Goal: Task Accomplishment & Management: Use online tool/utility

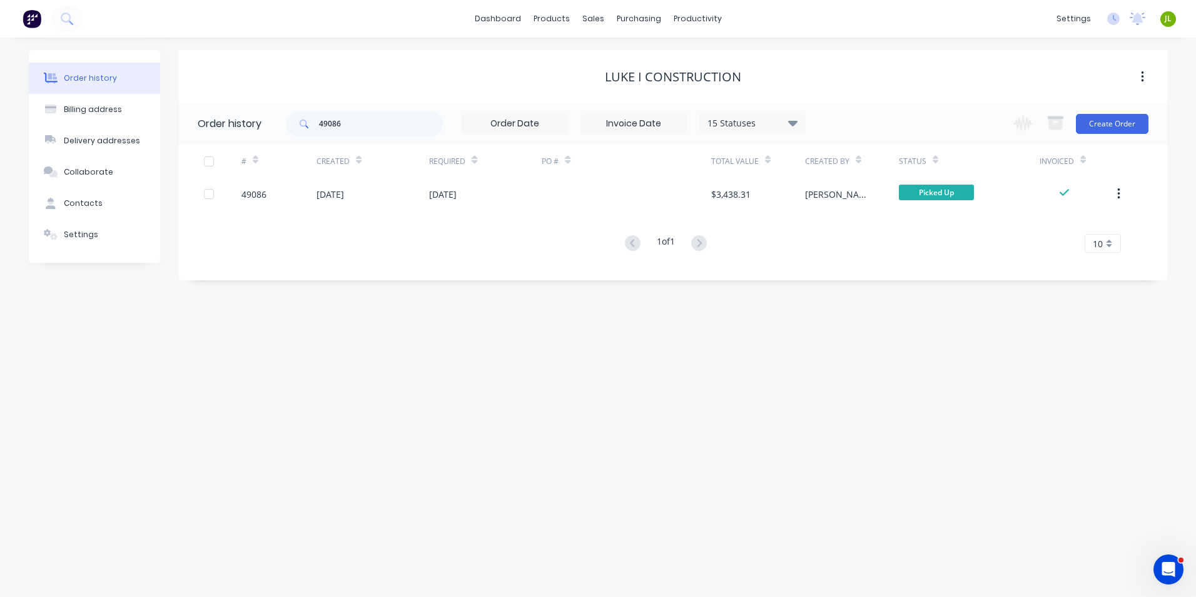
click at [722, 329] on div "Order history Billing address Delivery addresses Collaborate Contacts Settings …" at bounding box center [598, 317] width 1196 height 559
drag, startPoint x: 605, startPoint y: 377, endPoint x: 614, endPoint y: 388, distance: 14.2
click at [605, 377] on div "Order history Billing address Delivery addresses Collaborate Contacts Settings …" at bounding box center [598, 317] width 1196 height 559
click at [636, 297] on div "Order history Billing address Delivery addresses Collaborate Contacts Settings …" at bounding box center [598, 317] width 1196 height 559
click at [576, 411] on div "Order history Billing address Delivery addresses Collaborate Contacts Settings …" at bounding box center [598, 317] width 1196 height 559
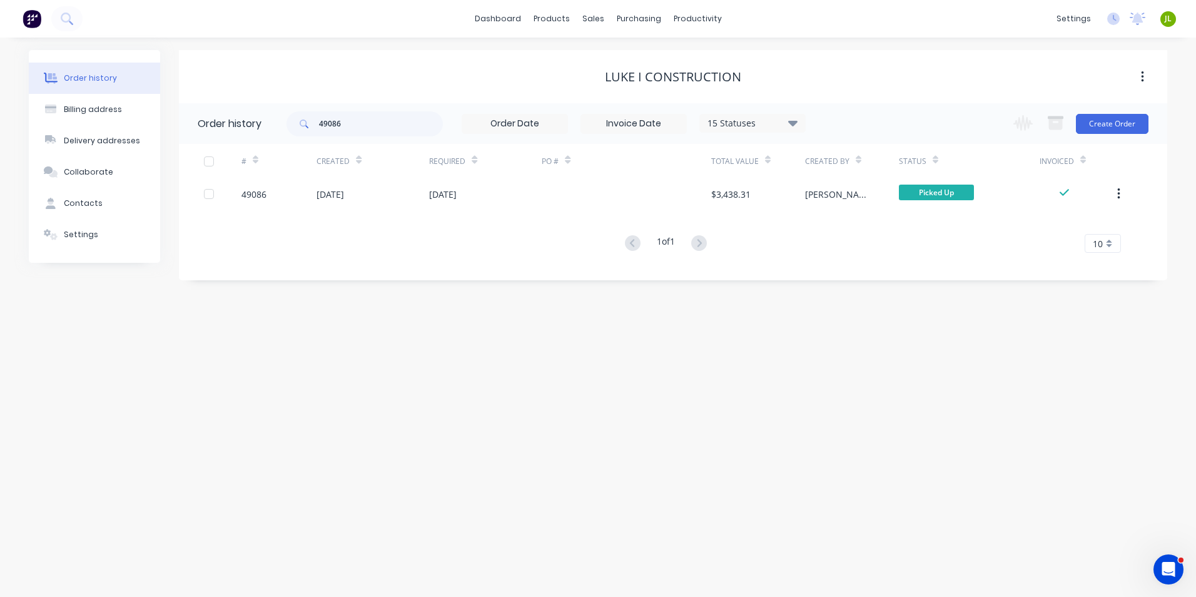
click at [675, 424] on div "Order history Billing address Delivery addresses Collaborate Contacts Settings …" at bounding box center [598, 317] width 1196 height 559
click at [451, 491] on div "Order history Billing address Delivery addresses Collaborate Contacts Settings …" at bounding box center [598, 317] width 1196 height 559
click at [600, 66] on link "Sales Orders" at bounding box center [659, 59] width 166 height 25
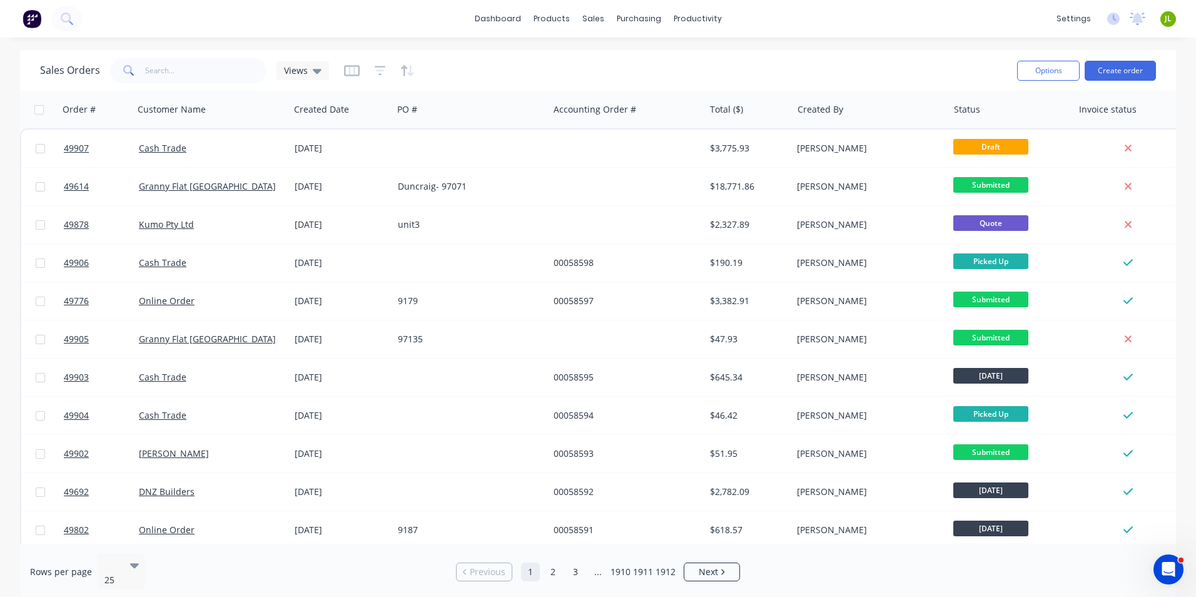
drag, startPoint x: 178, startPoint y: 86, endPoint x: 181, endPoint y: 78, distance: 8.5
click at [179, 86] on div "Sales Orders Views Options Create order" at bounding box center [598, 70] width 1156 height 41
click at [181, 78] on input "text" at bounding box center [206, 70] width 122 height 25
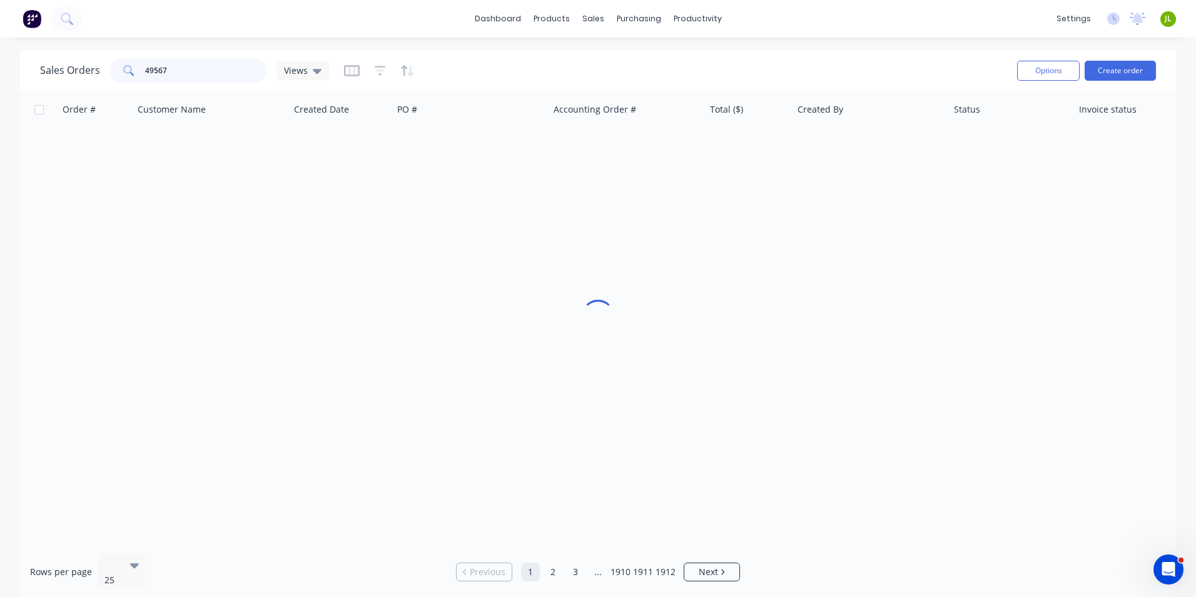
type input "49567"
click at [779, 313] on div at bounding box center [598, 317] width 1156 height 453
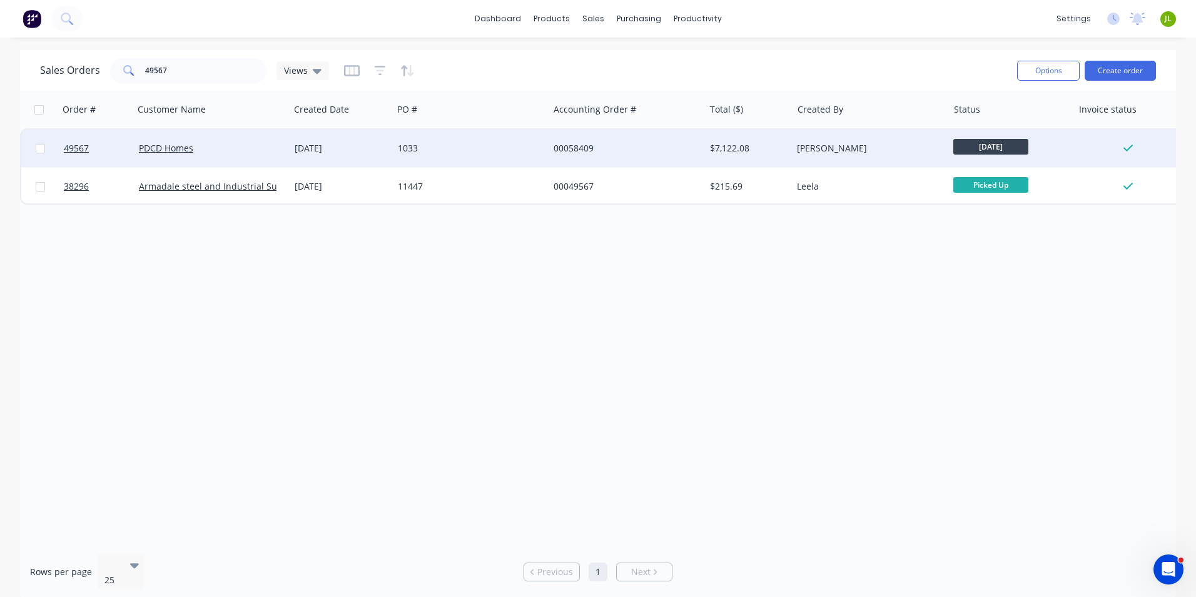
click at [223, 135] on div "PDCD Homes" at bounding box center [212, 149] width 156 height 38
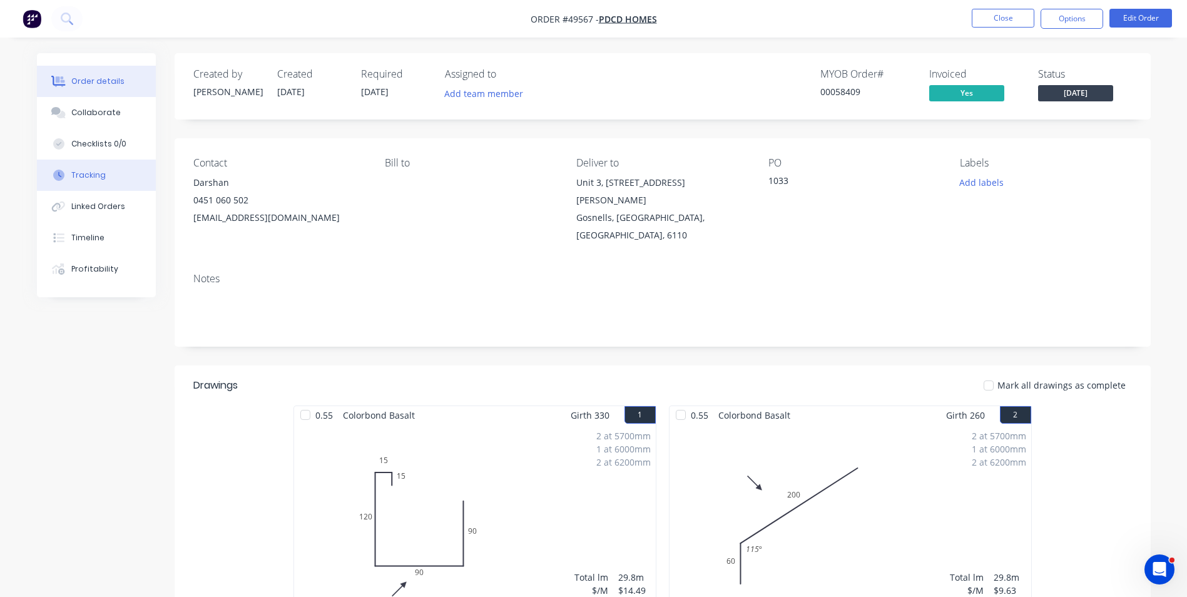
click at [115, 169] on button "Tracking" at bounding box center [96, 175] width 119 height 31
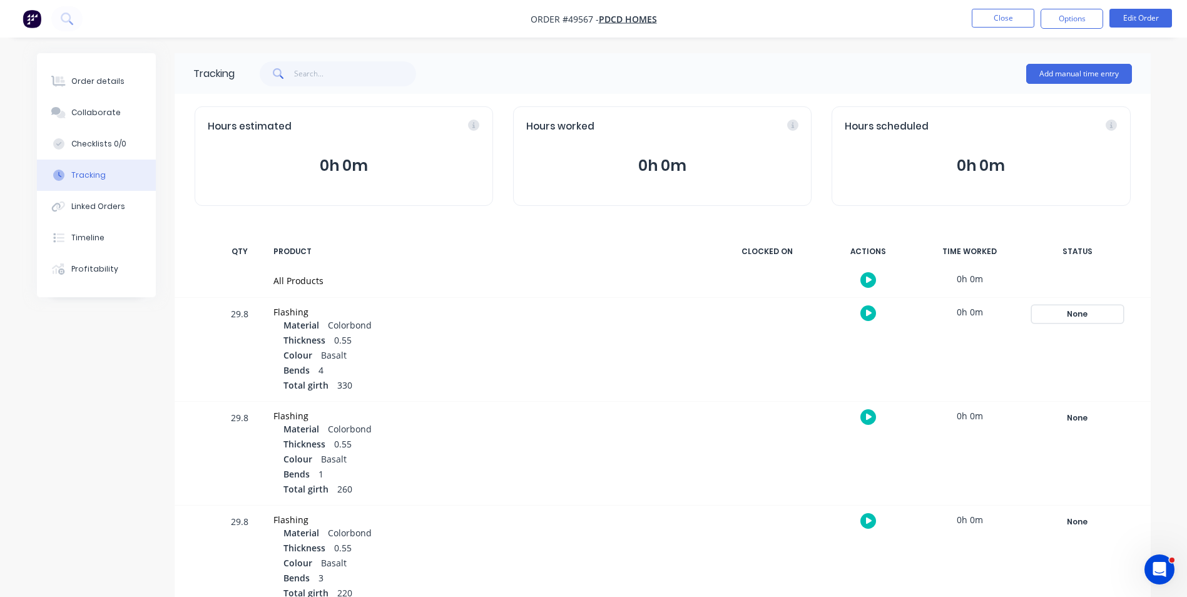
click at [1071, 310] on div "None" at bounding box center [1077, 314] width 90 height 16
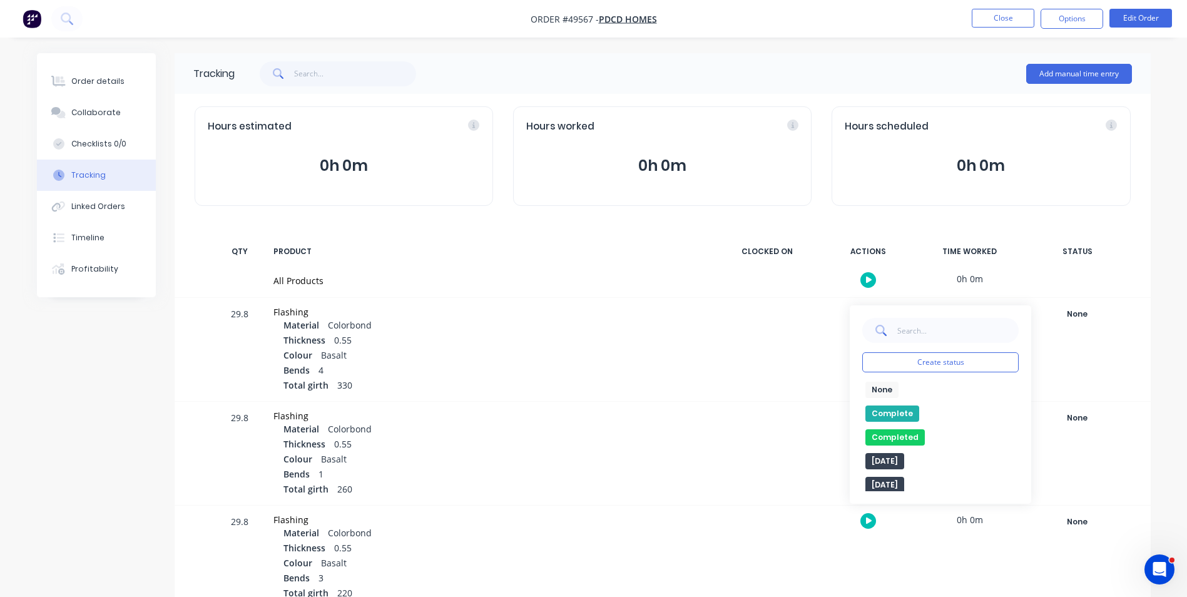
click at [897, 406] on button "Complete" at bounding box center [892, 413] width 54 height 16
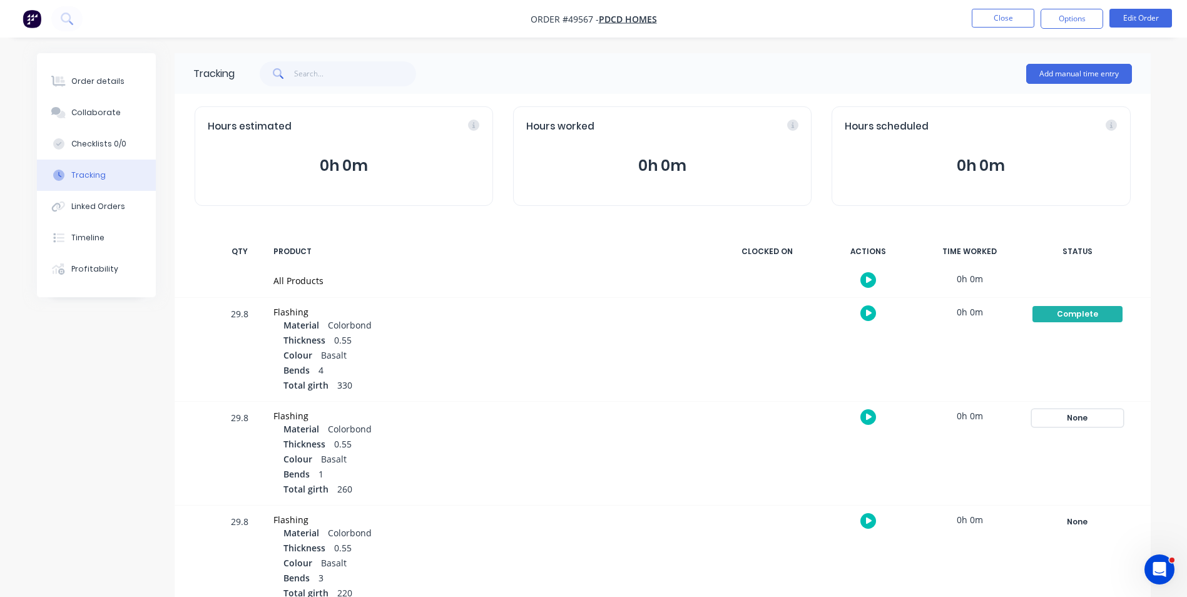
click at [1057, 412] on div "None" at bounding box center [1077, 418] width 90 height 16
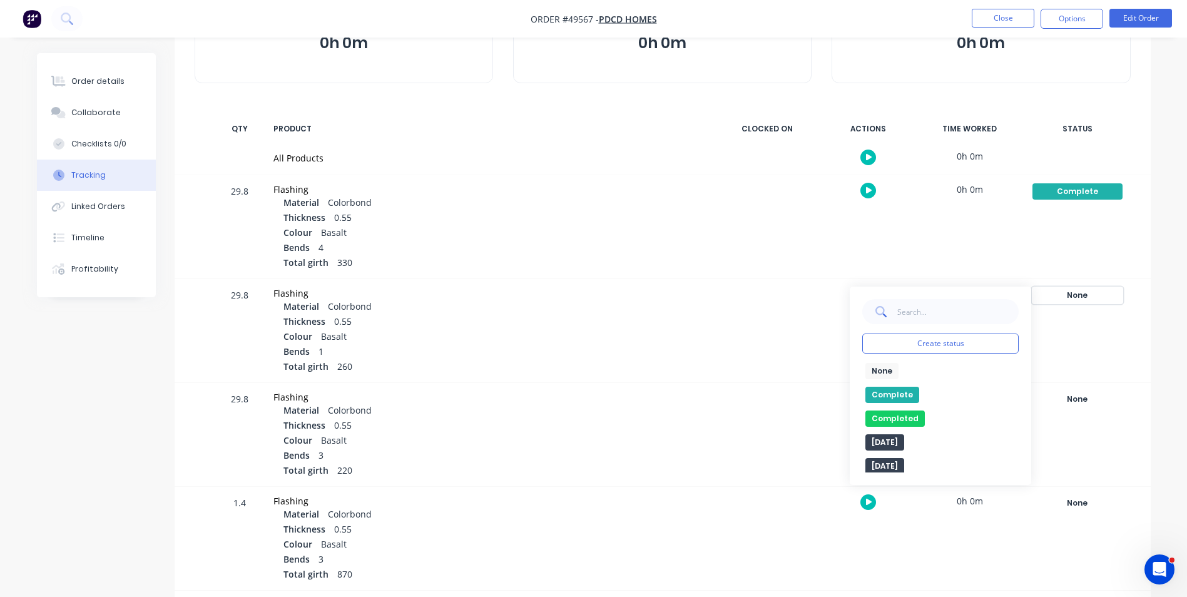
scroll to position [125, 0]
click at [907, 387] on button "Complete" at bounding box center [892, 392] width 54 height 16
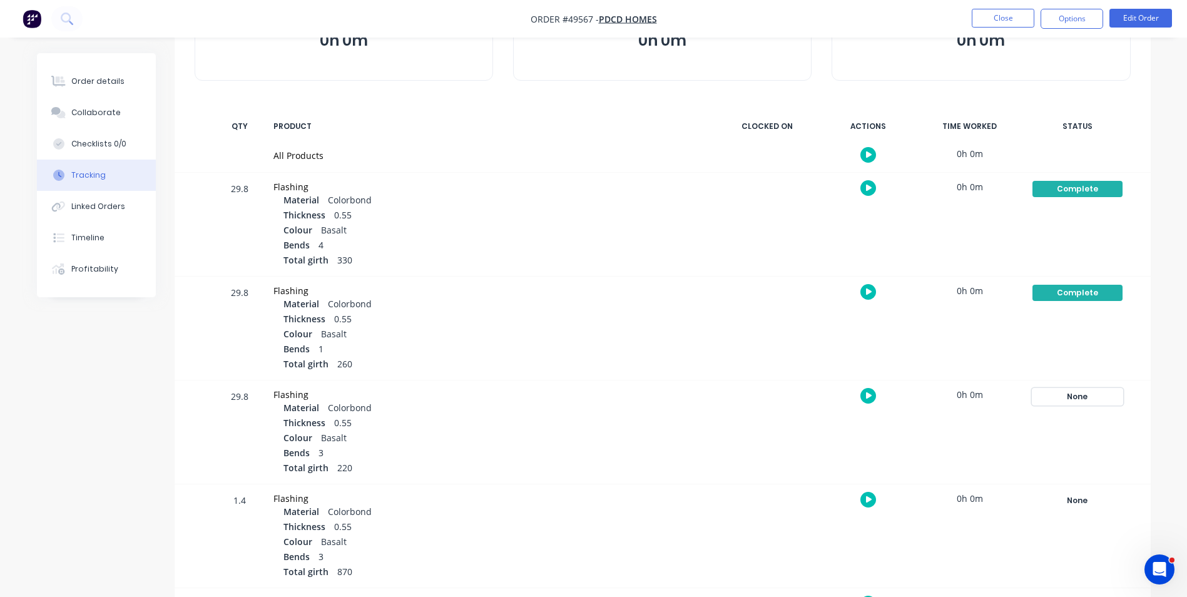
click at [1058, 395] on div "None" at bounding box center [1077, 397] width 90 height 16
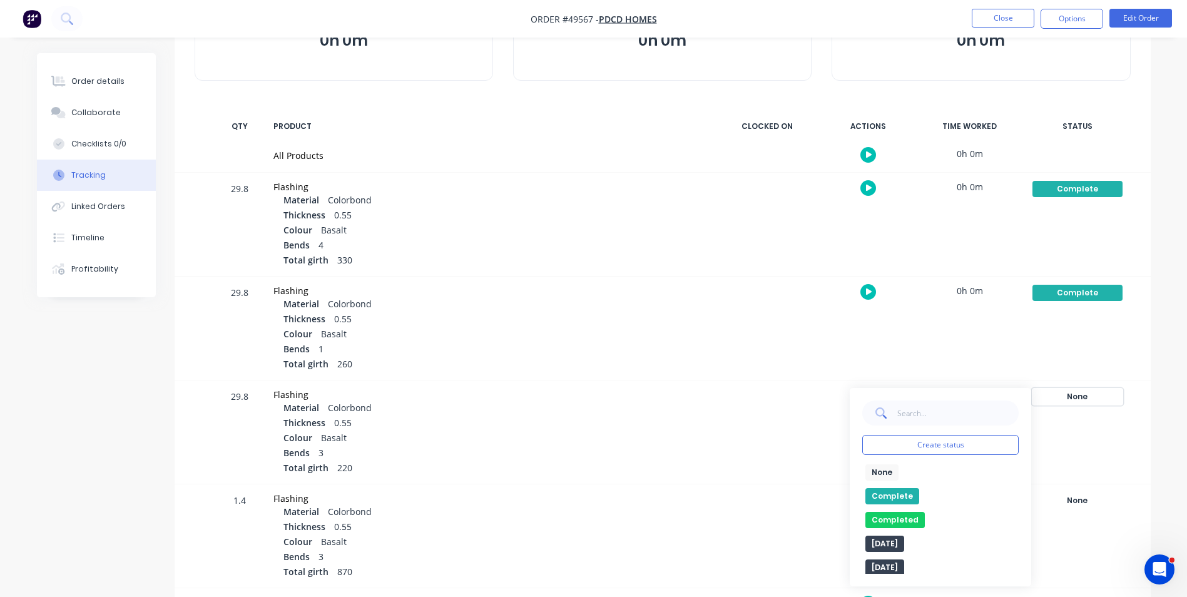
scroll to position [188, 0]
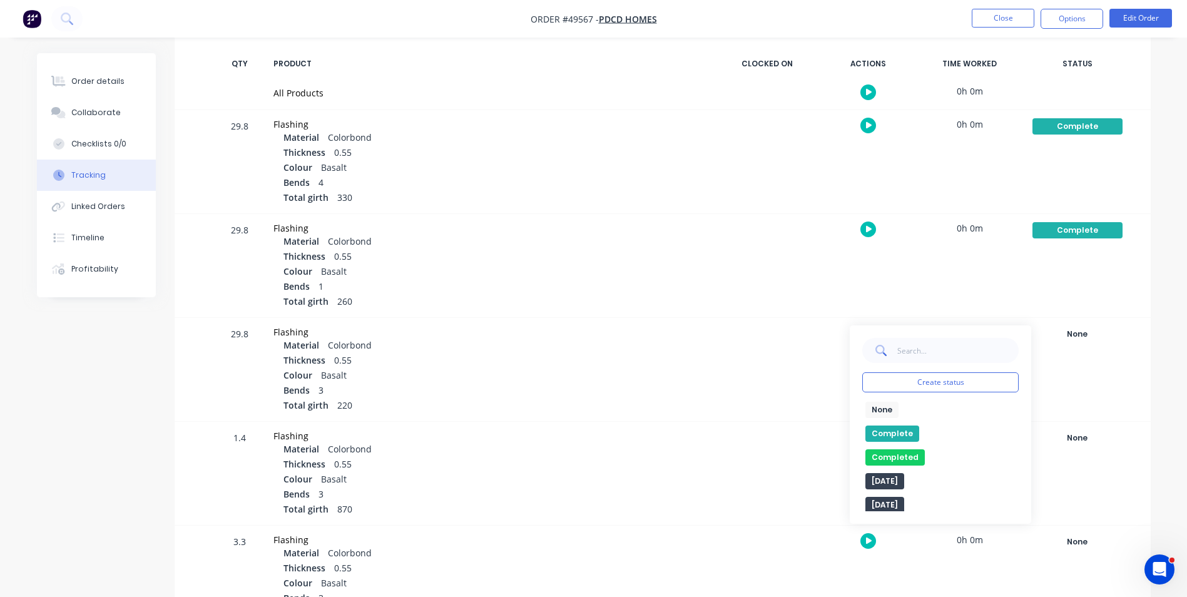
click at [899, 435] on button "Complete" at bounding box center [892, 434] width 54 height 16
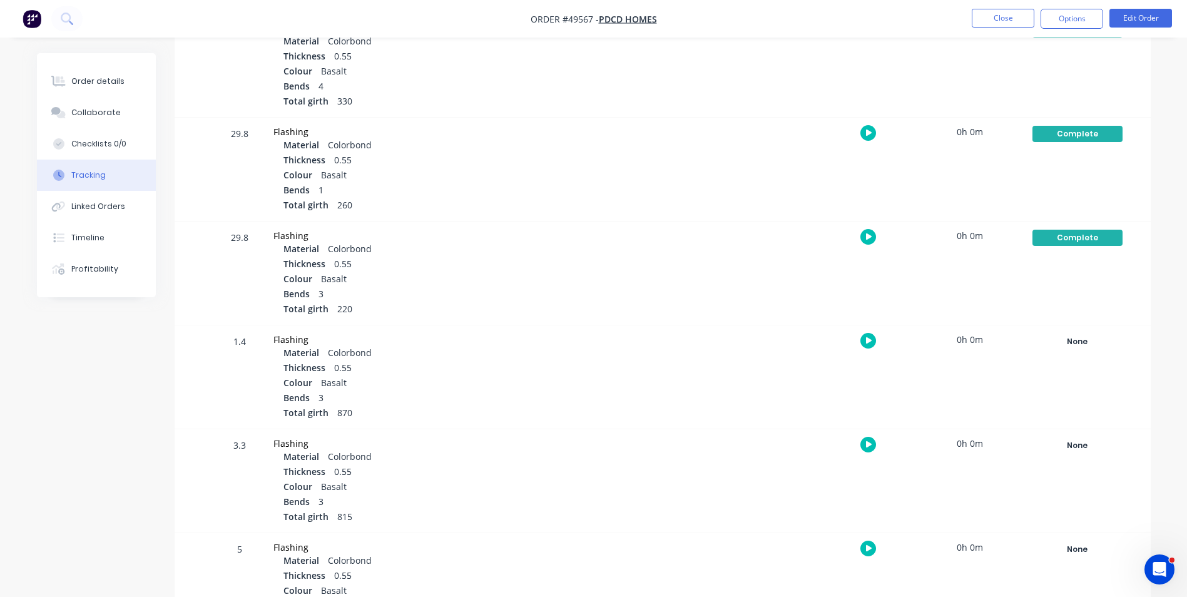
scroll to position [313, 0]
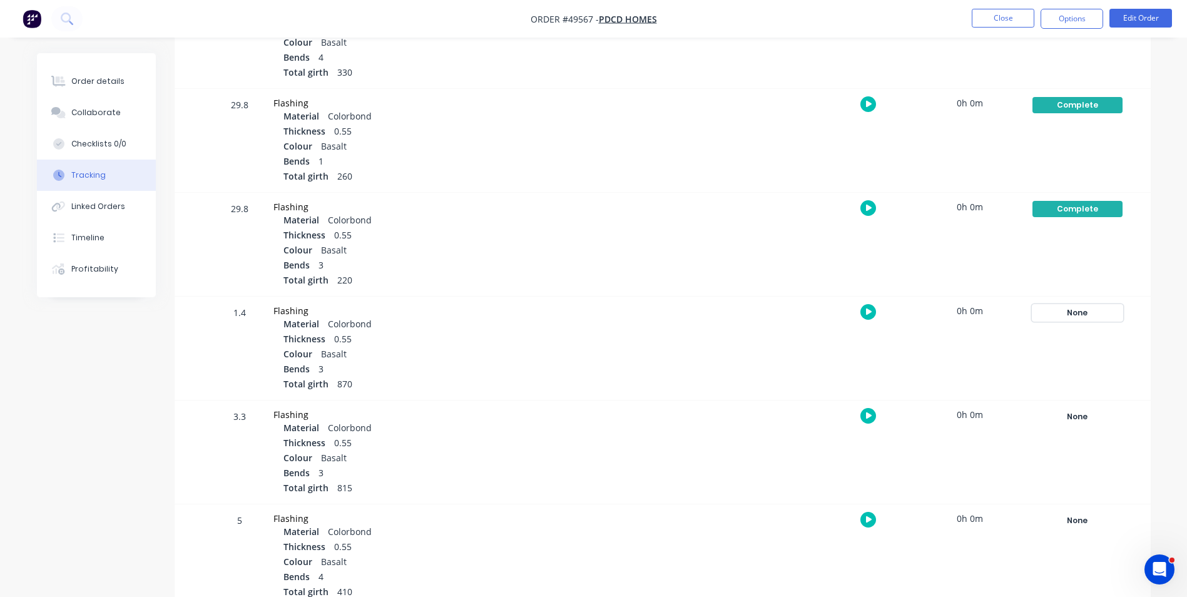
click at [1086, 318] on div "None" at bounding box center [1077, 313] width 90 height 16
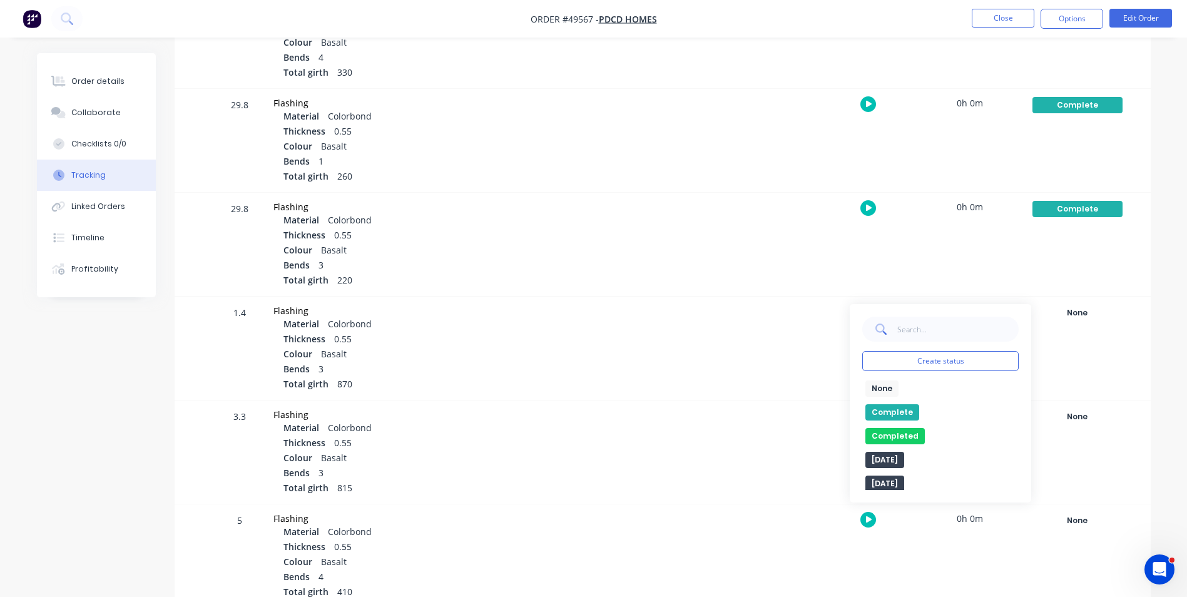
click at [904, 407] on button "Complete" at bounding box center [892, 412] width 54 height 16
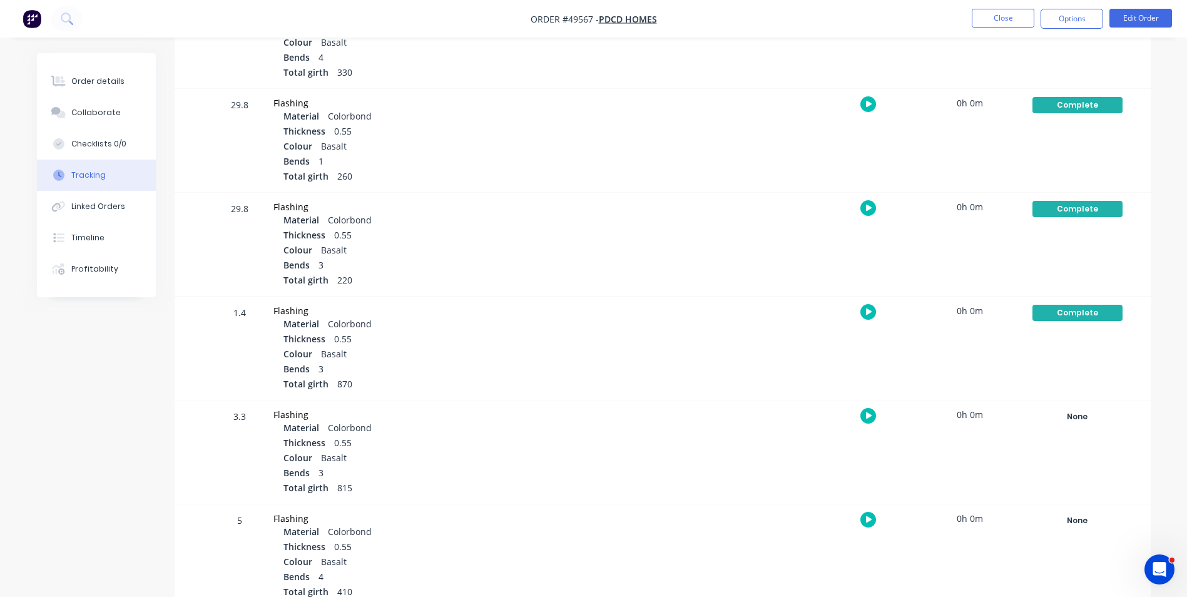
click at [1073, 427] on div "None Create status None edit Complete Completed edit Friday Monday Ready for De…" at bounding box center [1077, 451] width 106 height 103
click at [1076, 423] on div "None" at bounding box center [1077, 417] width 90 height 16
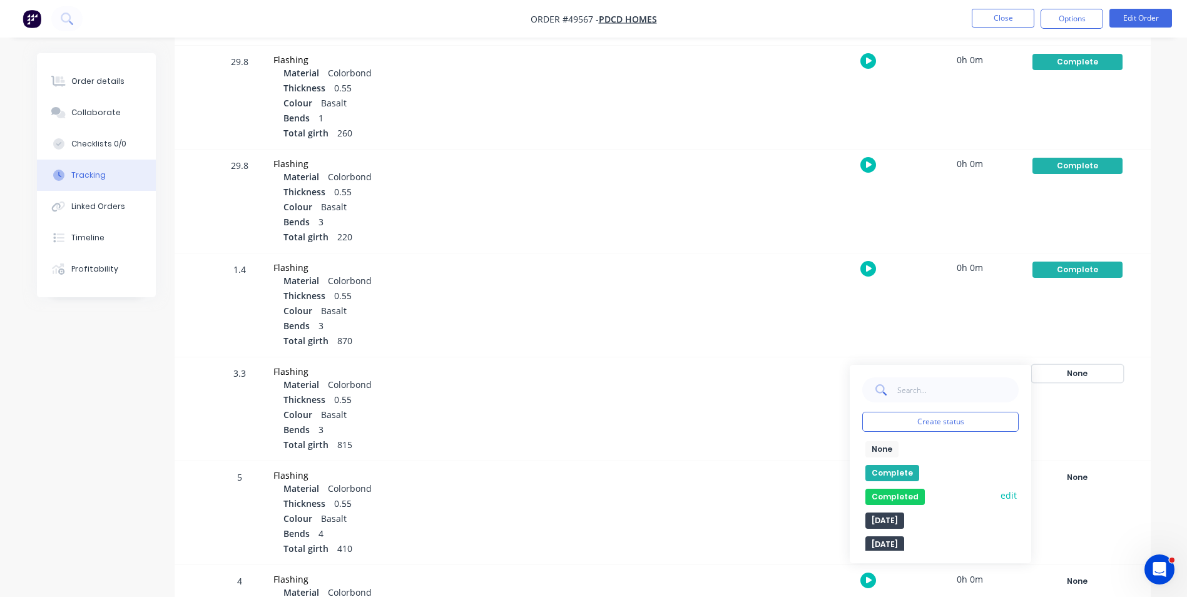
scroll to position [438, 0]
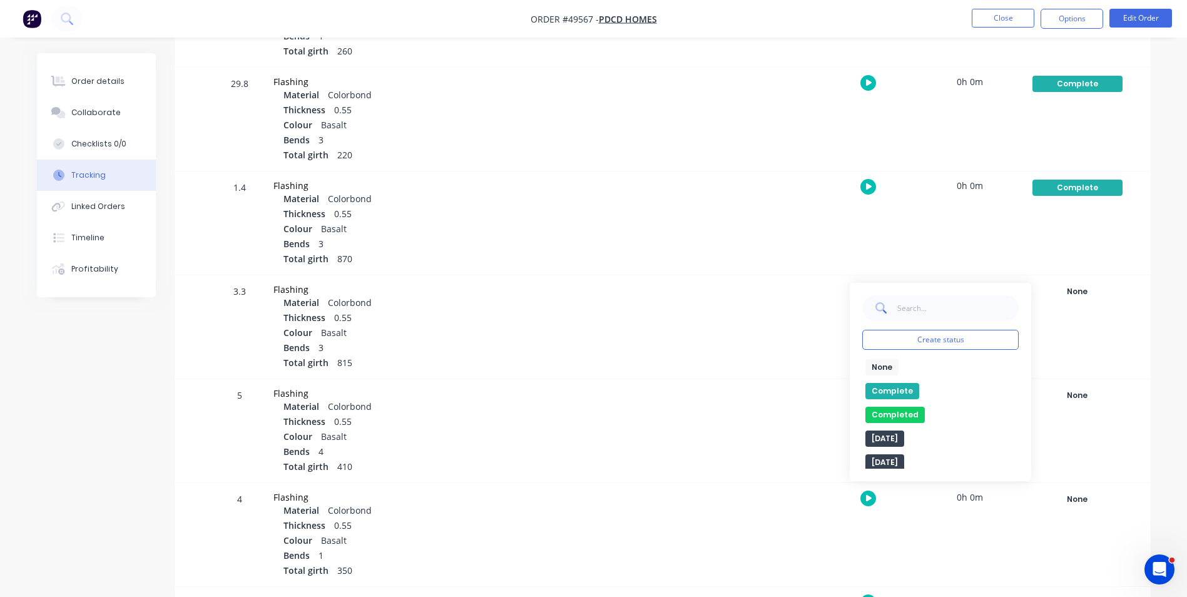
click at [889, 390] on button "Complete" at bounding box center [892, 391] width 54 height 16
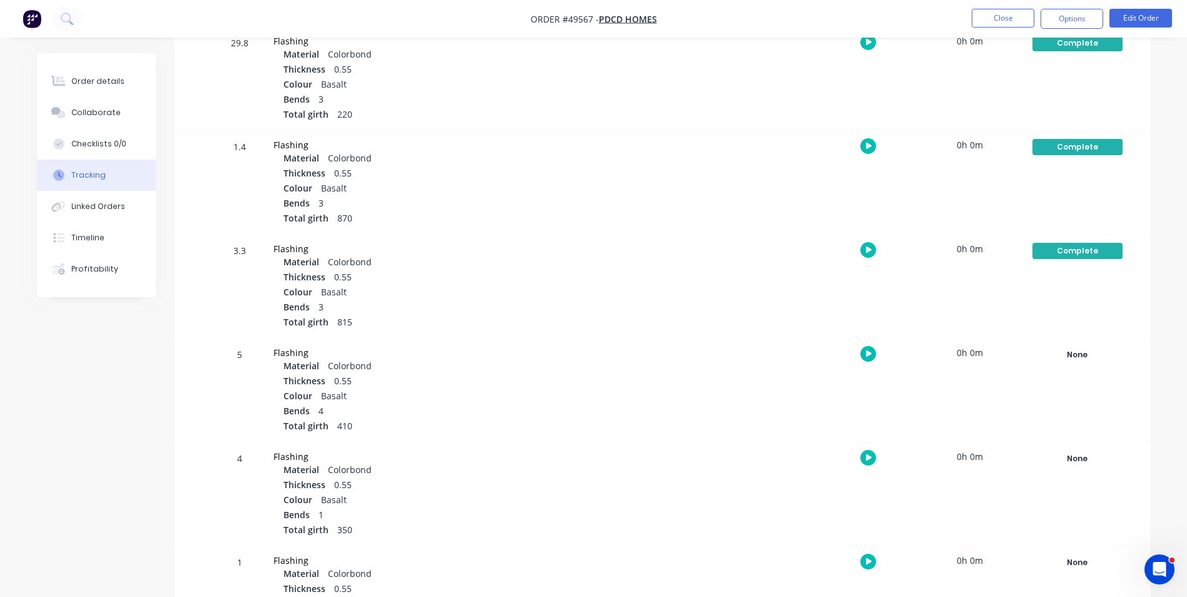
scroll to position [501, 0]
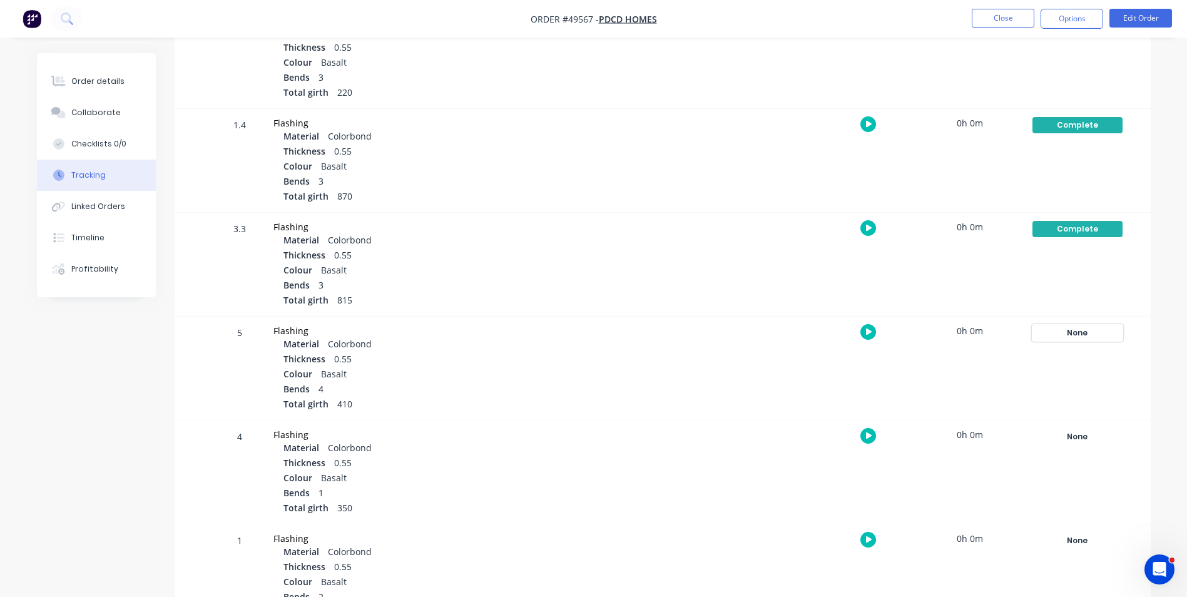
click at [1091, 336] on div "None" at bounding box center [1077, 333] width 90 height 16
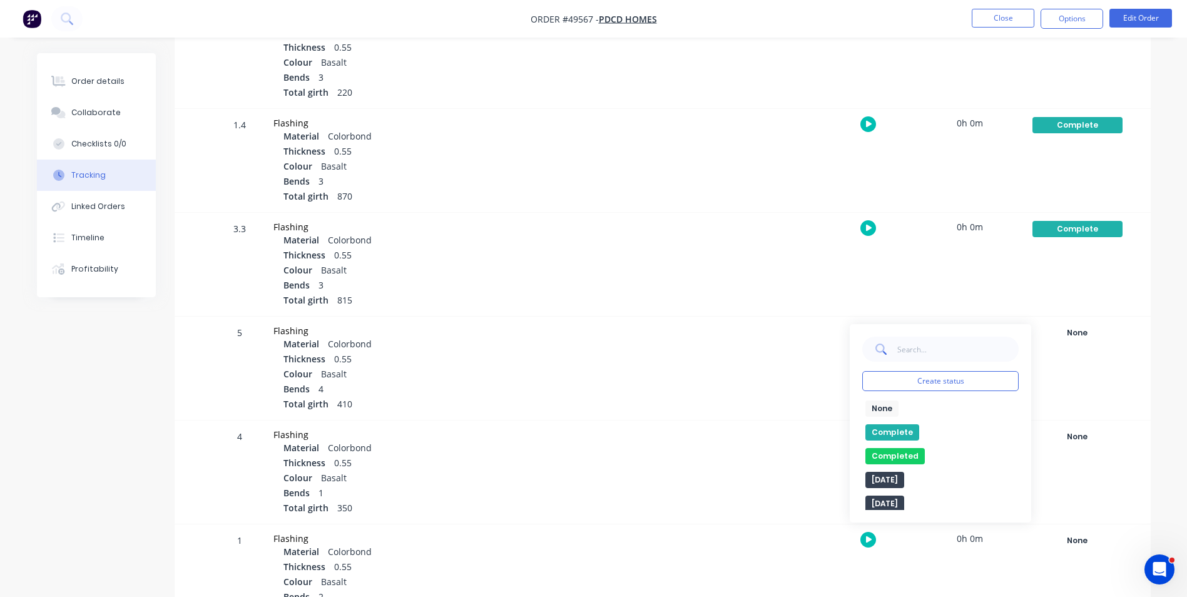
drag, startPoint x: 901, startPoint y: 431, endPoint x: 1058, endPoint y: 422, distance: 156.7
click at [902, 431] on button "Complete" at bounding box center [892, 432] width 54 height 16
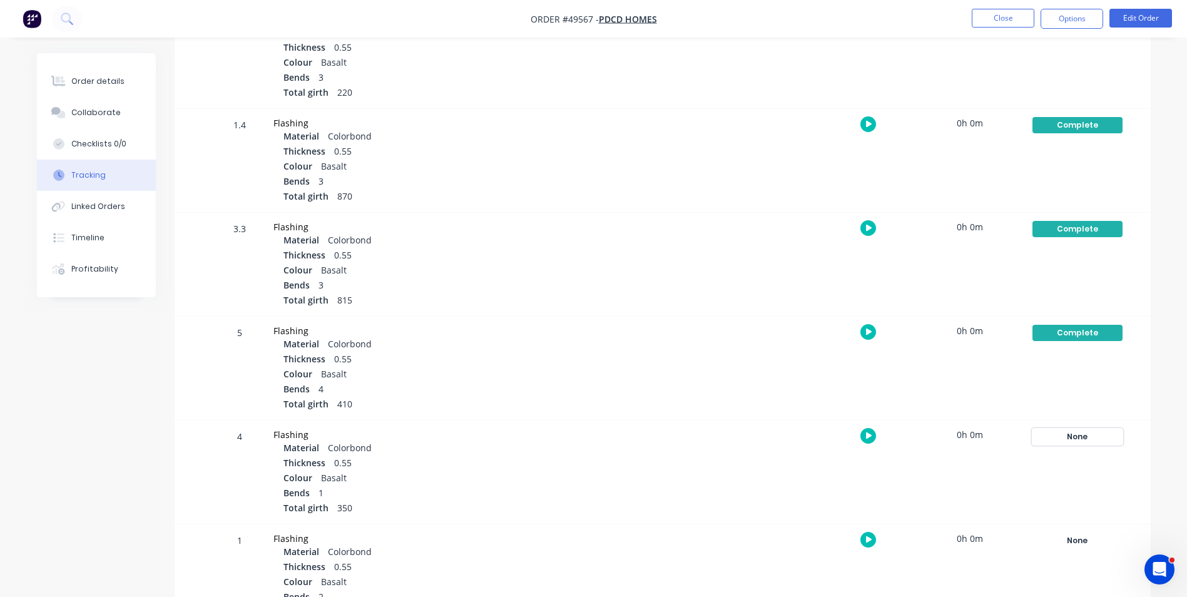
click at [1068, 429] on div "None" at bounding box center [1077, 437] width 90 height 16
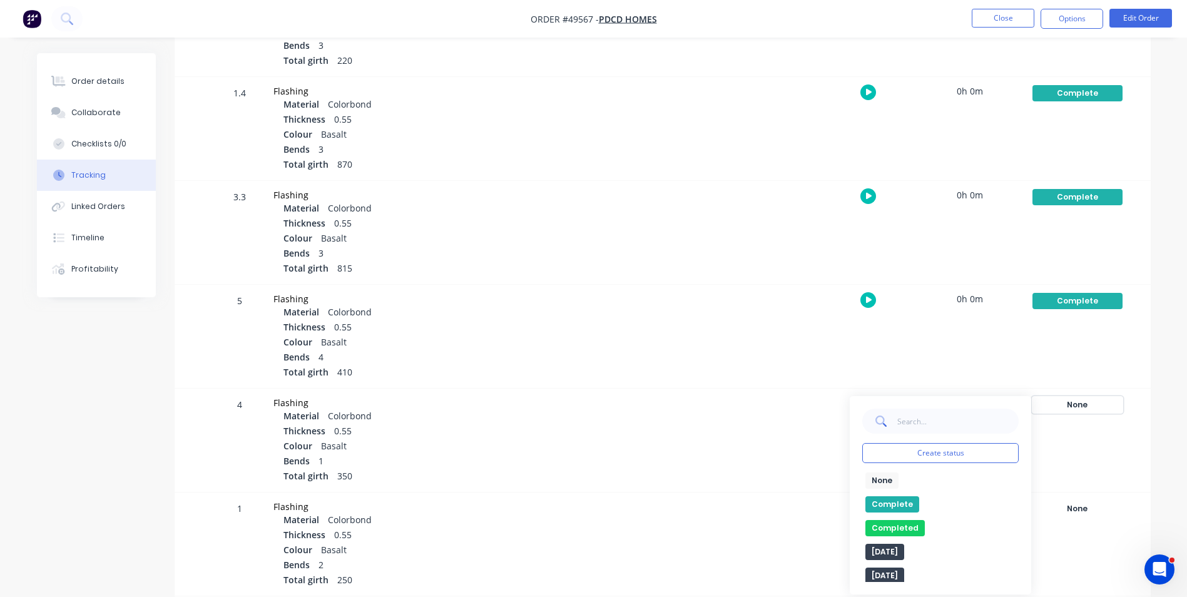
scroll to position [563, 0]
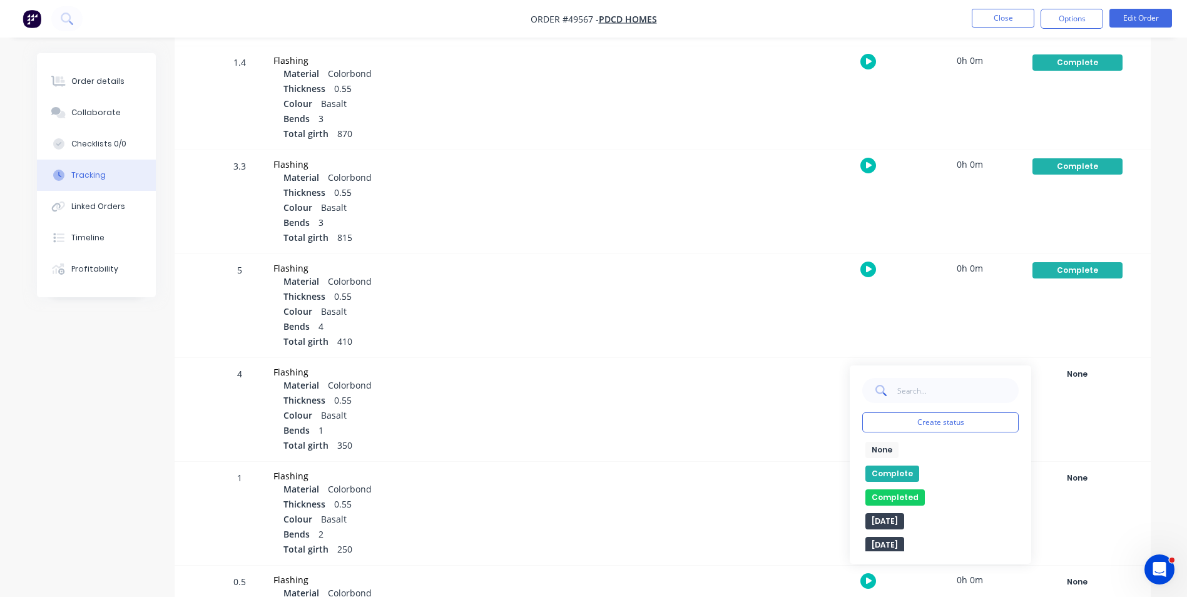
click at [897, 471] on div "None edit Complete Completed edit Friday Monday Ready for Delivery Ready To Pic…" at bounding box center [940, 497] width 156 height 110
click at [897, 471] on button "Complete" at bounding box center [892, 474] width 54 height 16
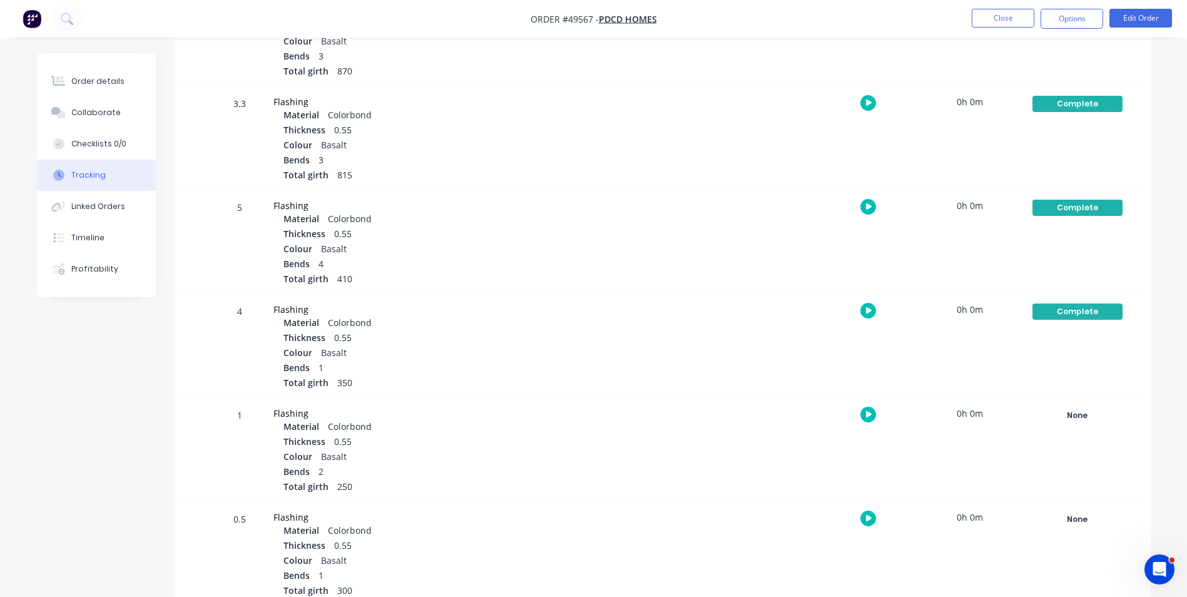
scroll to position [688, 0]
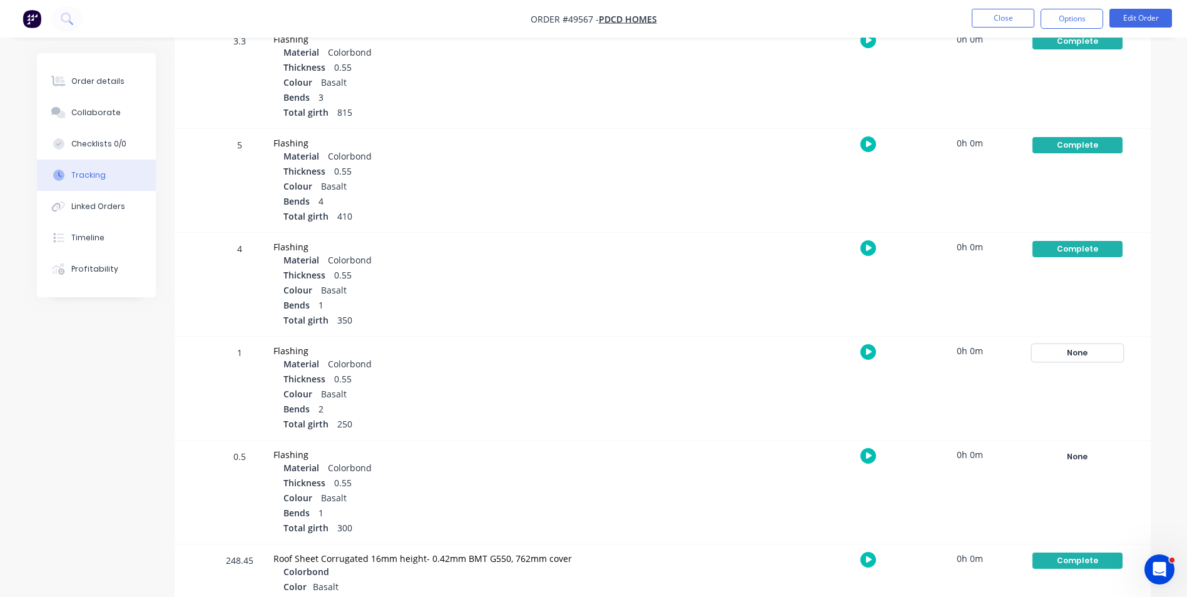
click at [1063, 351] on div "None" at bounding box center [1077, 353] width 90 height 16
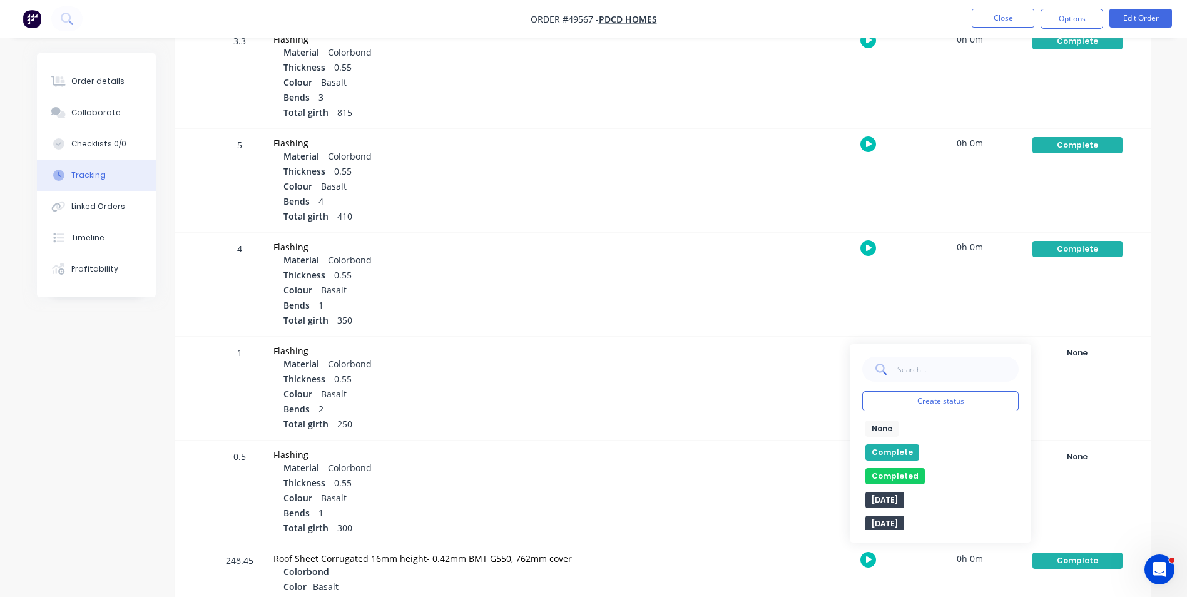
click at [880, 451] on button "Complete" at bounding box center [892, 452] width 54 height 16
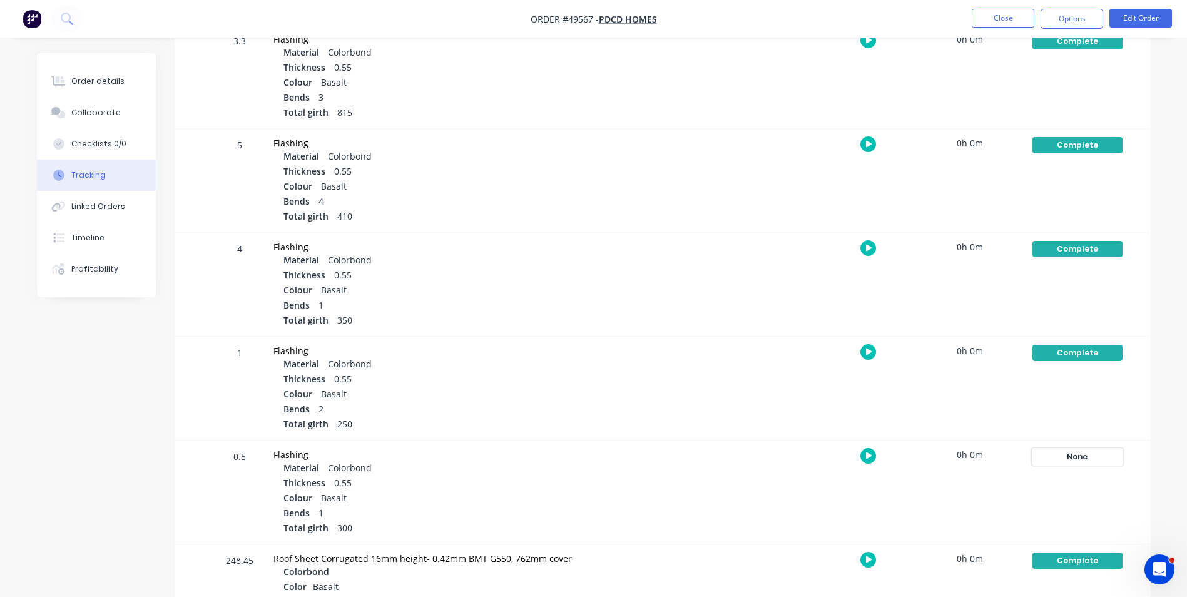
click at [1075, 456] on div "None" at bounding box center [1077, 457] width 90 height 16
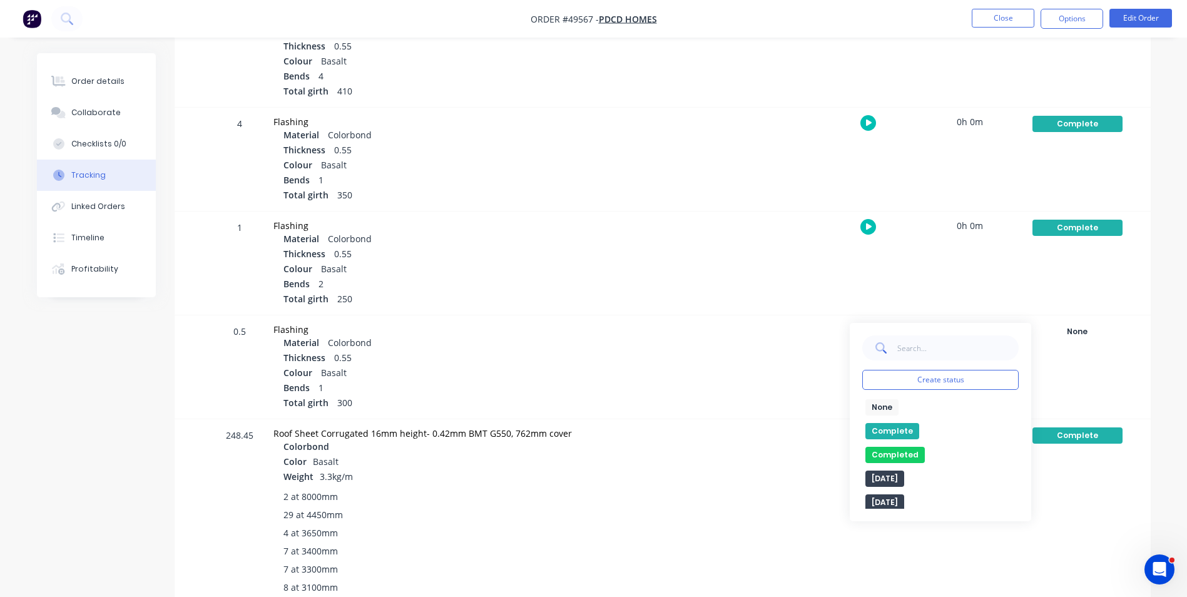
click at [906, 432] on button "Complete" at bounding box center [892, 431] width 54 height 16
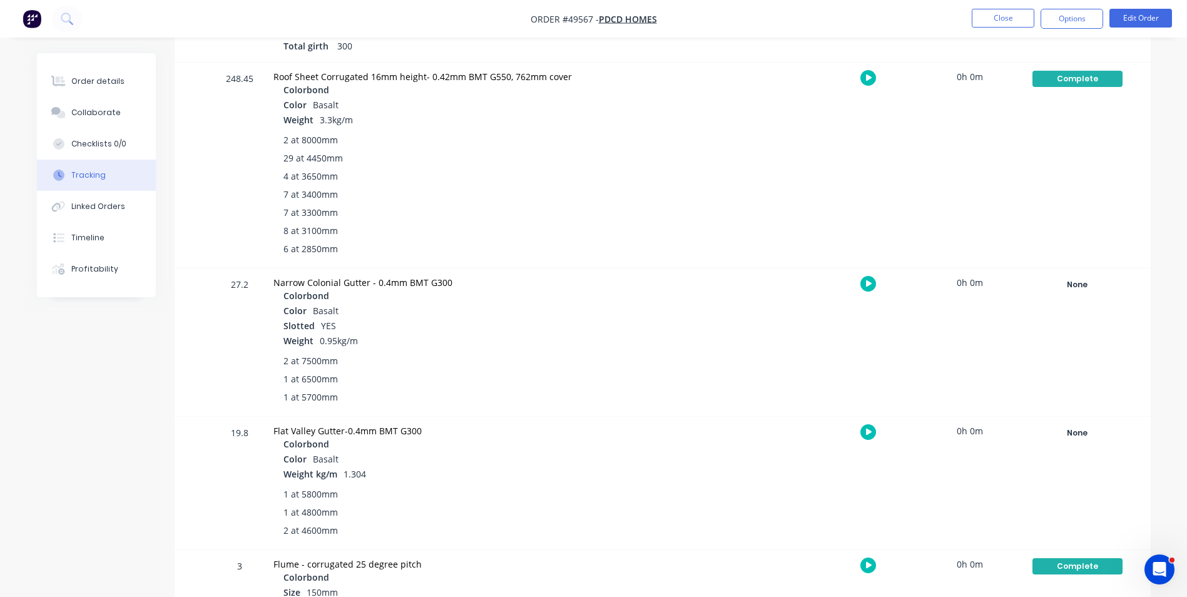
scroll to position [1189, 0]
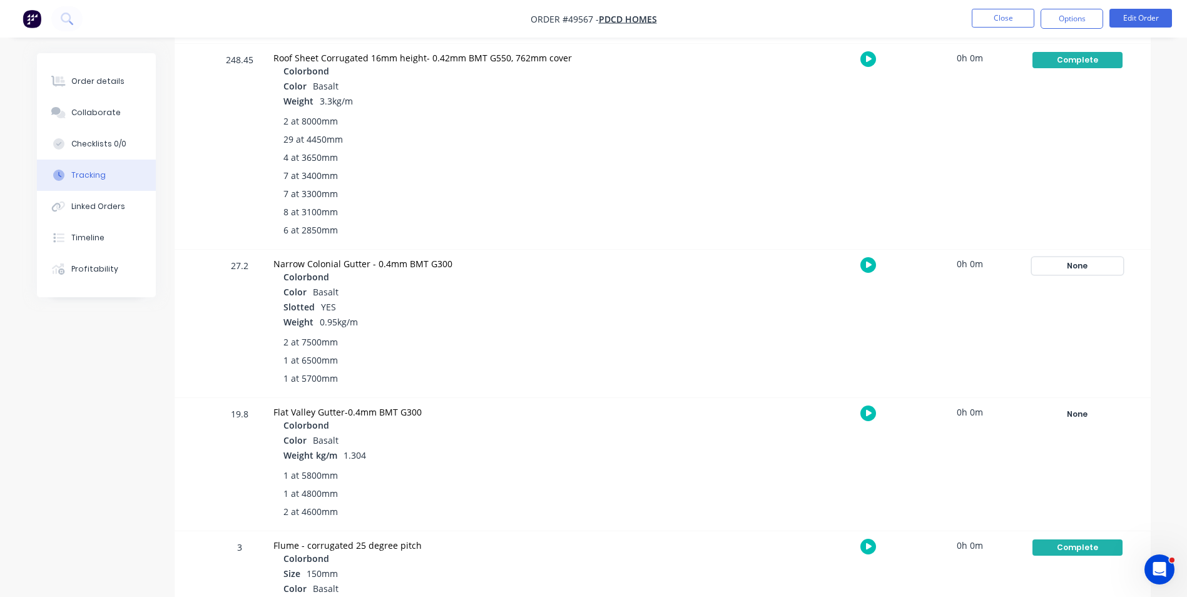
click at [1083, 258] on div "None" at bounding box center [1077, 266] width 90 height 16
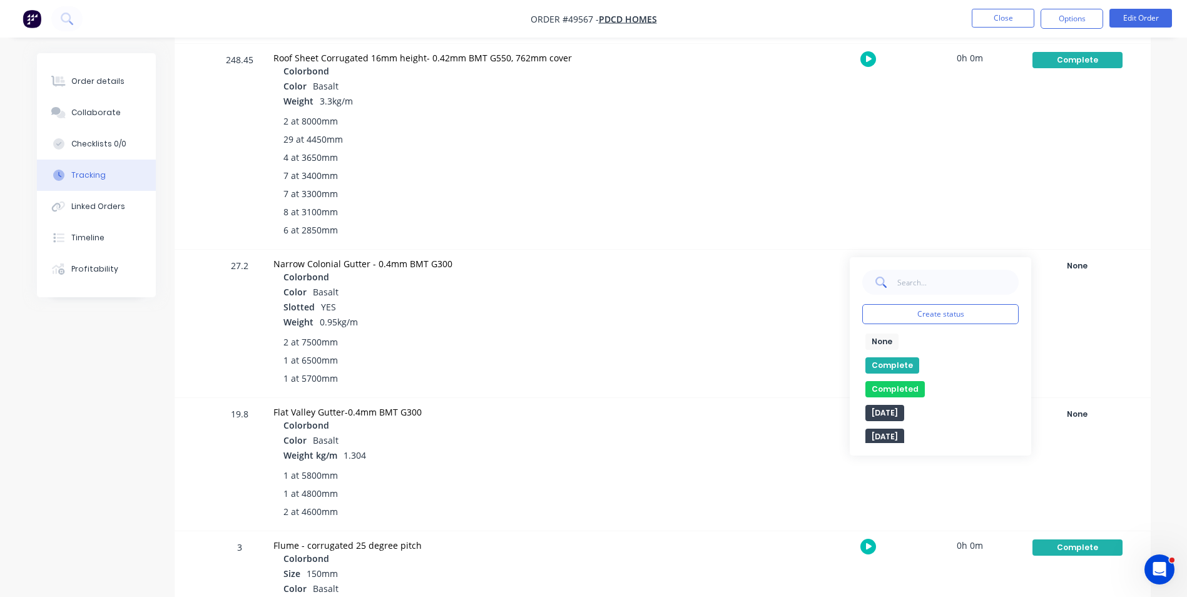
click at [900, 362] on button "Complete" at bounding box center [892, 365] width 54 height 16
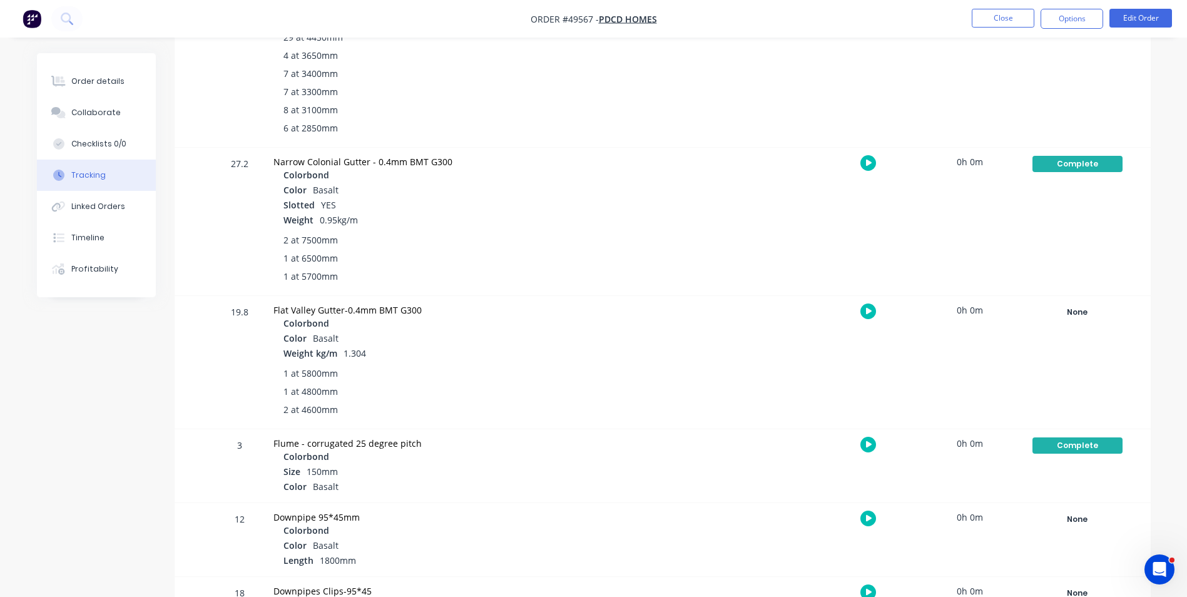
scroll to position [1314, 0]
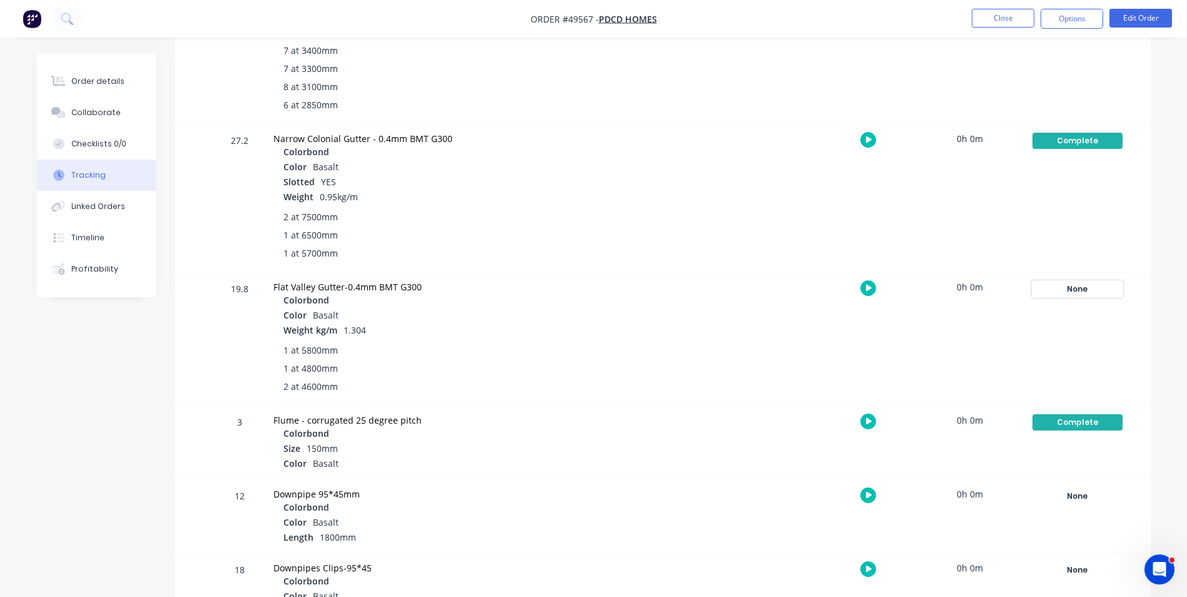
click at [1053, 292] on div "None" at bounding box center [1077, 289] width 90 height 16
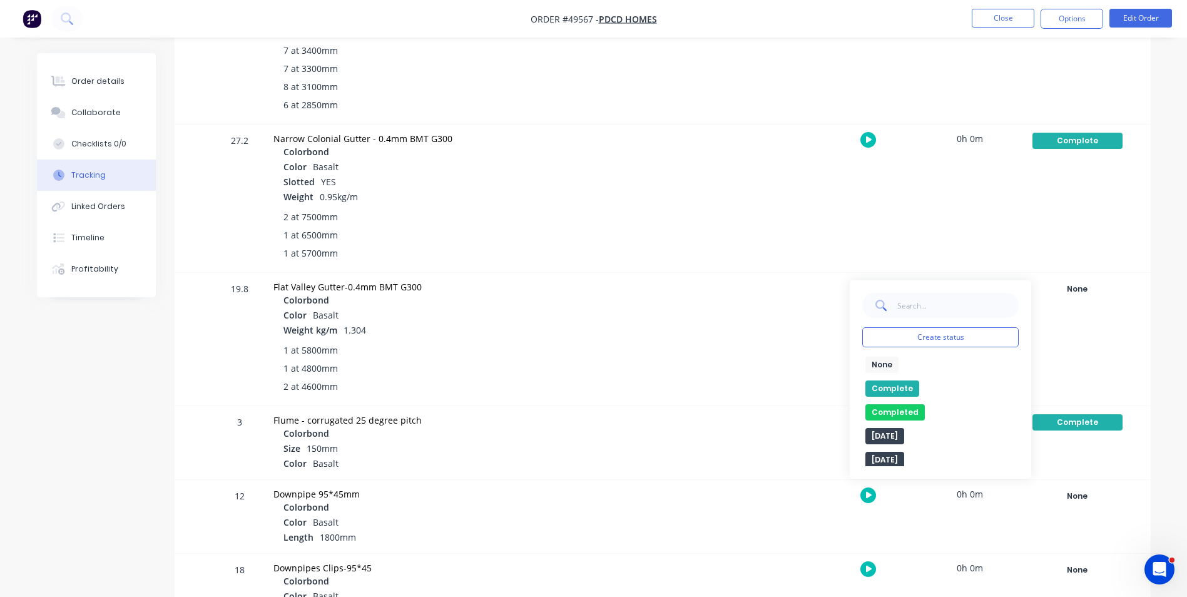
click at [902, 384] on button "Complete" at bounding box center [892, 388] width 54 height 16
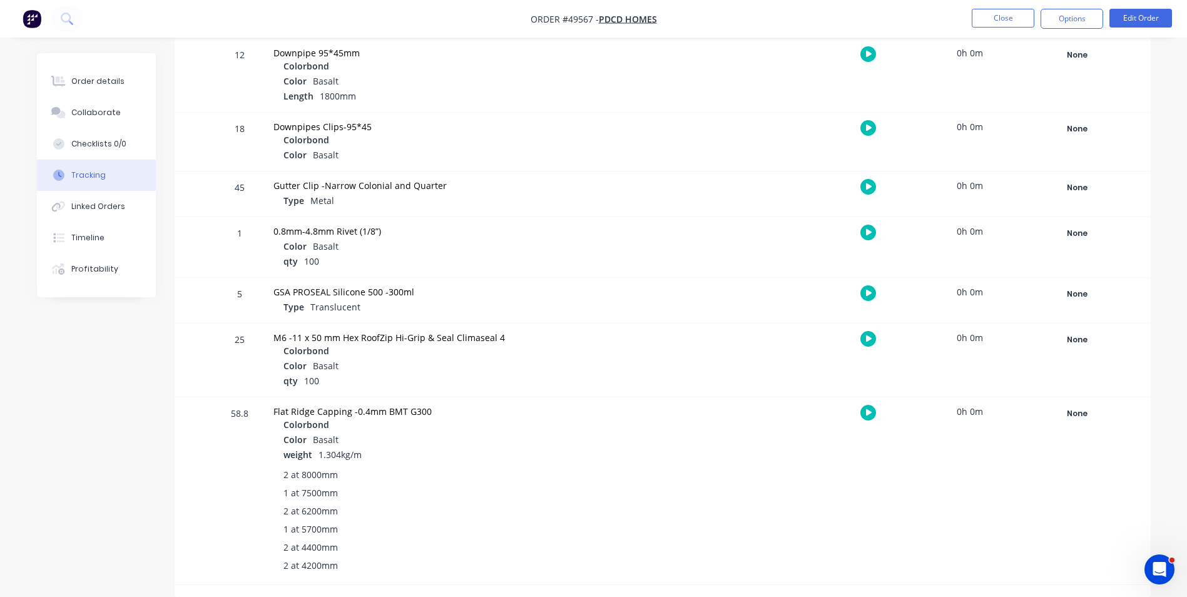
scroll to position [1756, 0]
click at [1056, 409] on div "None" at bounding box center [1077, 413] width 90 height 16
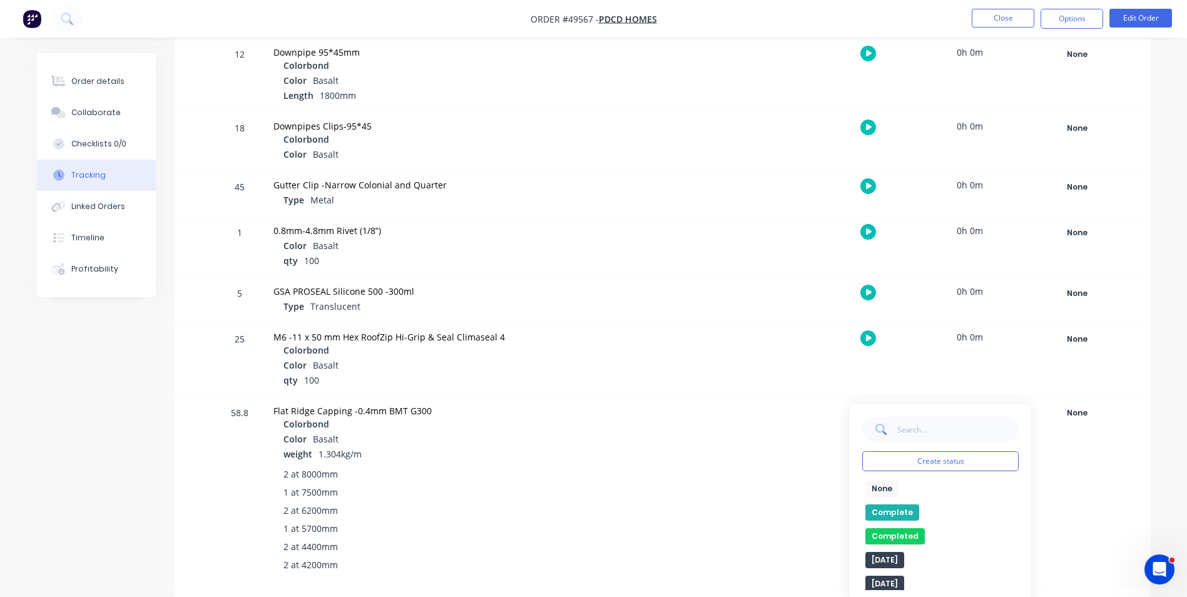
click at [912, 509] on button "Complete" at bounding box center [892, 512] width 54 height 16
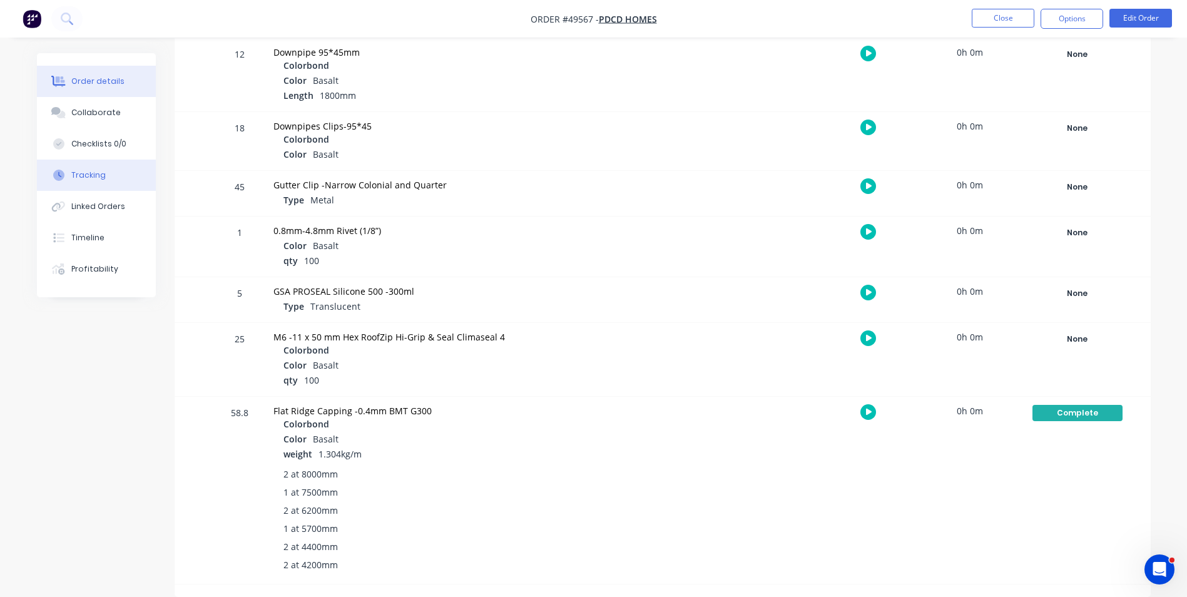
click at [95, 89] on button "Order details" at bounding box center [96, 81] width 119 height 31
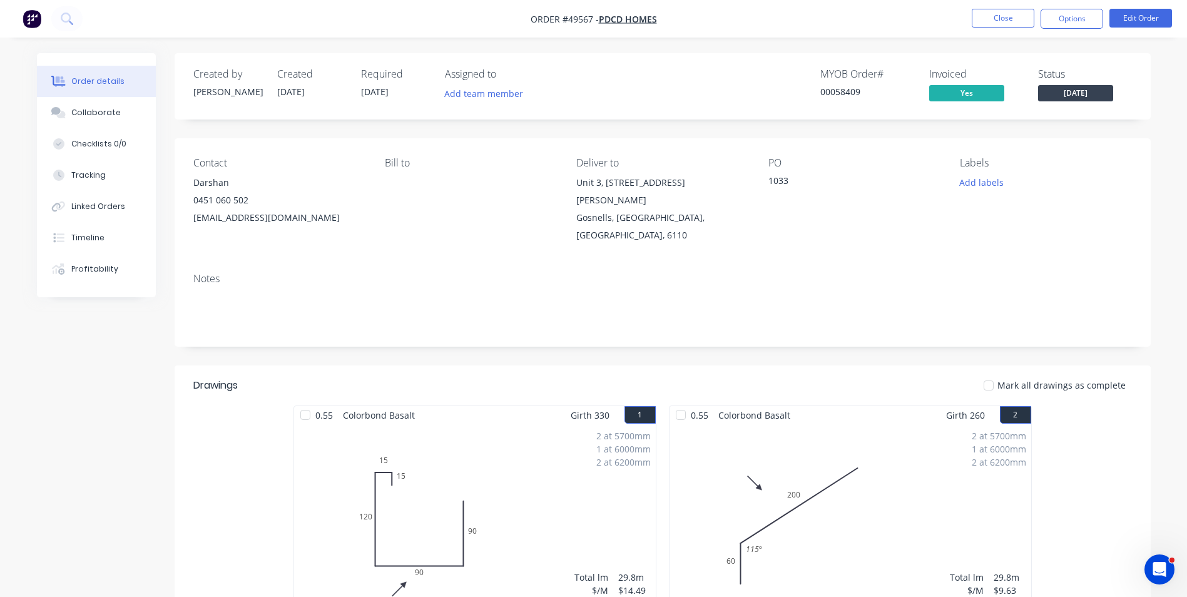
click at [1059, 85] on span "[DATE]" at bounding box center [1075, 93] width 75 height 16
click at [999, 17] on button "Close" at bounding box center [1003, 18] width 63 height 19
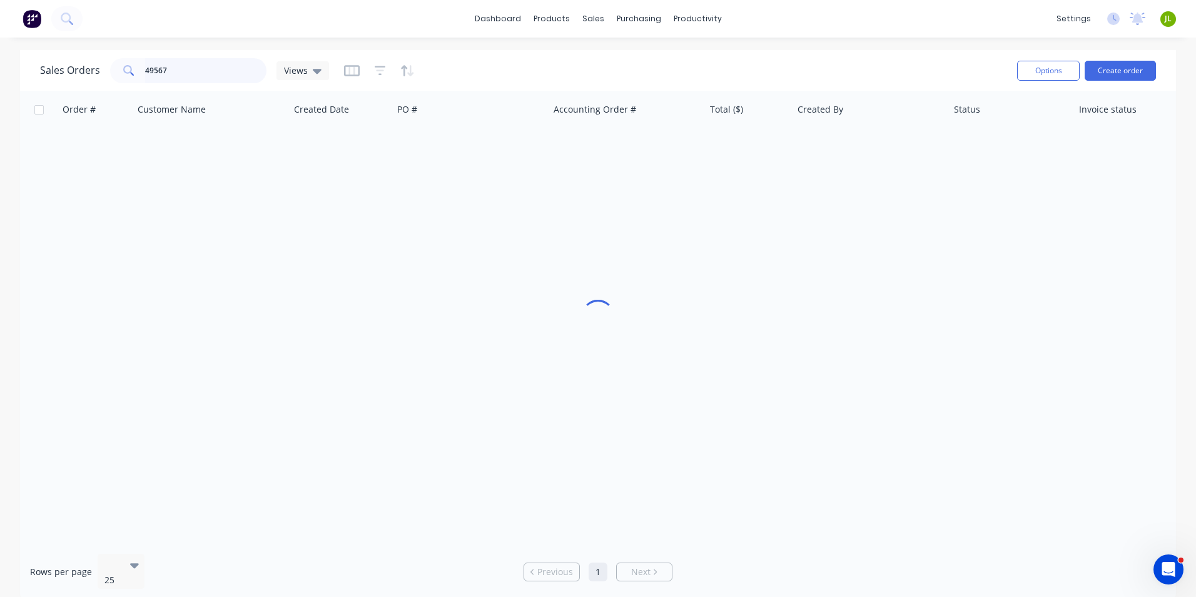
drag, startPoint x: 203, startPoint y: 73, endPoint x: 39, endPoint y: 76, distance: 163.3
click at [39, 76] on div "Sales Orders 49567 Views Options Create order" at bounding box center [598, 70] width 1156 height 41
type input "49598"
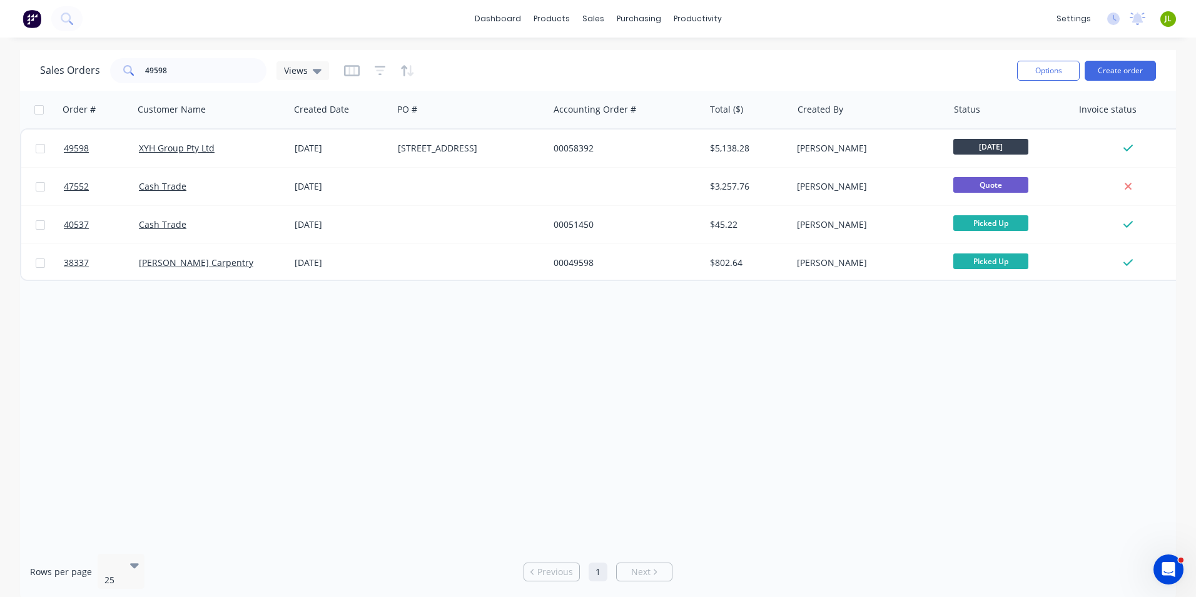
click at [741, 320] on div "Order # Customer Name Created Date PO # Accounting Order # Total ($) Created By…" at bounding box center [598, 317] width 1156 height 453
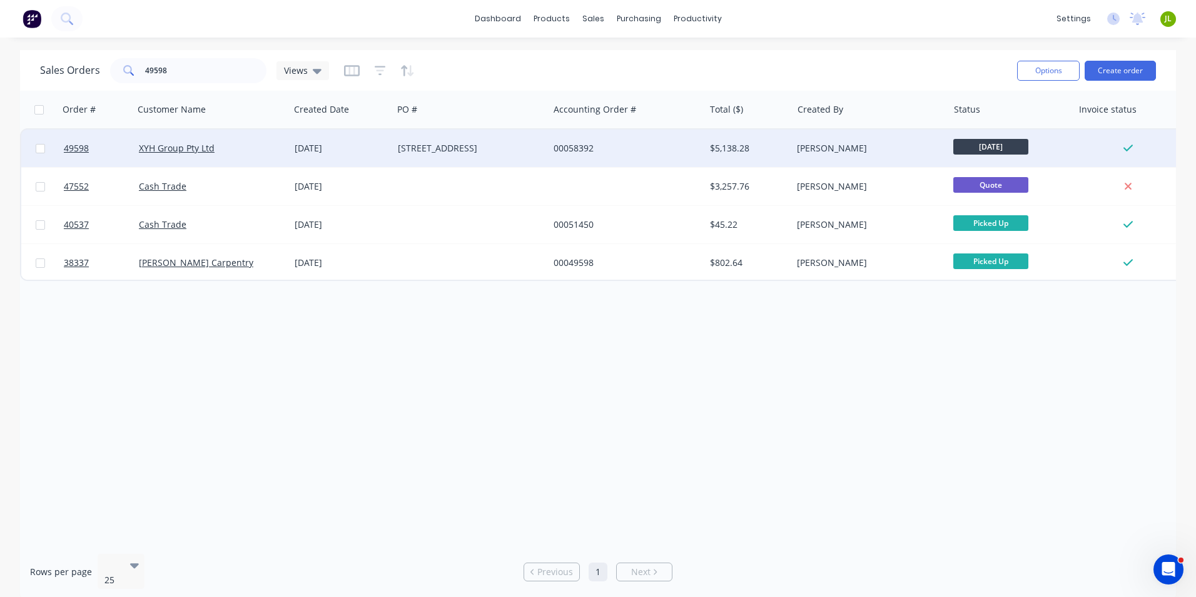
click at [506, 148] on div "15 Throssell St Perth" at bounding box center [467, 148] width 139 height 13
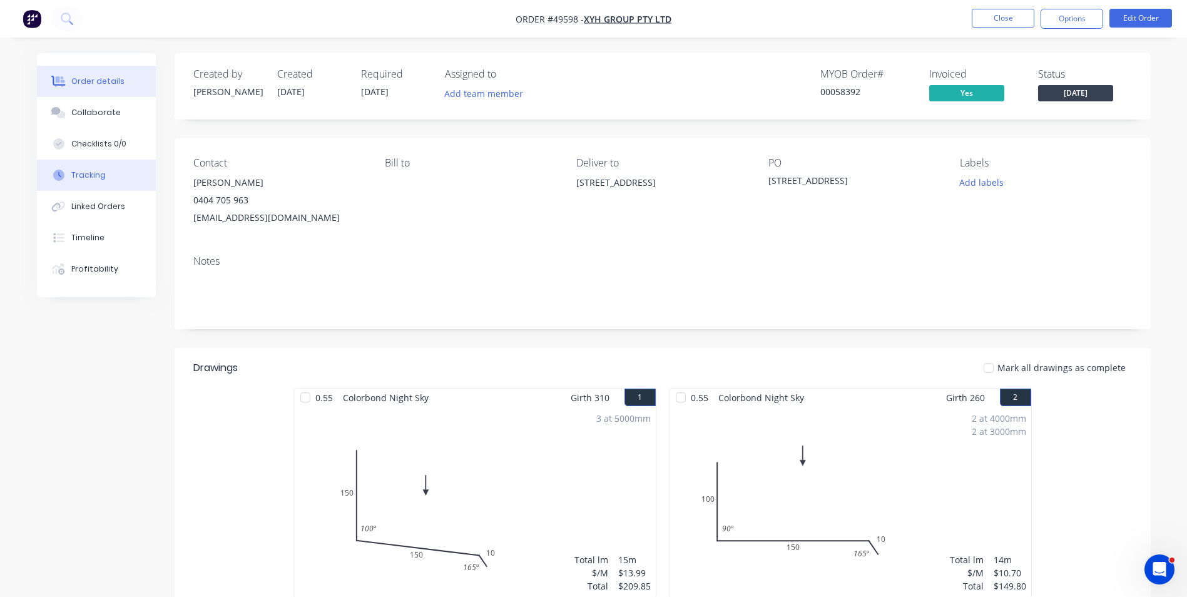
click at [108, 173] on button "Tracking" at bounding box center [96, 175] width 119 height 31
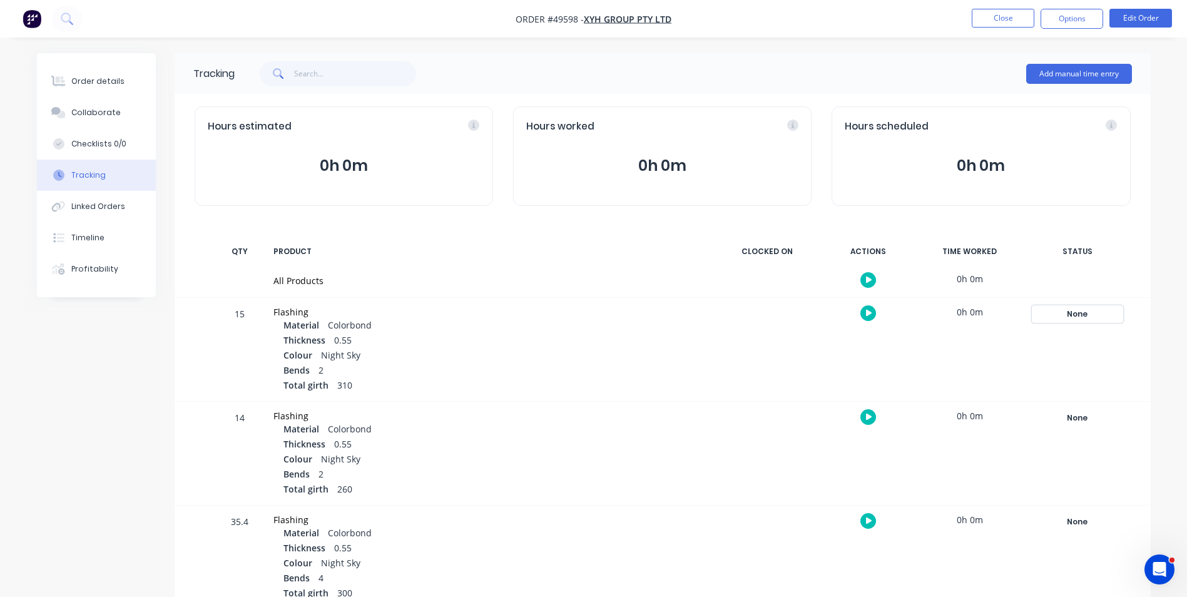
click at [1079, 308] on div "None" at bounding box center [1077, 314] width 90 height 16
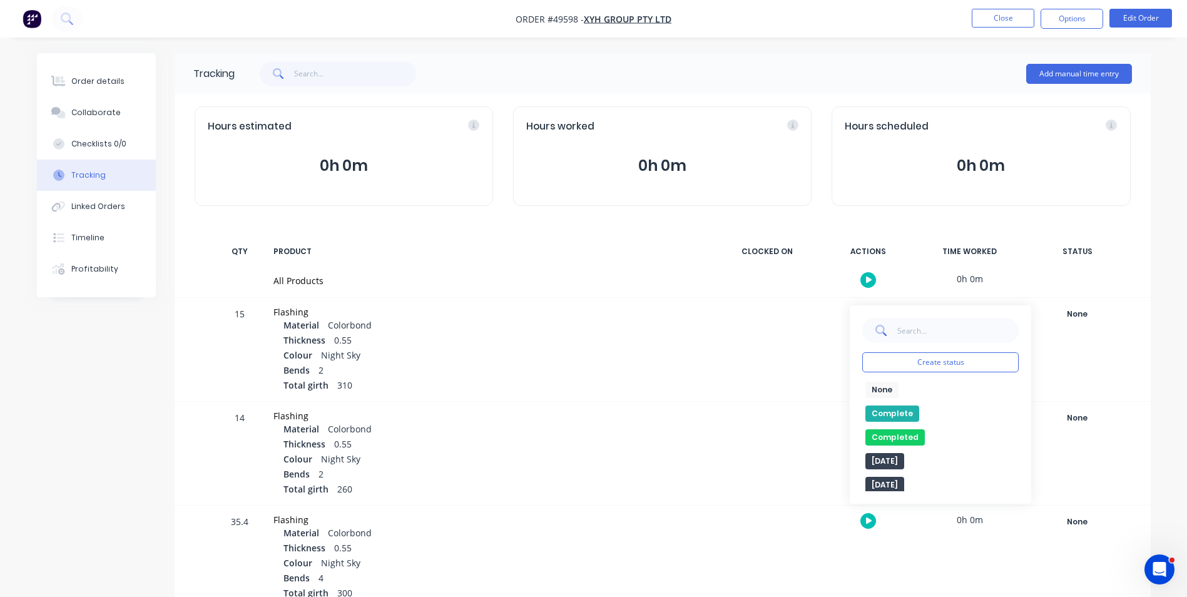
click at [907, 405] on button "Complete" at bounding box center [892, 413] width 54 height 16
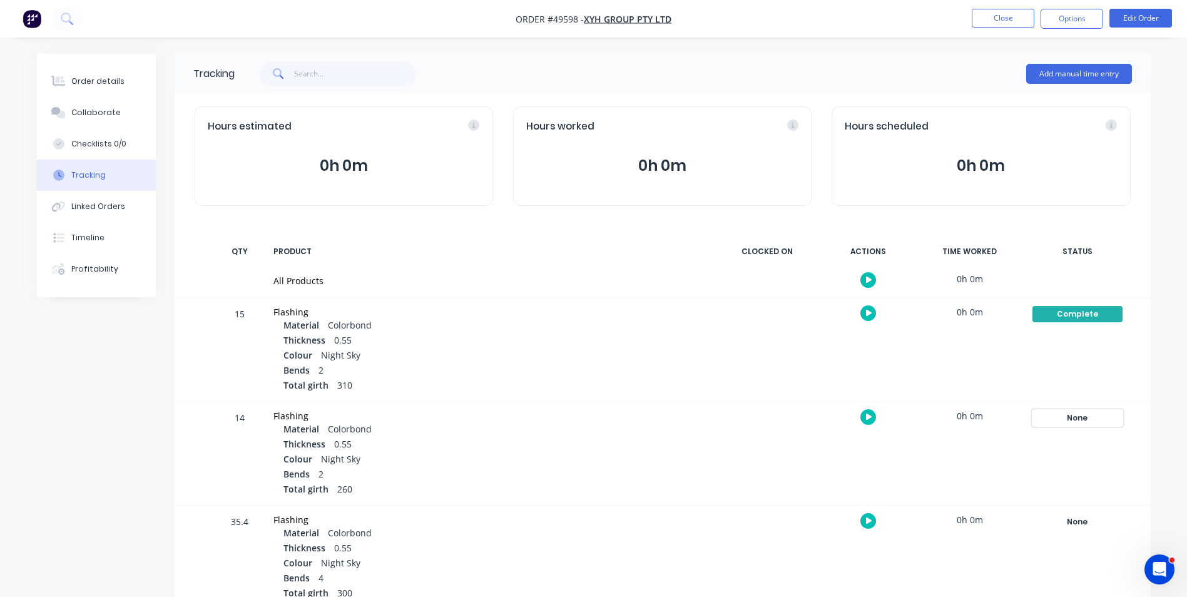
click at [1068, 417] on div "None" at bounding box center [1077, 418] width 90 height 16
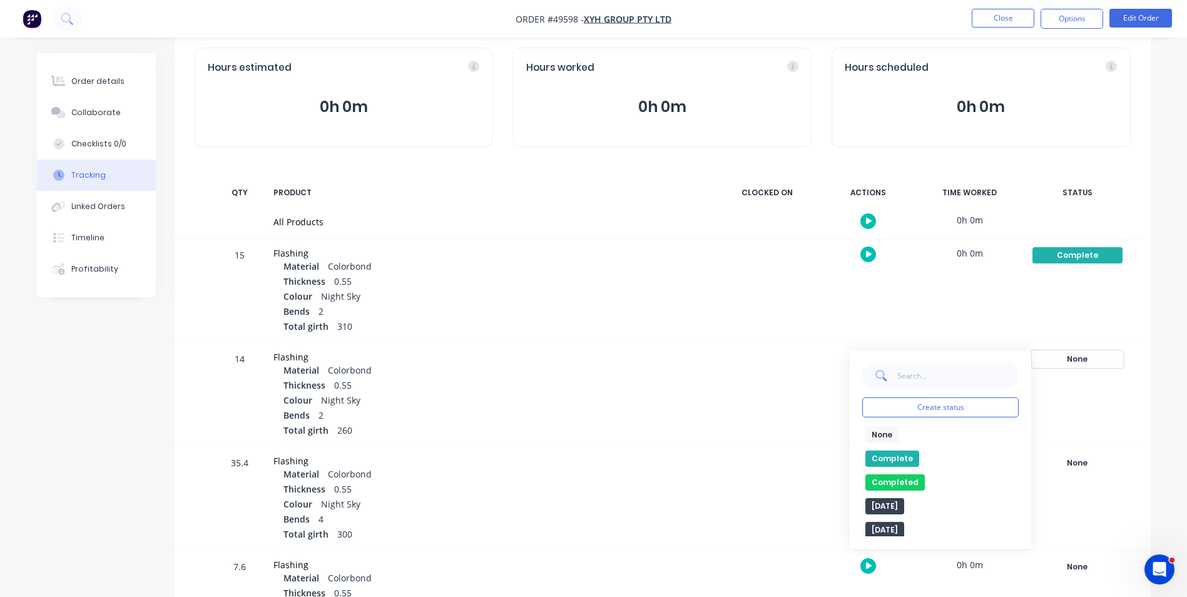
scroll to position [125, 0]
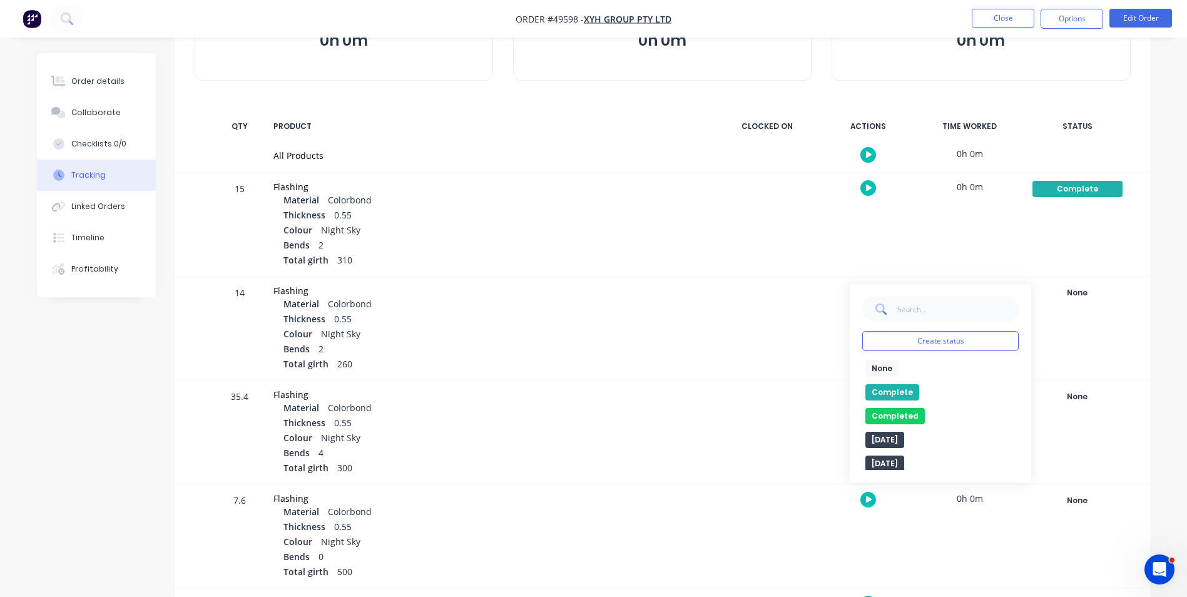
click at [916, 390] on div "Complete" at bounding box center [940, 392] width 156 height 16
click at [895, 390] on button "Complete" at bounding box center [892, 392] width 54 height 16
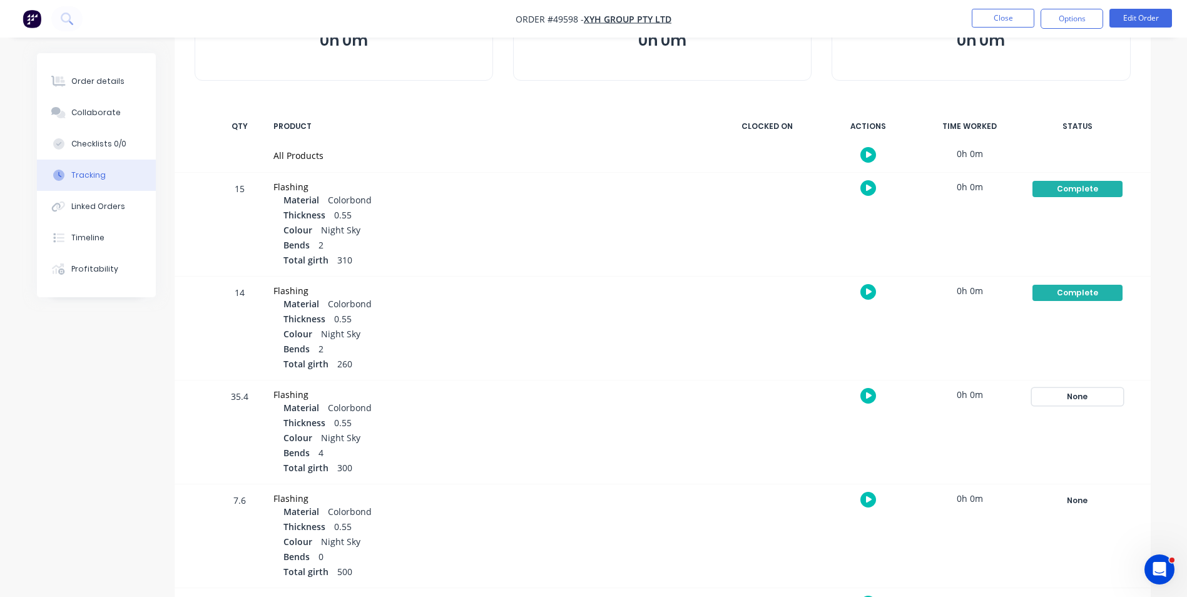
click at [1063, 400] on div "None" at bounding box center [1077, 397] width 90 height 16
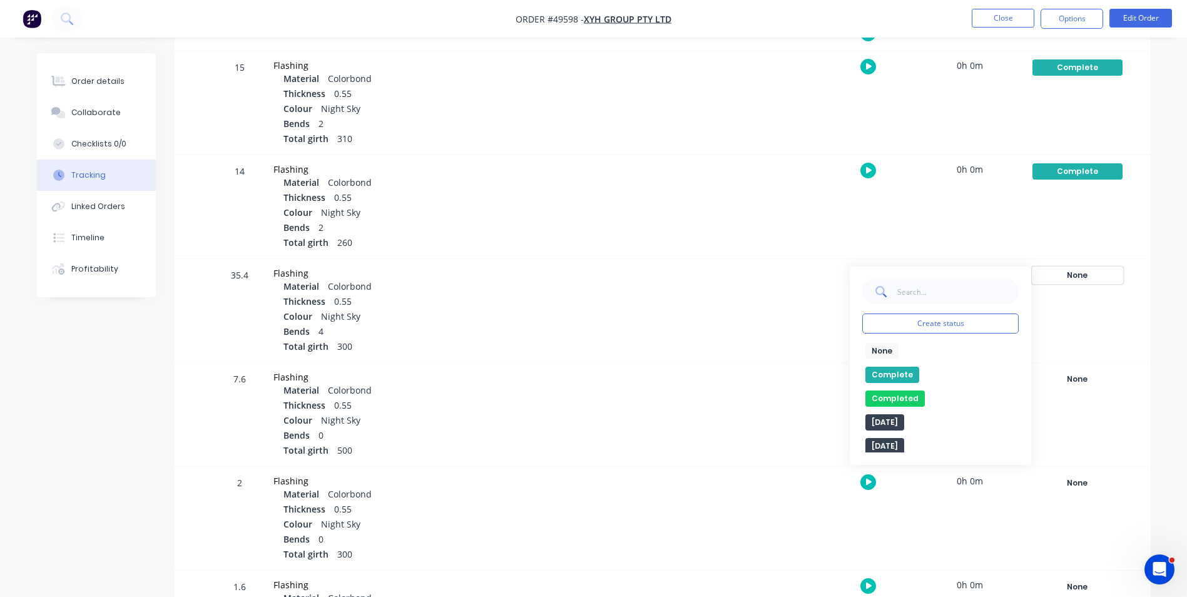
scroll to position [250, 0]
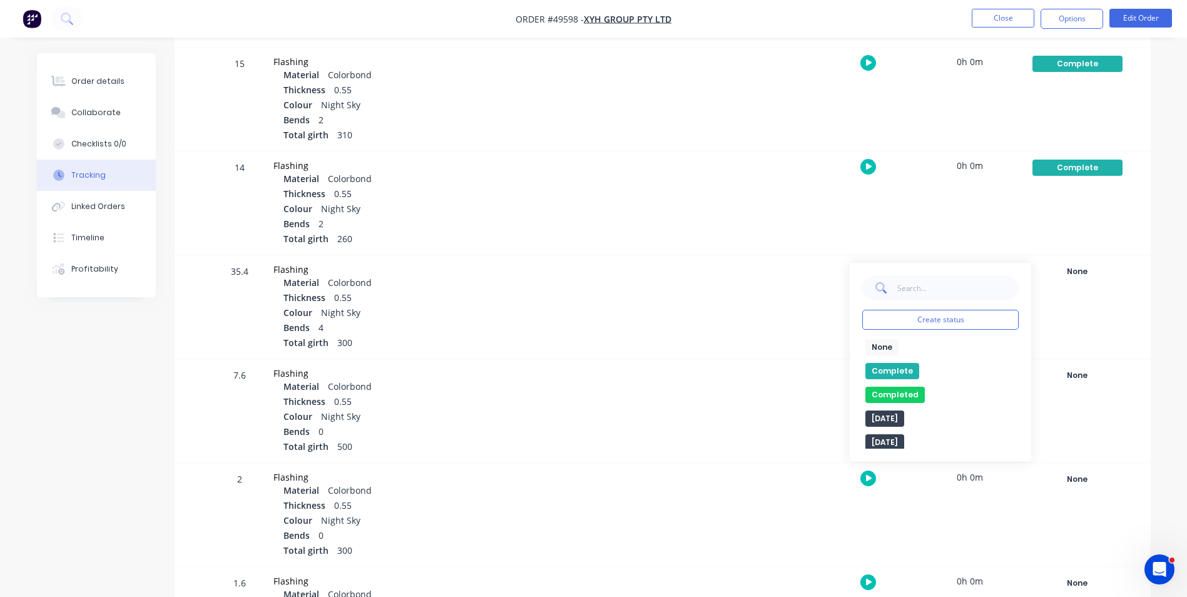
click at [890, 367] on button "Complete" at bounding box center [892, 371] width 54 height 16
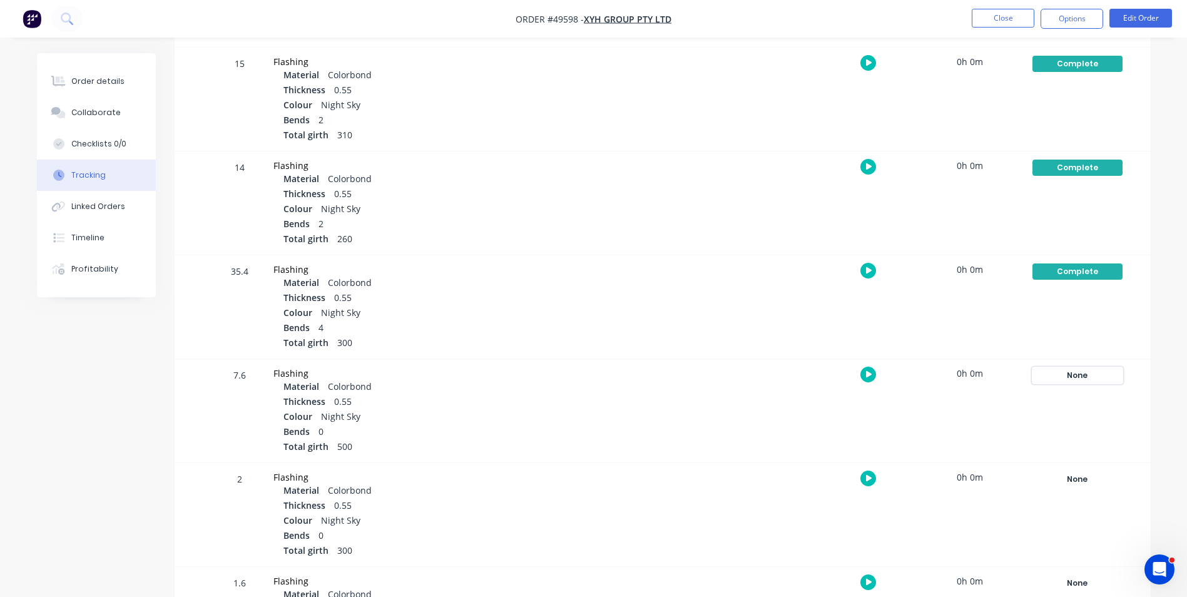
click at [1066, 380] on div "None" at bounding box center [1077, 375] width 90 height 16
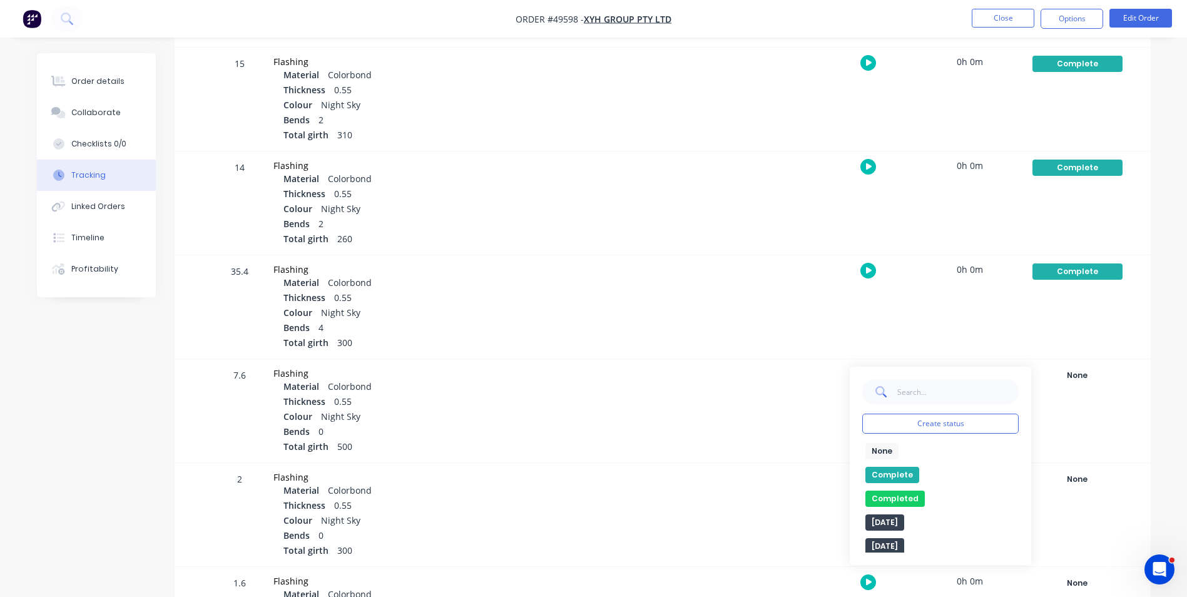
click at [897, 471] on button "Complete" at bounding box center [892, 475] width 54 height 16
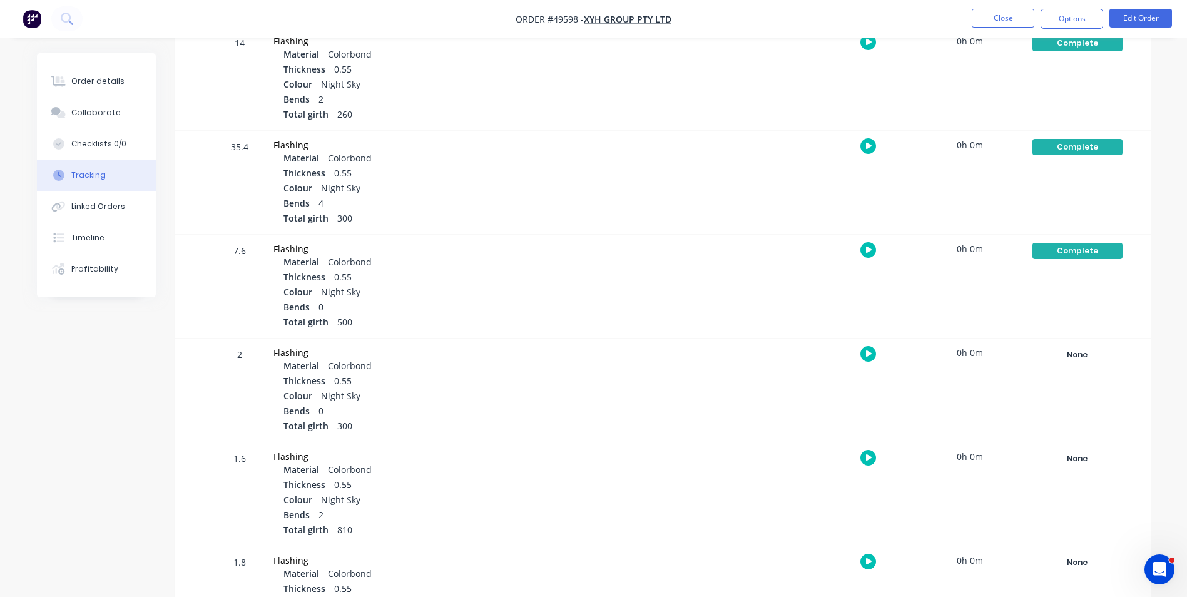
scroll to position [375, 0]
click at [1066, 359] on div "None" at bounding box center [1077, 354] width 90 height 16
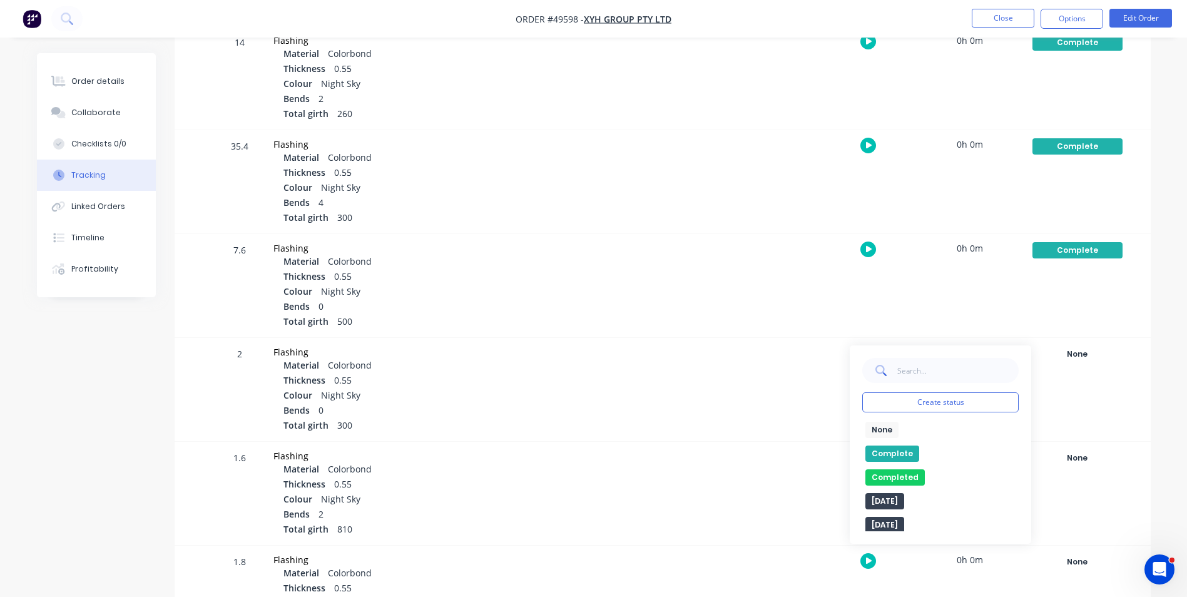
drag, startPoint x: 897, startPoint y: 454, endPoint x: 1114, endPoint y: 441, distance: 216.9
click at [907, 452] on button "Complete" at bounding box center [892, 454] width 54 height 16
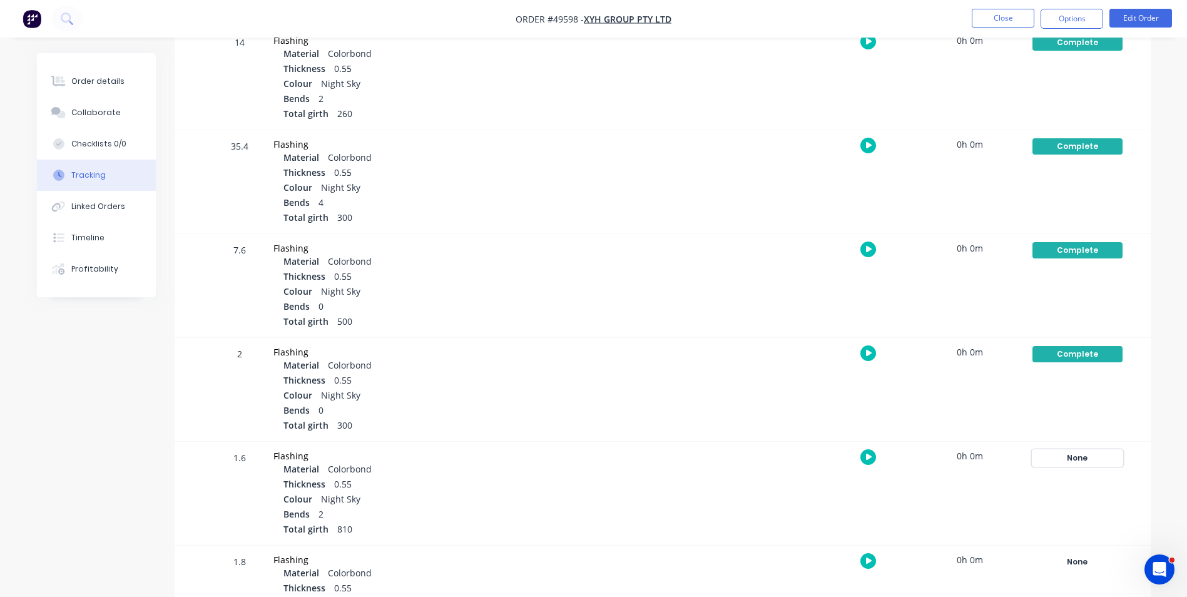
click at [1080, 454] on div "None" at bounding box center [1077, 458] width 90 height 16
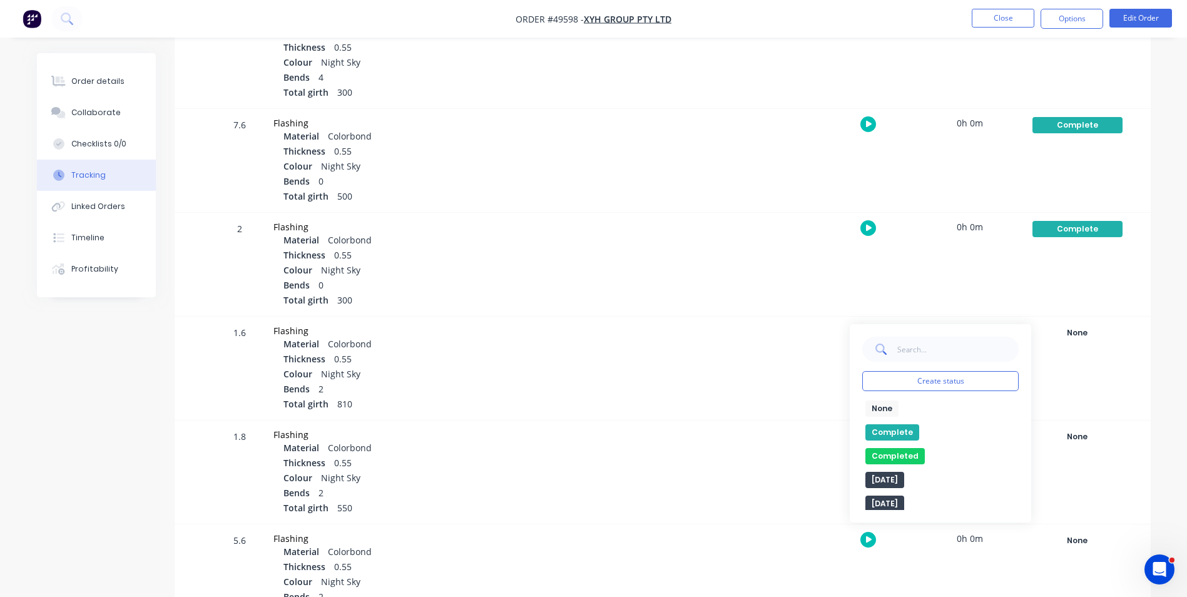
click at [899, 430] on button "Complete" at bounding box center [892, 432] width 54 height 16
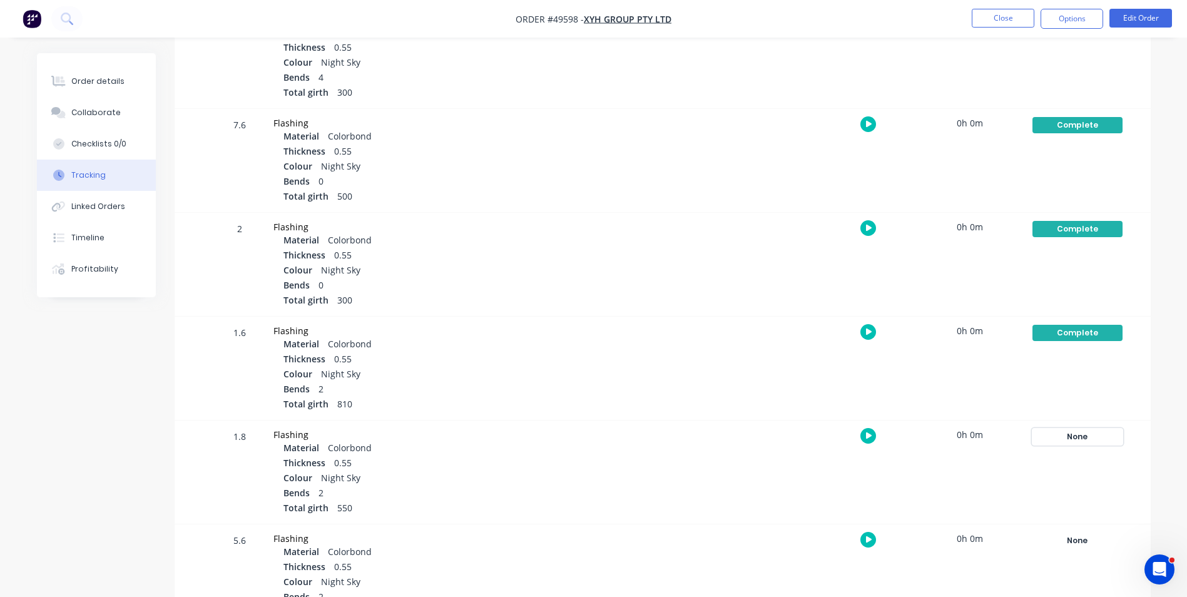
click at [1065, 439] on div "None" at bounding box center [1077, 437] width 90 height 16
click at [890, 530] on div "None edit Complete Completed edit Friday Monday Ready for Delivery Ready To Pic…" at bounding box center [940, 559] width 156 height 110
click at [890, 531] on button "Complete" at bounding box center [892, 536] width 54 height 16
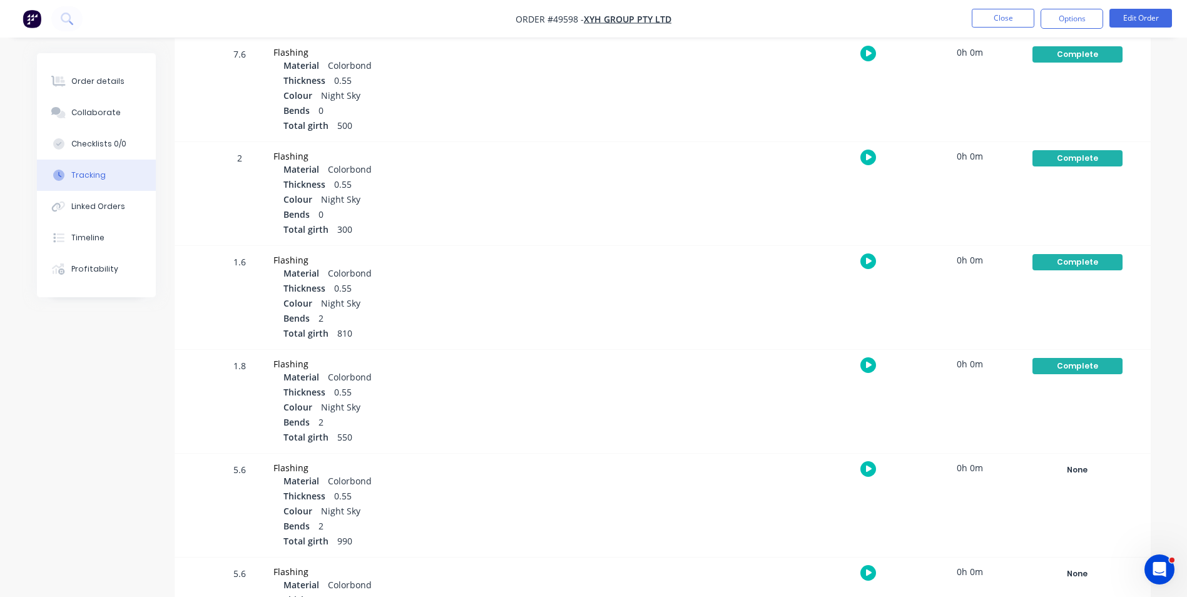
scroll to position [688, 0]
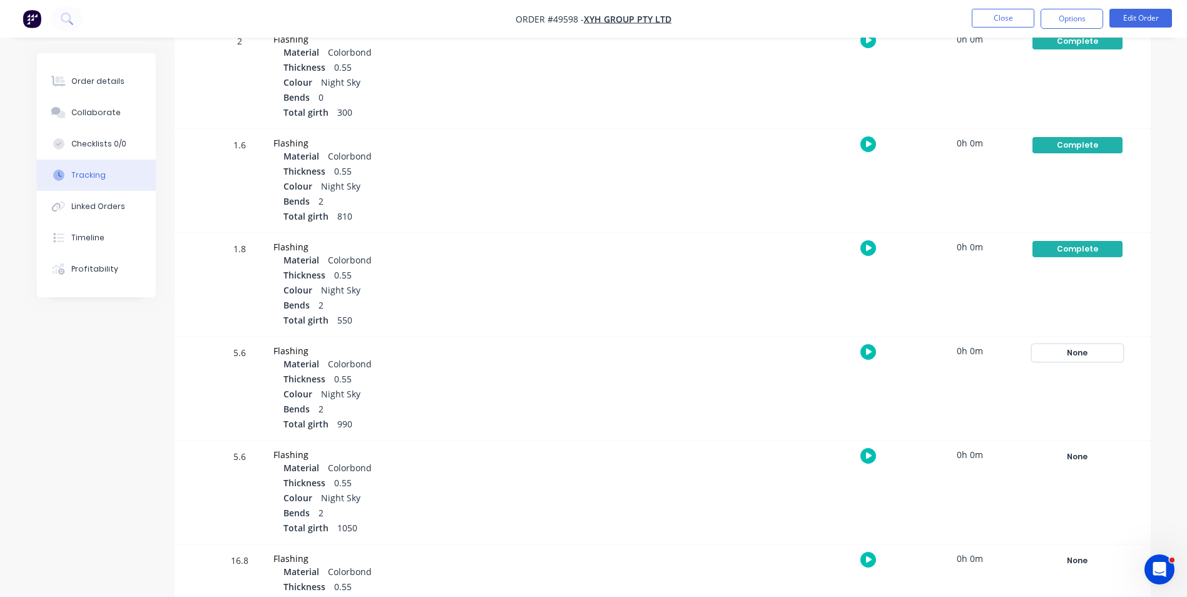
click at [1107, 356] on div "None" at bounding box center [1077, 353] width 90 height 16
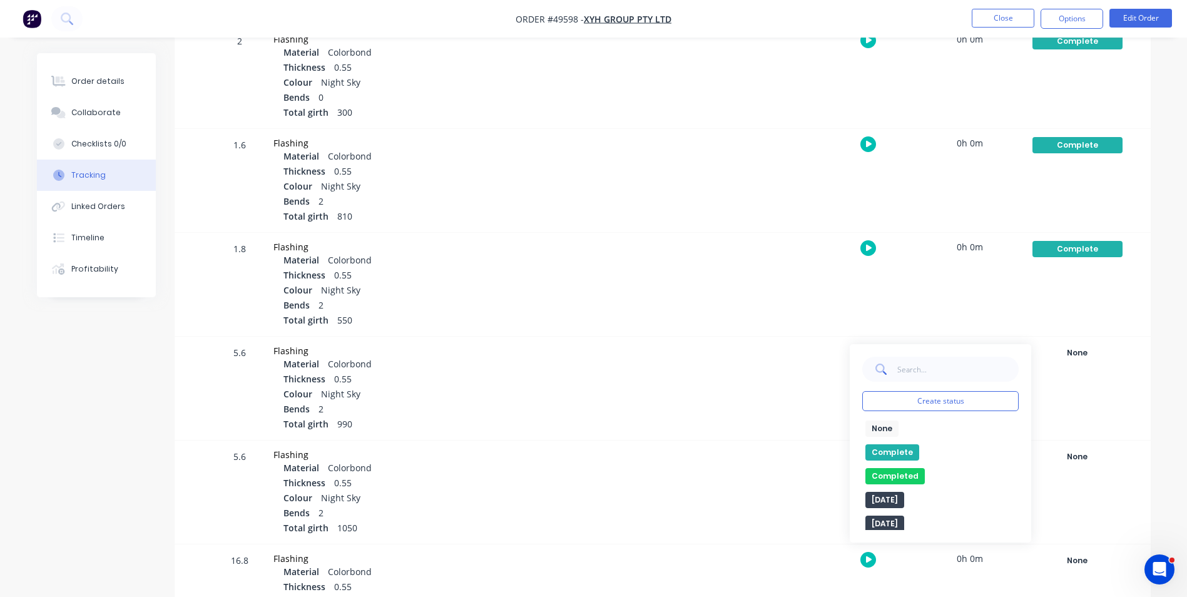
click at [894, 451] on button "Complete" at bounding box center [892, 452] width 54 height 16
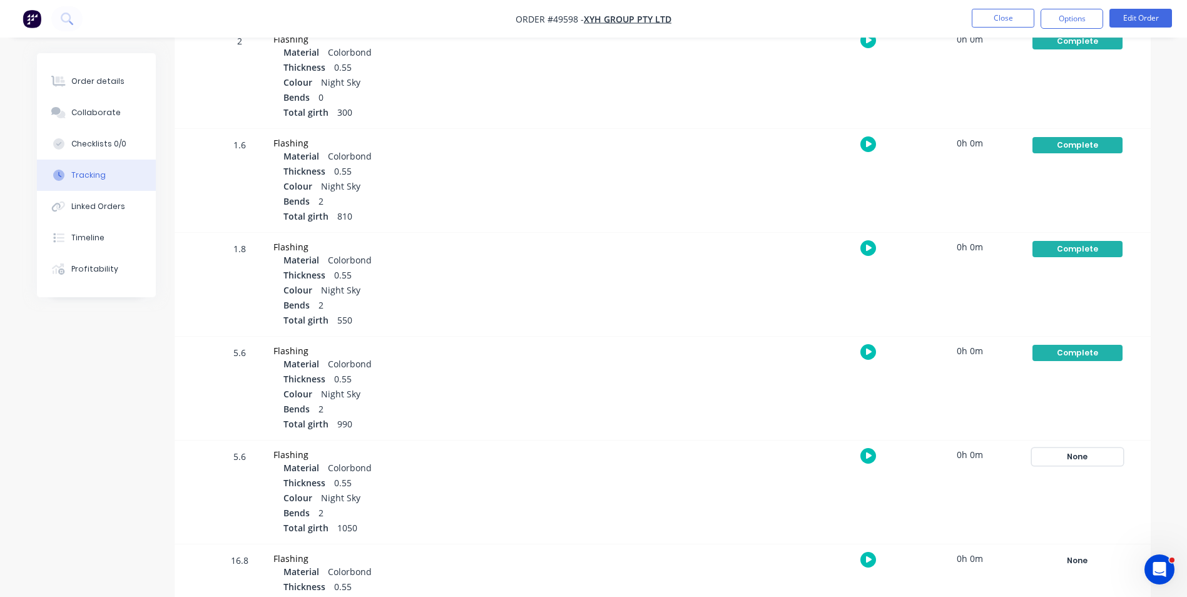
click at [1067, 458] on div "None" at bounding box center [1077, 457] width 90 height 16
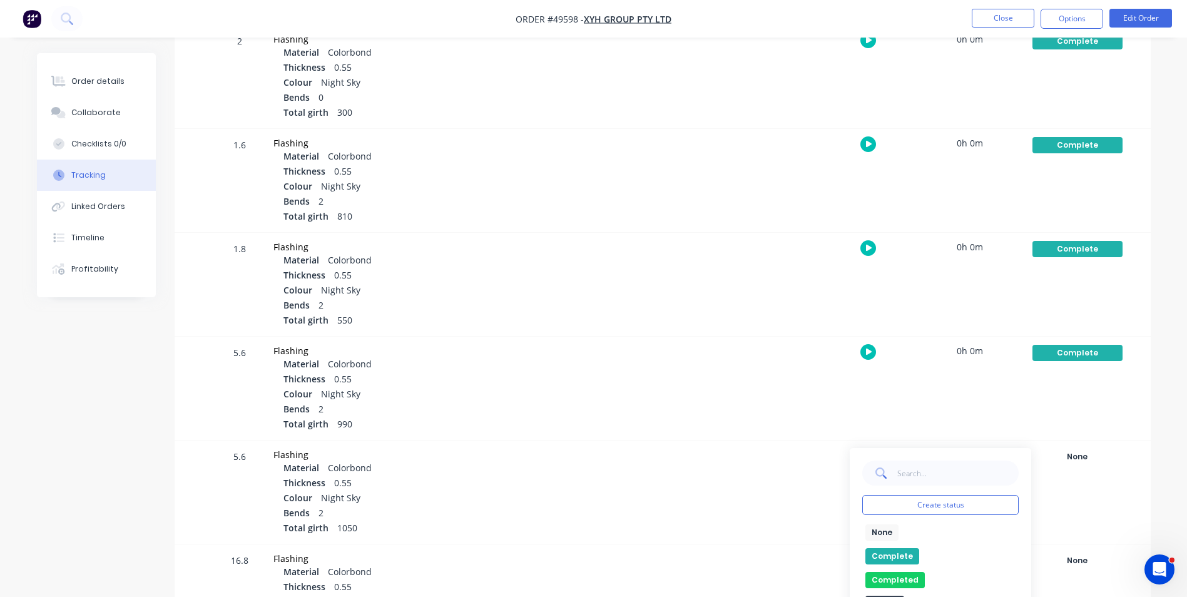
click at [898, 553] on button "Complete" at bounding box center [892, 556] width 54 height 16
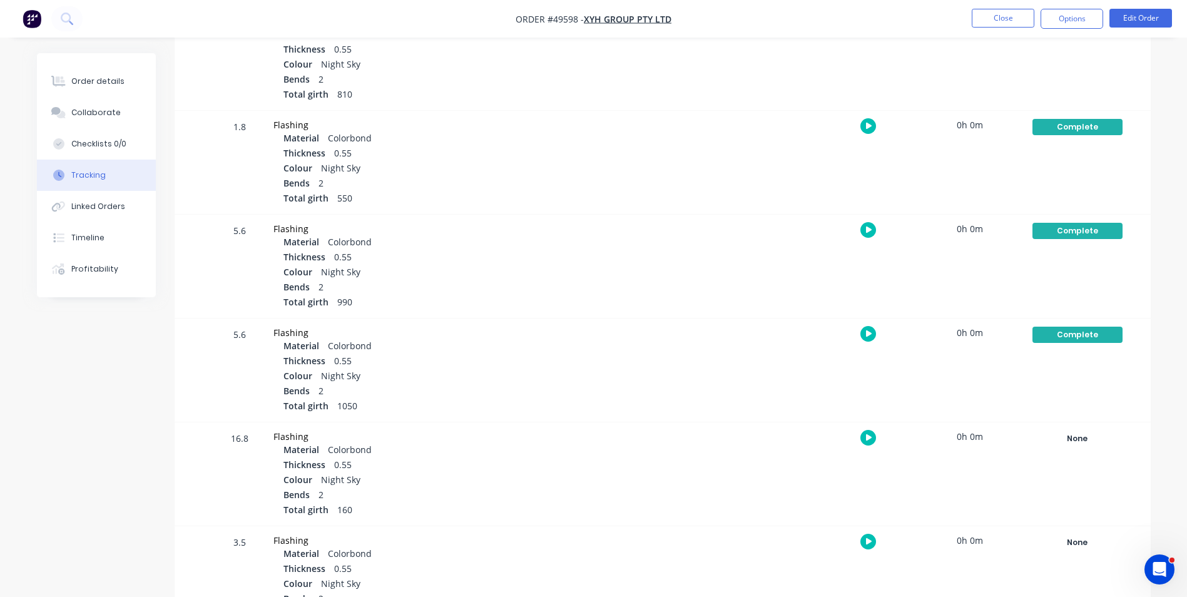
scroll to position [813, 0]
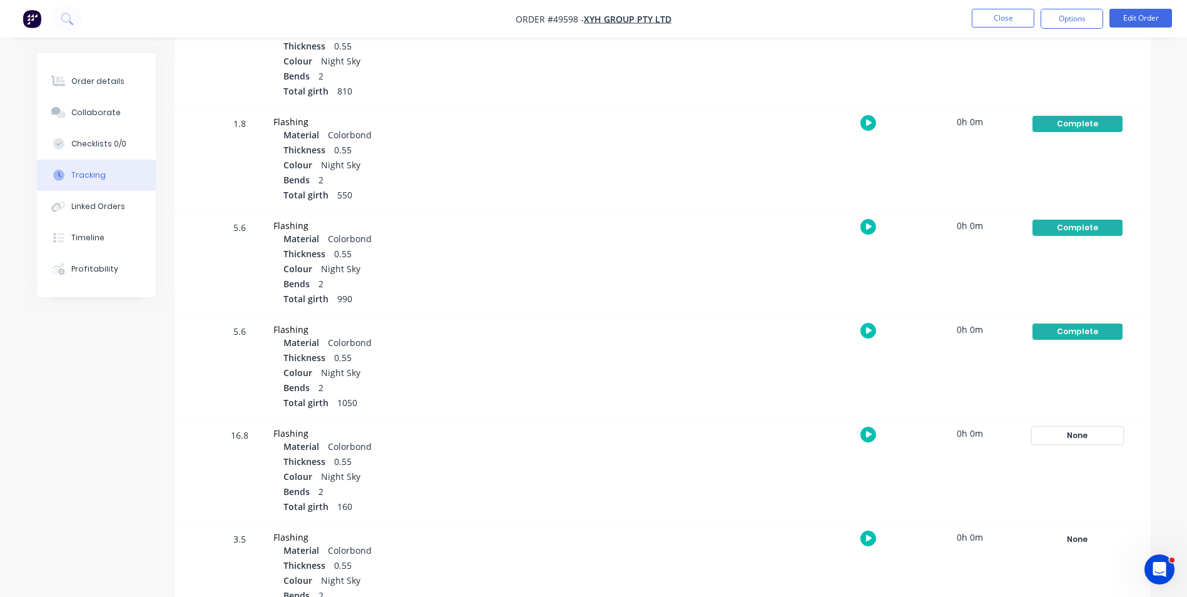
click at [1063, 439] on div "None" at bounding box center [1077, 435] width 90 height 16
click at [899, 531] on button "Complete" at bounding box center [892, 535] width 54 height 16
click at [1064, 532] on div "None Create status None edit Complete Completed edit Friday Monday Ready for De…" at bounding box center [1077, 574] width 106 height 103
click at [1061, 539] on div "None" at bounding box center [1077, 539] width 90 height 16
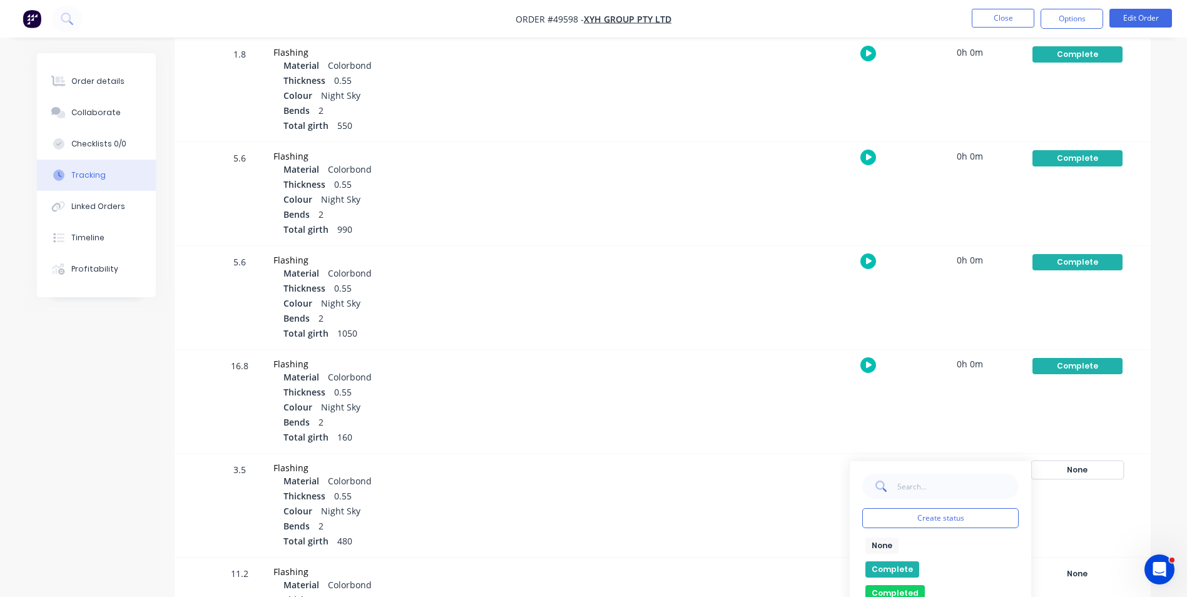
scroll to position [939, 0]
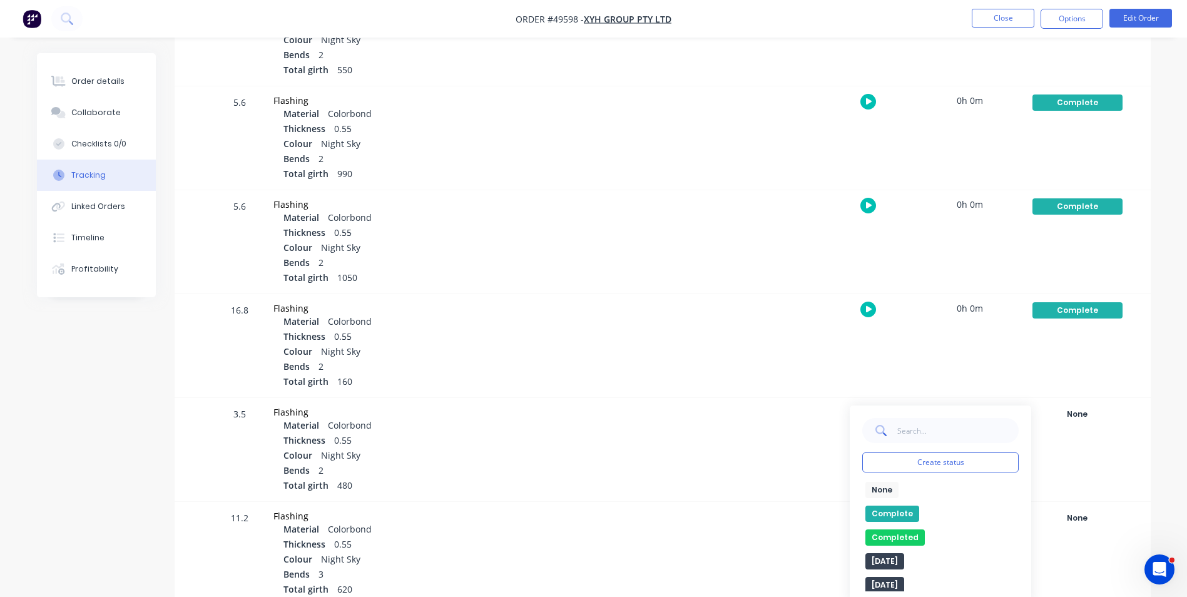
click at [885, 514] on button "Complete" at bounding box center [892, 514] width 54 height 16
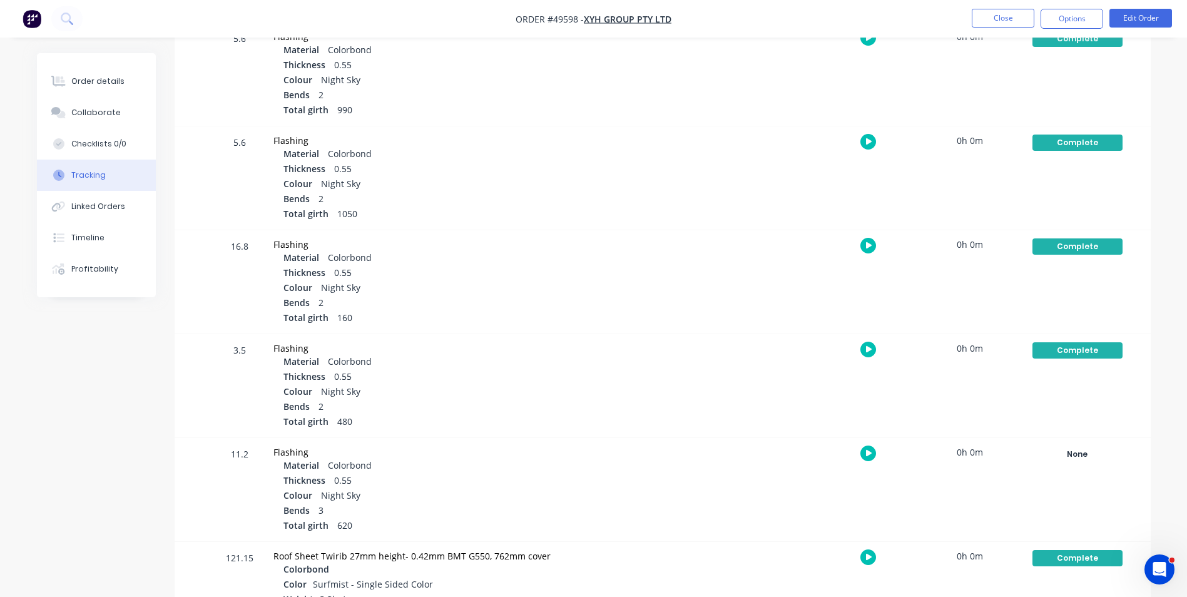
scroll to position [1064, 0]
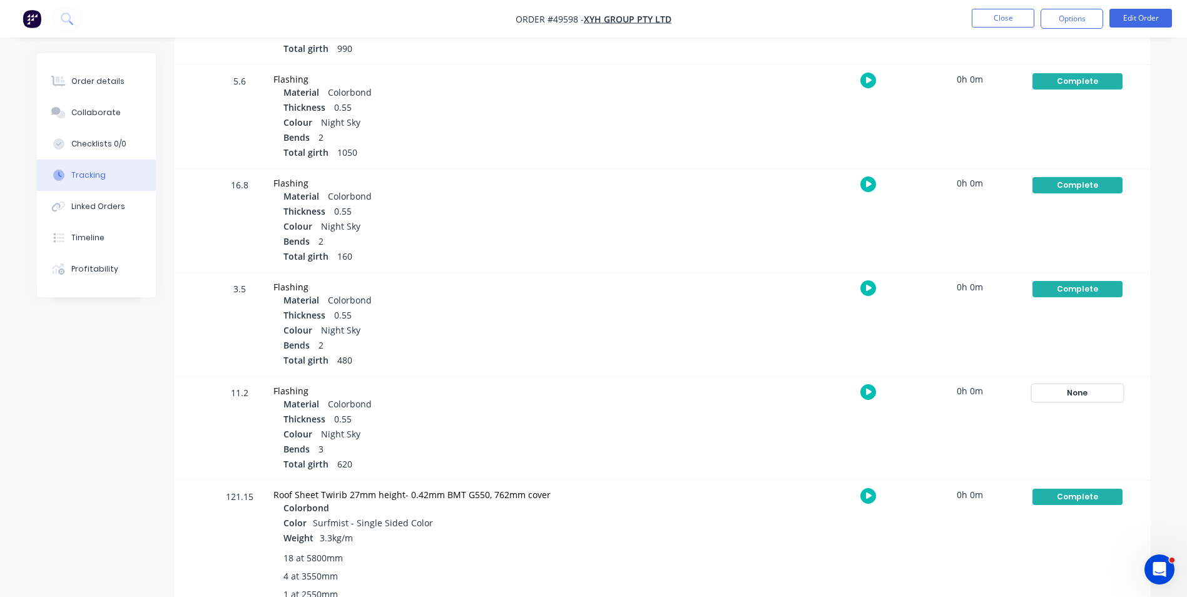
click at [1084, 395] on div "None" at bounding box center [1077, 393] width 90 height 16
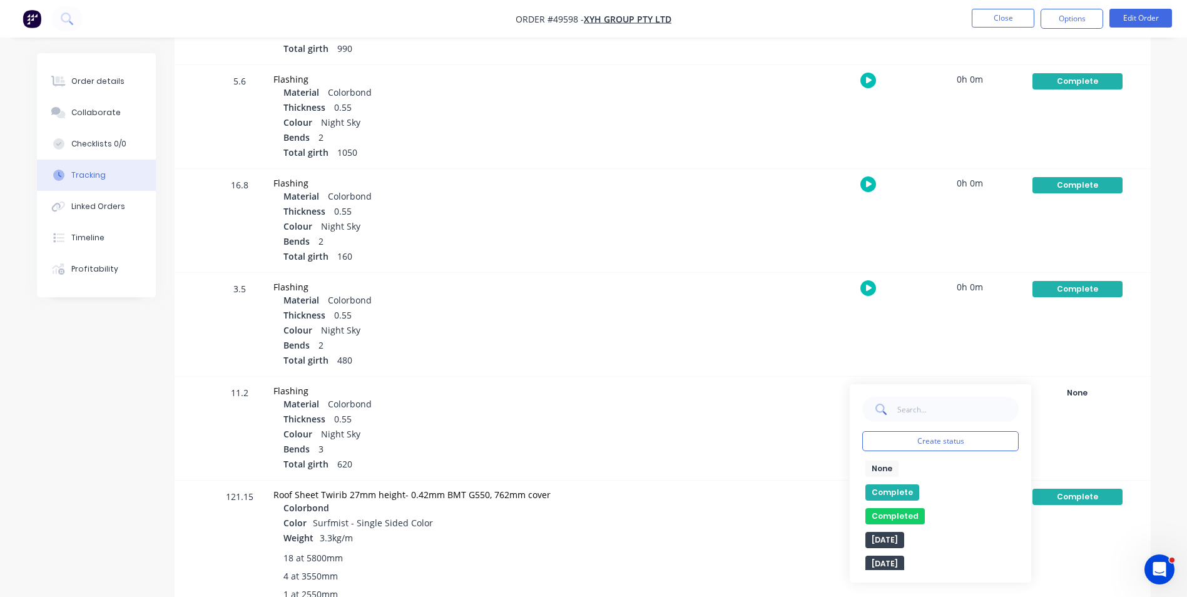
click at [904, 495] on button "Complete" at bounding box center [892, 492] width 54 height 16
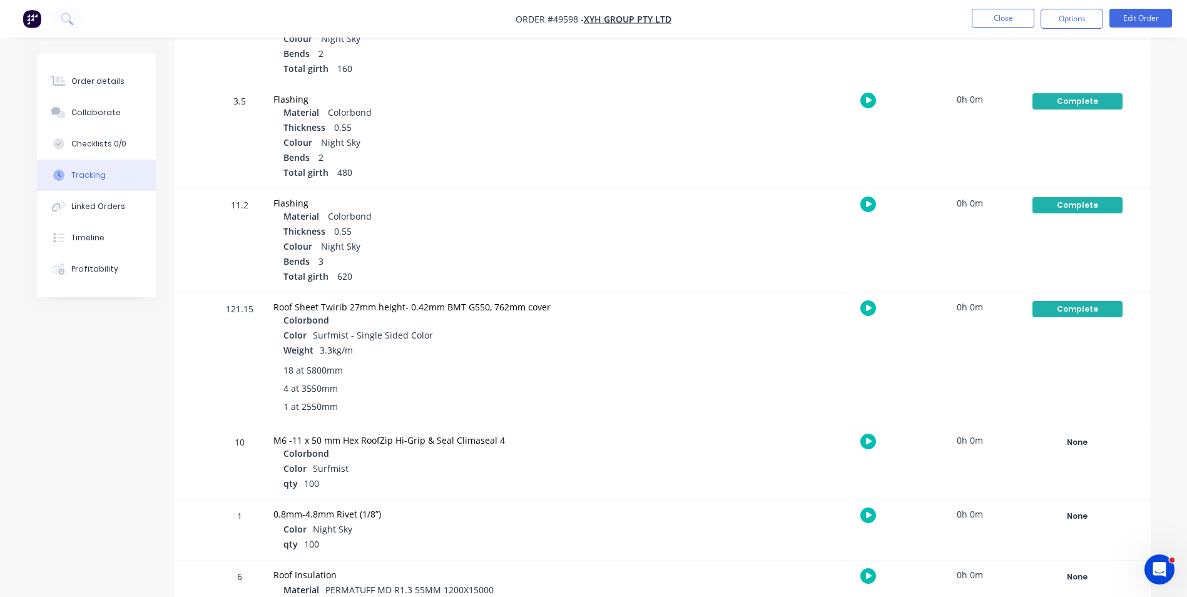
scroll to position [1273, 0]
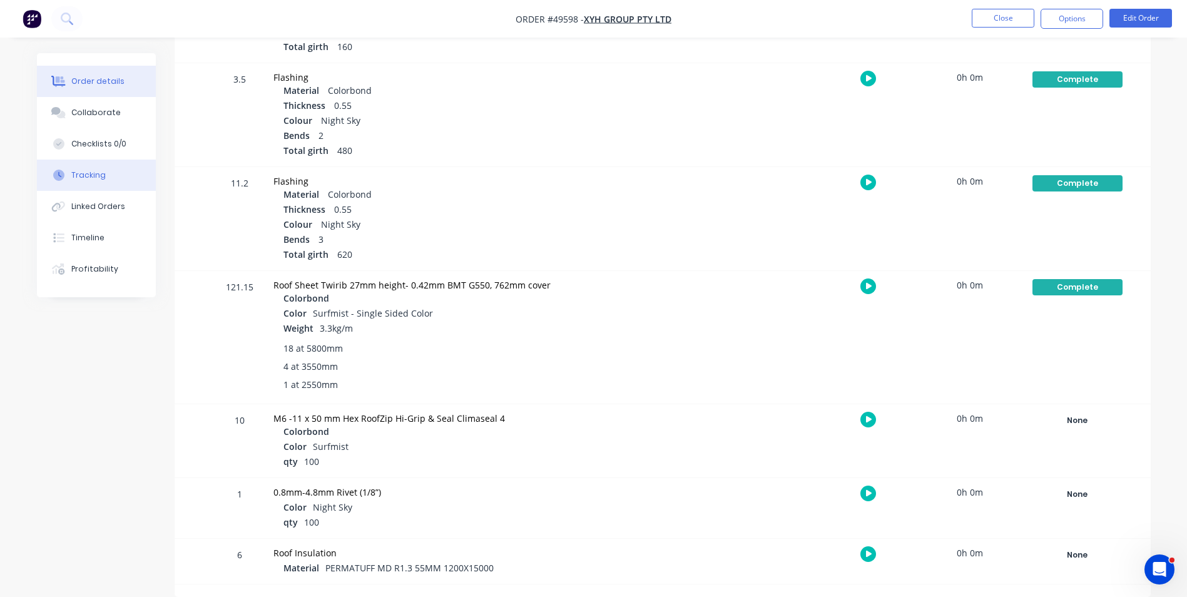
click at [113, 89] on button "Order details" at bounding box center [96, 81] width 119 height 31
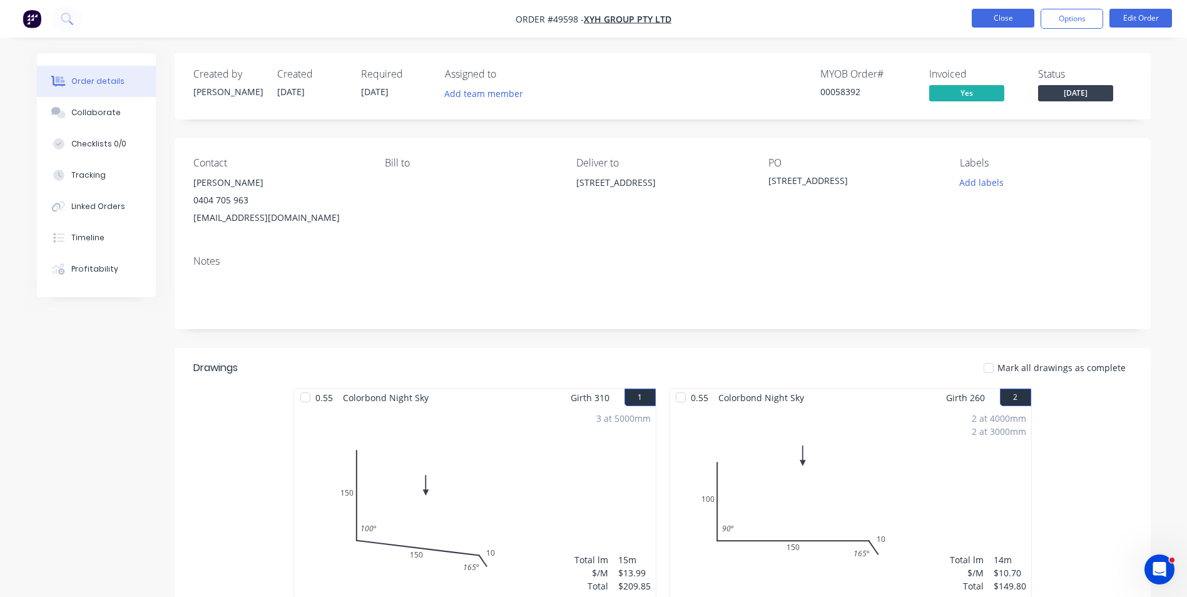
click at [1027, 15] on button "Close" at bounding box center [1003, 18] width 63 height 19
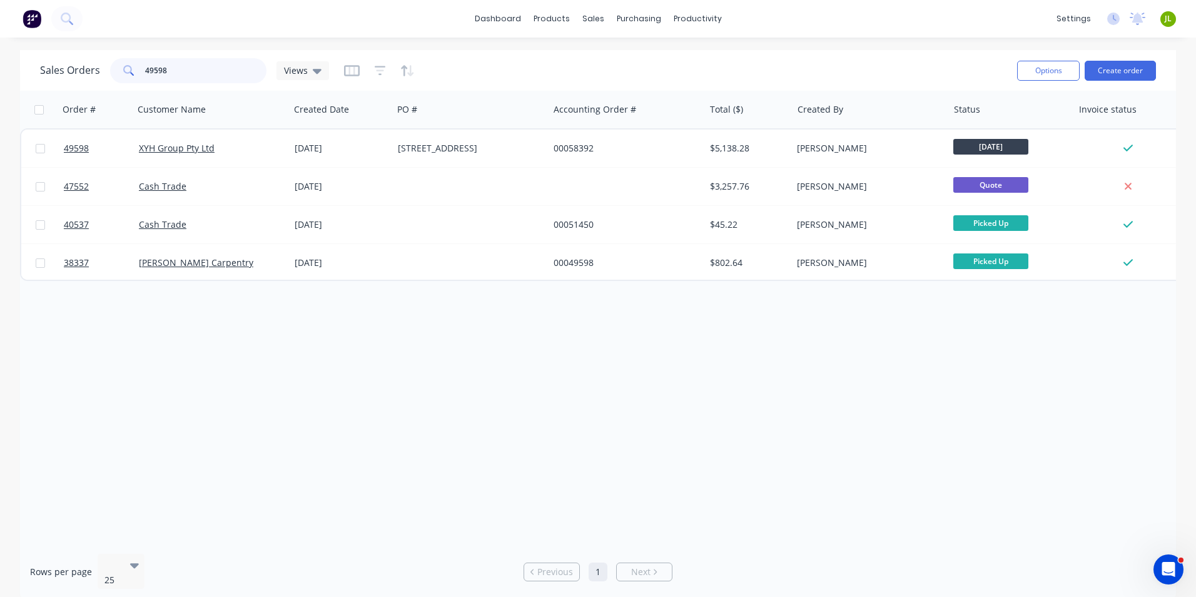
drag, startPoint x: 200, startPoint y: 69, endPoint x: 153, endPoint y: 69, distance: 46.9
click at [153, 69] on input "49598" at bounding box center [206, 70] width 122 height 25
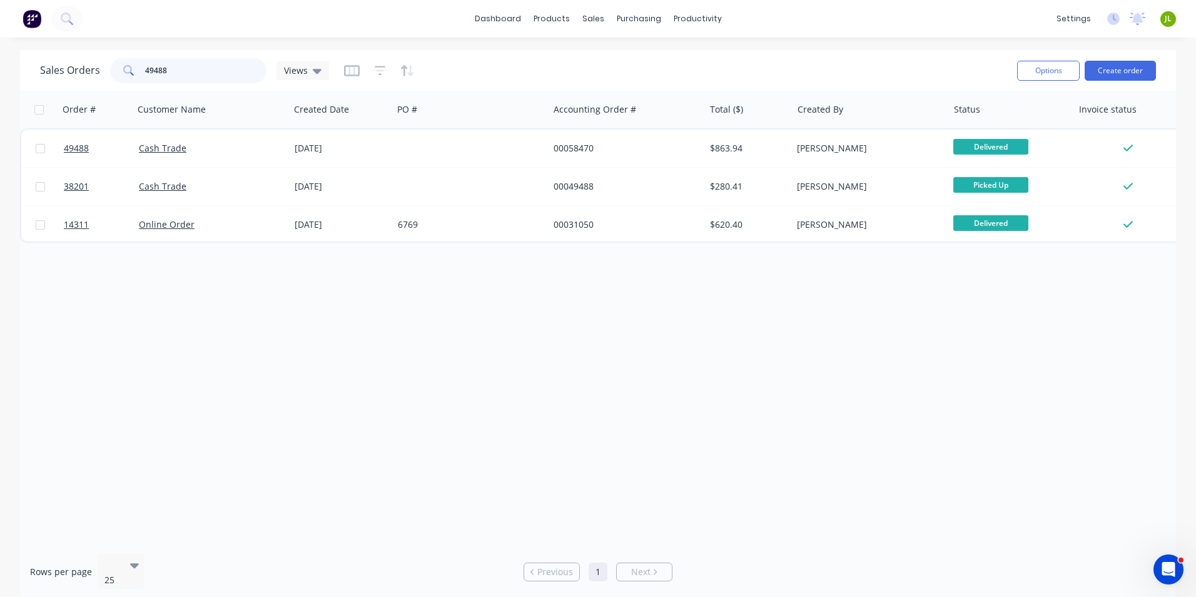
drag, startPoint x: 169, startPoint y: 75, endPoint x: 153, endPoint y: 74, distance: 15.7
click at [153, 74] on input "49488" at bounding box center [206, 70] width 122 height 25
type input "49660"
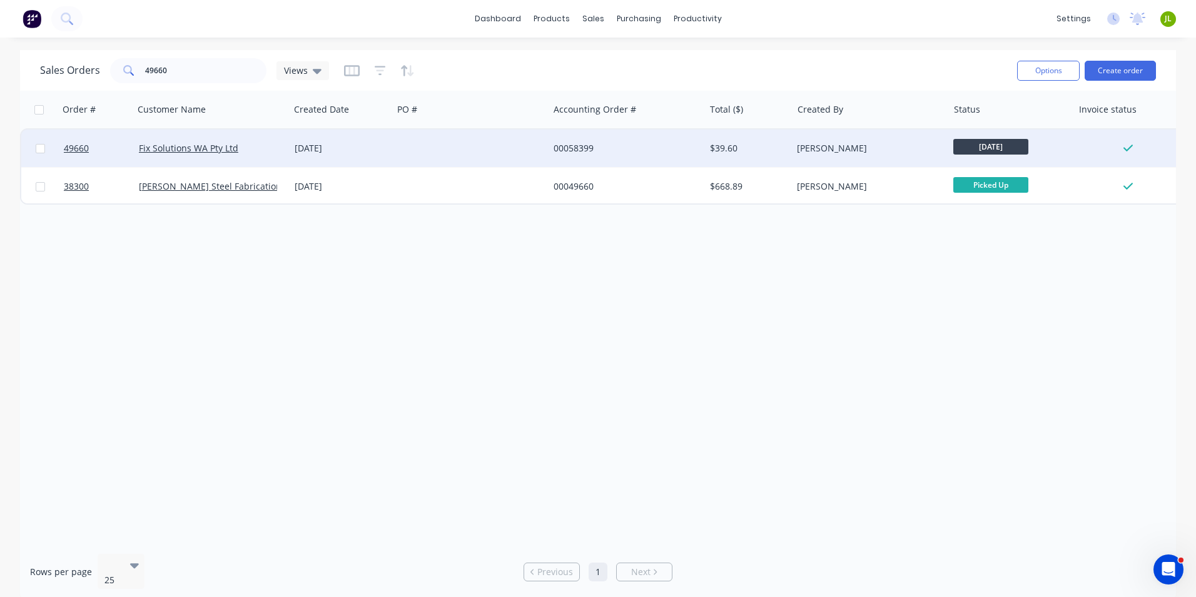
click at [373, 143] on div "[DATE]" at bounding box center [341, 148] width 93 height 13
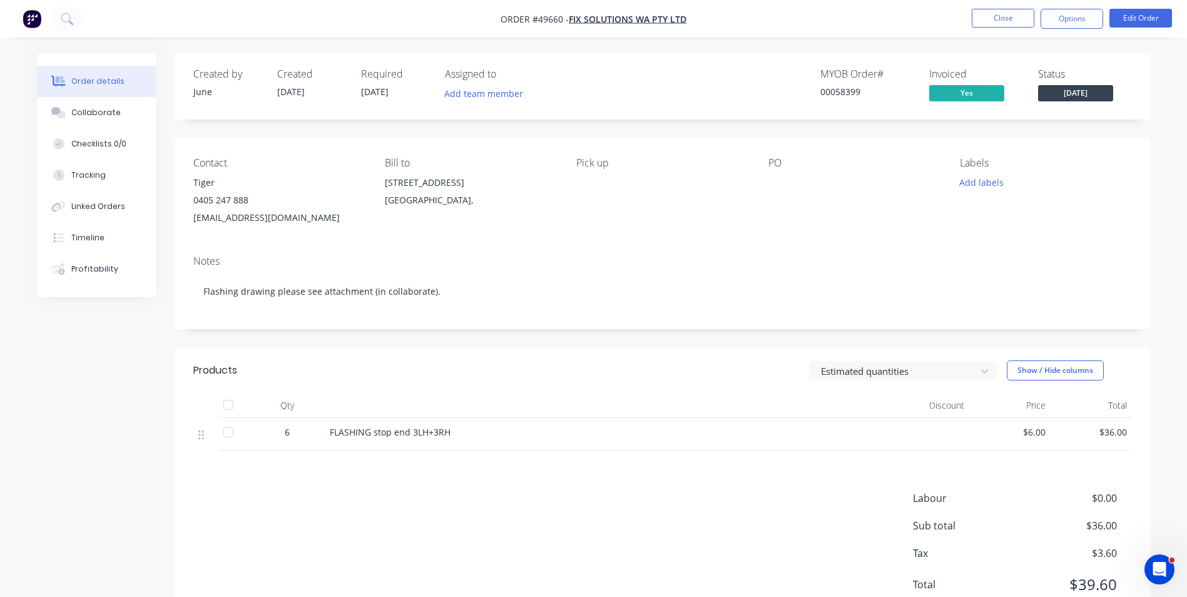
click at [232, 404] on div at bounding box center [228, 404] width 25 height 25
click at [219, 404] on div at bounding box center [228, 404] width 25 height 25
click at [1078, 89] on span "[DATE]" at bounding box center [1075, 93] width 75 height 16
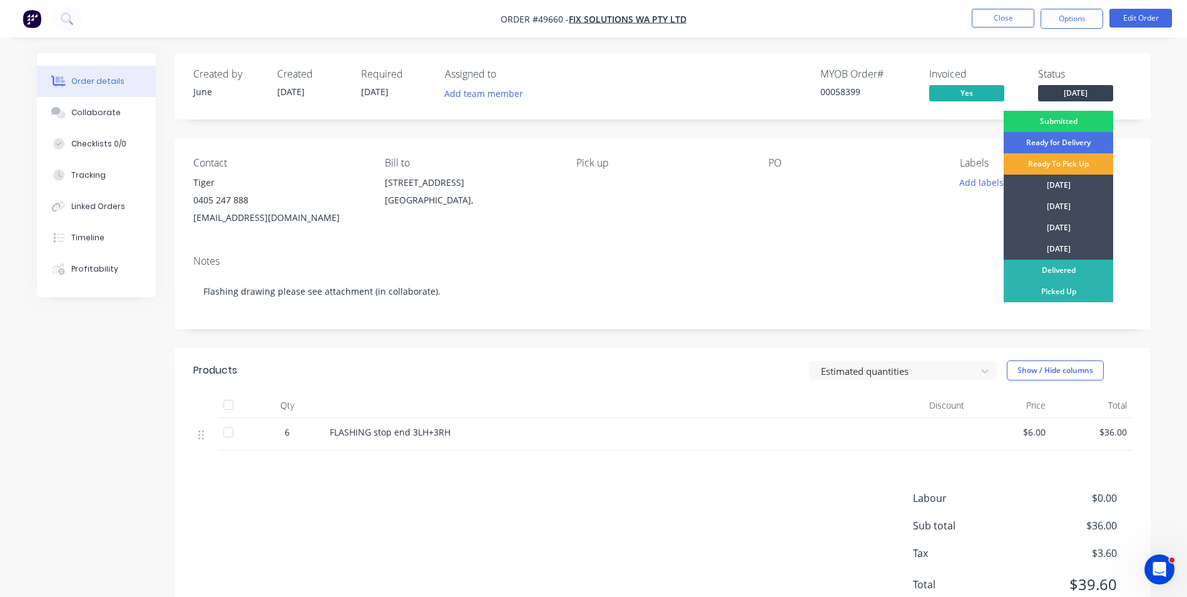
click at [1061, 166] on div "Ready To Pick Up" at bounding box center [1059, 163] width 110 height 21
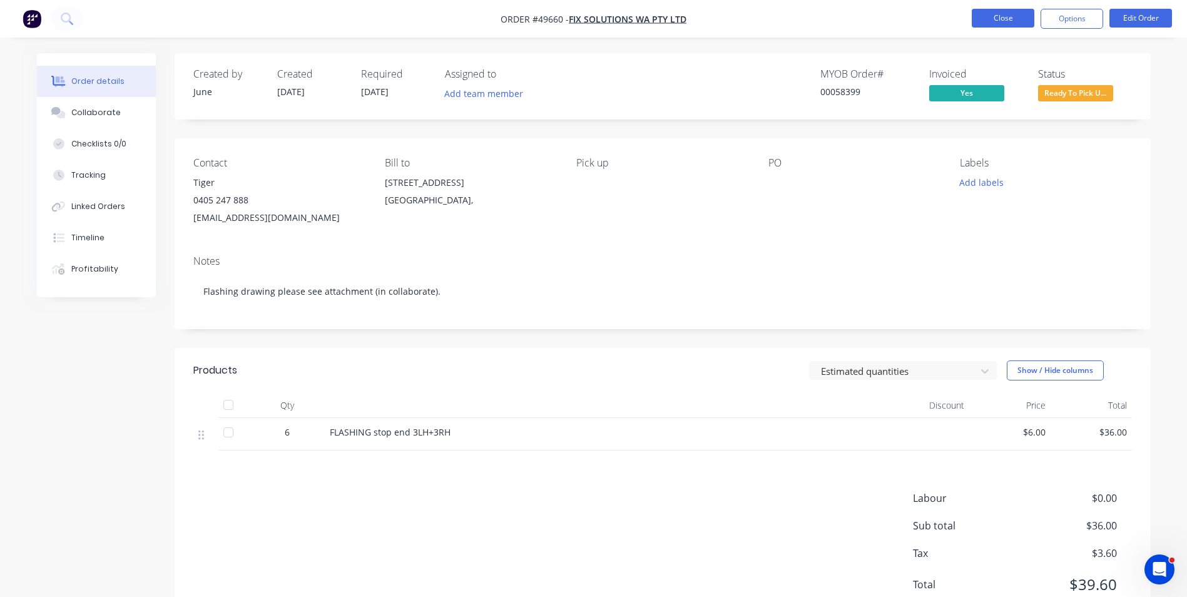
click at [1002, 24] on button "Close" at bounding box center [1003, 18] width 63 height 19
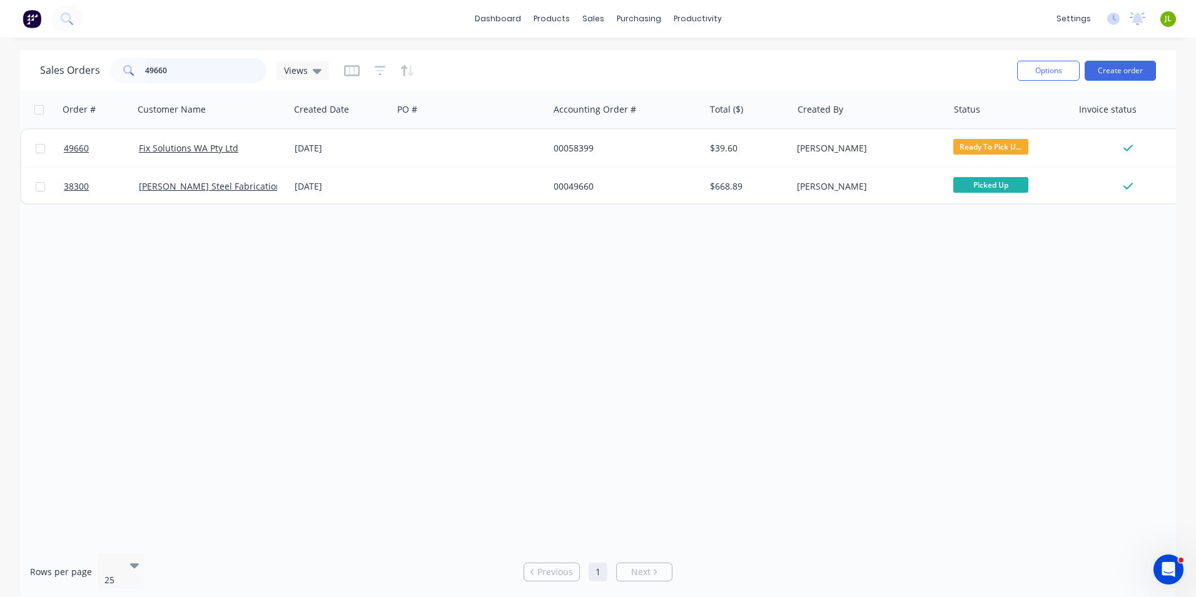
click at [216, 69] on input "49660" at bounding box center [206, 70] width 122 height 25
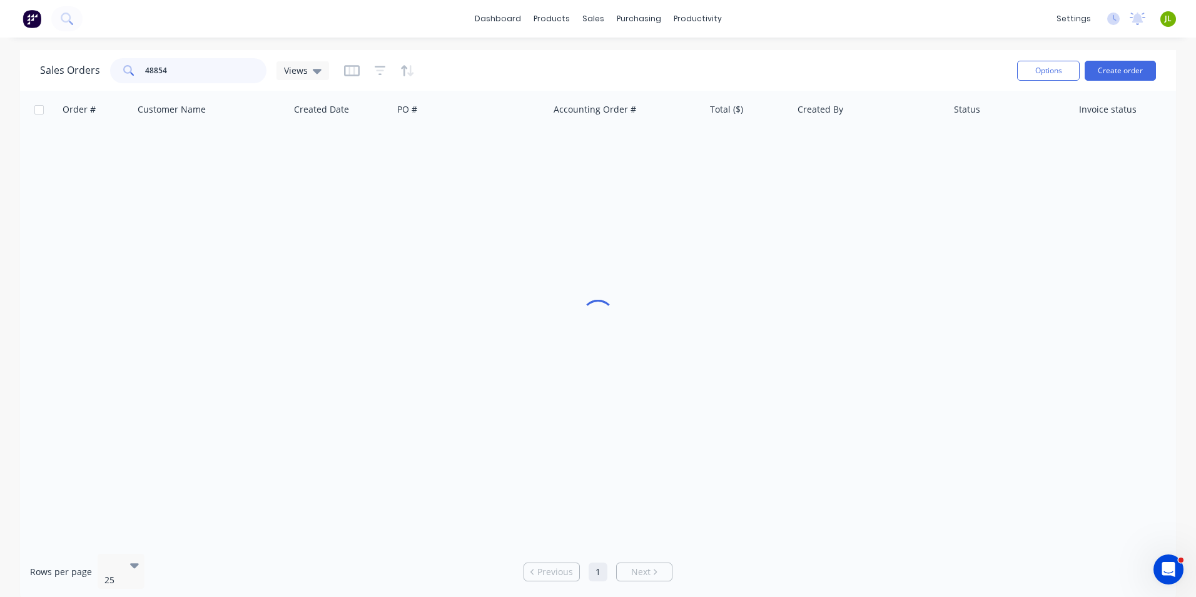
type input "48854"
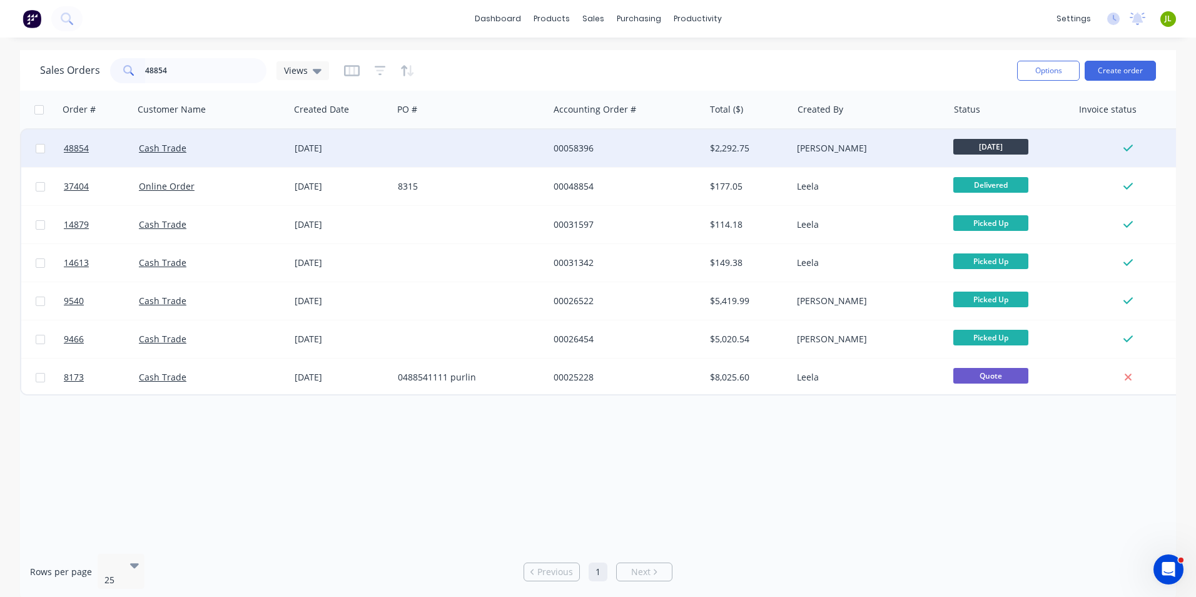
click at [232, 150] on div "Cash Trade" at bounding box center [208, 148] width 139 height 13
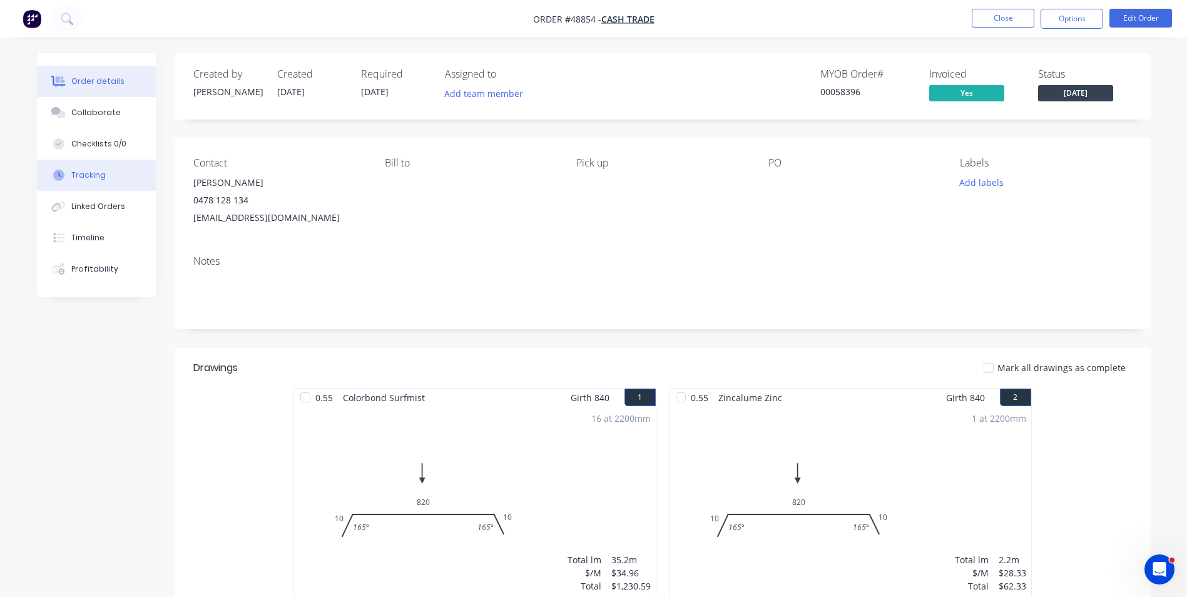
click at [88, 174] on div "Tracking" at bounding box center [88, 175] width 34 height 11
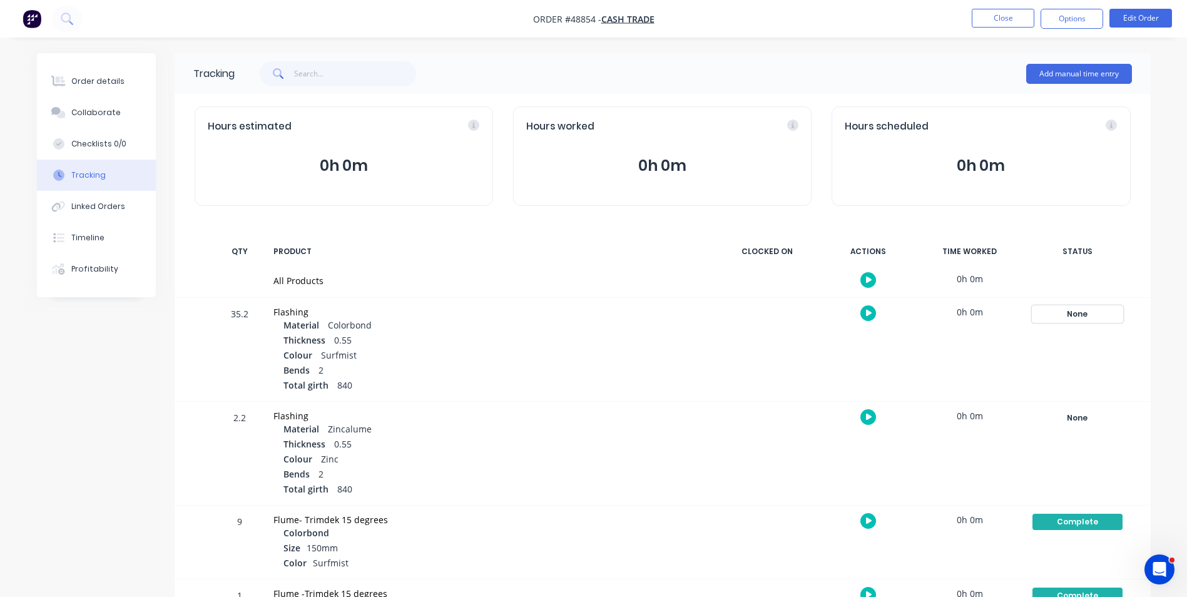
click at [1053, 307] on div "None" at bounding box center [1077, 314] width 90 height 16
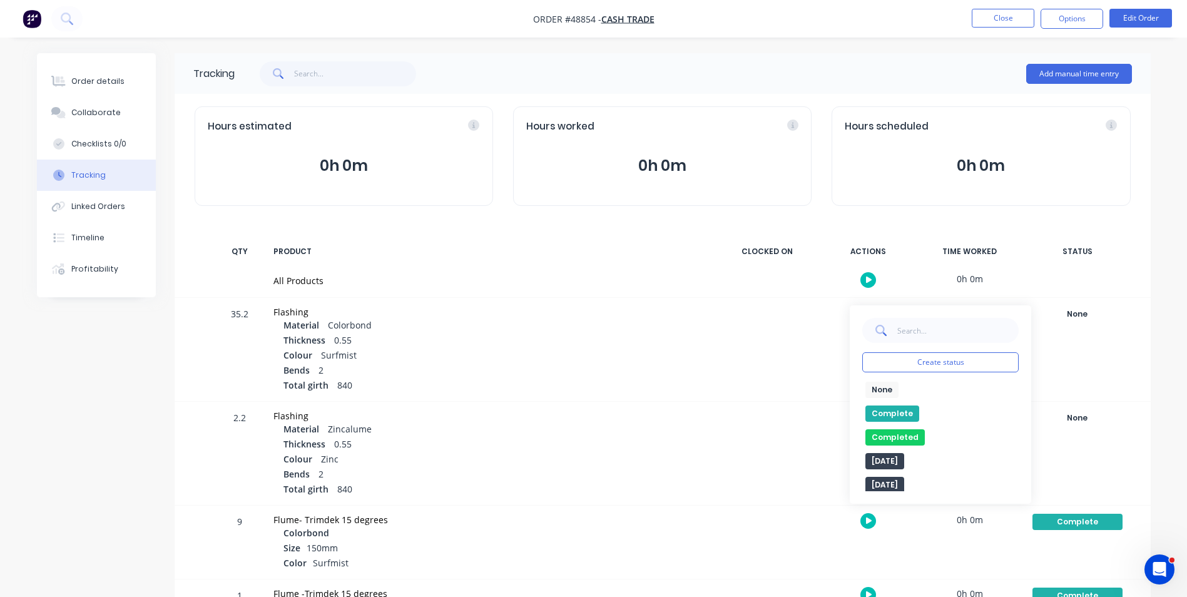
click at [890, 410] on button "Complete" at bounding box center [892, 413] width 54 height 16
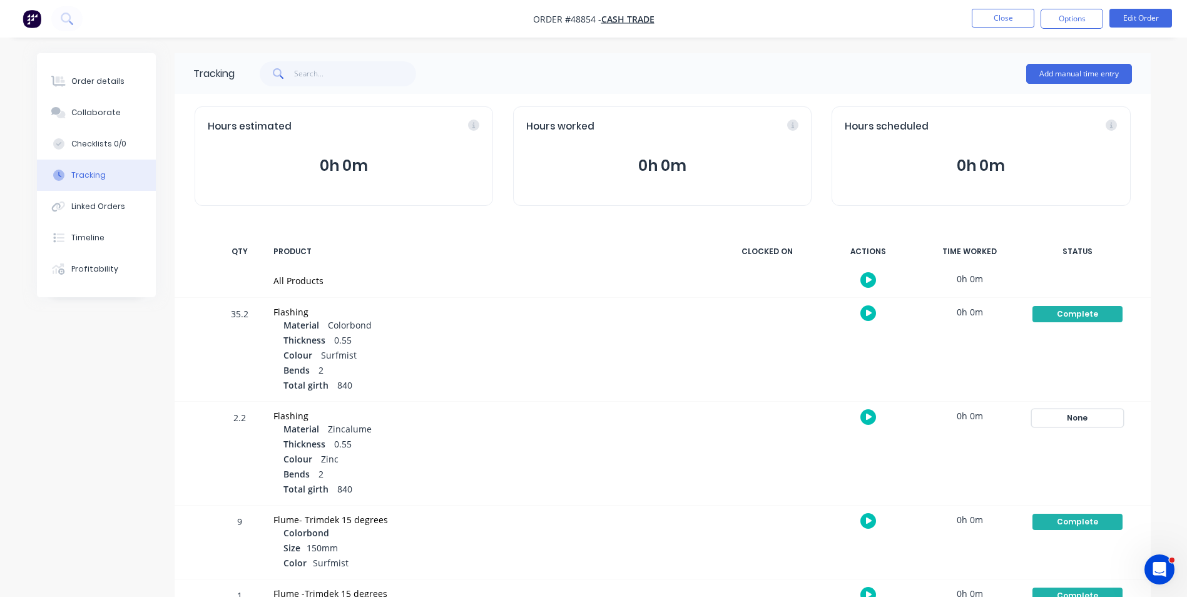
click at [1088, 422] on div "None" at bounding box center [1077, 418] width 90 height 16
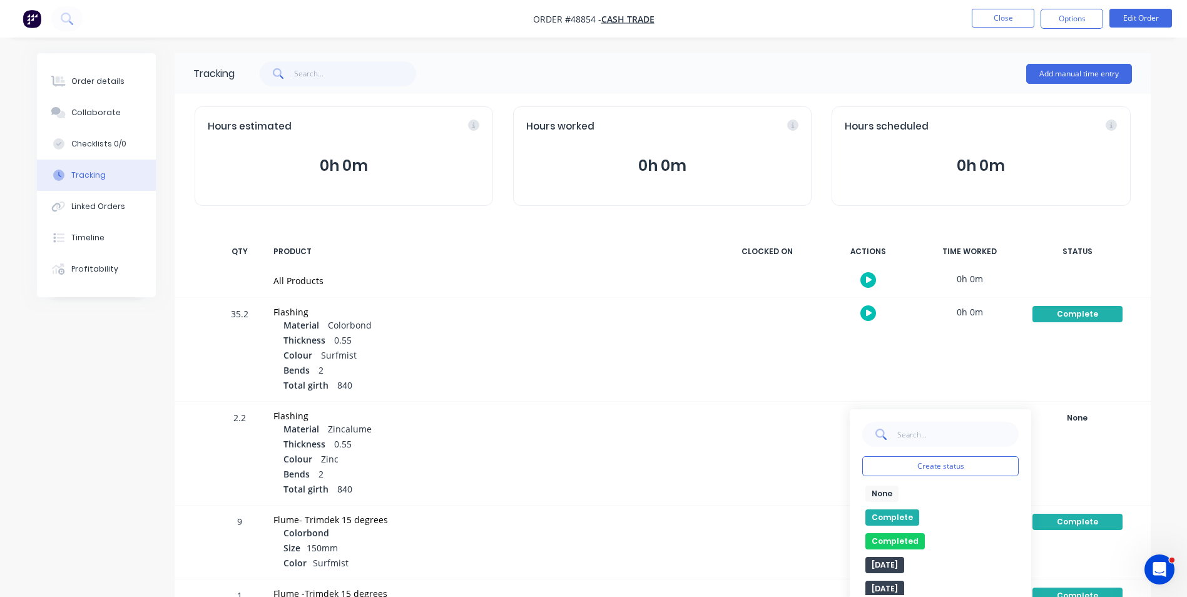
click at [909, 516] on button "Complete" at bounding box center [892, 517] width 54 height 16
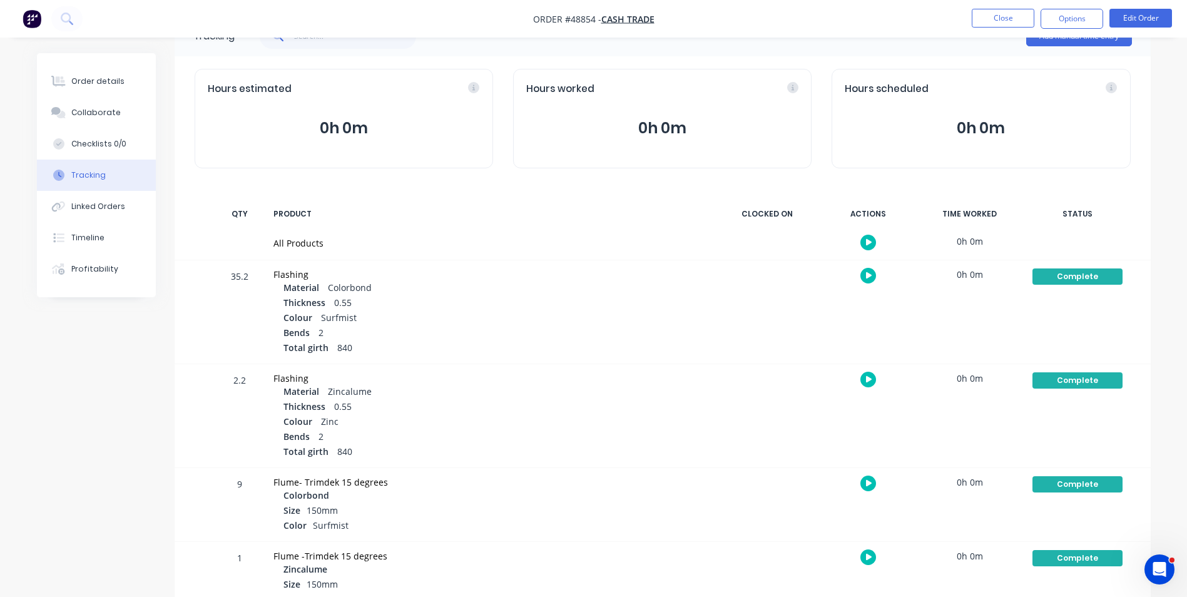
scroll to position [54, 0]
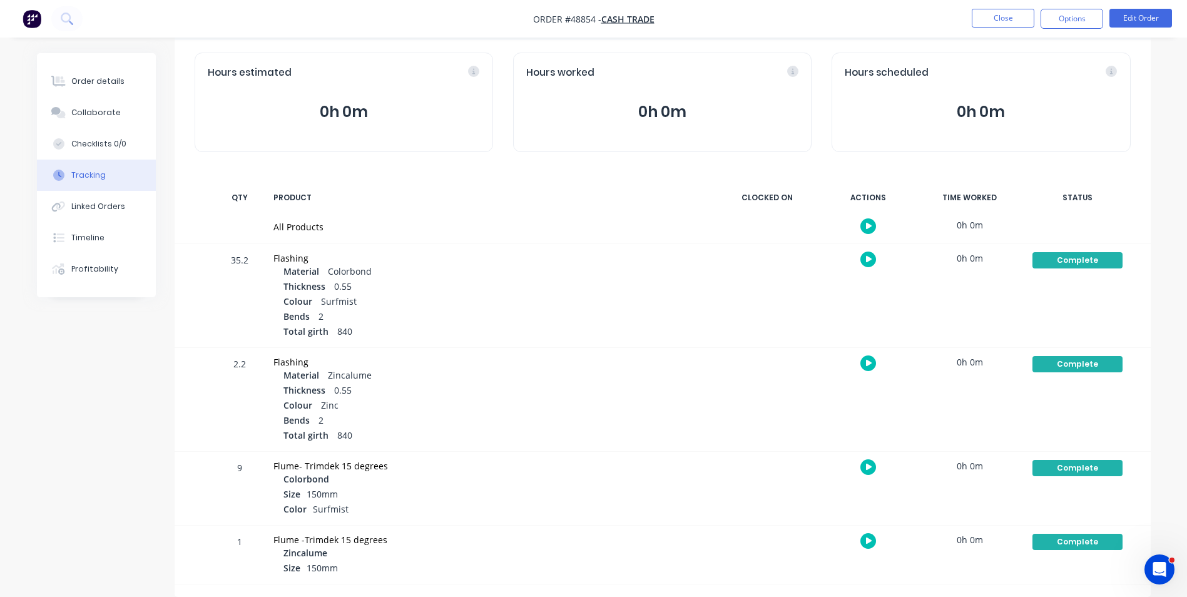
click at [65, 63] on div "Order details Collaborate Checklists 0/0 Tracking Linked Orders Timeline Profit…" at bounding box center [96, 175] width 119 height 244
click at [65, 66] on button "Order details" at bounding box center [96, 81] width 119 height 31
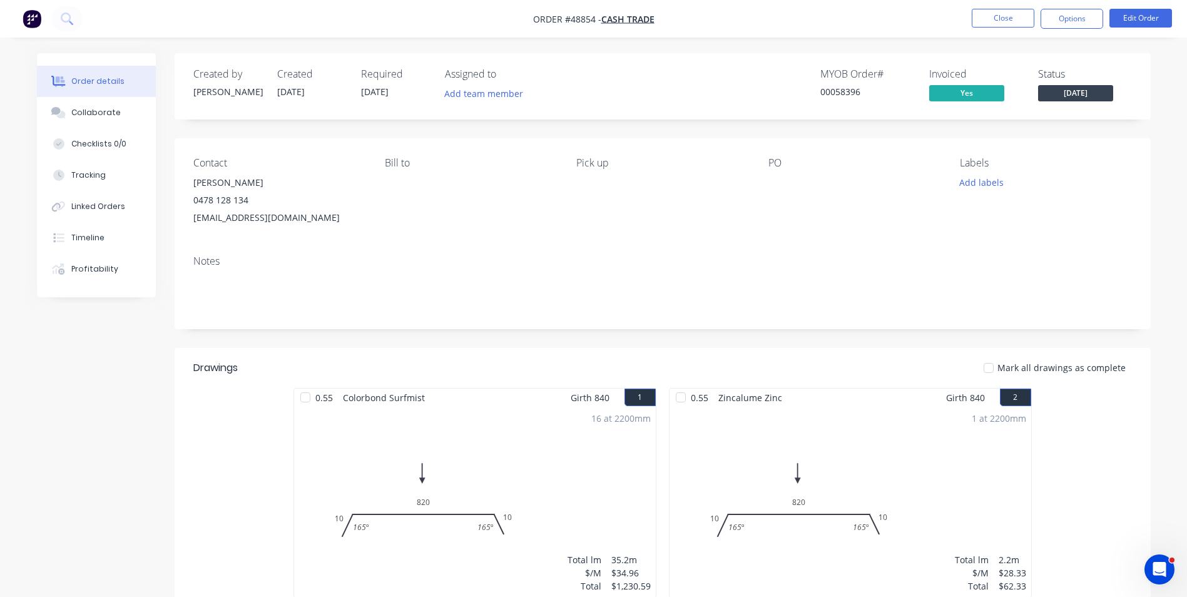
click at [1088, 82] on div "[DATE]" at bounding box center [1071, 73] width 34 height 24
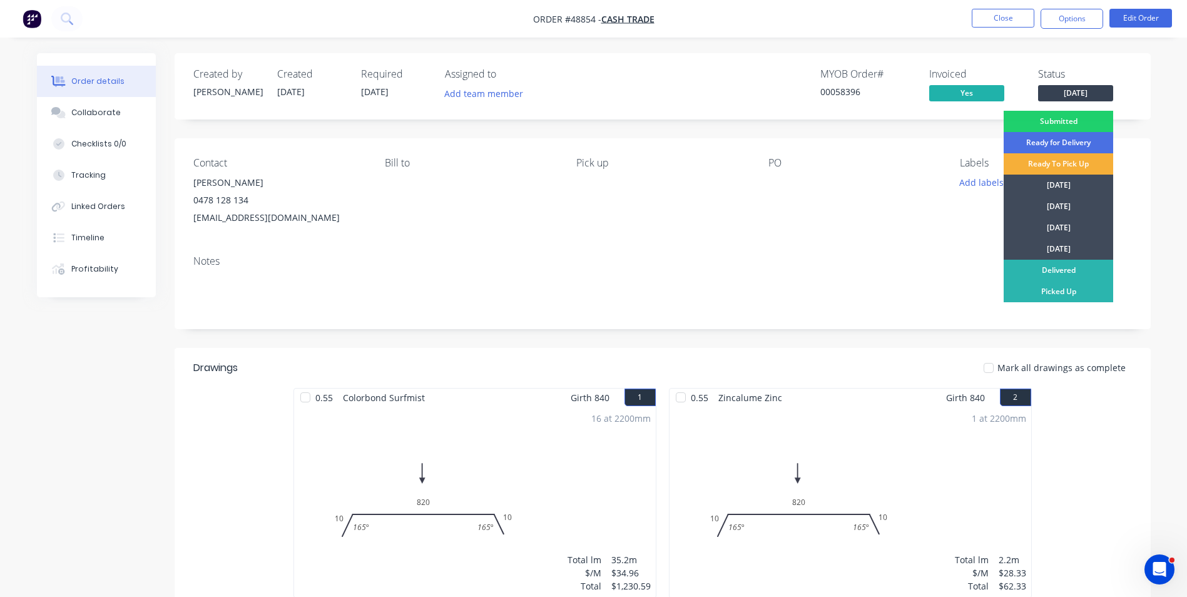
click at [1089, 88] on span "[DATE]" at bounding box center [1075, 93] width 75 height 16
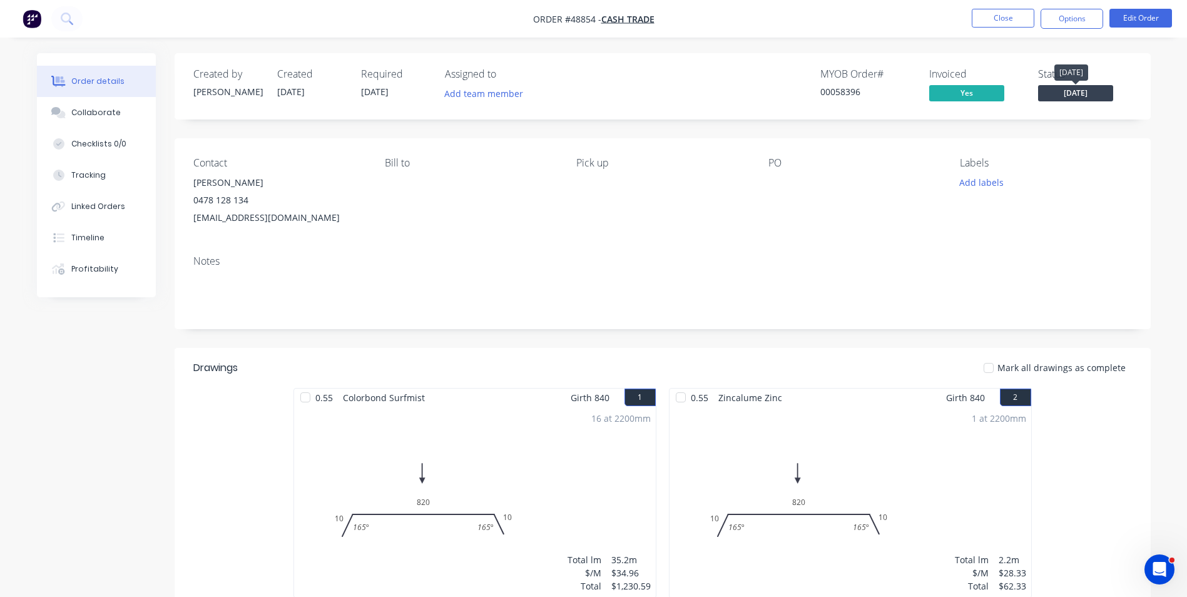
click at [1068, 93] on span "[DATE]" at bounding box center [1075, 93] width 75 height 16
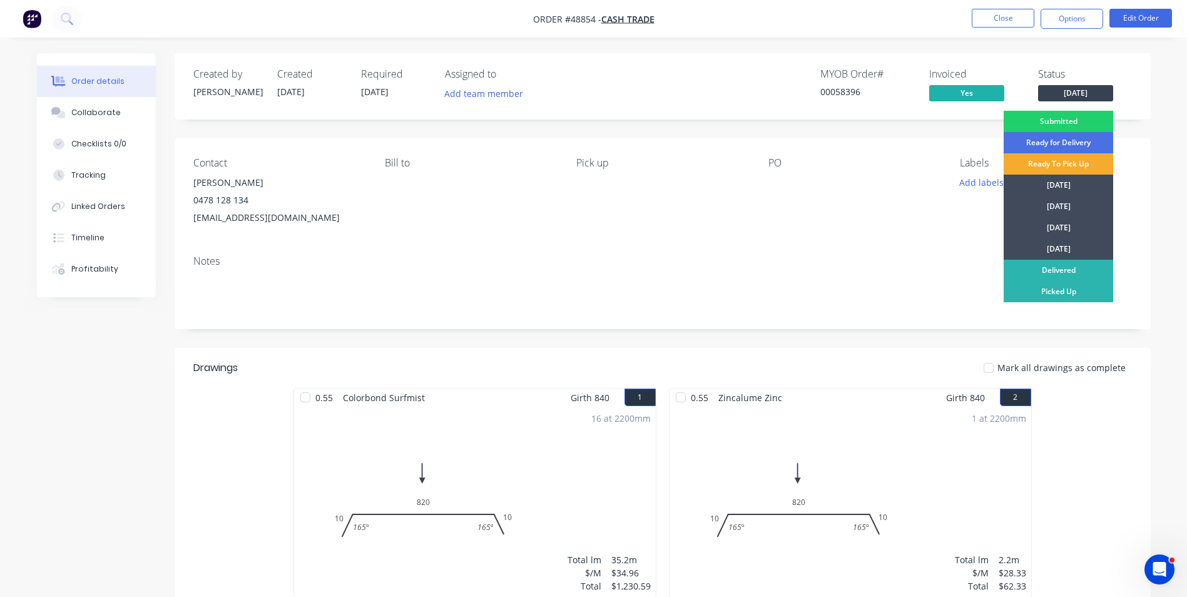
click at [1049, 168] on div "Ready To Pick Up" at bounding box center [1059, 163] width 110 height 21
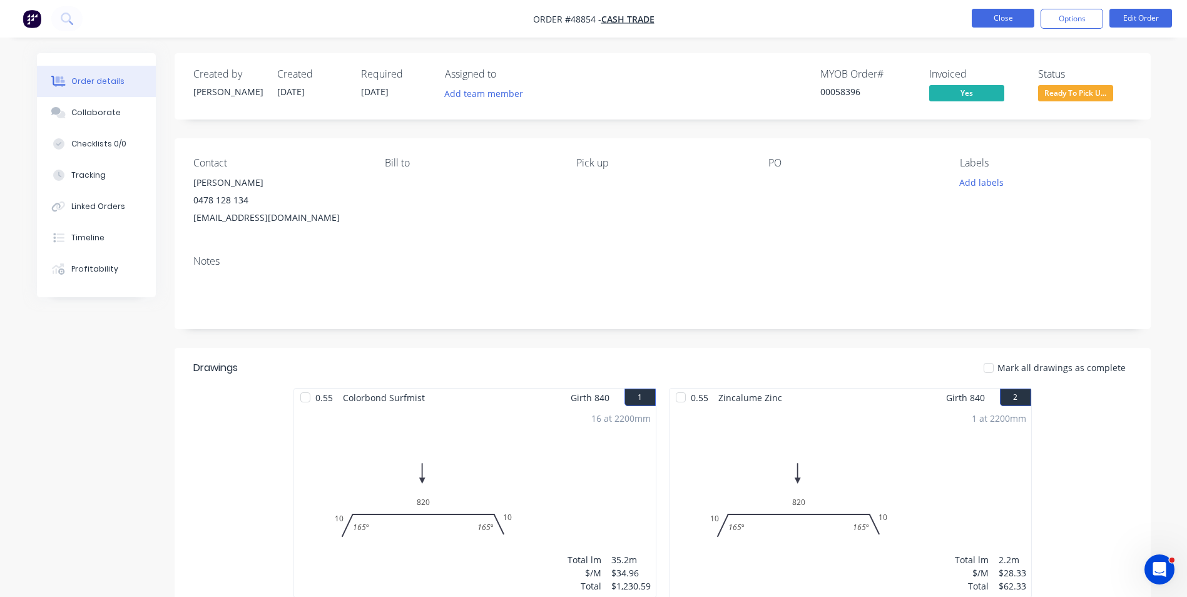
click at [994, 18] on button "Close" at bounding box center [1003, 18] width 63 height 19
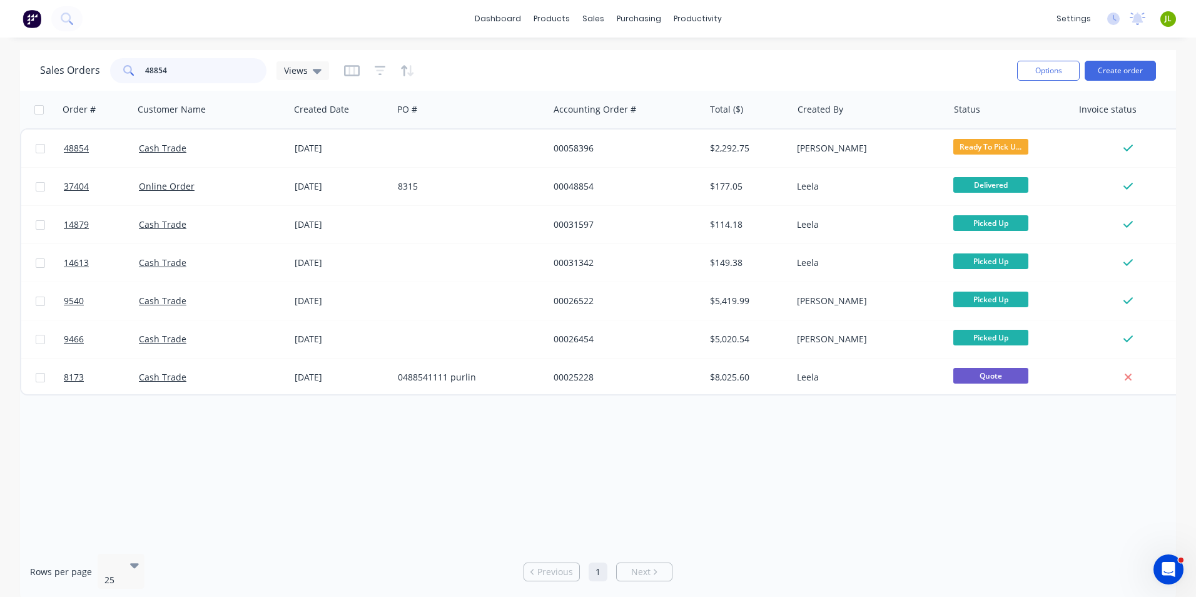
drag, startPoint x: 171, startPoint y: 71, endPoint x: 151, endPoint y: 72, distance: 20.0
click at [151, 72] on input "48854" at bounding box center [206, 70] width 122 height 25
type input "48478"
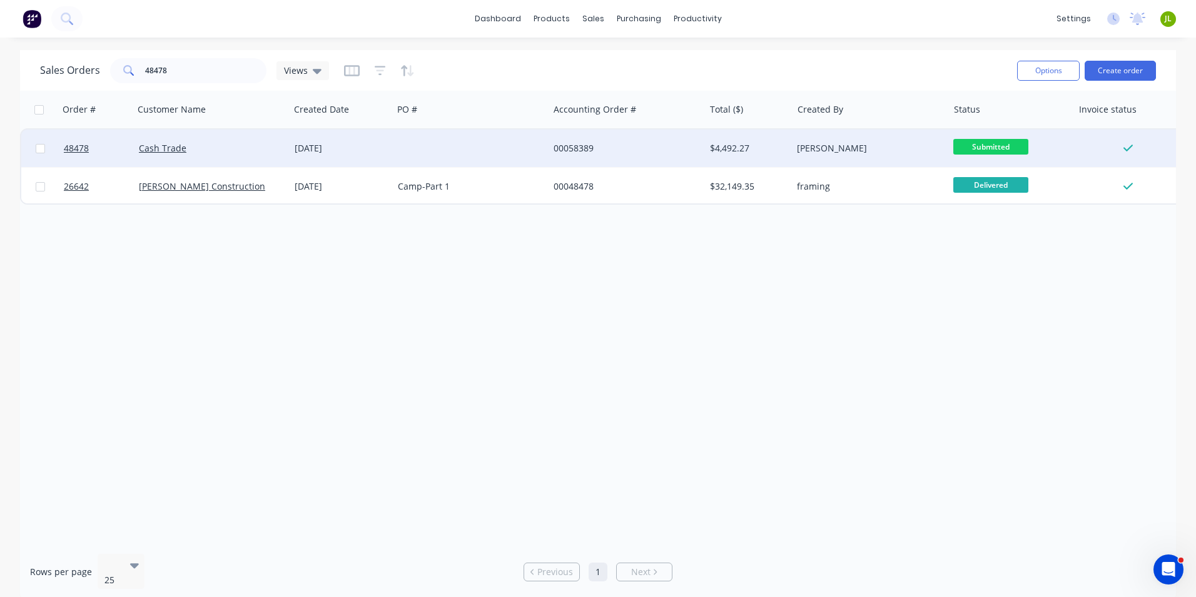
click at [213, 149] on div "Cash Trade" at bounding box center [208, 148] width 139 height 13
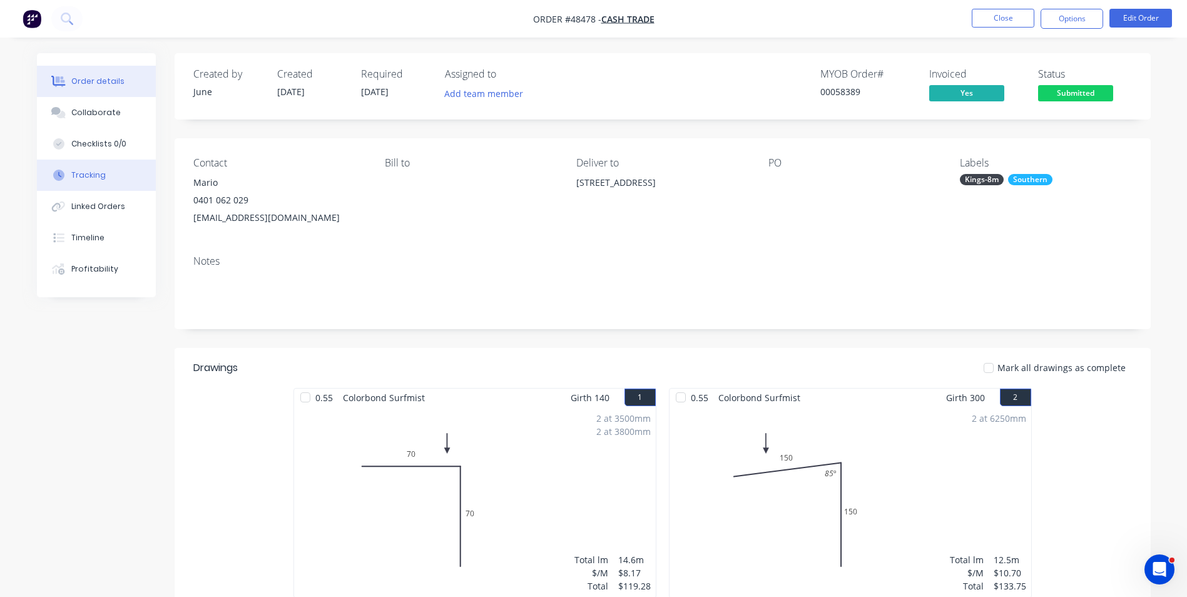
click at [111, 165] on button "Tracking" at bounding box center [96, 175] width 119 height 31
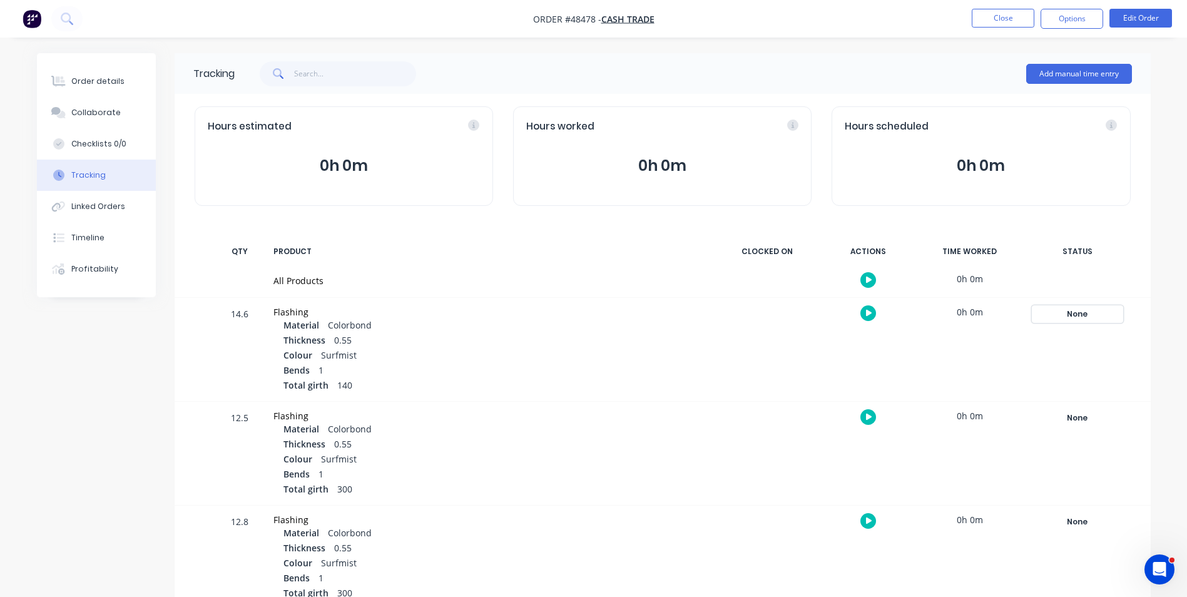
click at [1059, 315] on div "None" at bounding box center [1077, 314] width 90 height 16
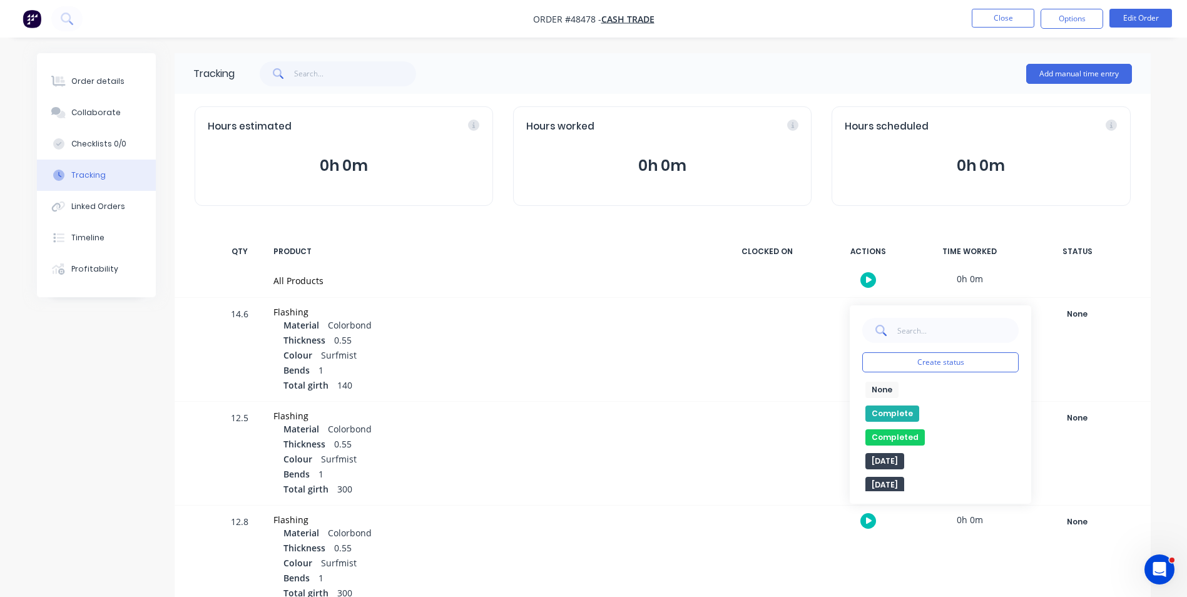
click at [888, 406] on button "Complete" at bounding box center [892, 413] width 54 height 16
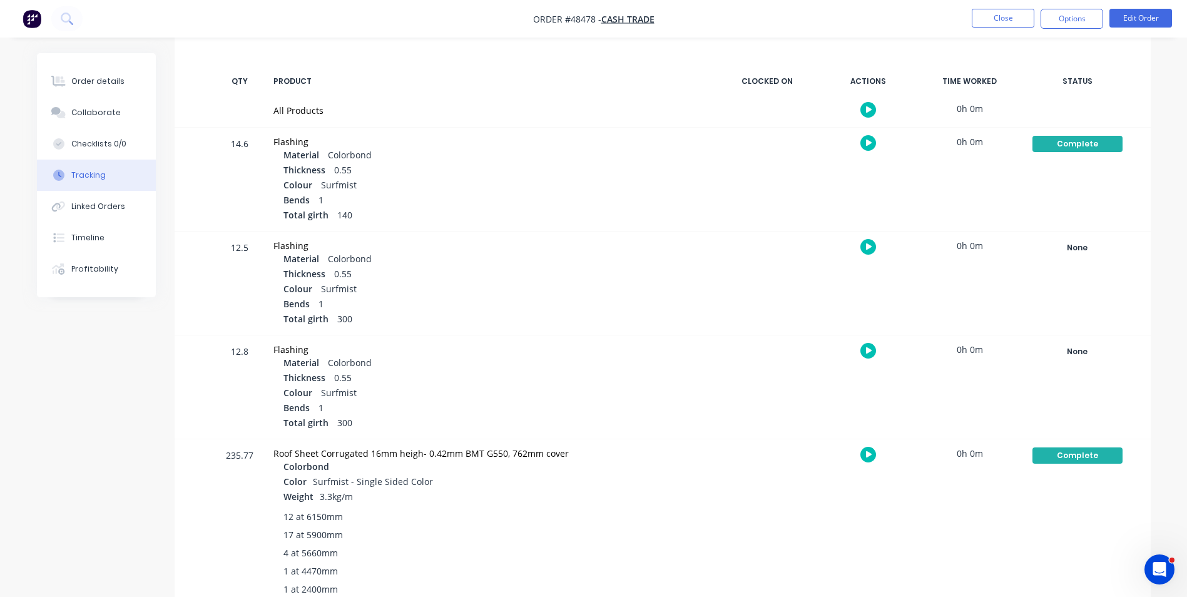
scroll to position [188, 0]
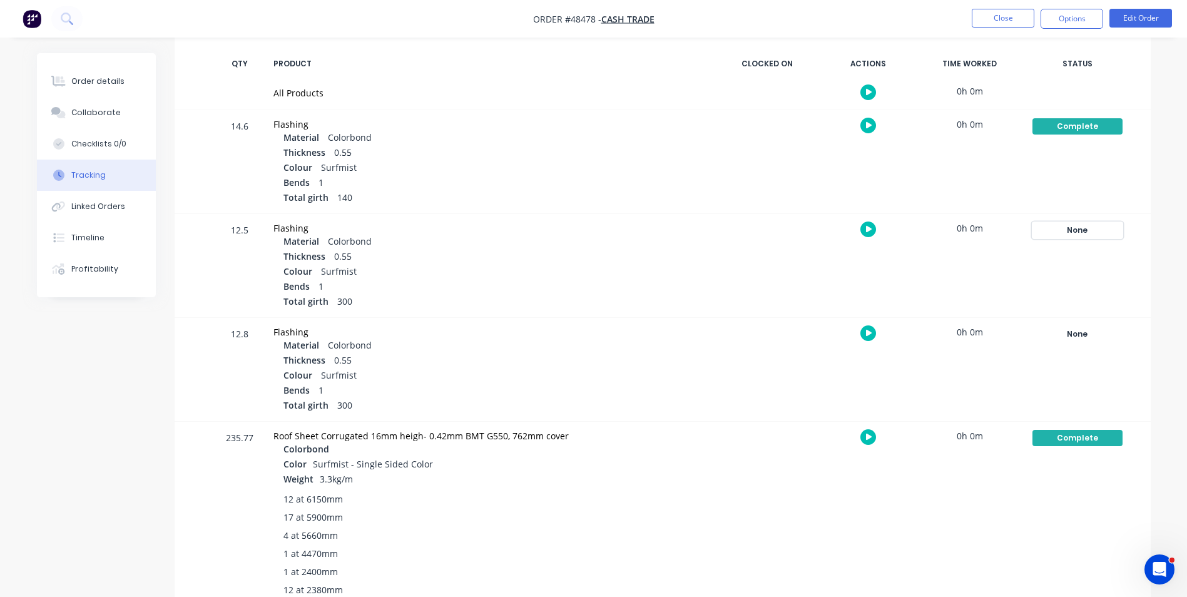
drag, startPoint x: 1070, startPoint y: 227, endPoint x: 1068, endPoint y: 234, distance: 7.3
click at [1069, 228] on div "None" at bounding box center [1077, 230] width 90 height 16
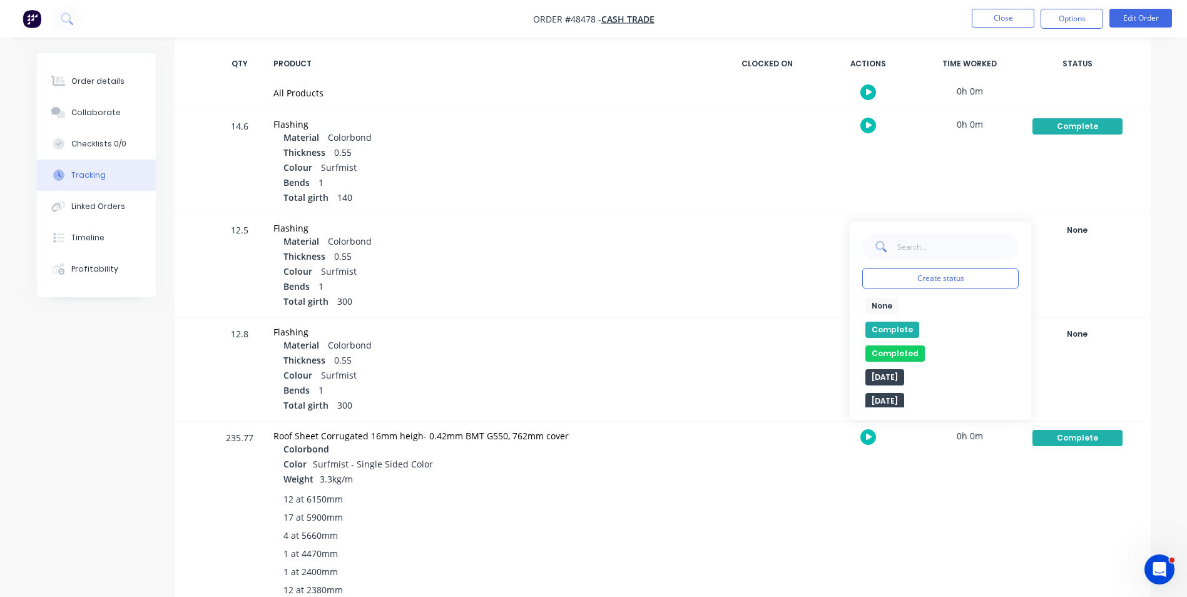
click at [894, 327] on button "Complete" at bounding box center [892, 330] width 54 height 16
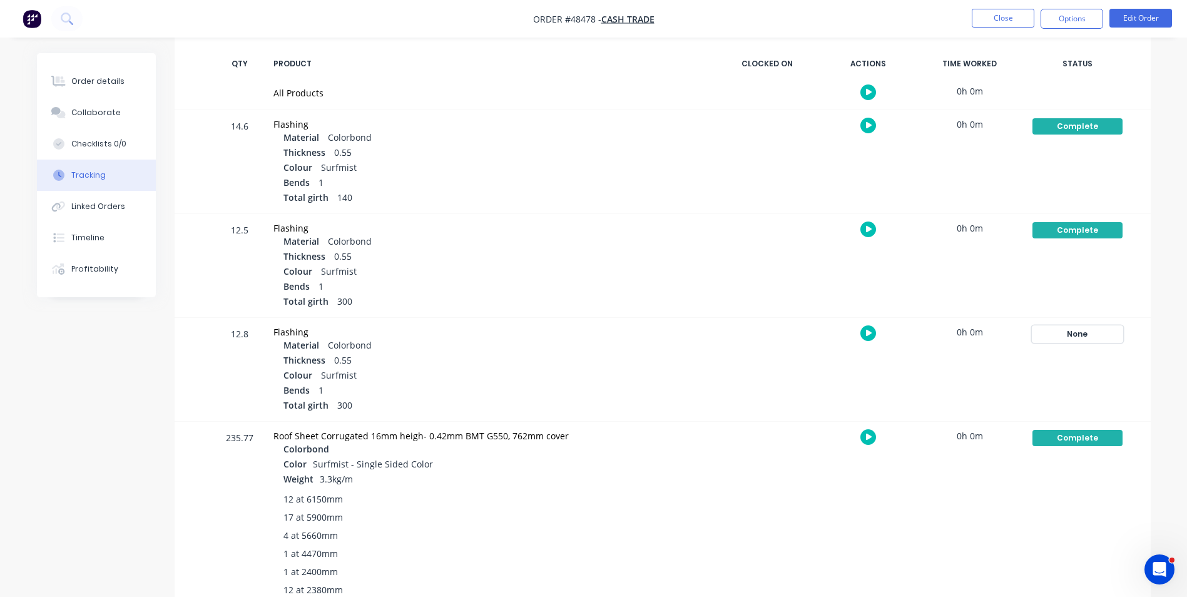
click at [1098, 332] on div "None" at bounding box center [1077, 334] width 90 height 16
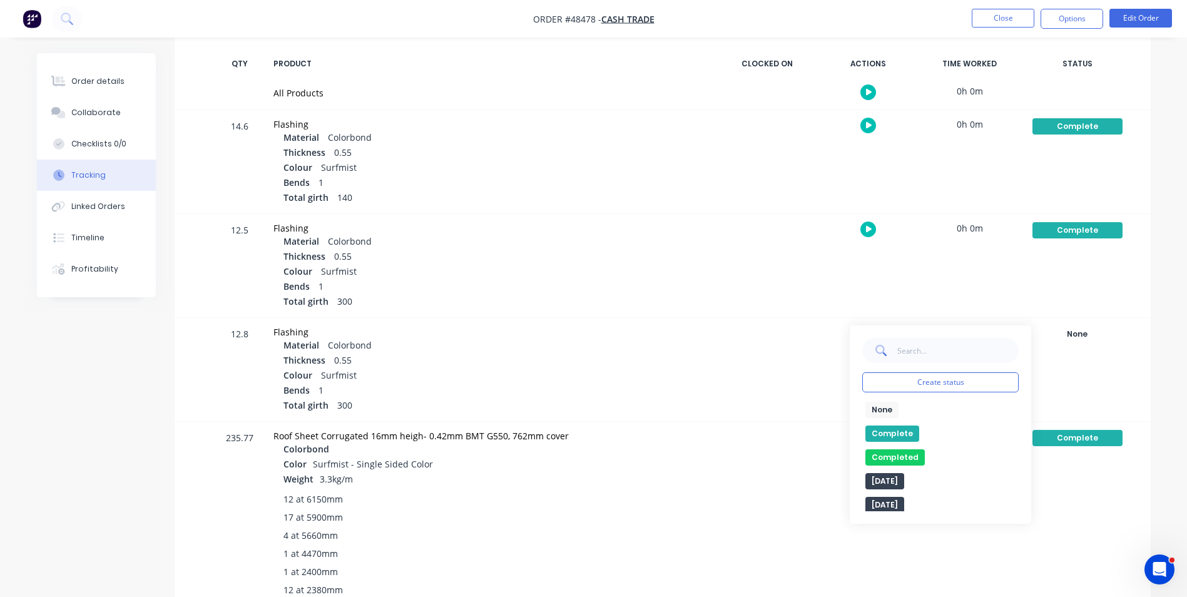
click at [882, 429] on button "Complete" at bounding box center [892, 434] width 54 height 16
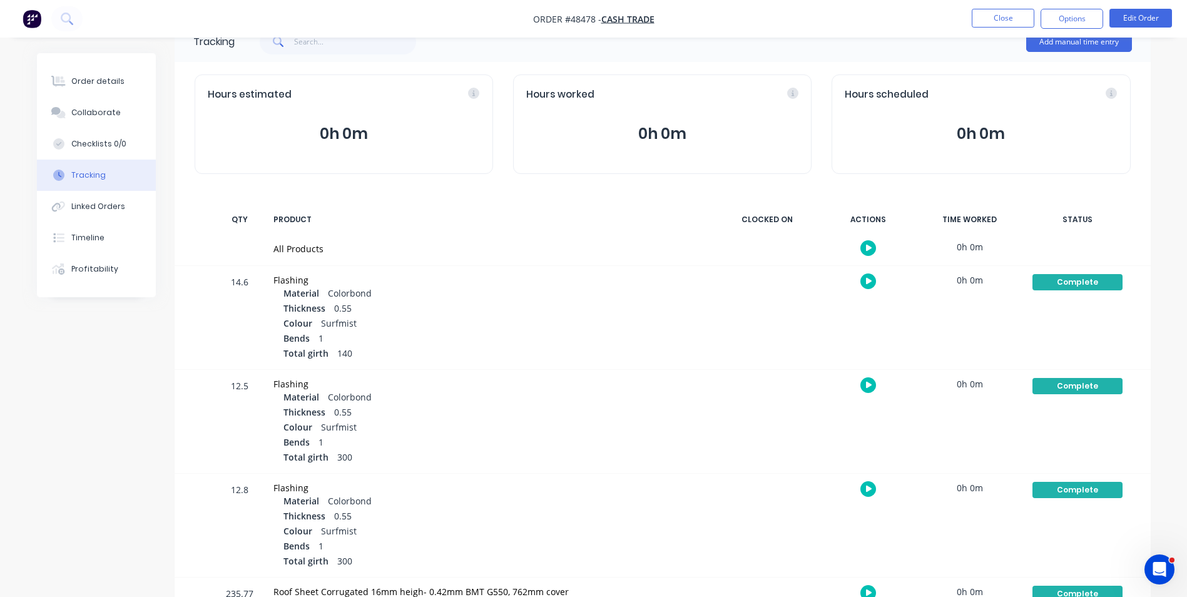
scroll to position [0, 0]
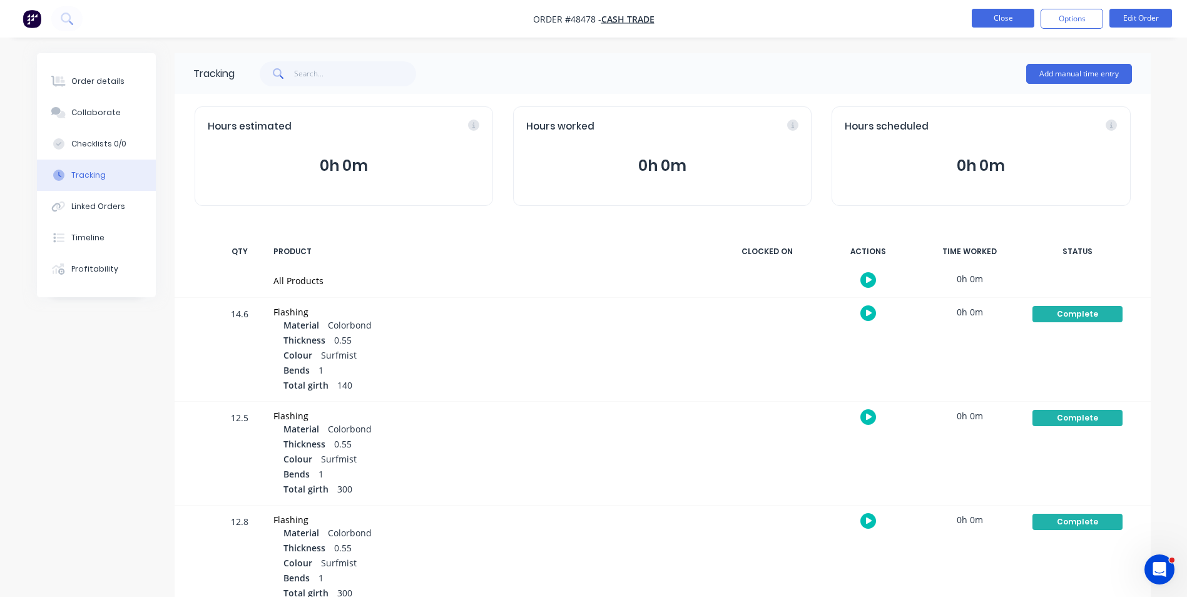
click at [1001, 19] on button "Close" at bounding box center [1003, 18] width 63 height 19
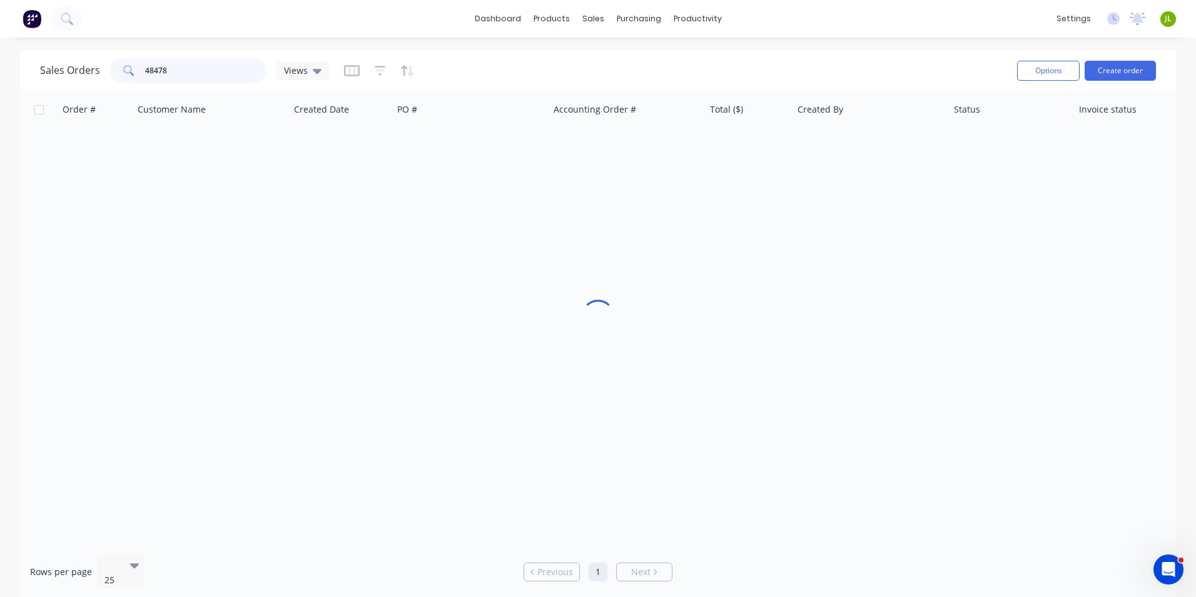
drag, startPoint x: 205, startPoint y: 74, endPoint x: 122, endPoint y: 78, distance: 82.7
click at [122, 78] on div "48478" at bounding box center [188, 70] width 156 height 25
type input "49558"
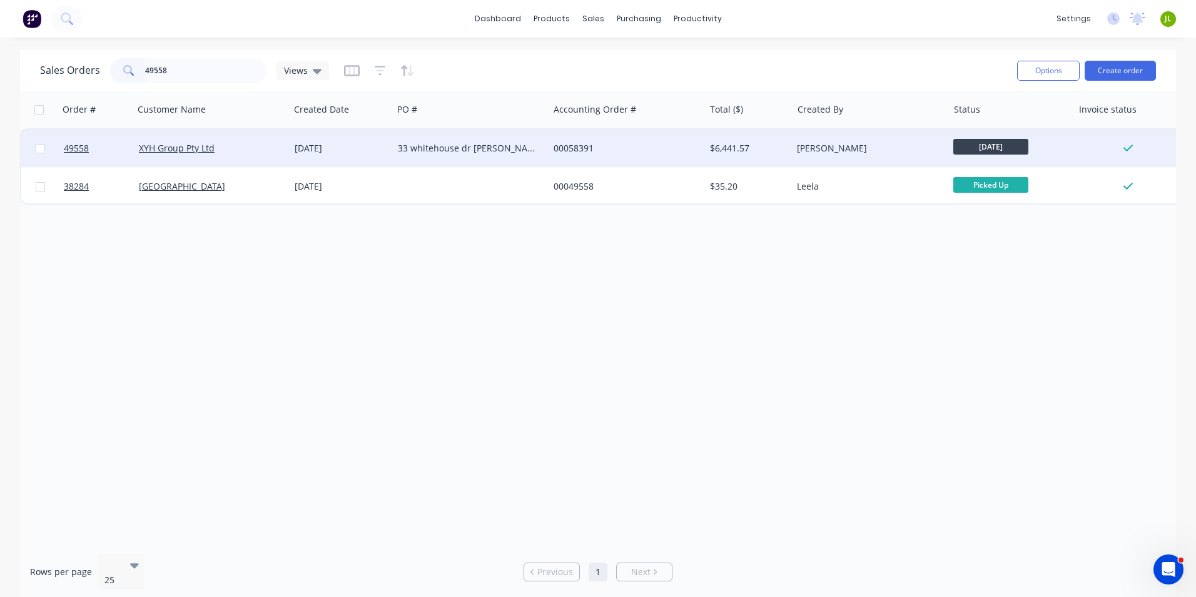
click at [360, 131] on div "[DATE]" at bounding box center [341, 149] width 103 height 38
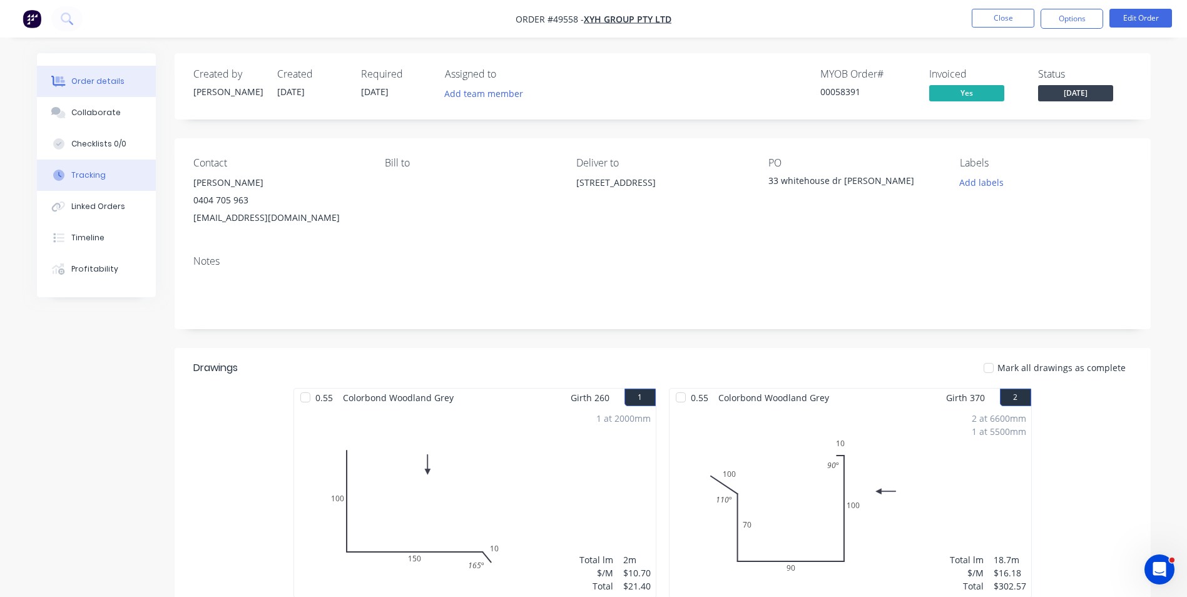
click at [119, 169] on button "Tracking" at bounding box center [96, 175] width 119 height 31
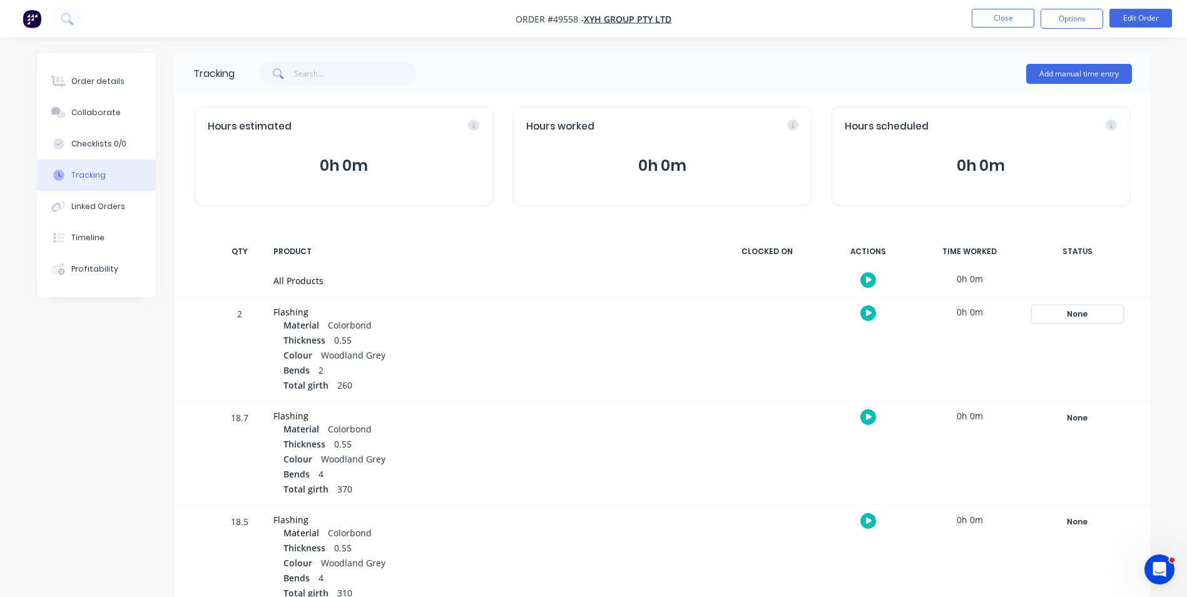
click at [1084, 313] on div "None" at bounding box center [1077, 314] width 90 height 16
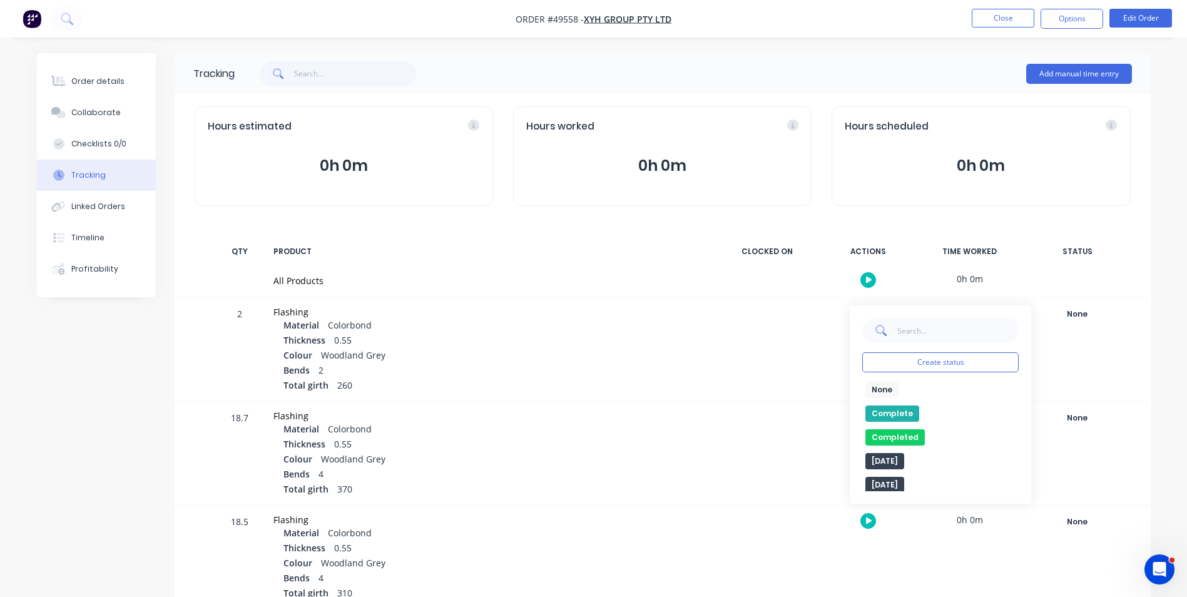
click at [917, 414] on div "Complete" at bounding box center [940, 413] width 156 height 16
click at [894, 408] on button "Complete" at bounding box center [892, 413] width 54 height 16
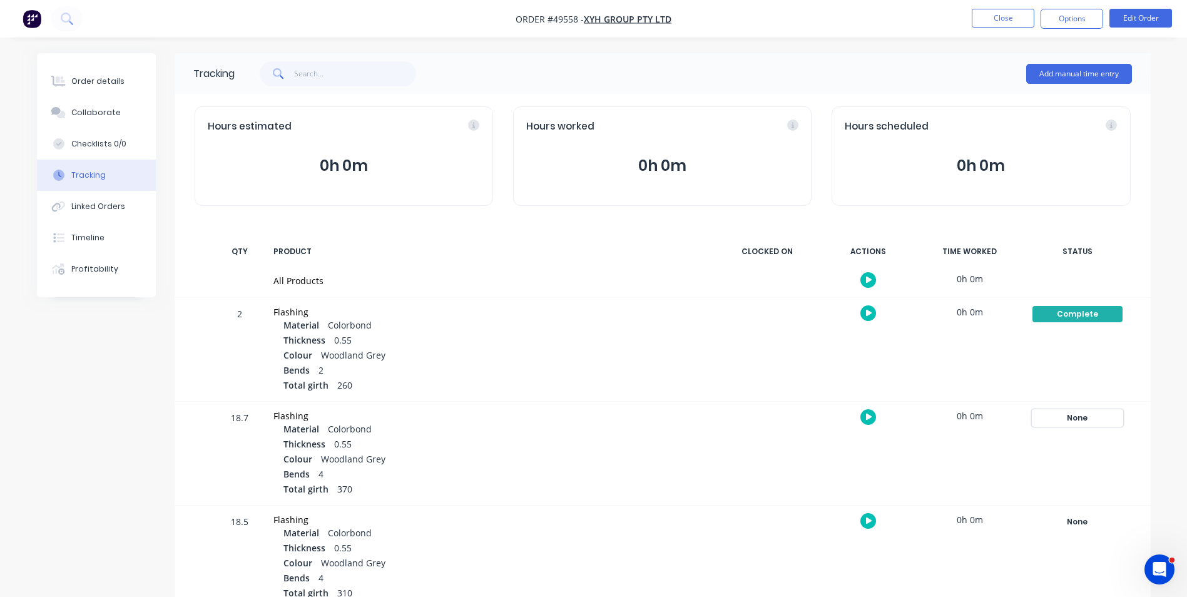
click at [1081, 424] on div "None" at bounding box center [1077, 418] width 90 height 16
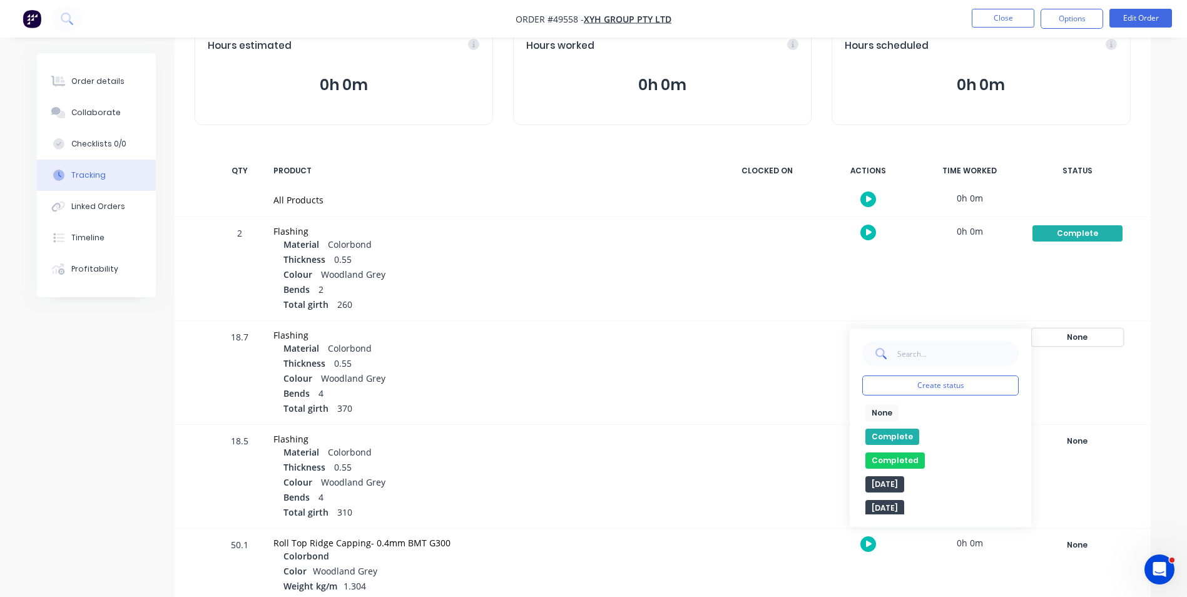
scroll to position [188, 0]
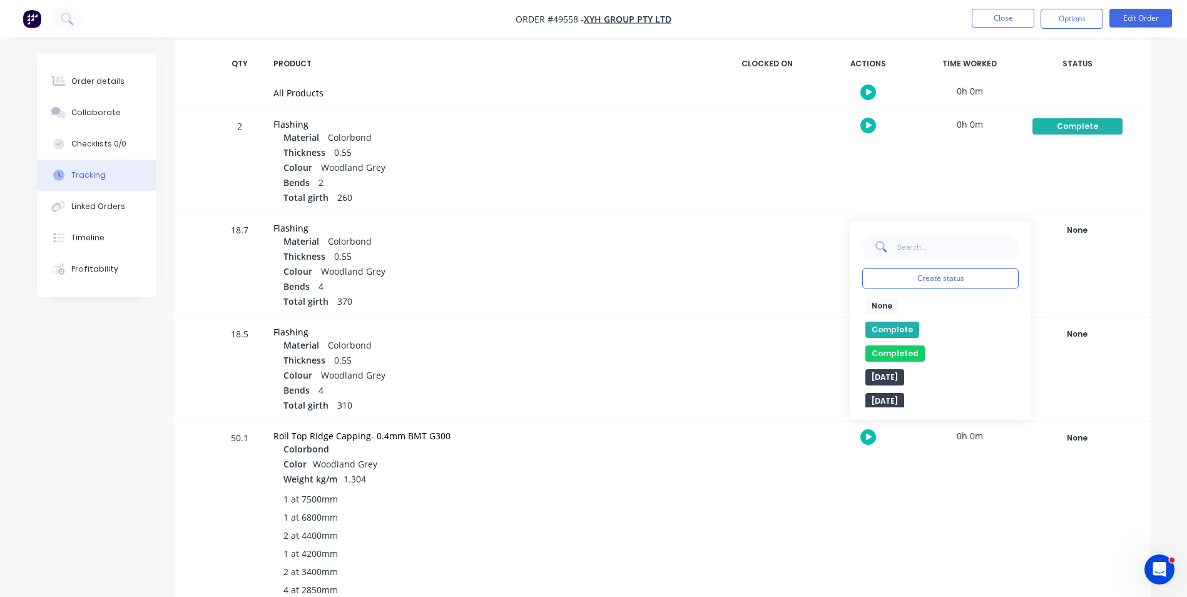
click at [883, 324] on button "Complete" at bounding box center [892, 330] width 54 height 16
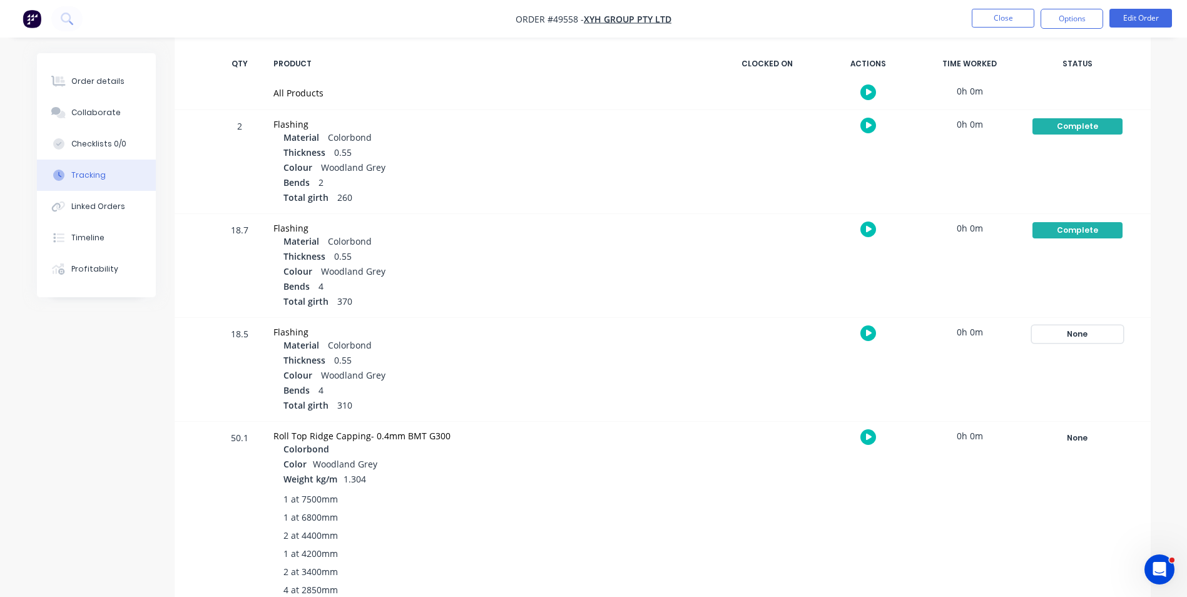
click at [1072, 332] on div "None" at bounding box center [1077, 334] width 90 height 16
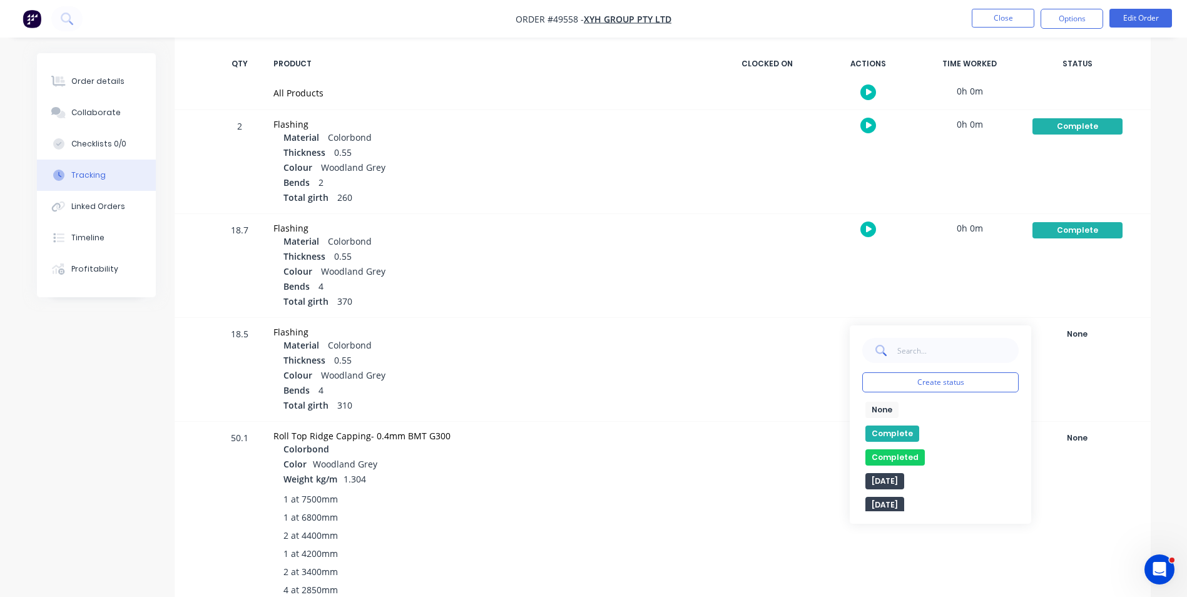
click at [889, 434] on button "Complete" at bounding box center [892, 434] width 54 height 16
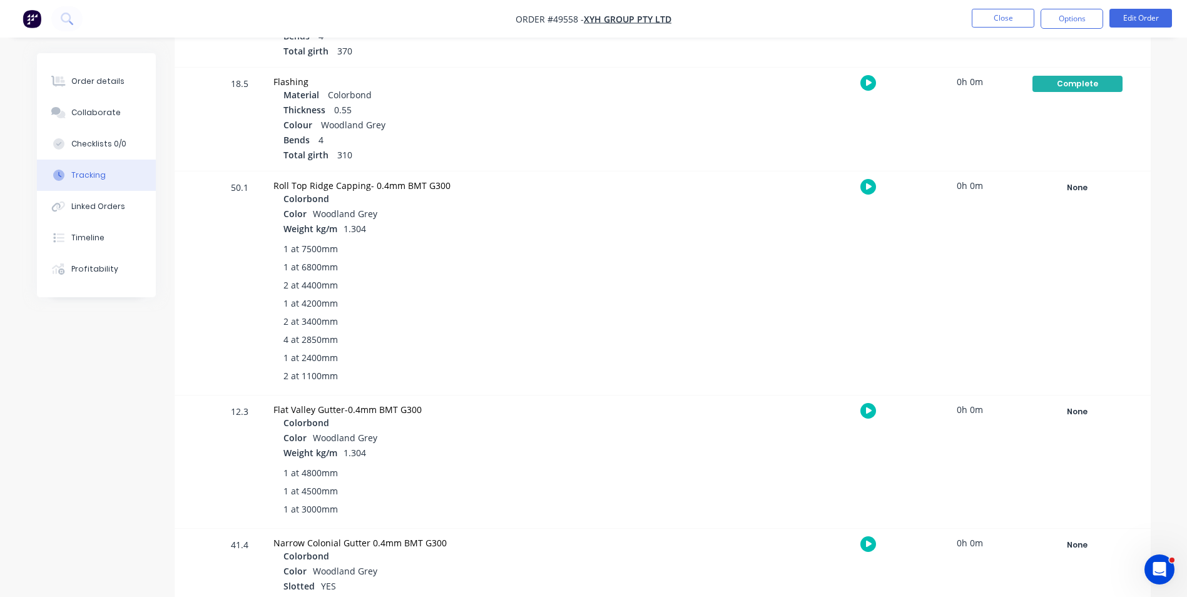
scroll to position [501, 0]
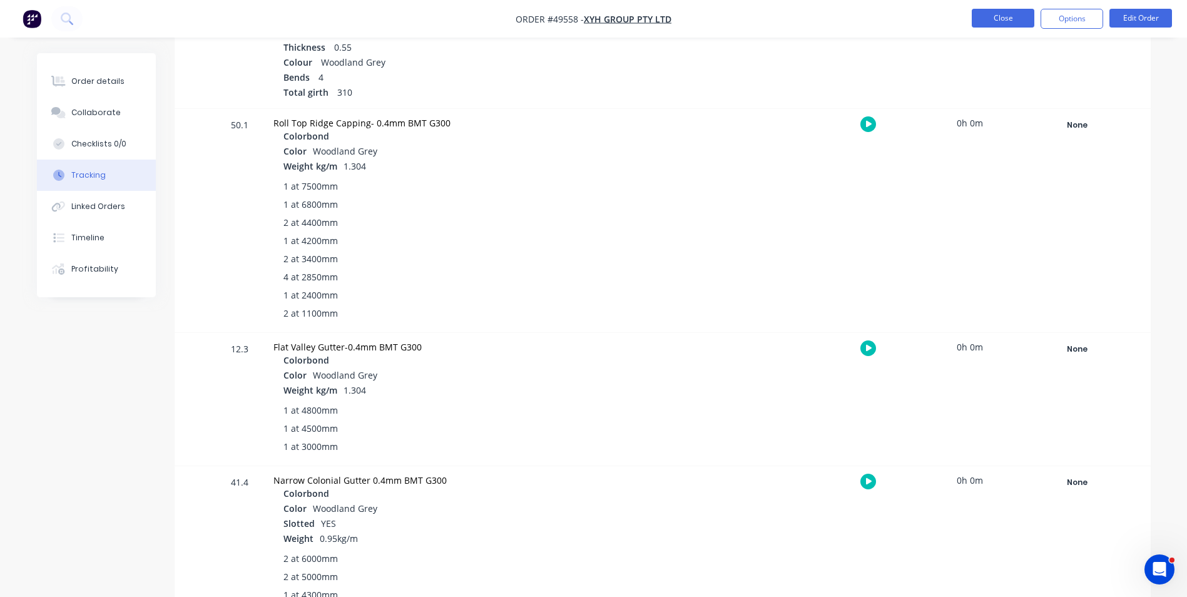
click at [1017, 19] on button "Close" at bounding box center [1003, 18] width 63 height 19
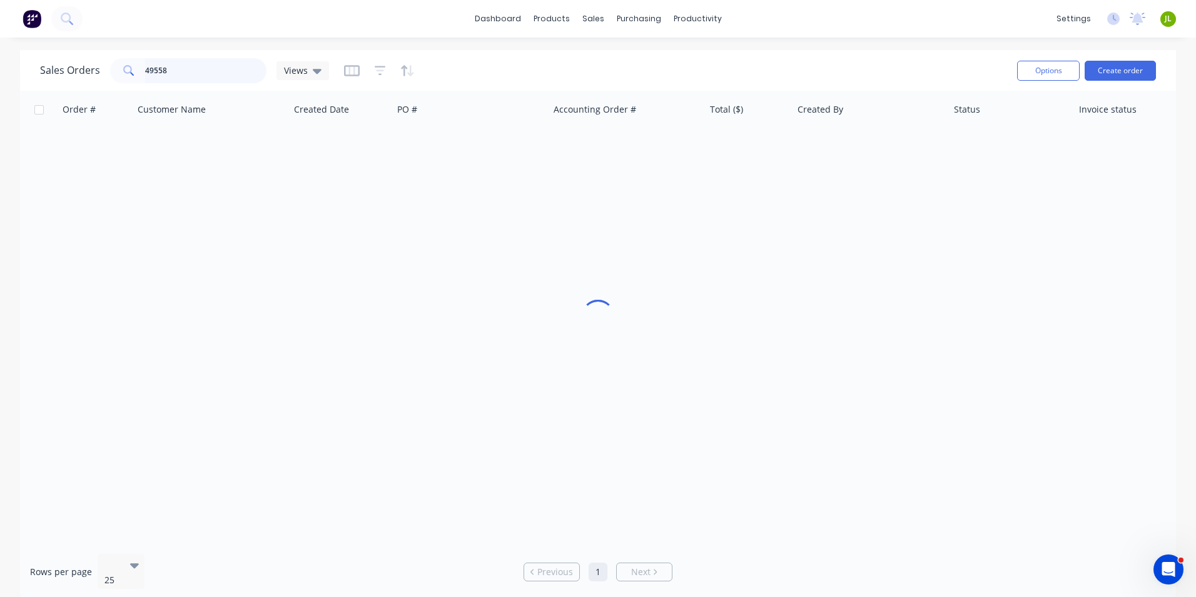
drag, startPoint x: 151, startPoint y: 80, endPoint x: 106, endPoint y: 79, distance: 45.7
click at [106, 79] on div "Sales Orders 49558 Views" at bounding box center [184, 70] width 289 height 25
type input "49715"
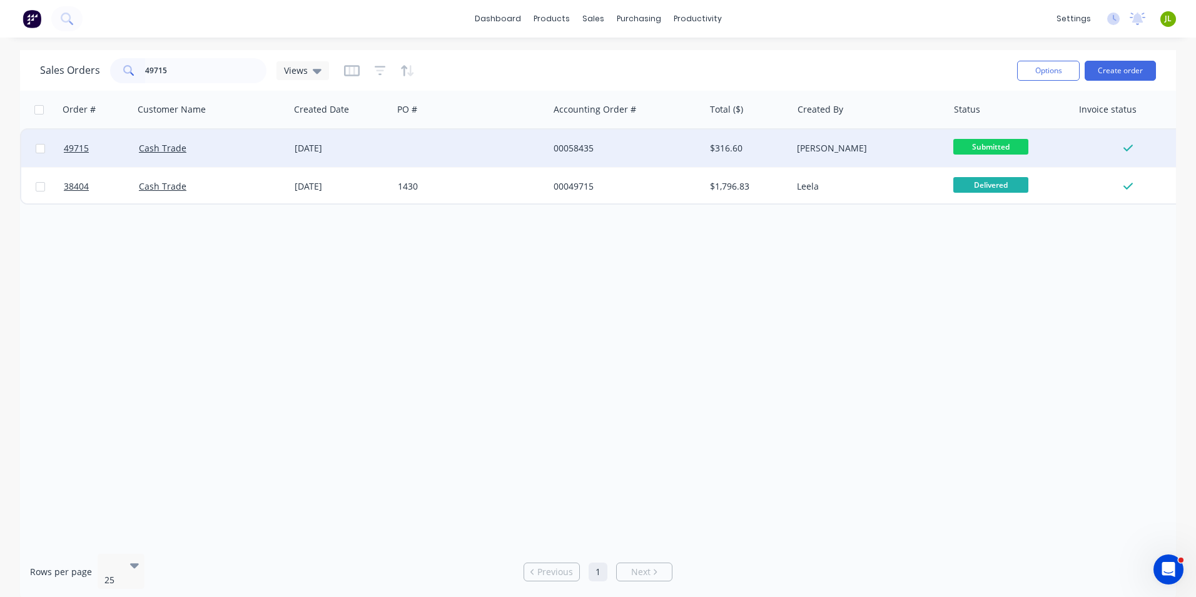
click at [241, 156] on div "Cash Trade" at bounding box center [212, 149] width 156 height 38
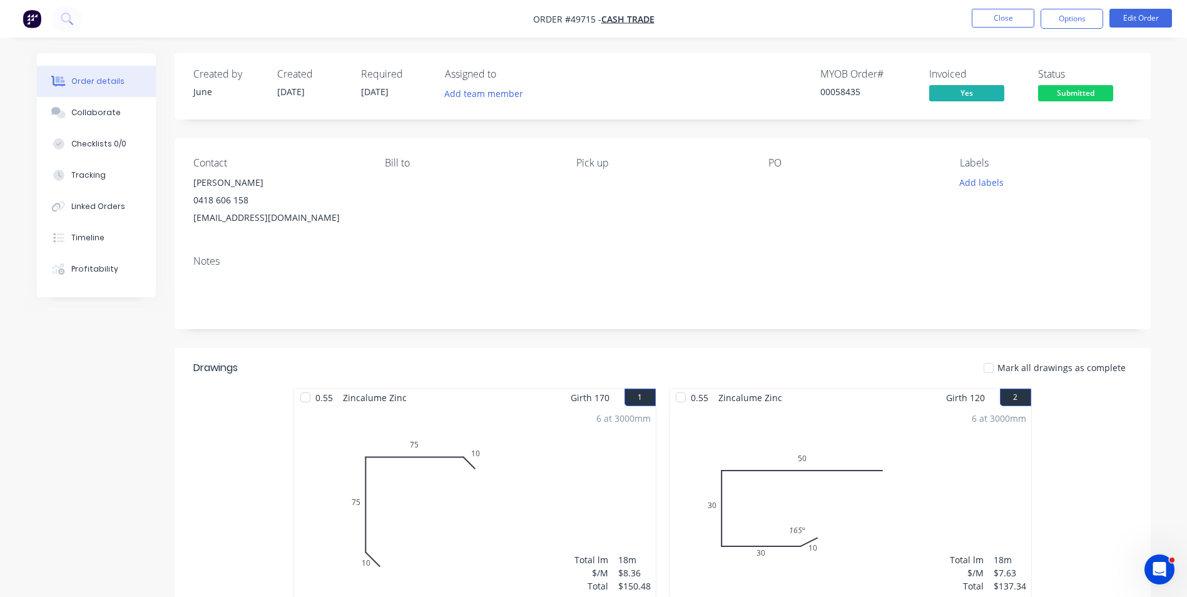
click at [96, 324] on div "Created by June Created 25/09/25 Required 02/10/25 Assigned to Add team member …" at bounding box center [594, 429] width 1114 height 753
click at [84, 168] on button "Tracking" at bounding box center [96, 175] width 119 height 31
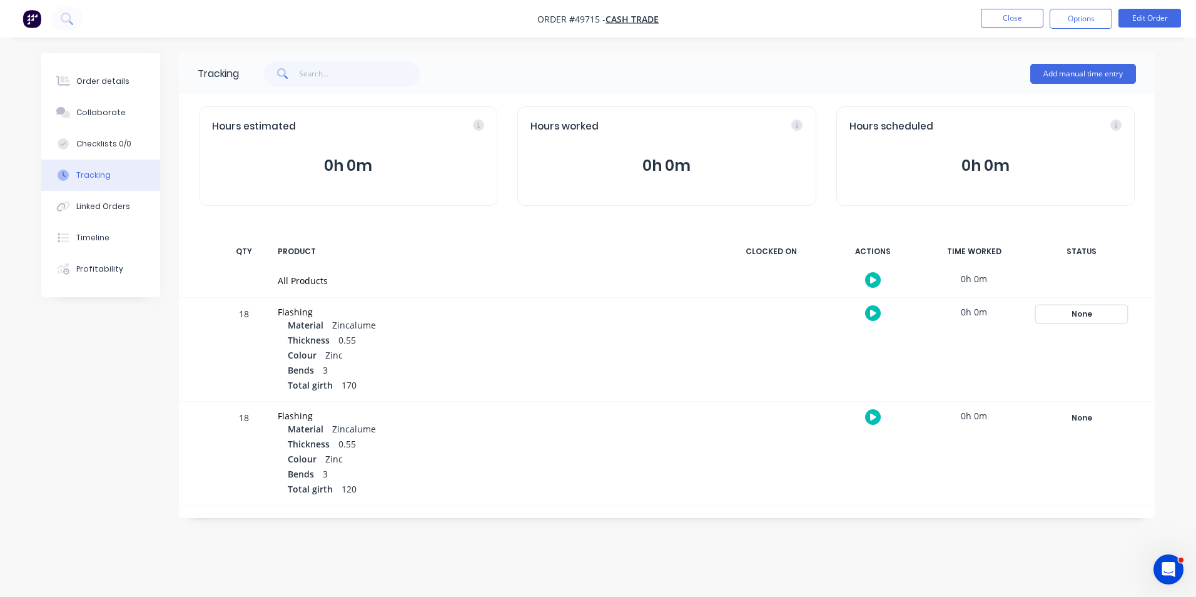
click at [1066, 315] on div "None" at bounding box center [1082, 314] width 90 height 16
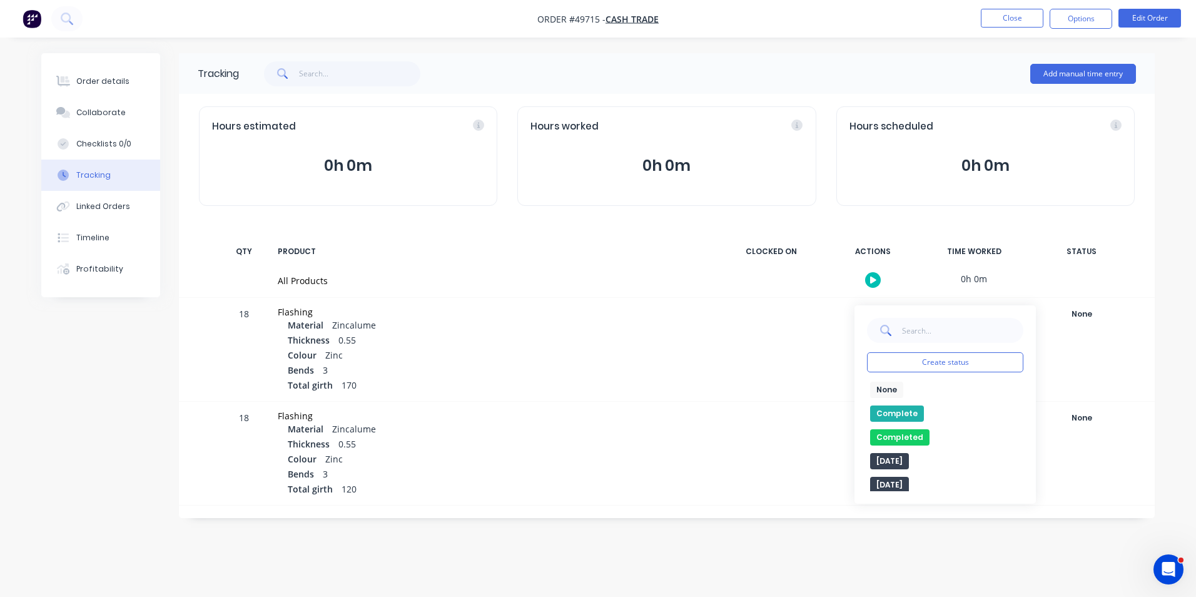
click at [916, 413] on button "Complete" at bounding box center [897, 413] width 54 height 16
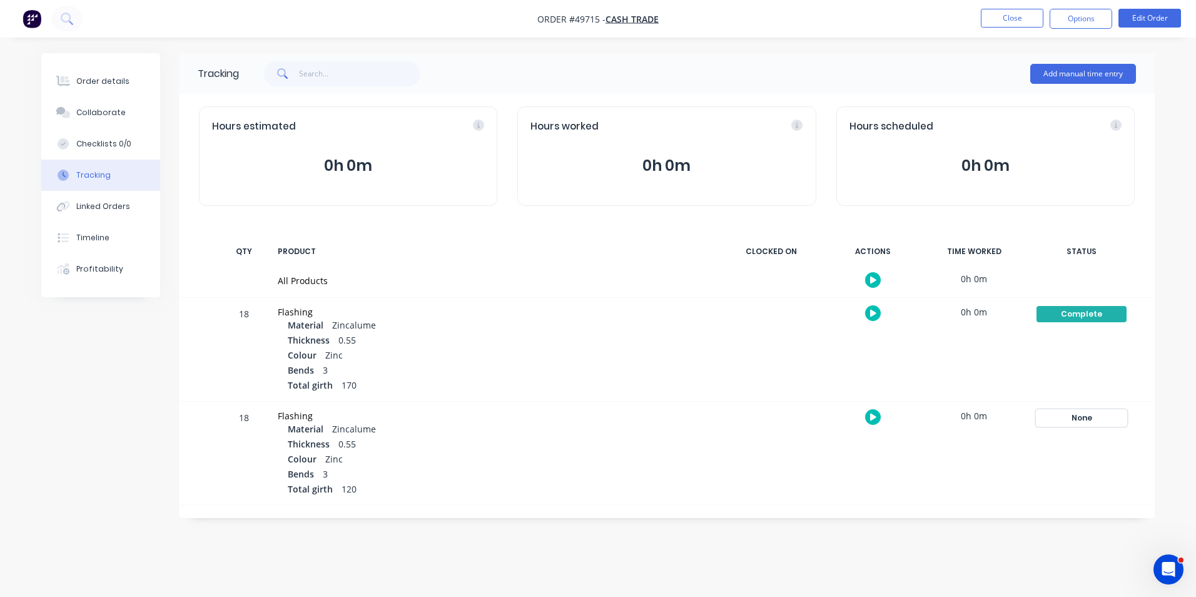
click at [1067, 416] on div "None" at bounding box center [1082, 418] width 90 height 16
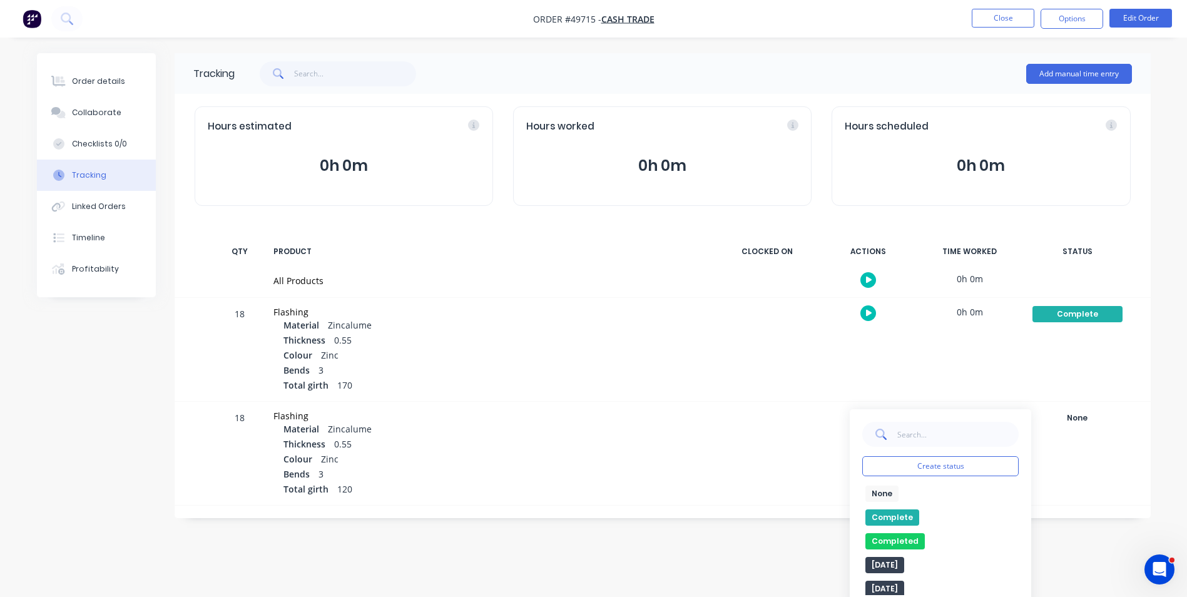
click at [902, 510] on button "Complete" at bounding box center [892, 517] width 54 height 16
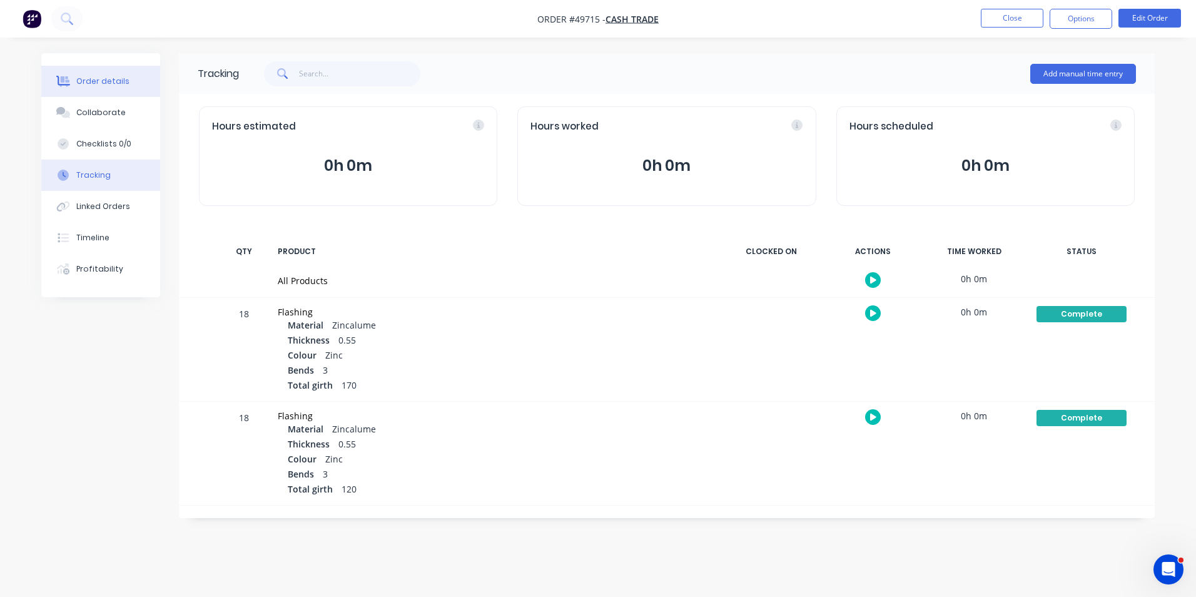
click at [123, 78] on div "Order details" at bounding box center [102, 81] width 53 height 11
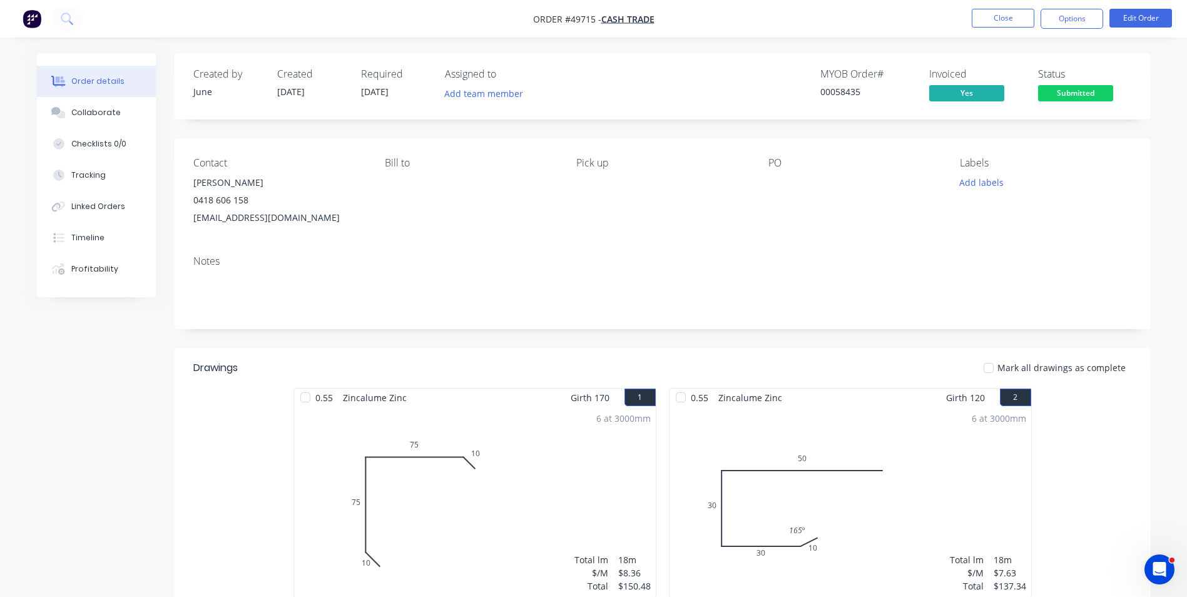
click at [1087, 95] on span "Submitted" at bounding box center [1075, 93] width 75 height 16
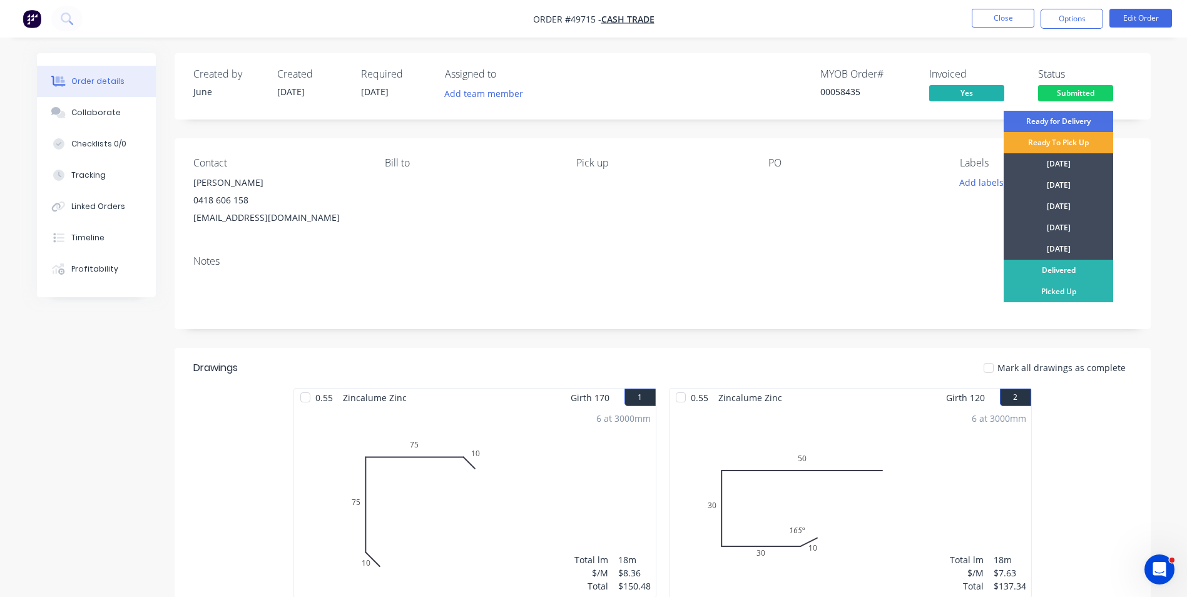
click at [1081, 143] on div "Ready To Pick Up" at bounding box center [1059, 142] width 110 height 21
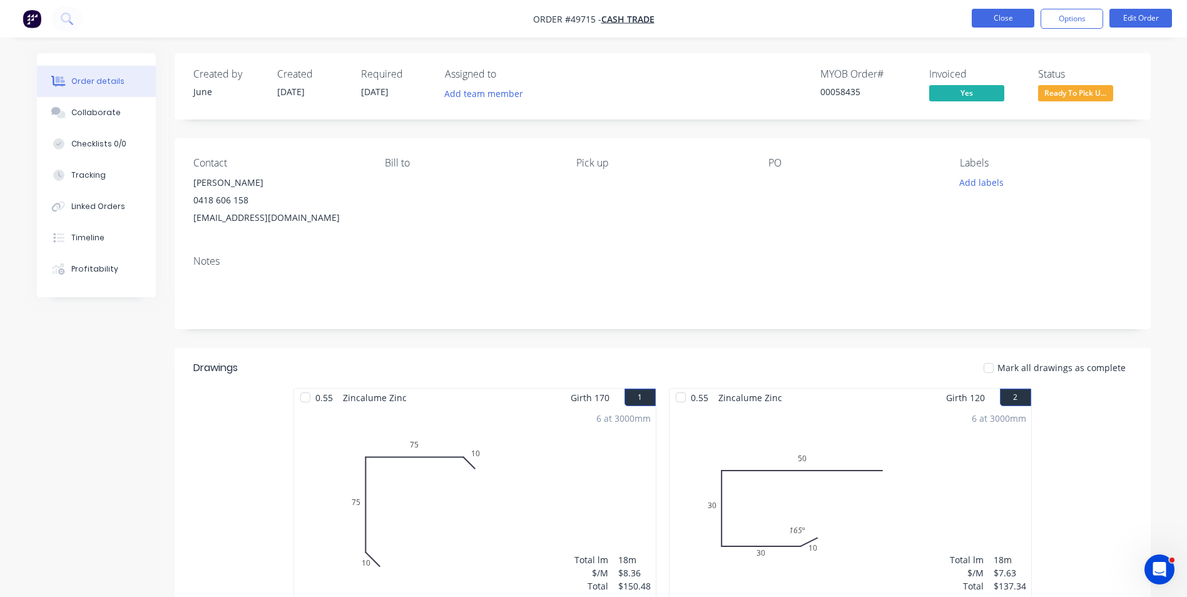
click at [989, 14] on button "Close" at bounding box center [1003, 18] width 63 height 19
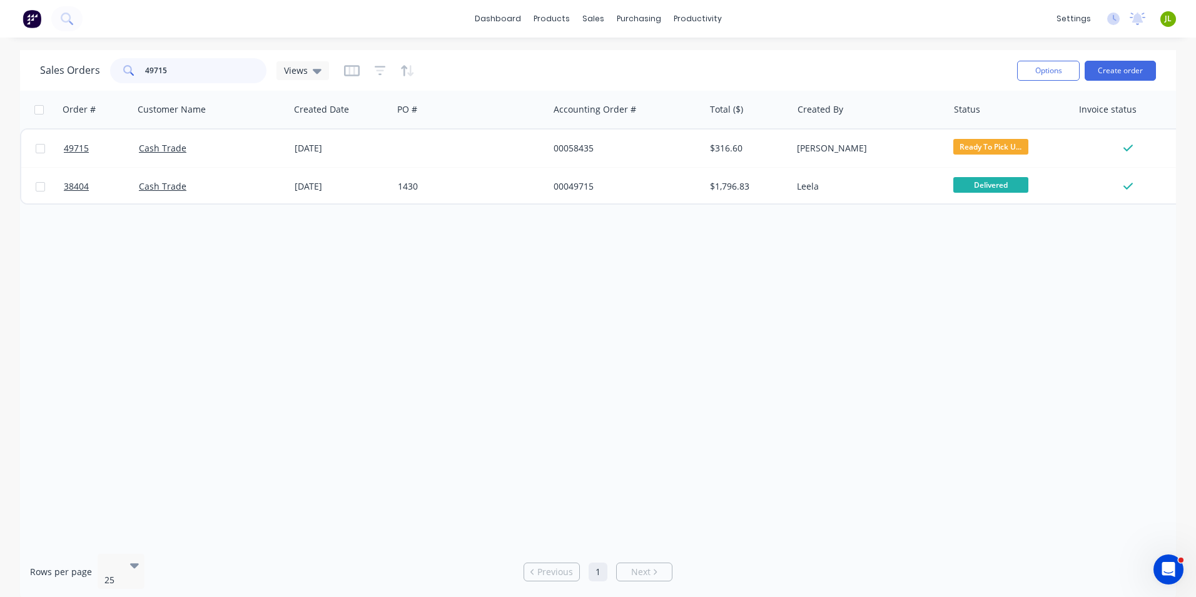
drag, startPoint x: 151, startPoint y: 72, endPoint x: 234, endPoint y: 56, distance: 84.2
click at [234, 56] on div "Sales Orders 49715 Views" at bounding box center [523, 70] width 967 height 31
type input "49501"
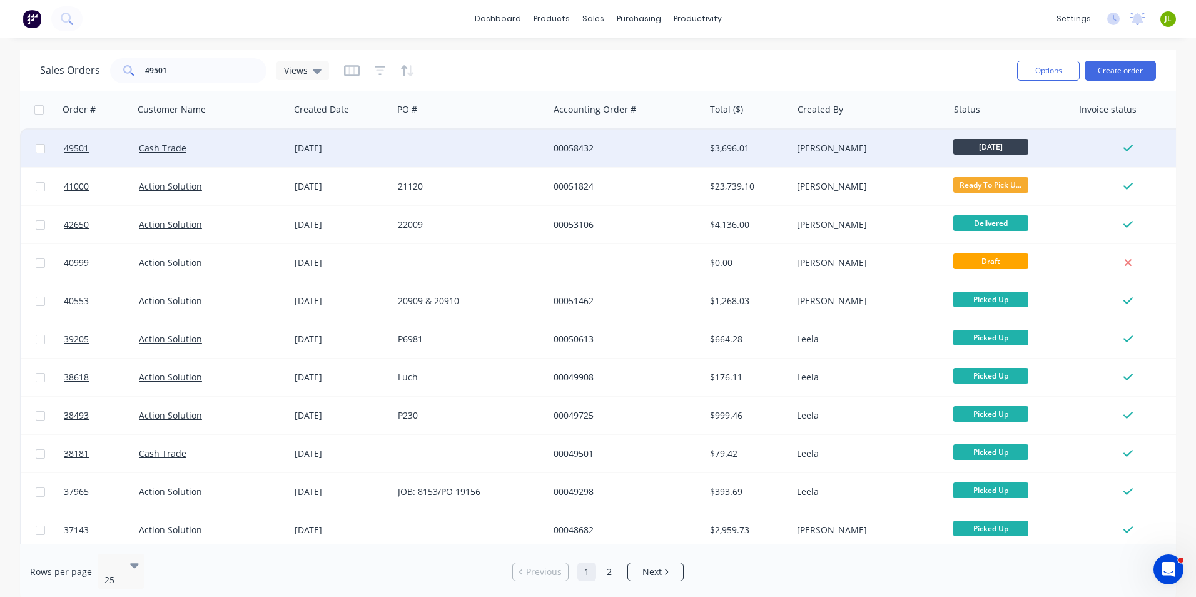
click at [436, 138] on div at bounding box center [471, 149] width 156 height 38
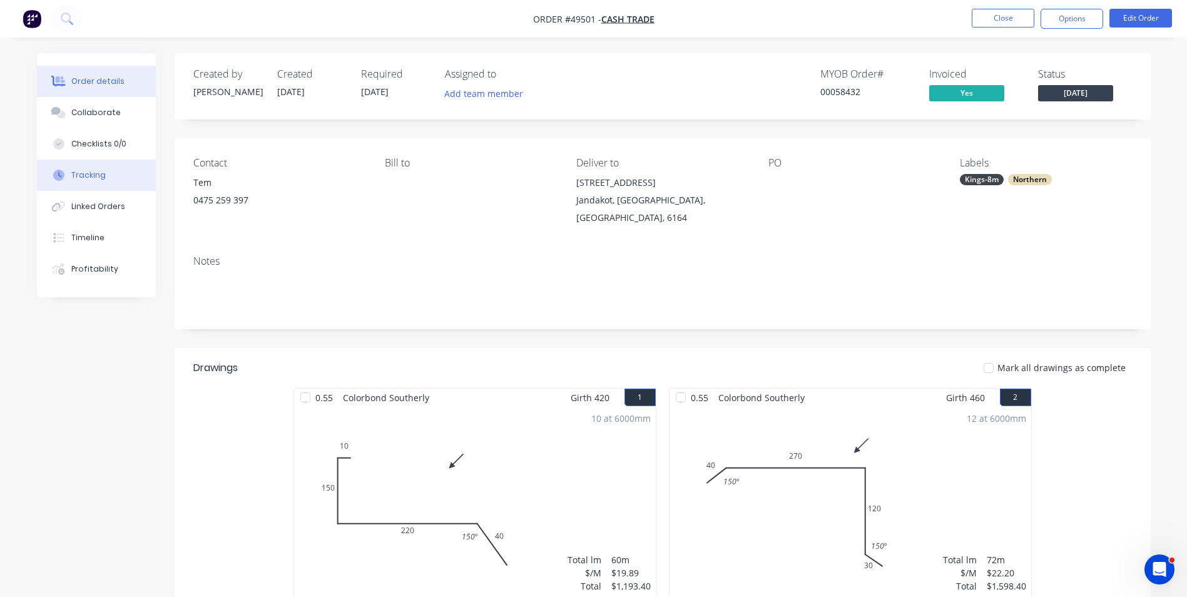
click at [103, 164] on button "Tracking" at bounding box center [96, 175] width 119 height 31
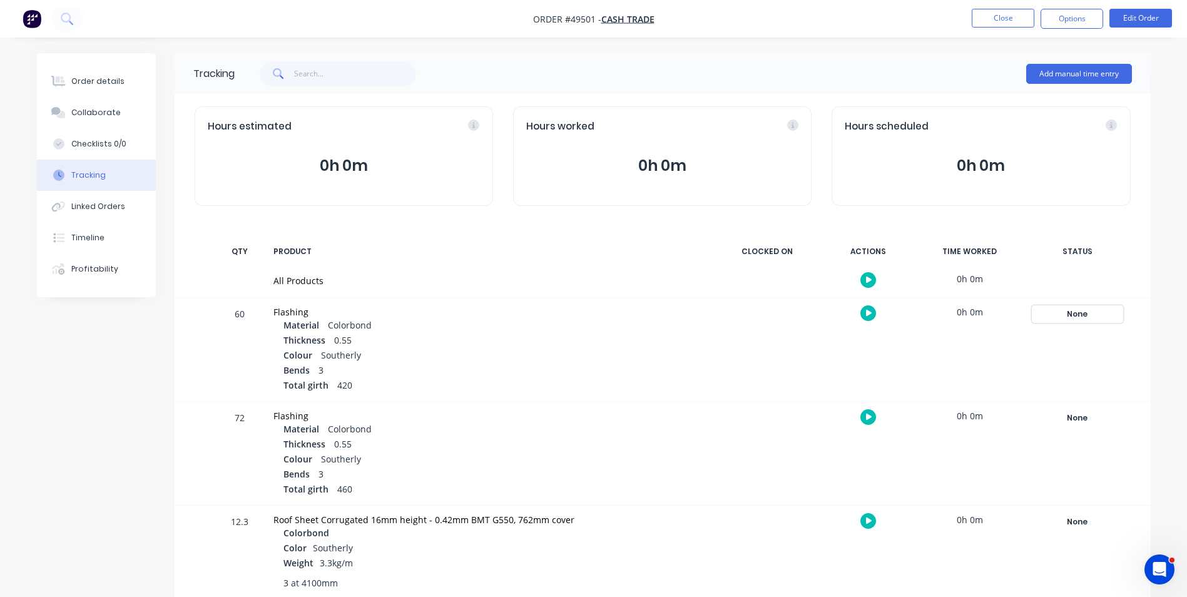
click at [1098, 313] on div "None" at bounding box center [1077, 314] width 90 height 16
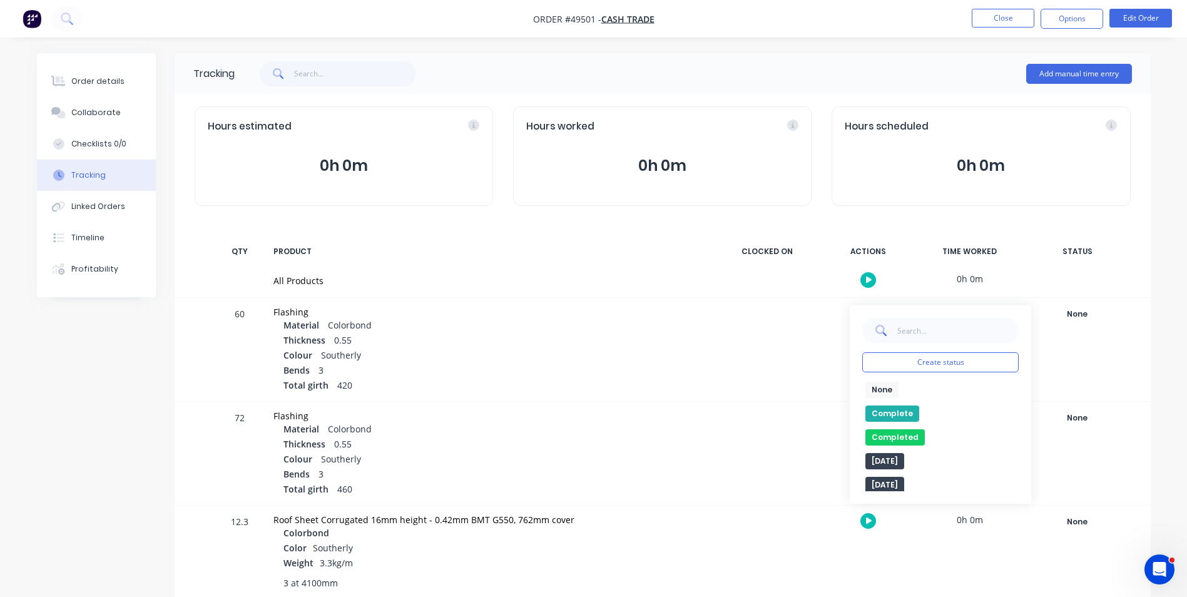
click at [877, 414] on button "Complete" at bounding box center [892, 413] width 54 height 16
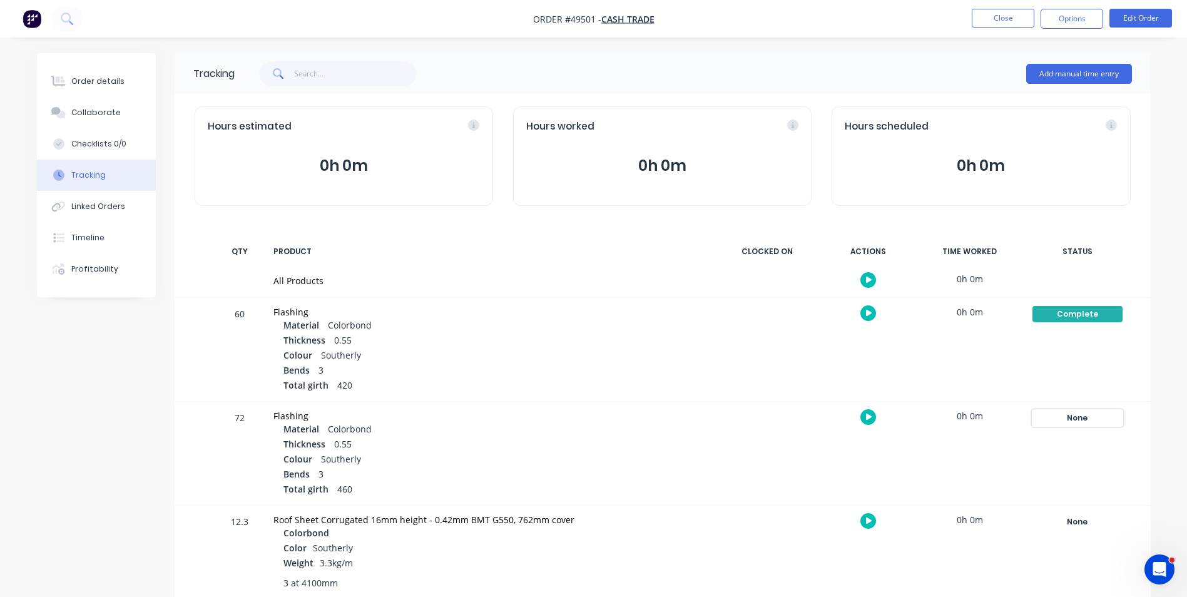
click at [1094, 424] on div "None" at bounding box center [1077, 418] width 90 height 16
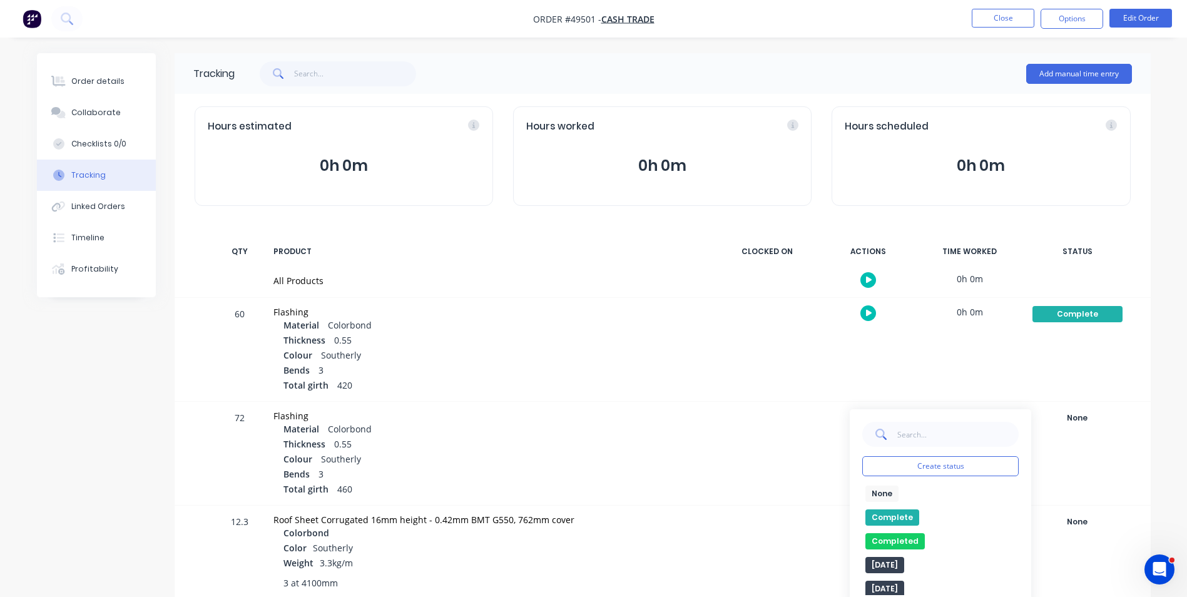
click at [895, 517] on button "Complete" at bounding box center [892, 517] width 54 height 16
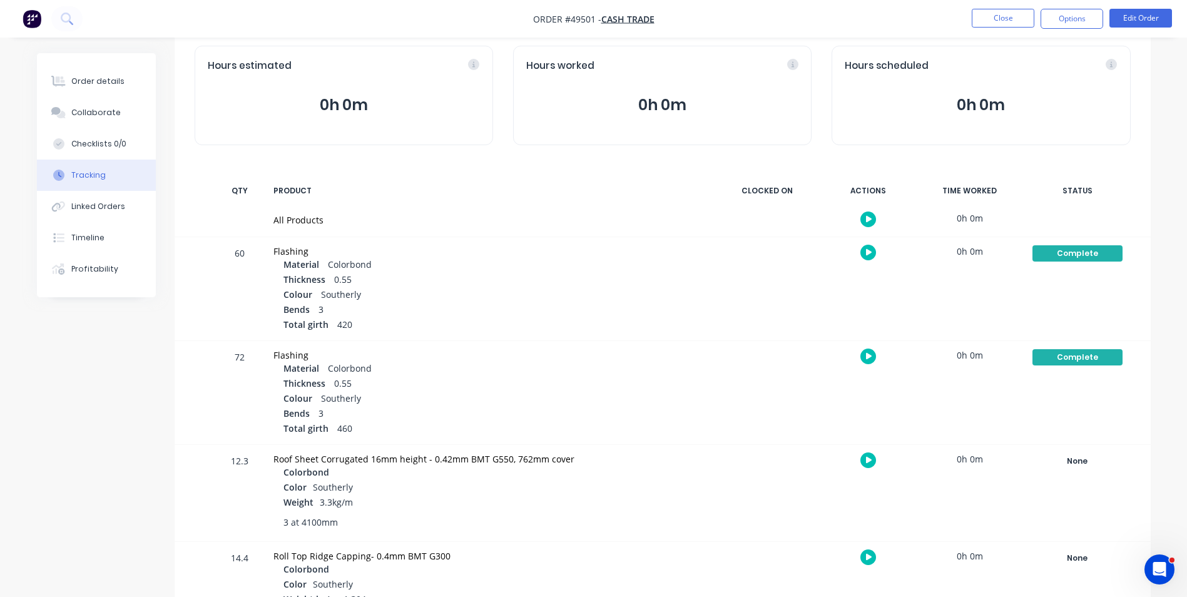
scroll to position [115, 0]
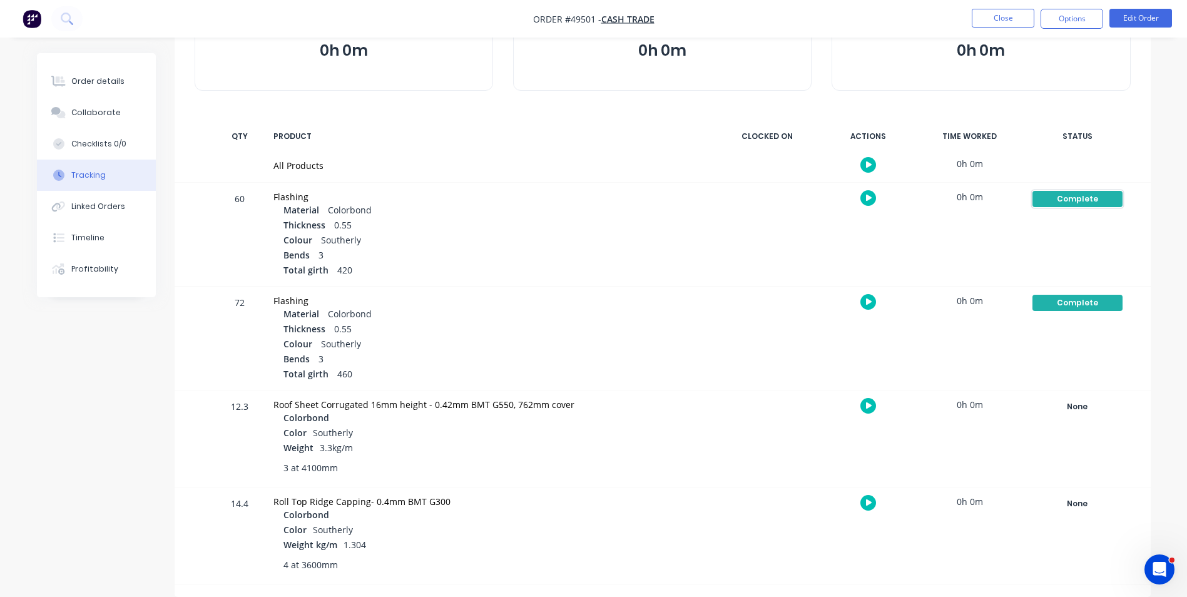
click at [1071, 203] on div "Complete" at bounding box center [1077, 199] width 90 height 16
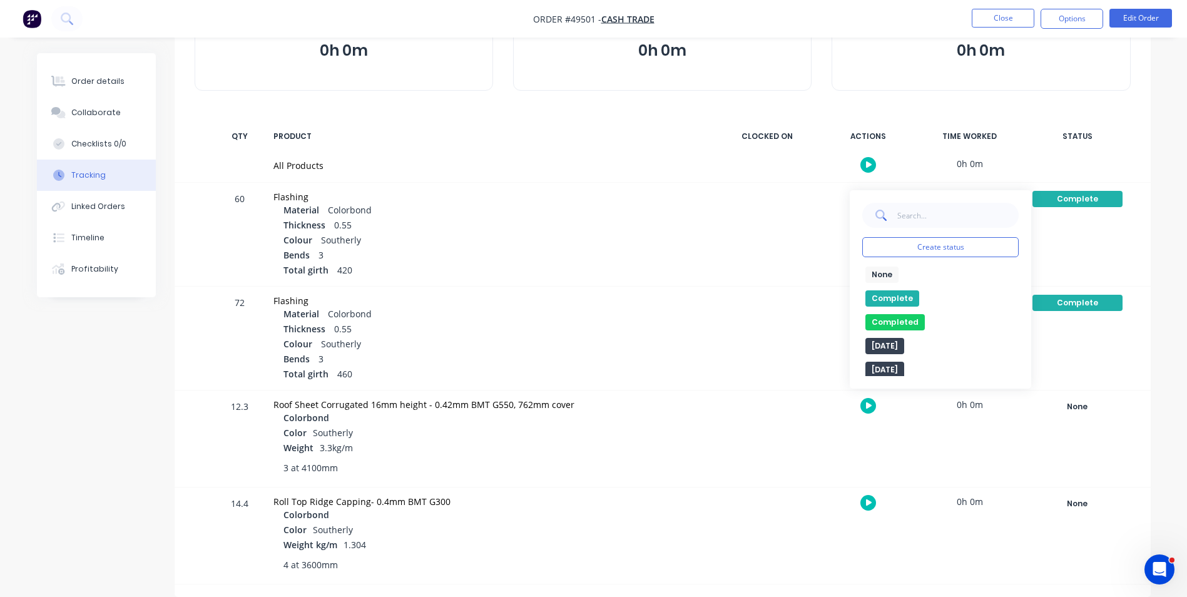
click at [887, 275] on button "None" at bounding box center [881, 275] width 33 height 16
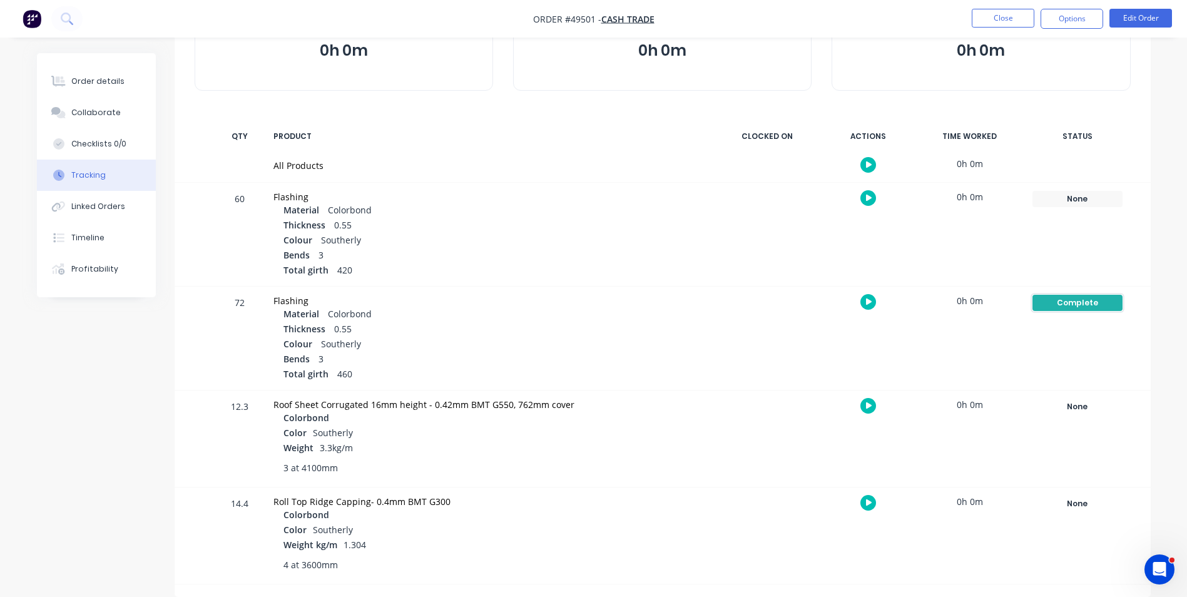
click at [1037, 302] on div "Complete" at bounding box center [1077, 303] width 90 height 16
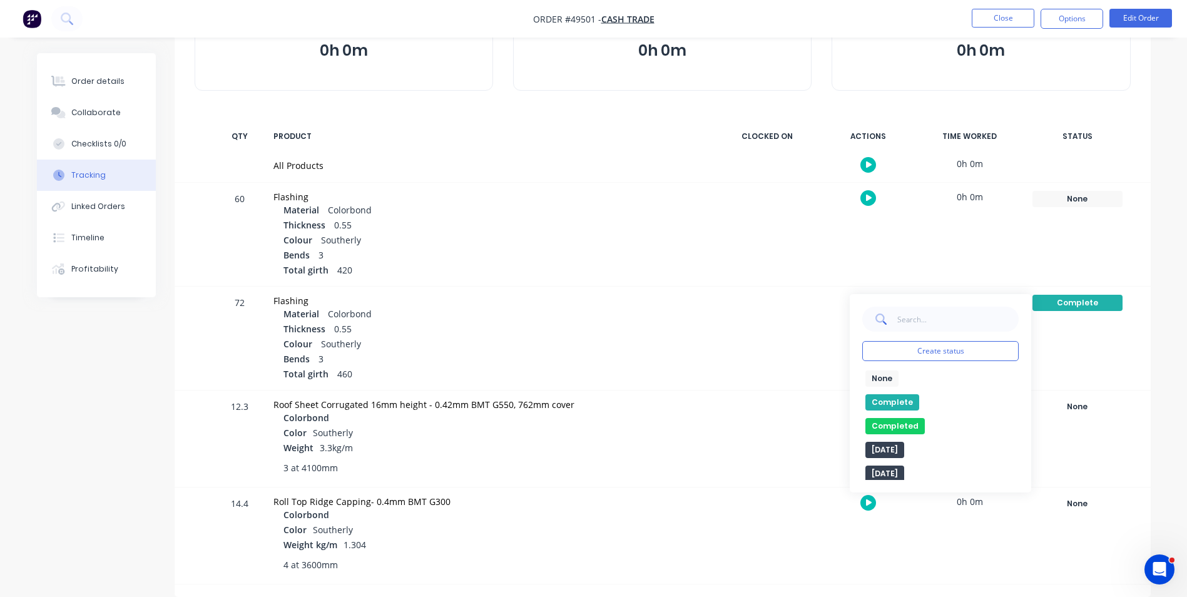
click at [889, 376] on button "None" at bounding box center [881, 378] width 33 height 16
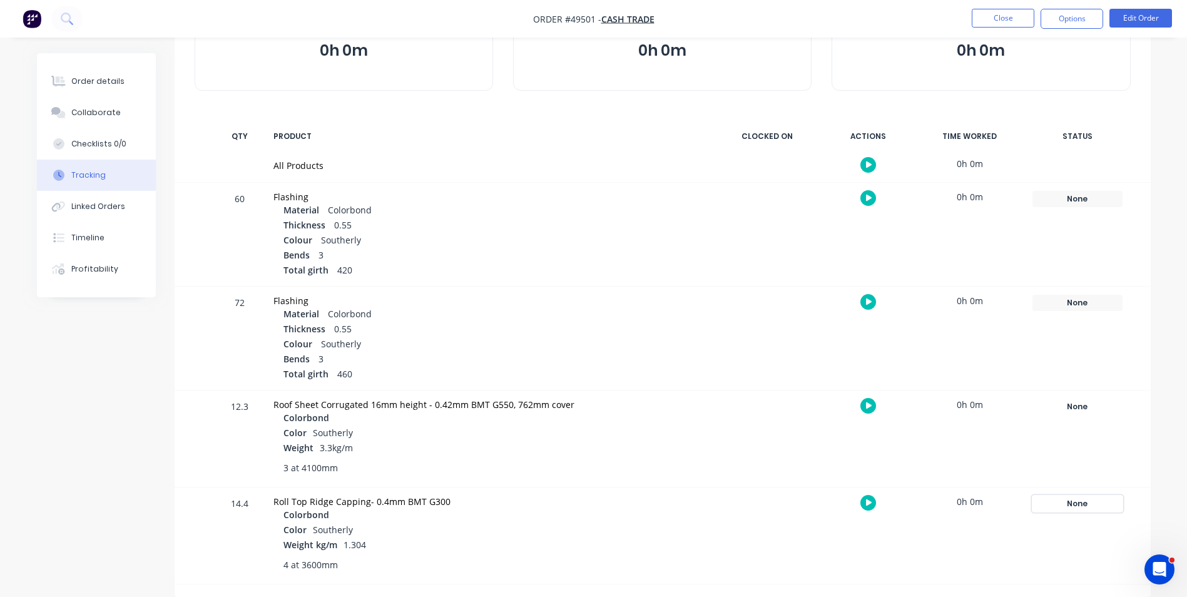
click at [1055, 500] on div "None" at bounding box center [1077, 504] width 90 height 16
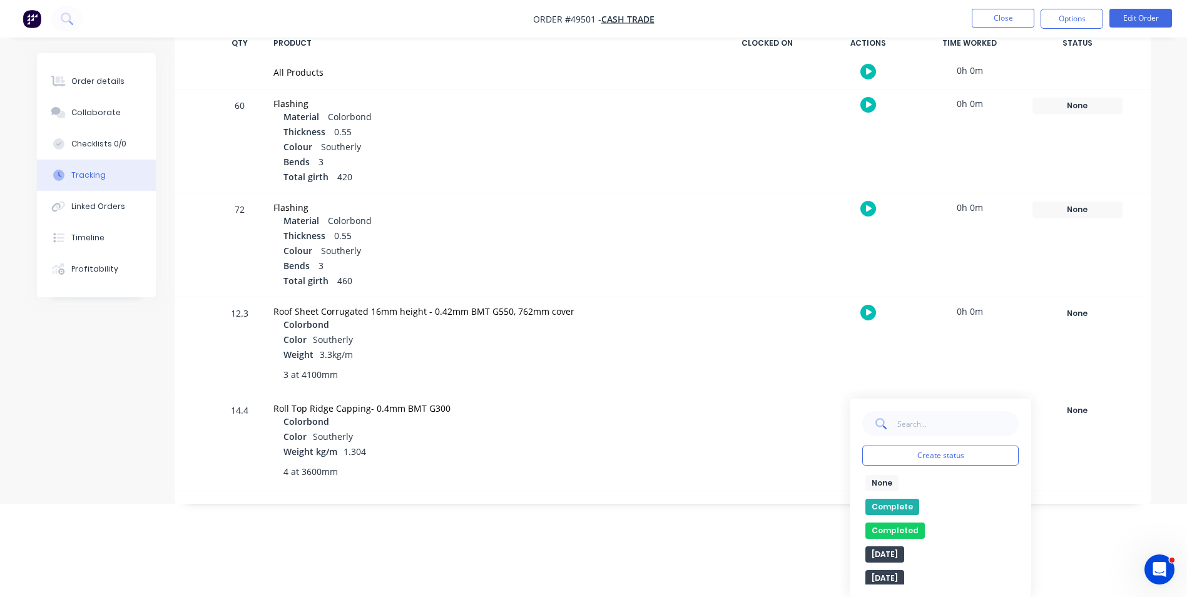
click at [902, 501] on button "Complete" at bounding box center [892, 507] width 54 height 16
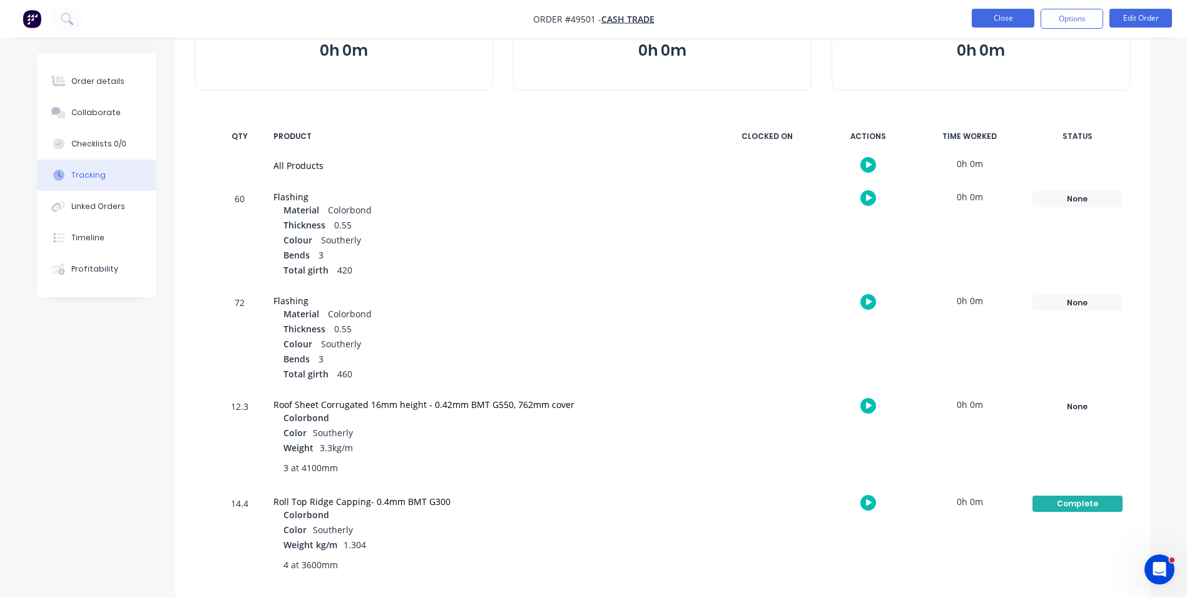
click at [1010, 13] on button "Close" at bounding box center [1003, 18] width 63 height 19
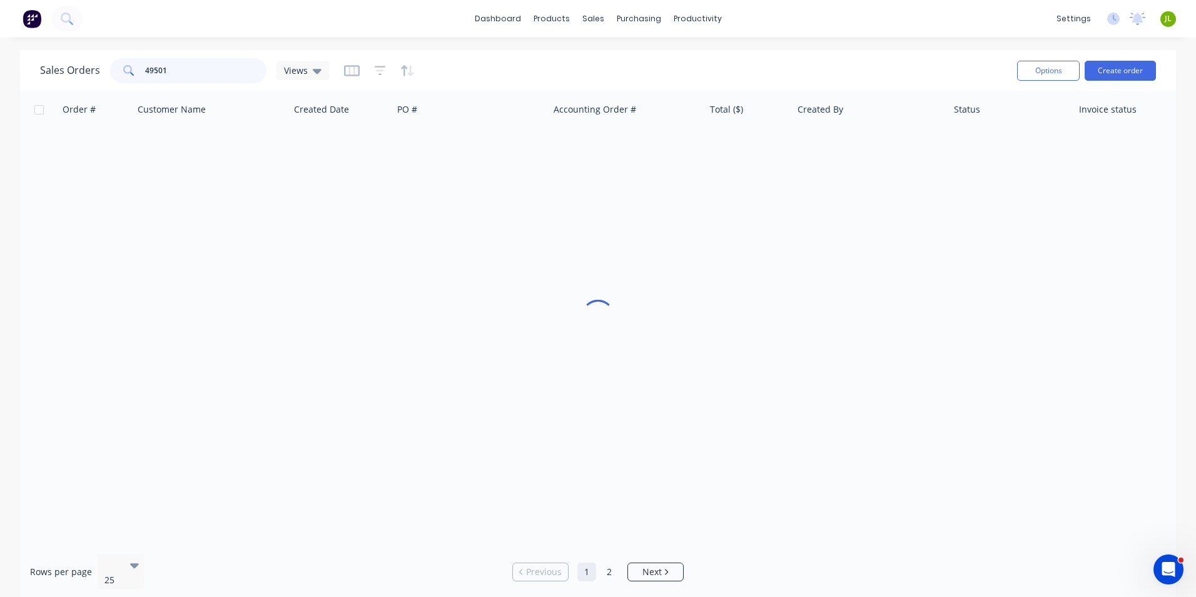
drag, startPoint x: 138, startPoint y: 75, endPoint x: 125, endPoint y: 71, distance: 13.9
click at [112, 75] on div "49501" at bounding box center [188, 70] width 156 height 25
type input "49070"
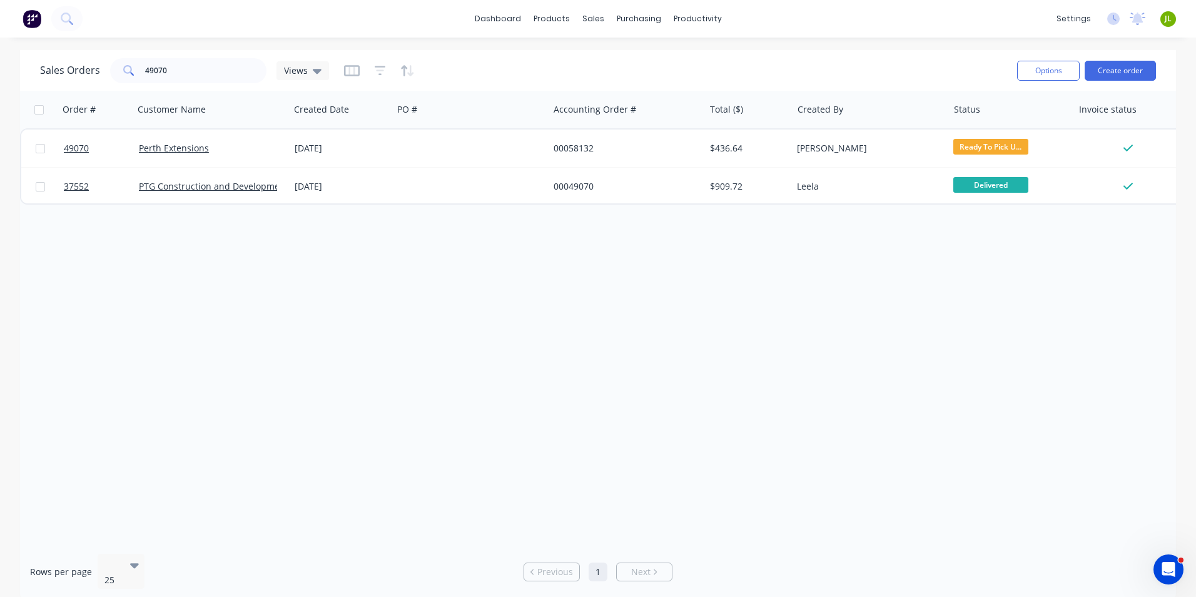
click at [240, 374] on div "Order # Customer Name Created Date PO # Accounting Order # Total ($) Created By…" at bounding box center [598, 317] width 1156 height 453
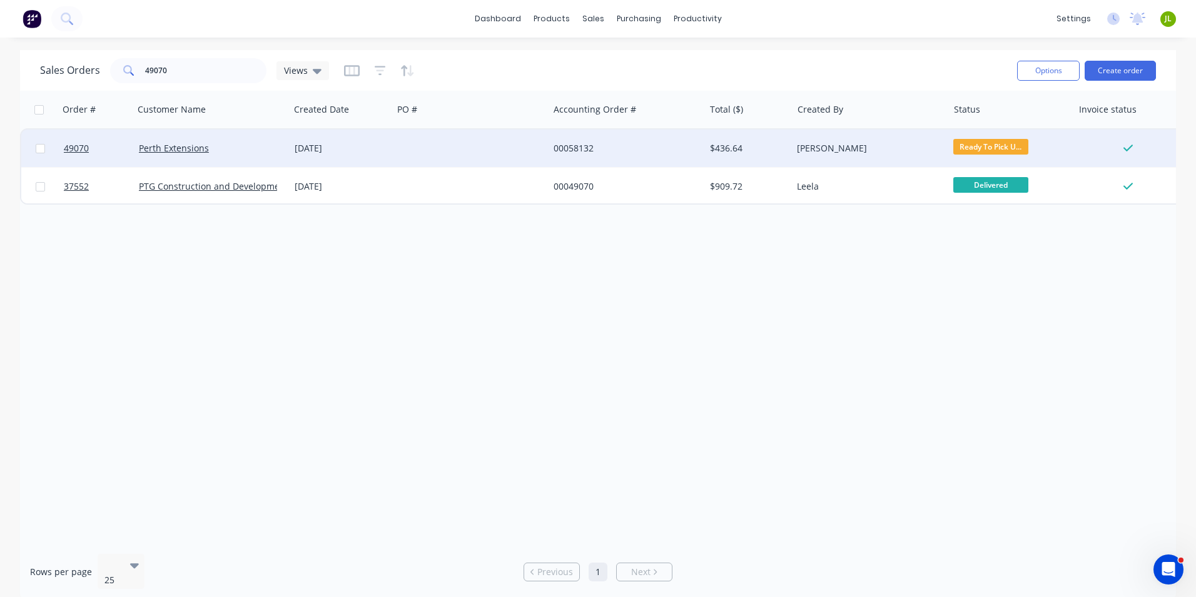
click at [429, 143] on div at bounding box center [471, 149] width 156 height 38
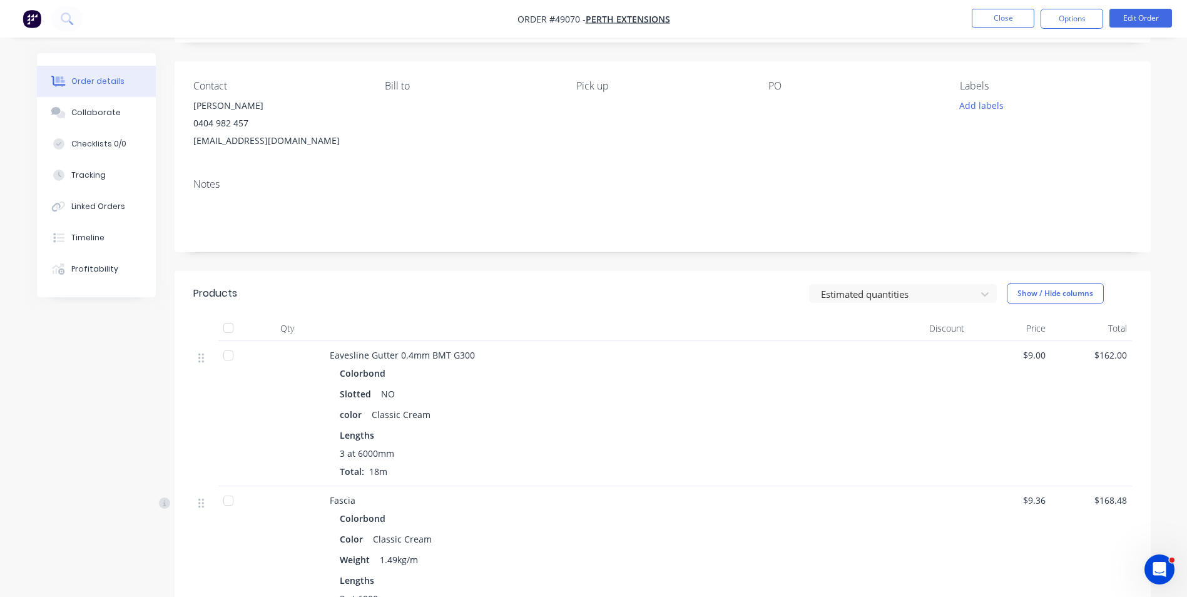
scroll to position [188, 0]
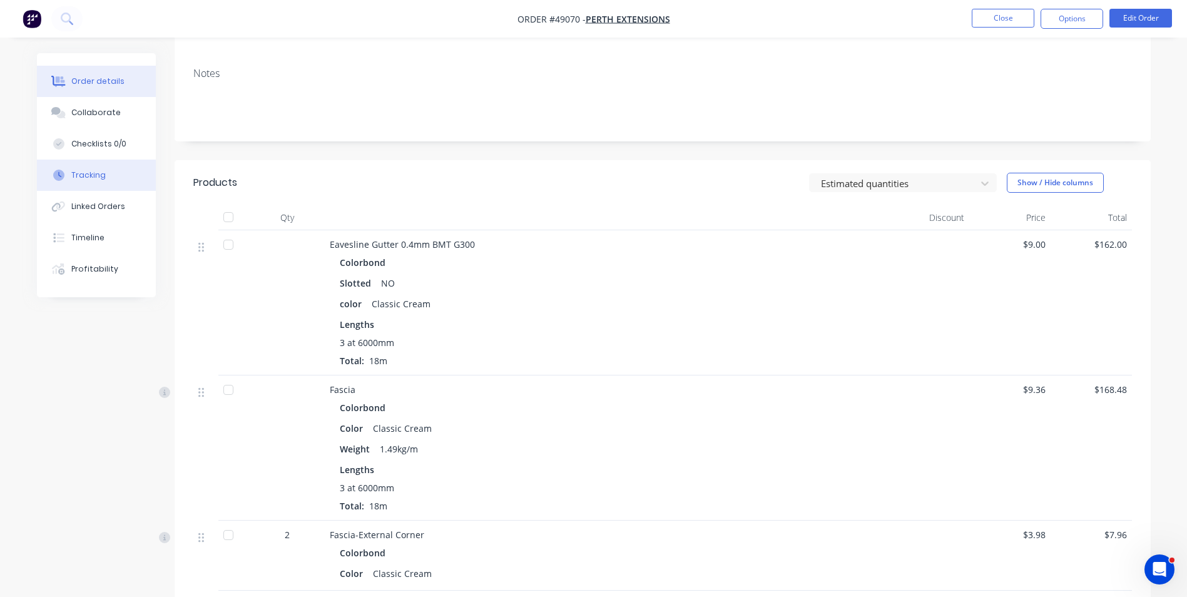
click at [104, 185] on button "Tracking" at bounding box center [96, 175] width 119 height 31
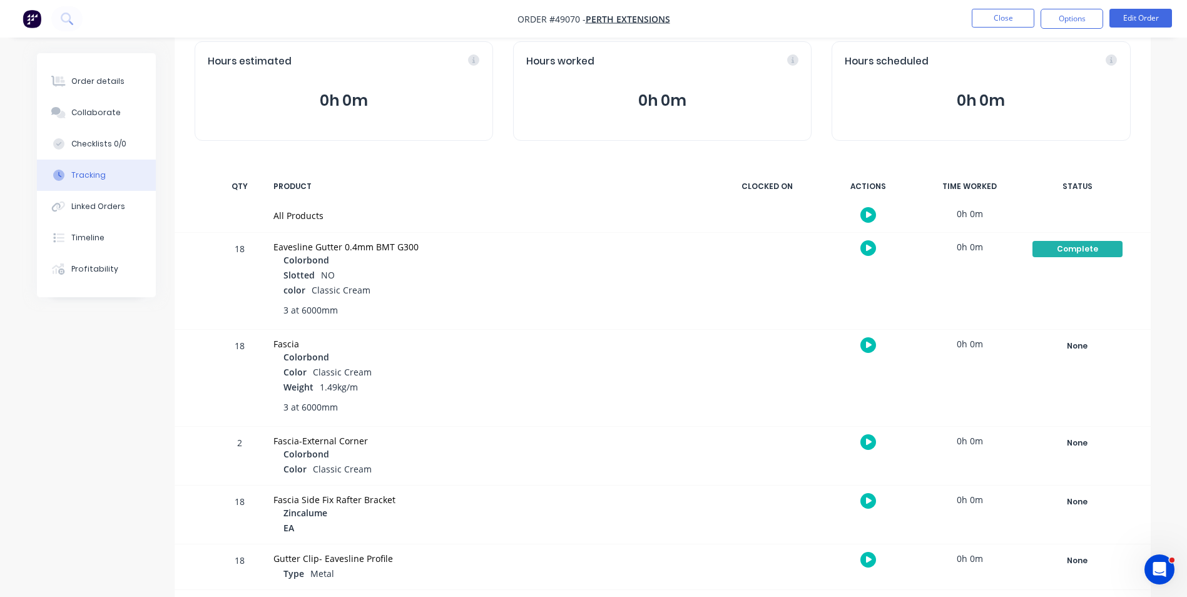
scroll to position [71, 0]
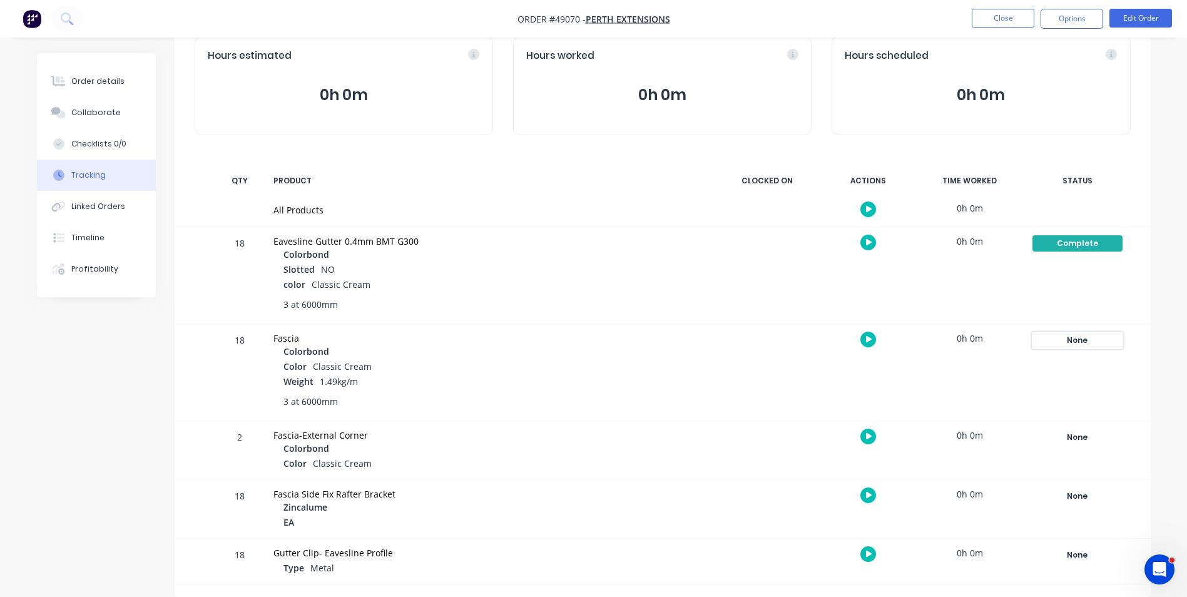
click at [1062, 336] on div "None" at bounding box center [1077, 340] width 90 height 16
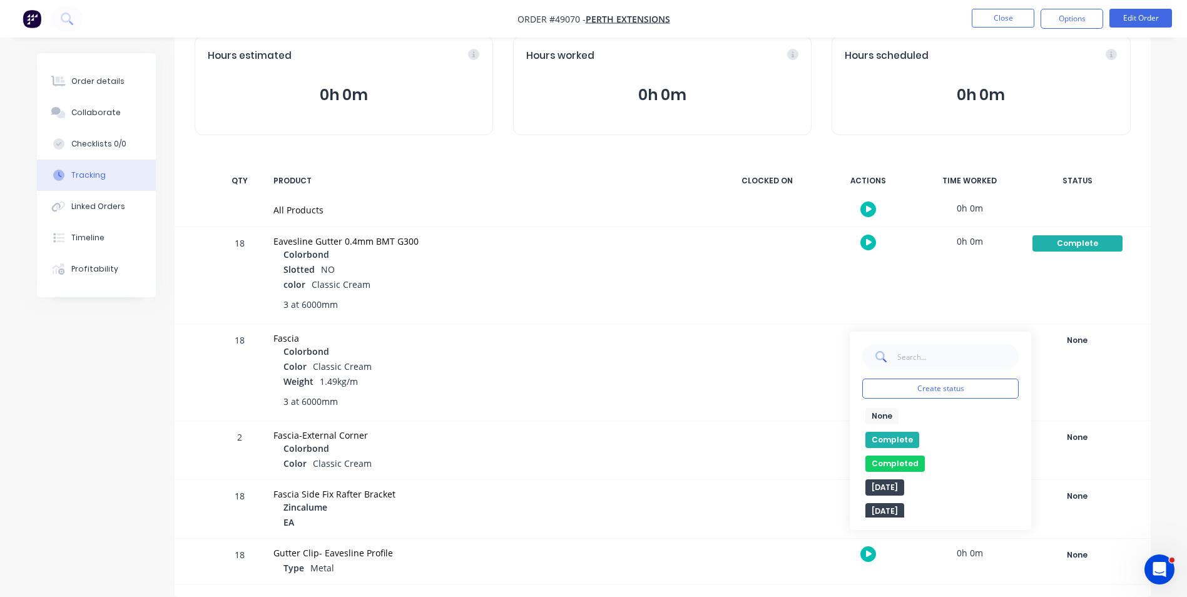
click at [888, 442] on button "Complete" at bounding box center [892, 440] width 54 height 16
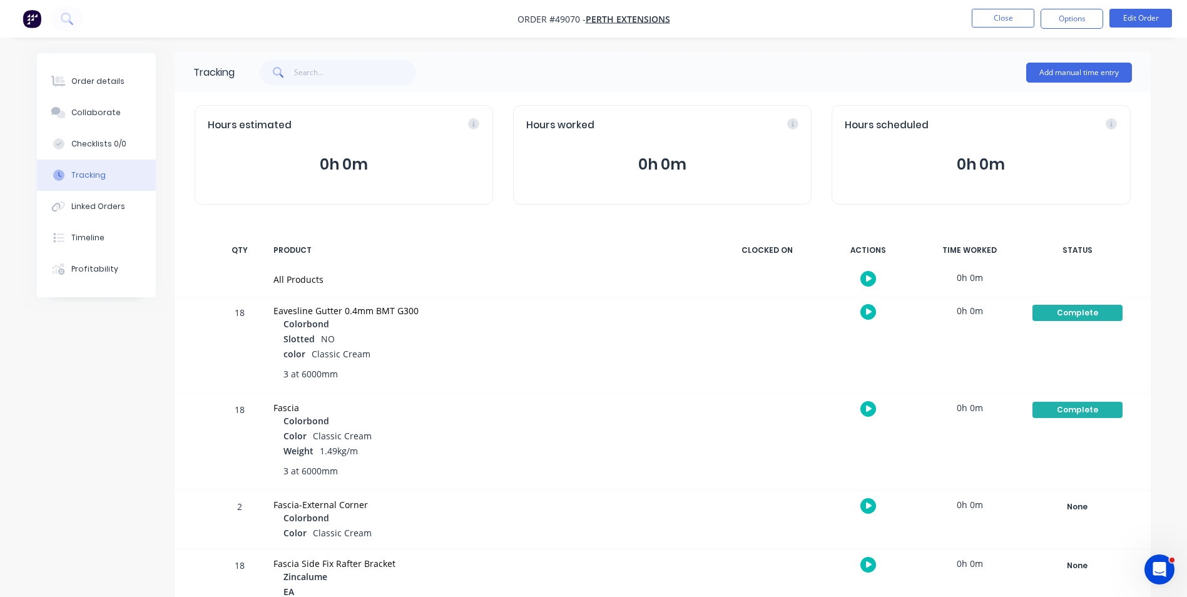
scroll to position [0, 0]
click at [997, 8] on nav "Order #49070 - Perth Extensions Close Options Edit Order" at bounding box center [593, 19] width 1187 height 38
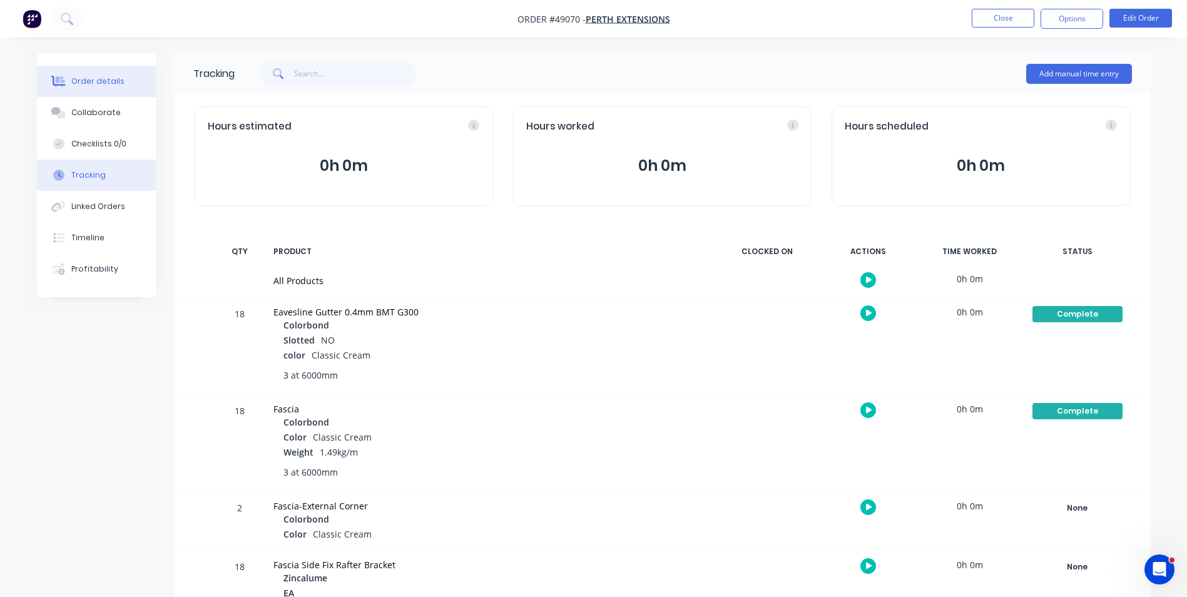
click at [131, 71] on button "Order details" at bounding box center [96, 81] width 119 height 31
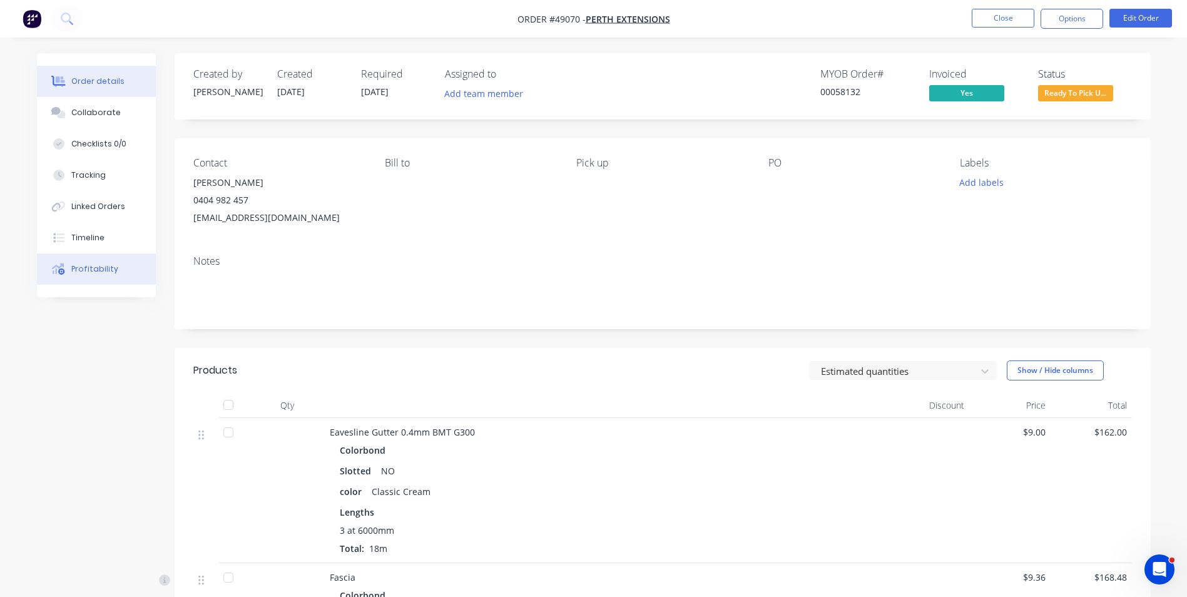
click at [76, 265] on div "Profitability" at bounding box center [94, 268] width 47 height 11
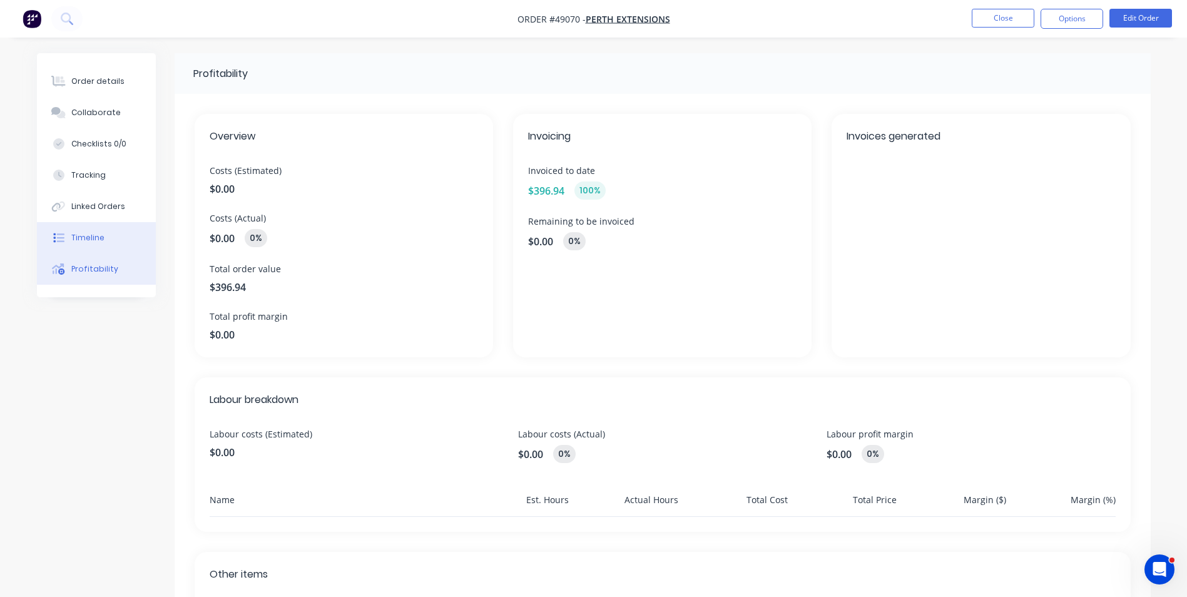
click at [99, 240] on div "Timeline" at bounding box center [87, 237] width 33 height 11
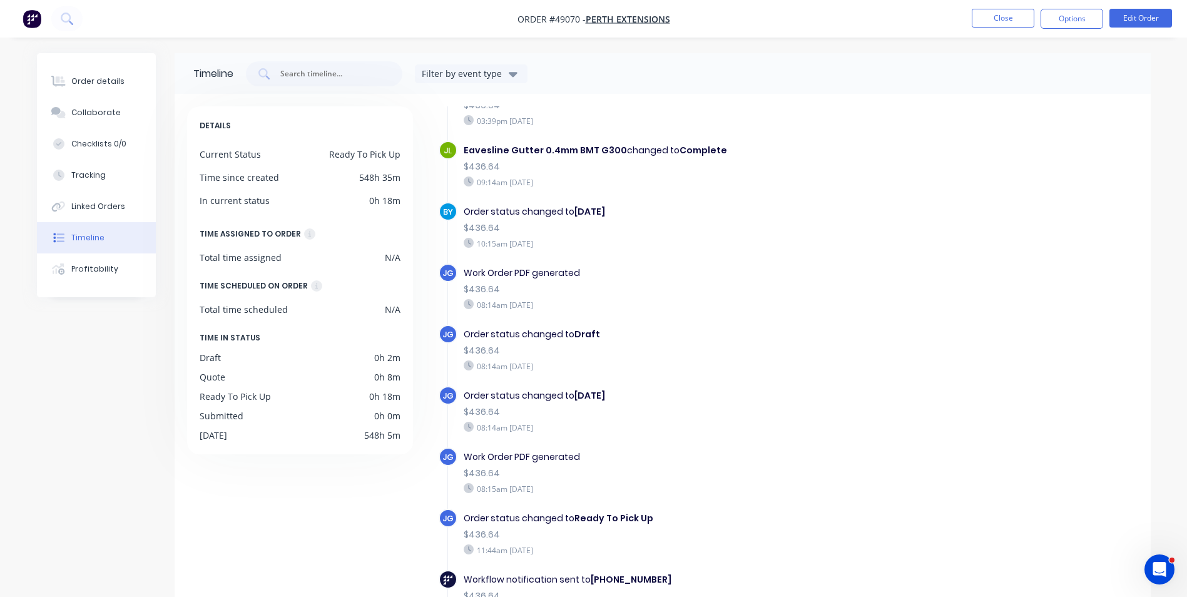
scroll to position [687, 0]
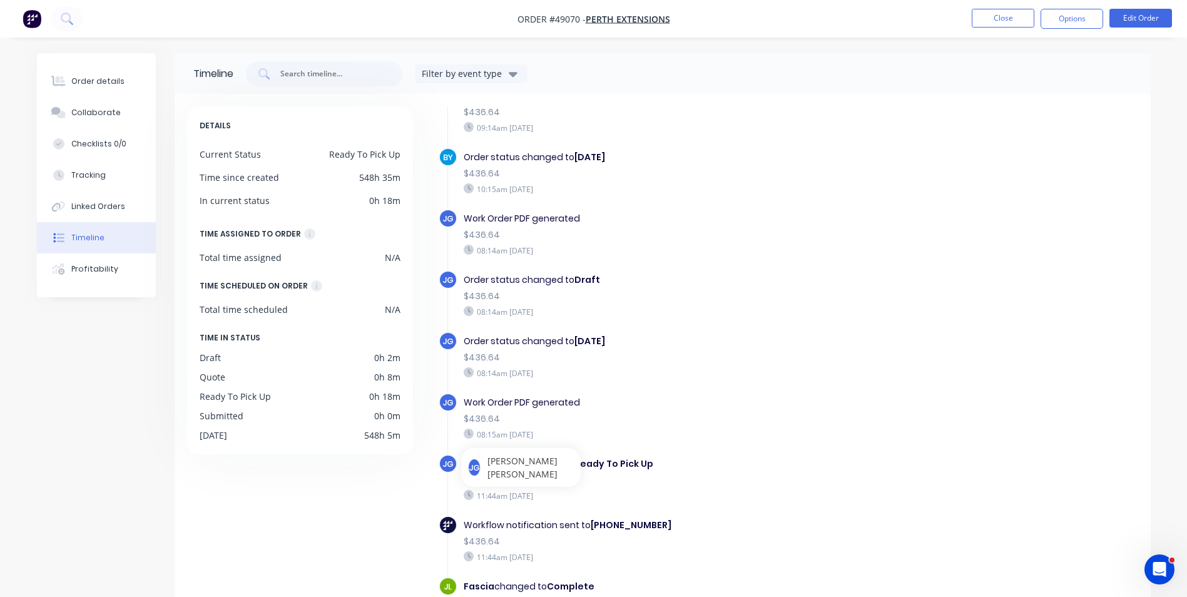
click at [843, 396] on div "Work Order PDF generated" at bounding box center [680, 402] width 433 height 13
click at [1006, 16] on button "Close" at bounding box center [1003, 18] width 63 height 19
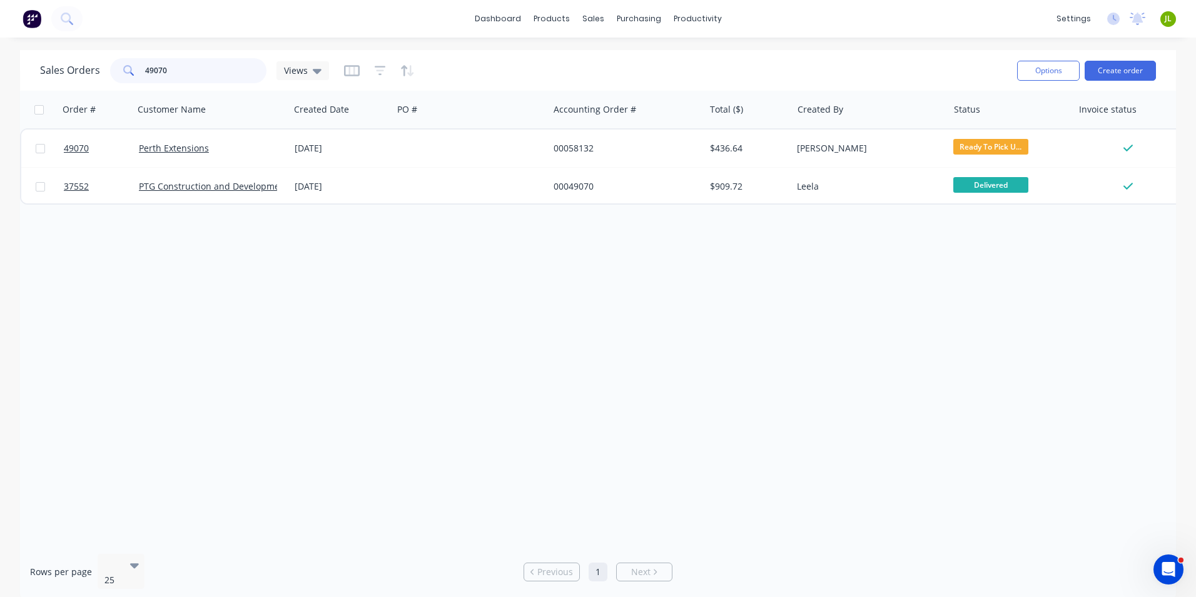
drag, startPoint x: 152, startPoint y: 69, endPoint x: 312, endPoint y: 86, distance: 160.5
click at [312, 86] on div "Sales Orders 49070 Views Options Create order" at bounding box center [598, 70] width 1156 height 41
type input "49478"
click at [238, 136] on div "Cash Trade" at bounding box center [212, 149] width 156 height 38
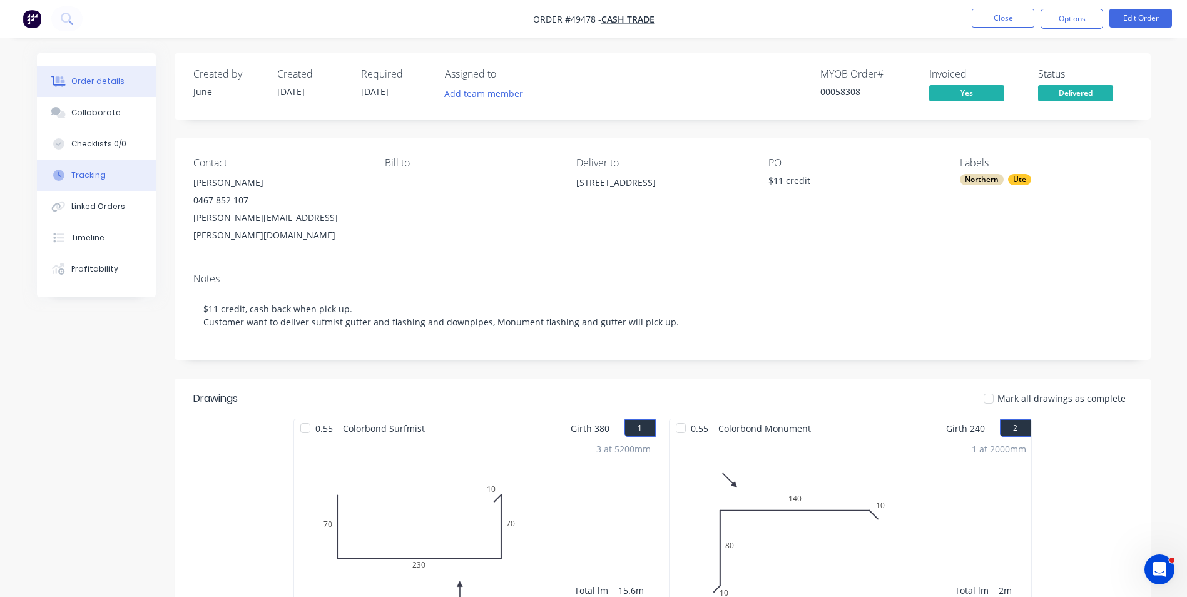
click at [93, 179] on div "Tracking" at bounding box center [88, 175] width 34 height 11
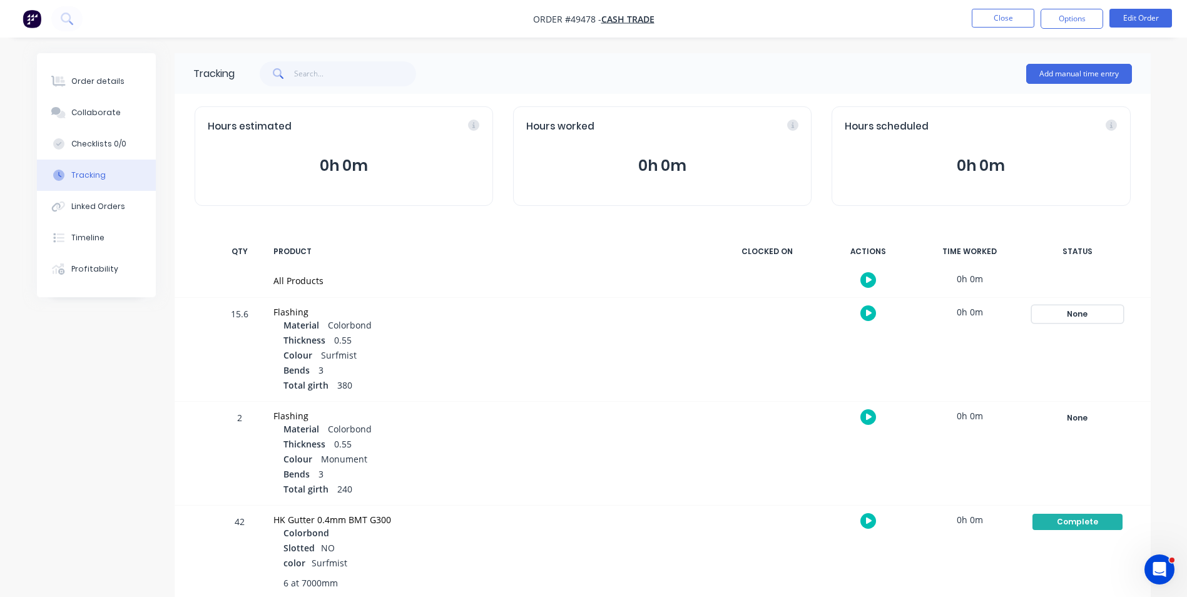
click at [1043, 306] on div "None" at bounding box center [1077, 314] width 90 height 16
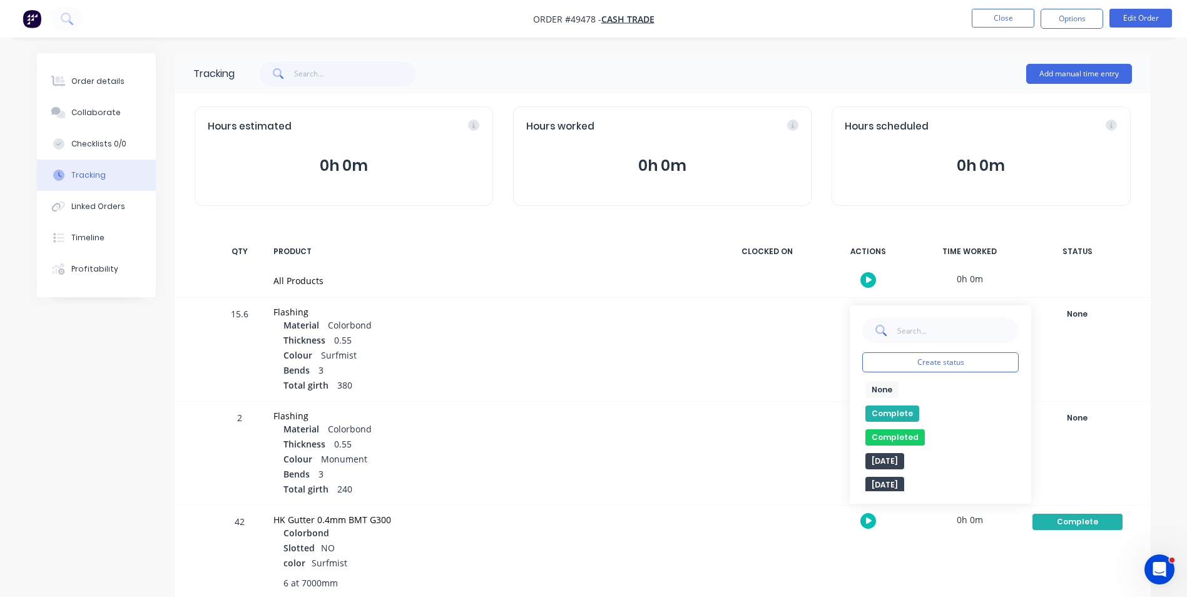
click at [904, 415] on button "Complete" at bounding box center [892, 413] width 54 height 16
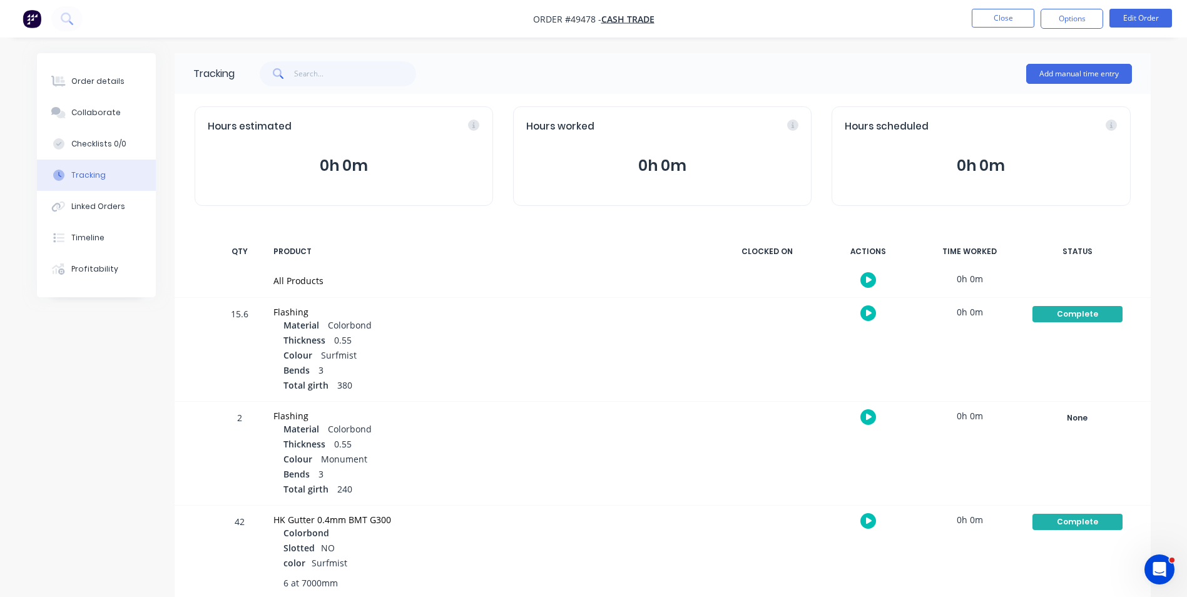
click at [1067, 432] on div "None Create status None edit Complete Completed edit Friday Monday Ready for De…" at bounding box center [1077, 453] width 106 height 103
click at [1071, 422] on div "None" at bounding box center [1077, 418] width 90 height 16
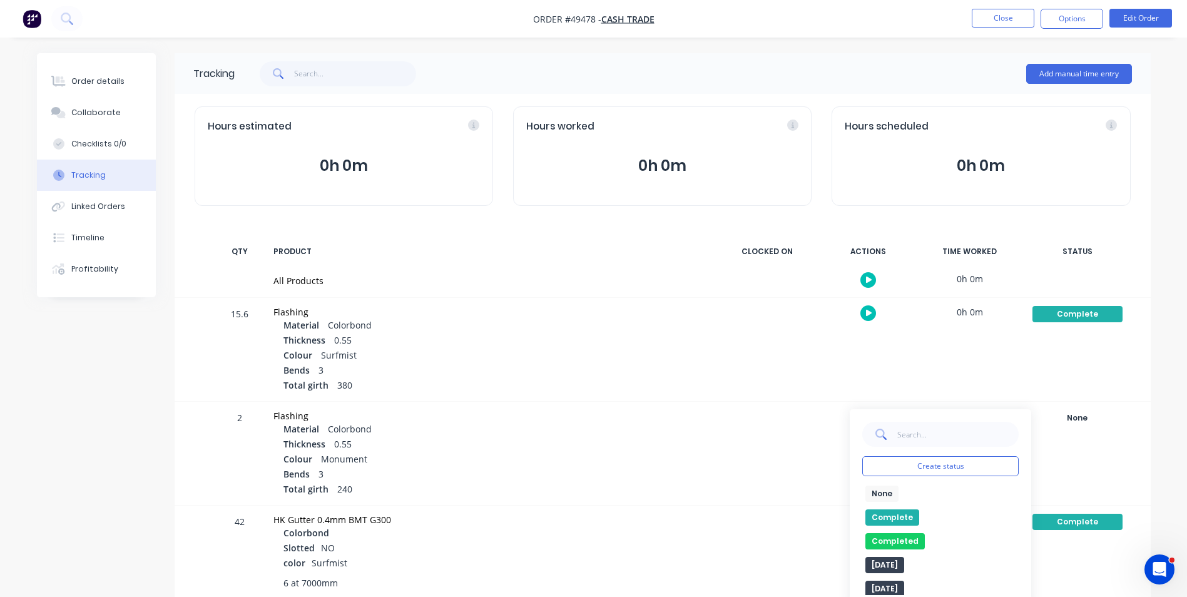
click at [905, 517] on button "Complete" at bounding box center [892, 517] width 54 height 16
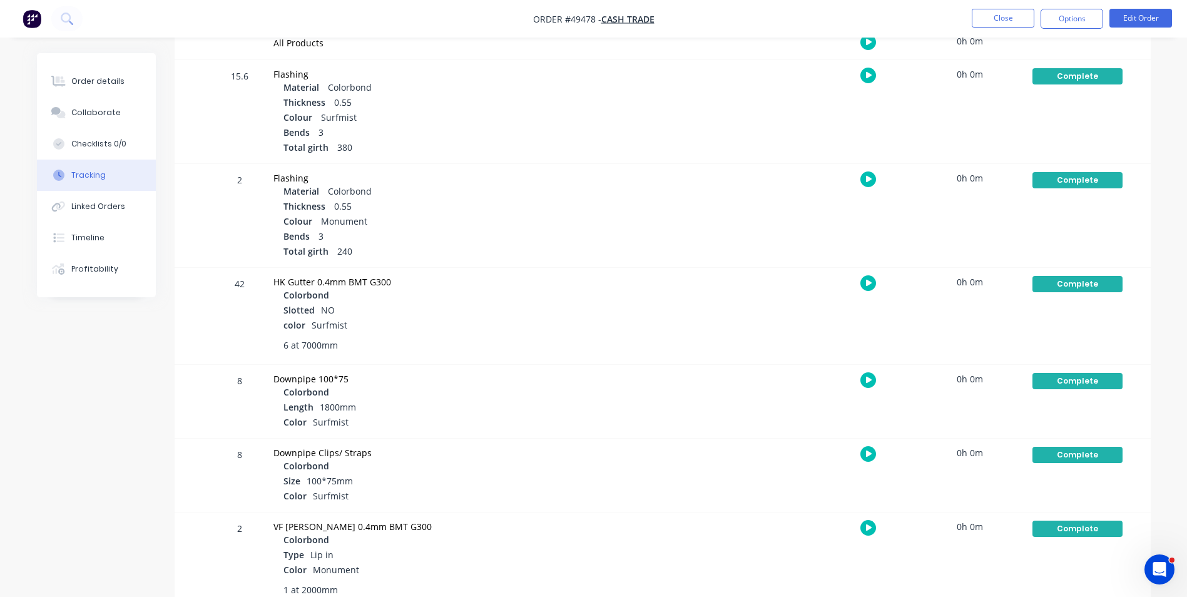
scroll to position [313, 0]
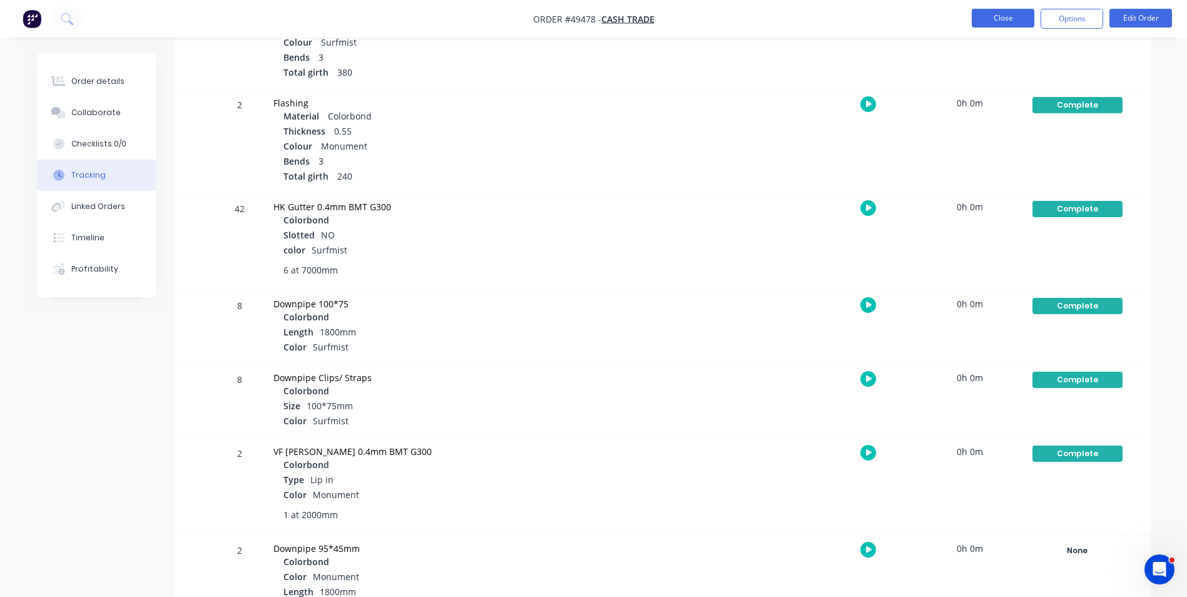
click at [989, 18] on button "Close" at bounding box center [1003, 18] width 63 height 19
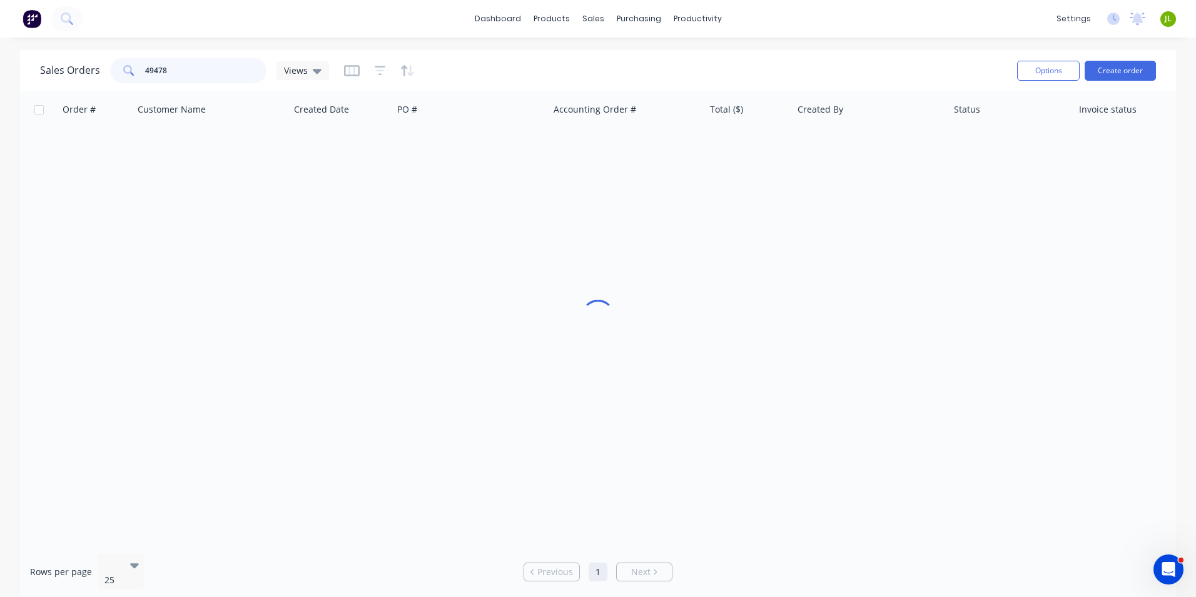
drag, startPoint x: 212, startPoint y: 71, endPoint x: 149, endPoint y: 72, distance: 63.2
click at [149, 72] on input "49478" at bounding box center [206, 70] width 122 height 25
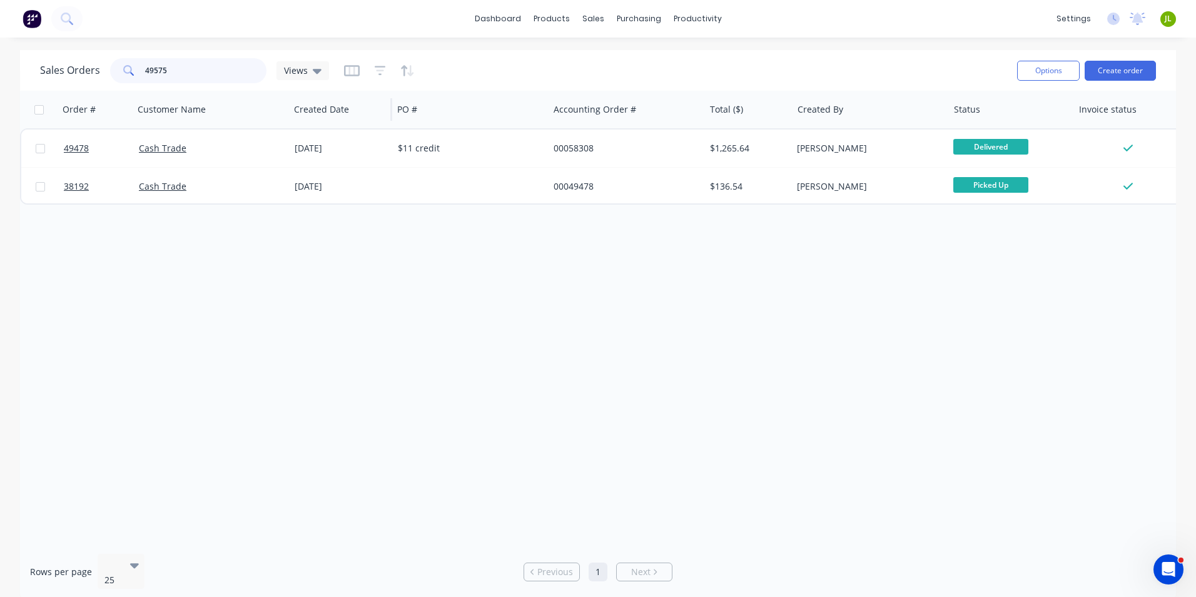
type input "49575"
click at [422, 147] on div at bounding box center [471, 149] width 156 height 38
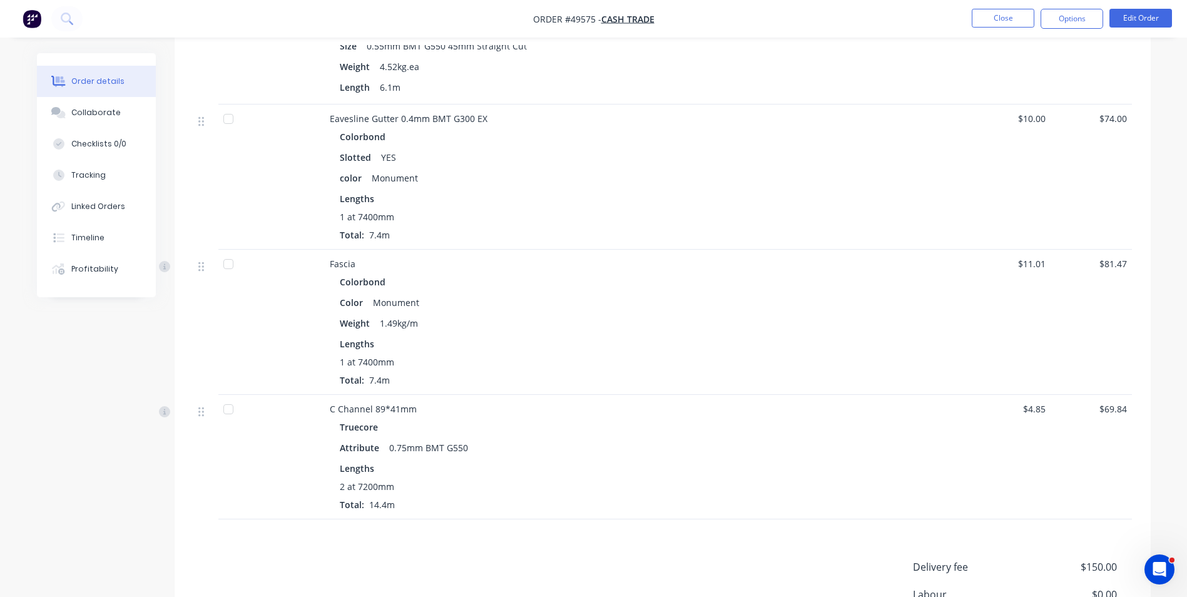
scroll to position [688, 0]
click at [124, 190] on button "Tracking" at bounding box center [96, 175] width 119 height 31
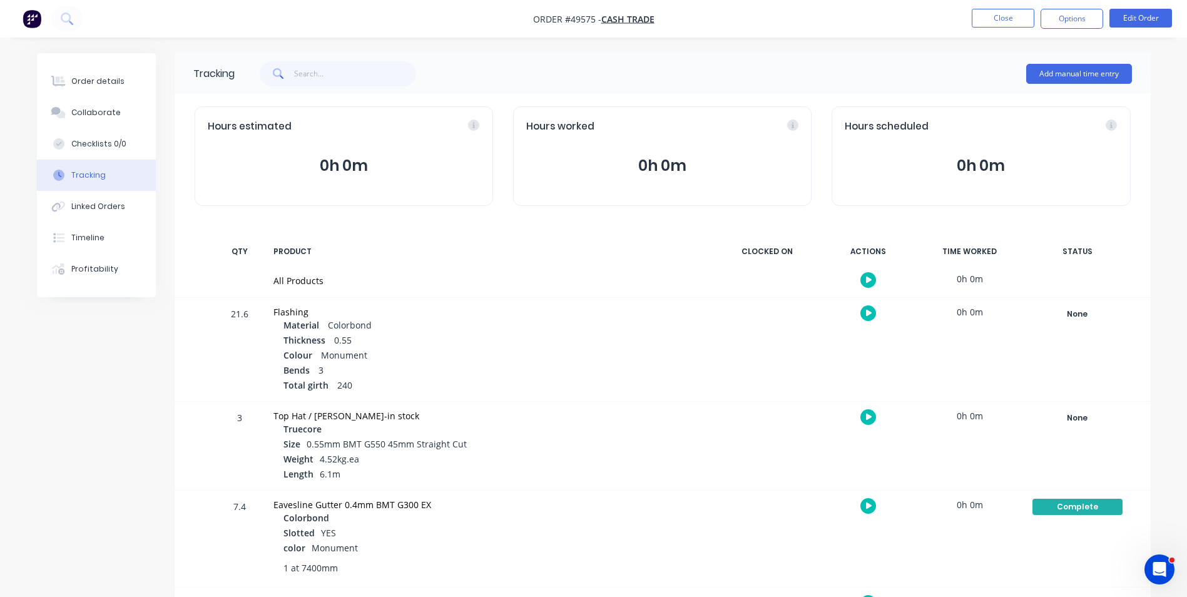
click at [1069, 327] on div "None Create status None edit Complete Completed edit Friday Monday Ready for De…" at bounding box center [1077, 349] width 106 height 103
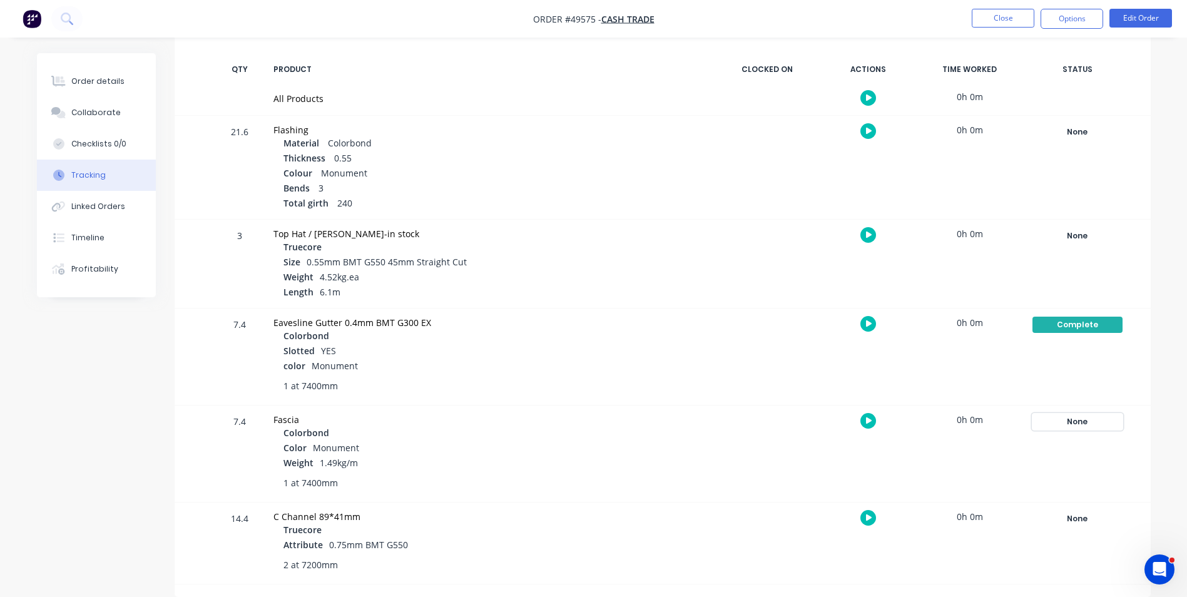
click at [1045, 424] on div "None" at bounding box center [1077, 422] width 90 height 16
click at [902, 519] on button "Complete" at bounding box center [892, 521] width 54 height 16
click at [158, 94] on div "Order details Collaborate Checklists 0/0 Tracking Linked Orders Timeline Profit…" at bounding box center [106, 175] width 138 height 244
click at [107, 84] on div "Order details" at bounding box center [97, 81] width 53 height 11
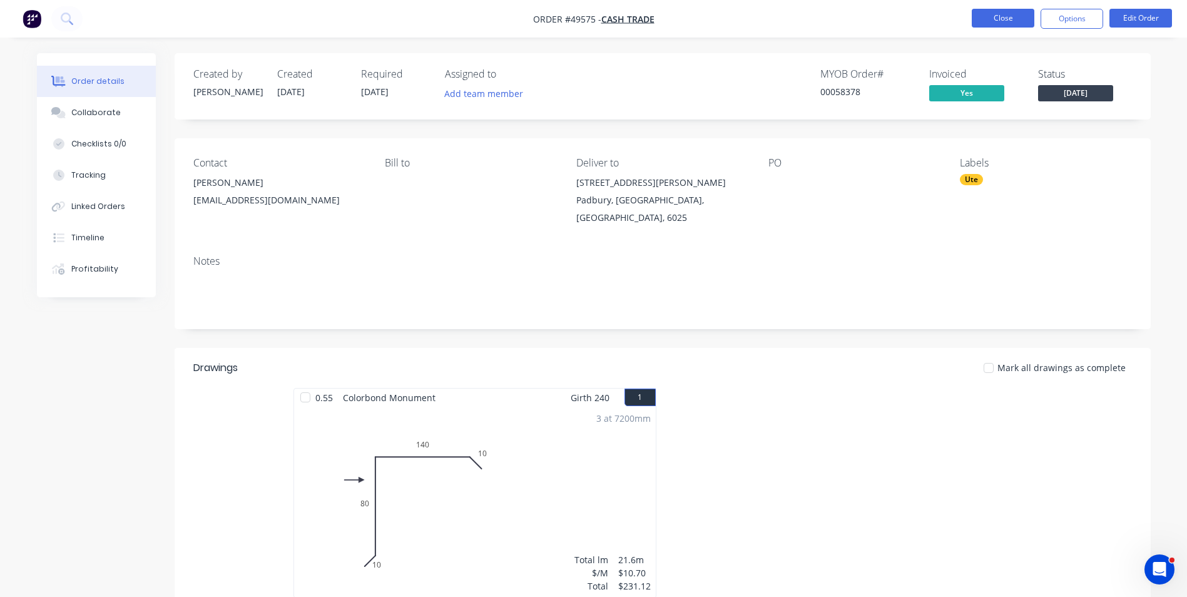
click at [984, 16] on button "Close" at bounding box center [1003, 18] width 63 height 19
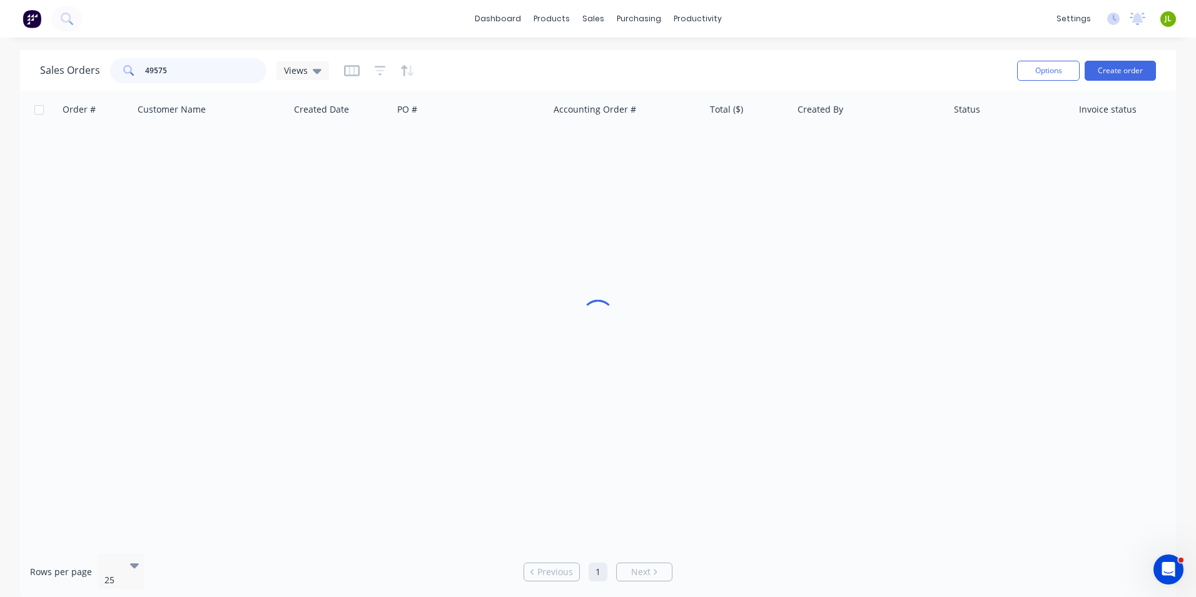
drag, startPoint x: 163, startPoint y: 69, endPoint x: 141, endPoint y: 72, distance: 22.0
click at [141, 72] on div "49575" at bounding box center [188, 70] width 156 height 25
type input "49338"
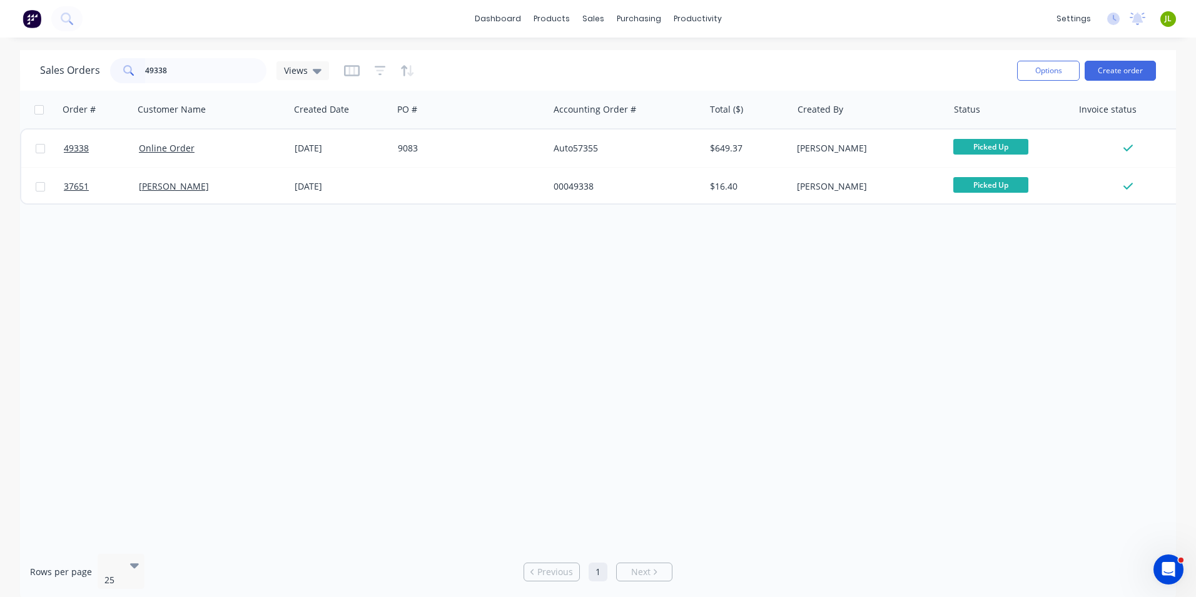
click at [377, 160] on div "17 Sep 2025" at bounding box center [341, 149] width 103 height 38
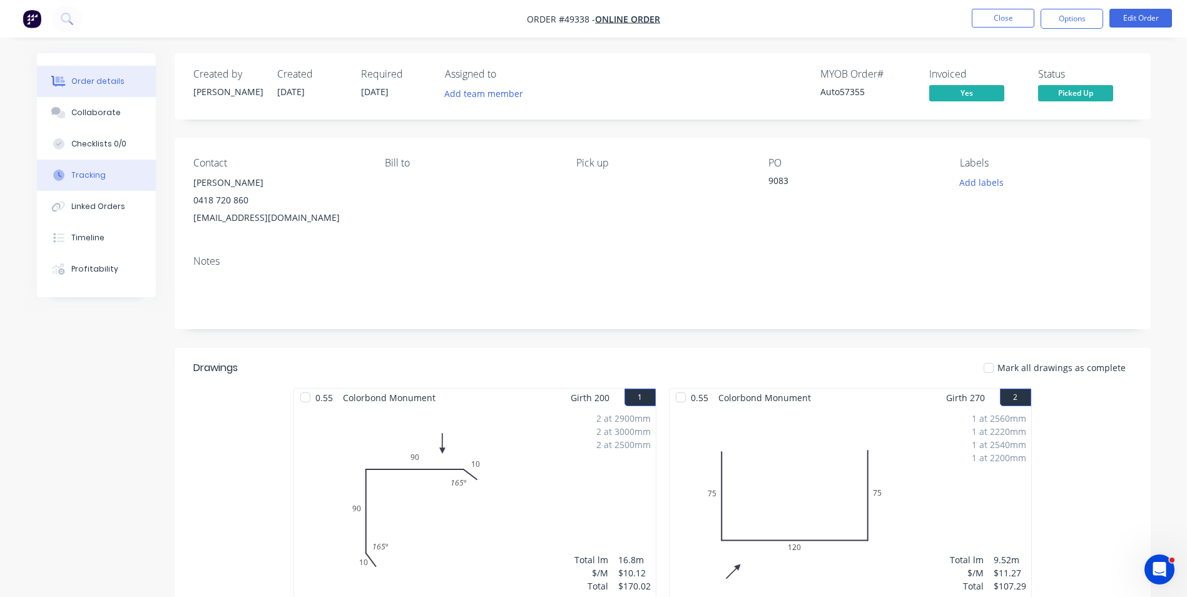
click at [68, 181] on button "Tracking" at bounding box center [96, 175] width 119 height 31
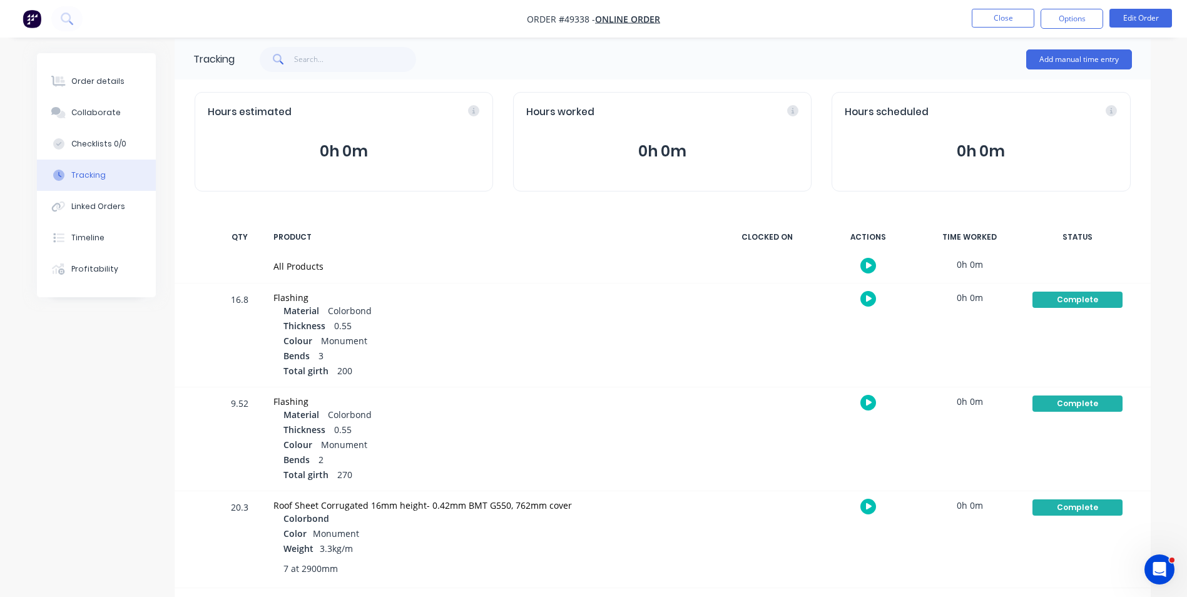
scroll to position [18, 0]
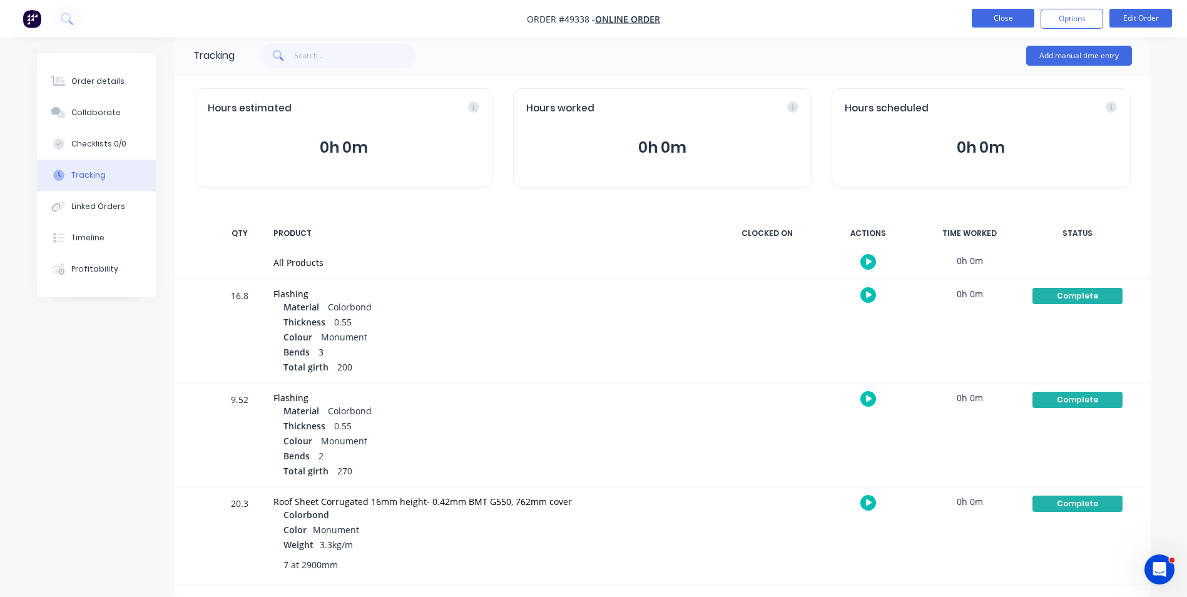
click at [997, 18] on button "Close" at bounding box center [1003, 18] width 63 height 19
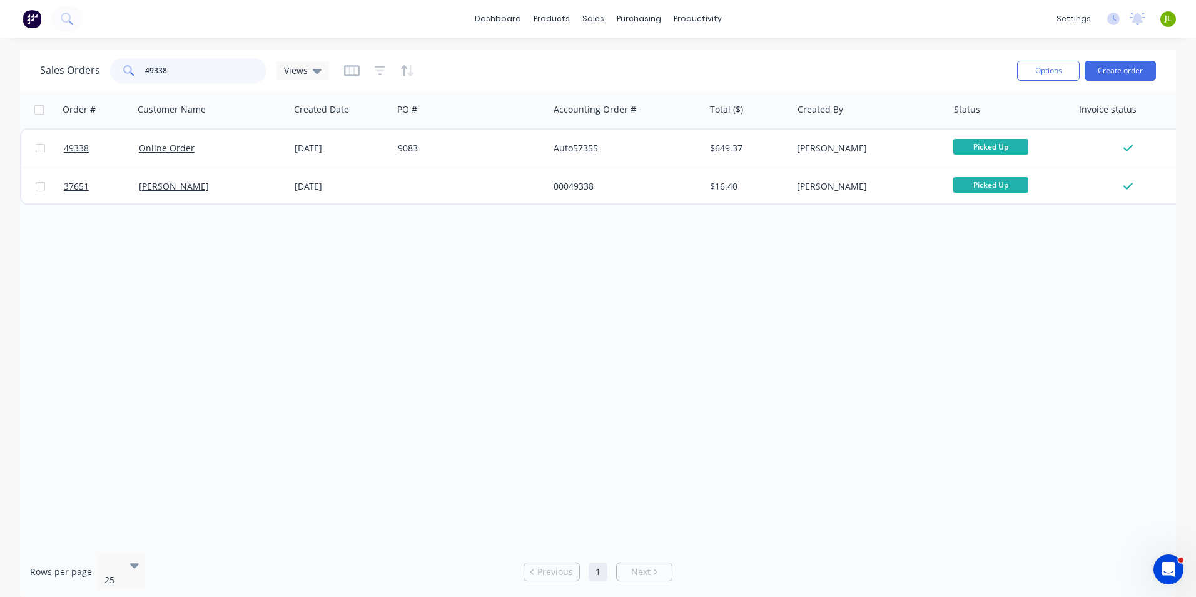
drag, startPoint x: 178, startPoint y: 67, endPoint x: 148, endPoint y: 70, distance: 30.8
click at [148, 70] on input "49338" at bounding box center [206, 70] width 122 height 25
type input "49456"
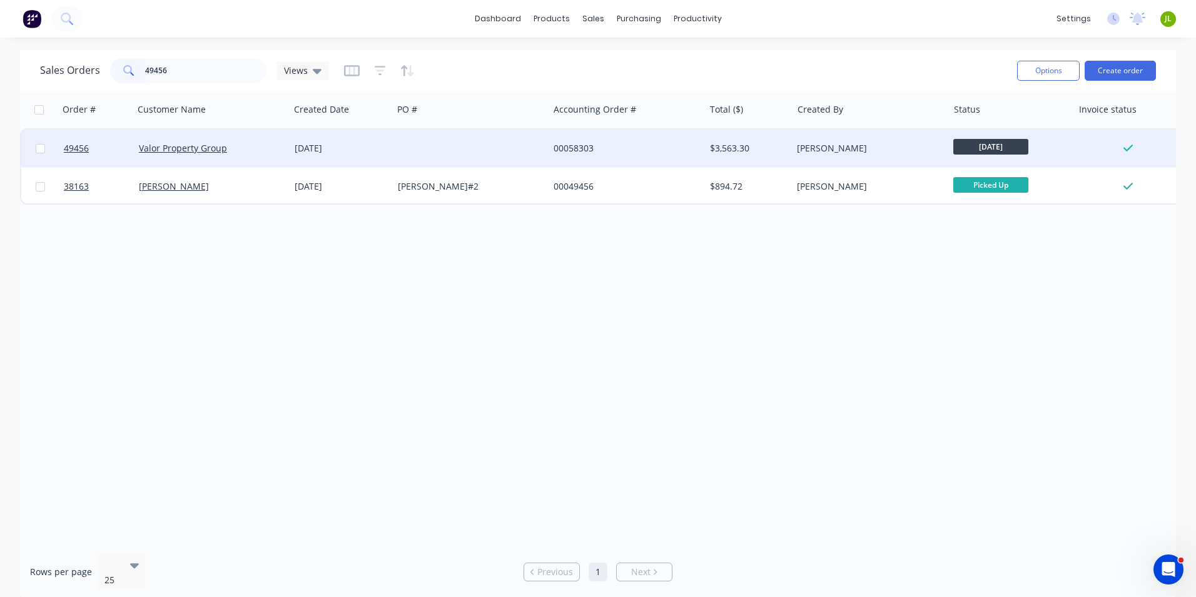
click at [417, 151] on div at bounding box center [471, 149] width 156 height 38
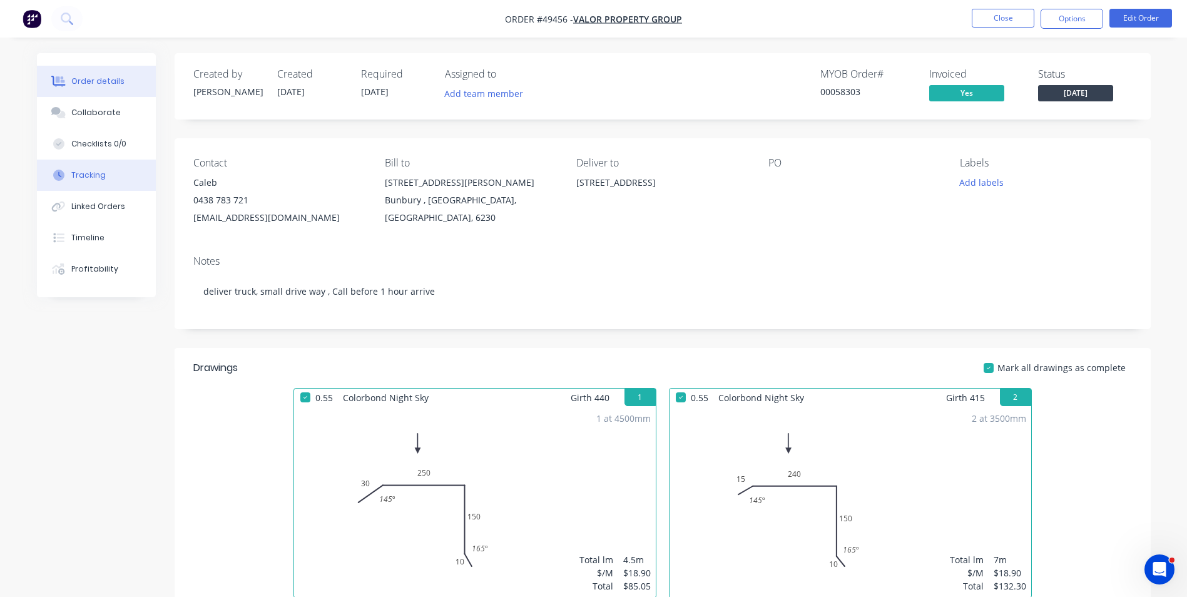
click at [98, 184] on button "Tracking" at bounding box center [96, 175] width 119 height 31
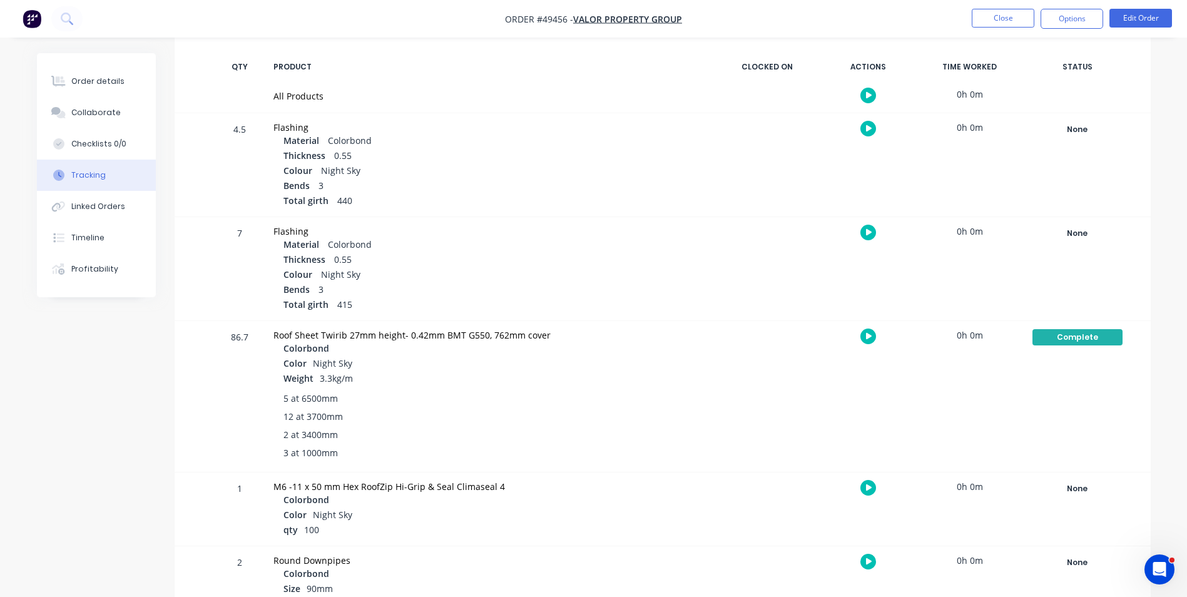
scroll to position [188, 0]
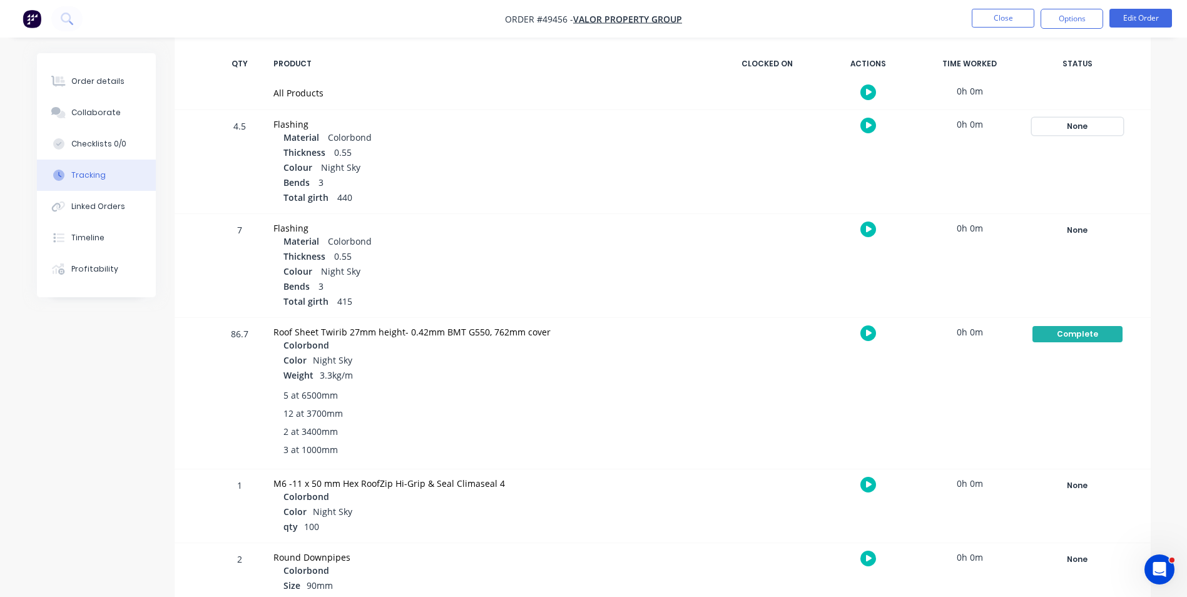
click at [1064, 121] on div "None" at bounding box center [1077, 126] width 90 height 16
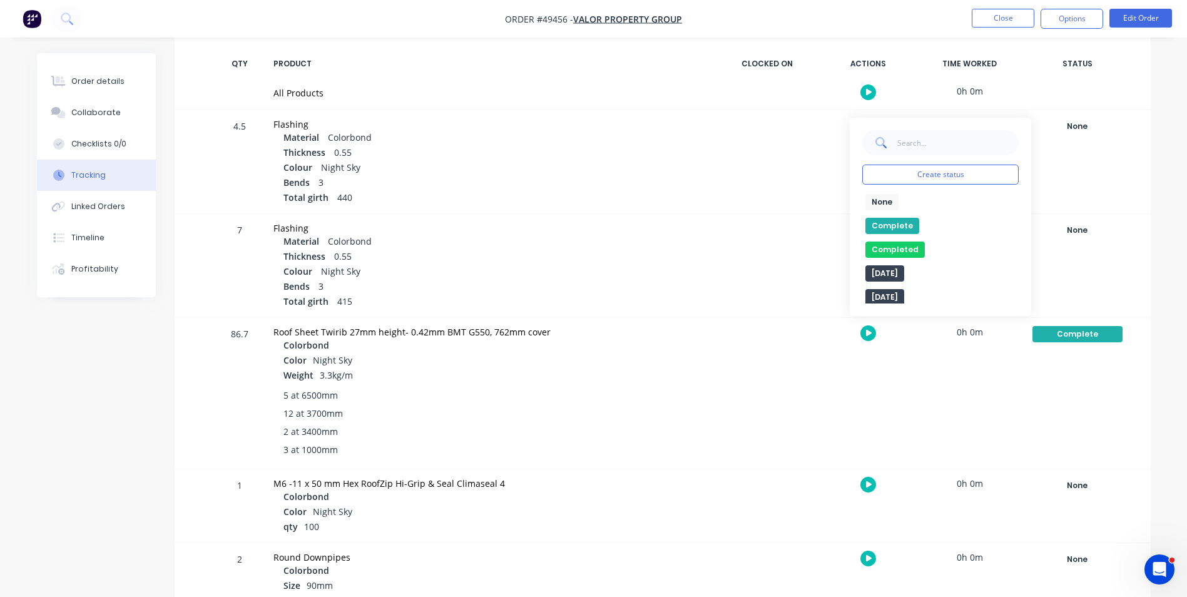
click at [897, 220] on button "Complete" at bounding box center [892, 226] width 54 height 16
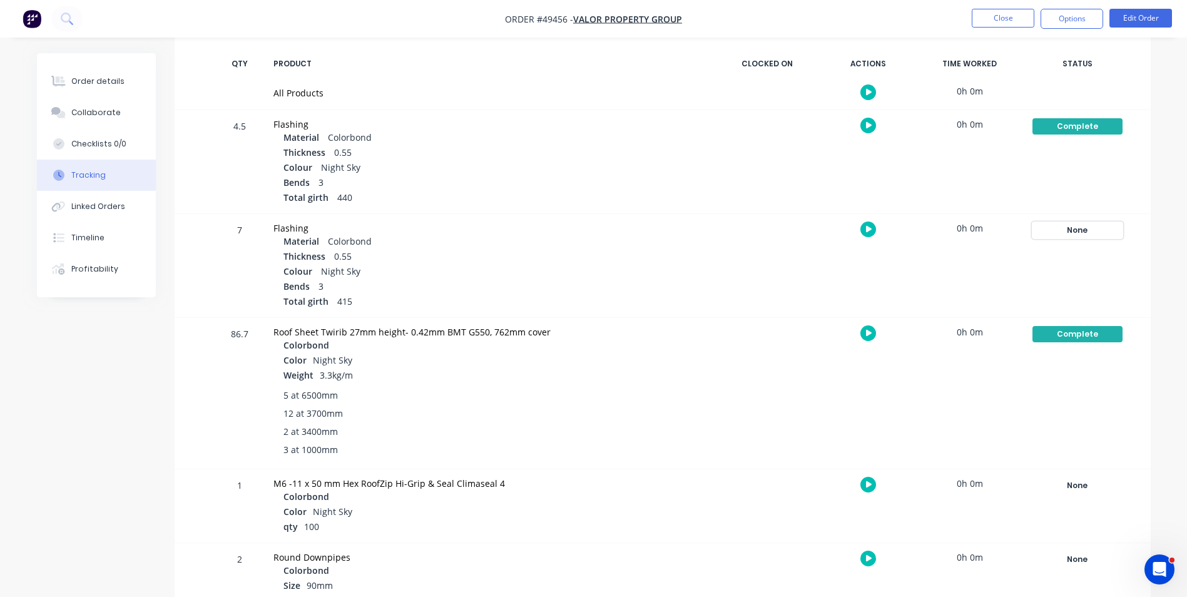
click at [1067, 231] on div "None" at bounding box center [1077, 230] width 90 height 16
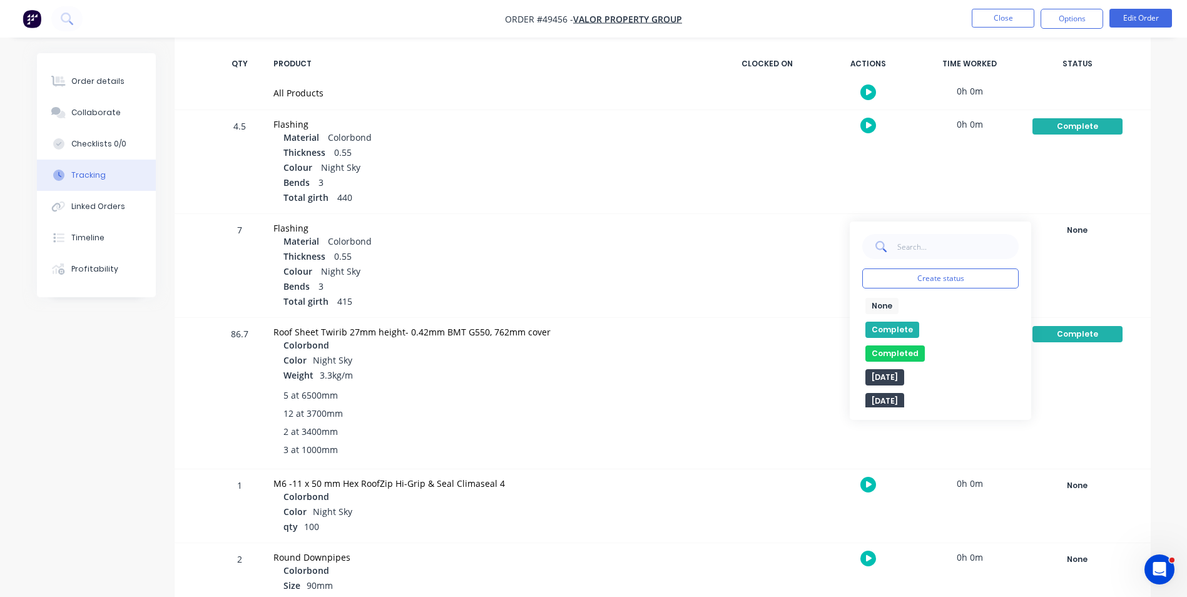
click at [894, 329] on button "Complete" at bounding box center [892, 330] width 54 height 16
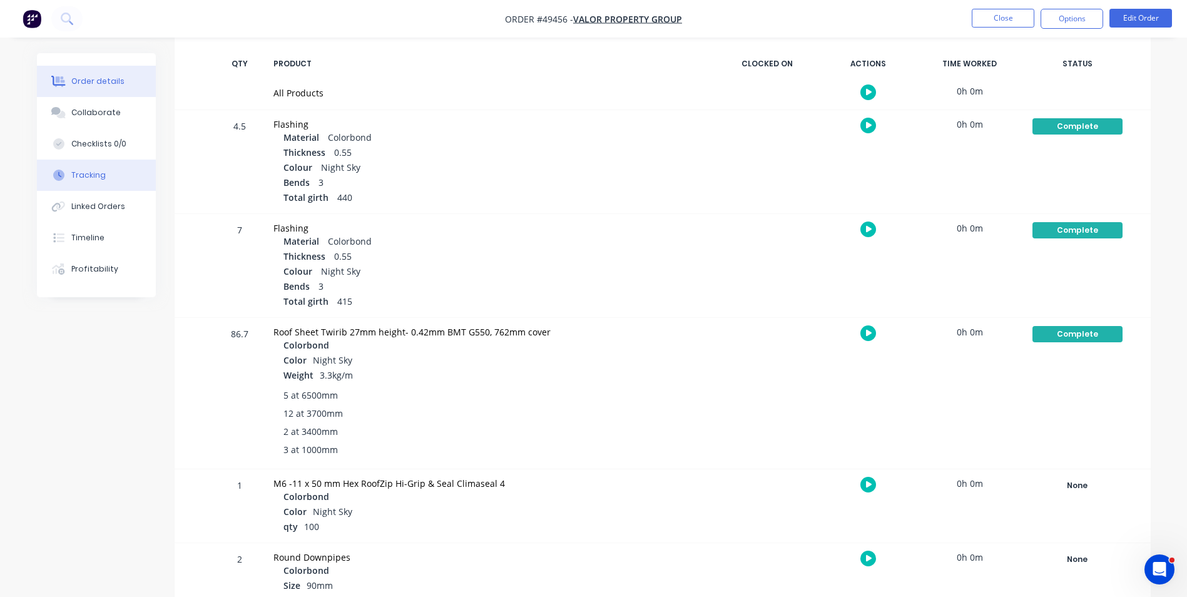
drag, startPoint x: 60, startPoint y: 69, endPoint x: 78, endPoint y: 83, distance: 22.3
click at [64, 74] on div "Order details Collaborate Checklists 0/0 Tracking Linked Orders Timeline Profit…" at bounding box center [96, 175] width 119 height 244
click at [78, 83] on div "Order details" at bounding box center [97, 81] width 53 height 11
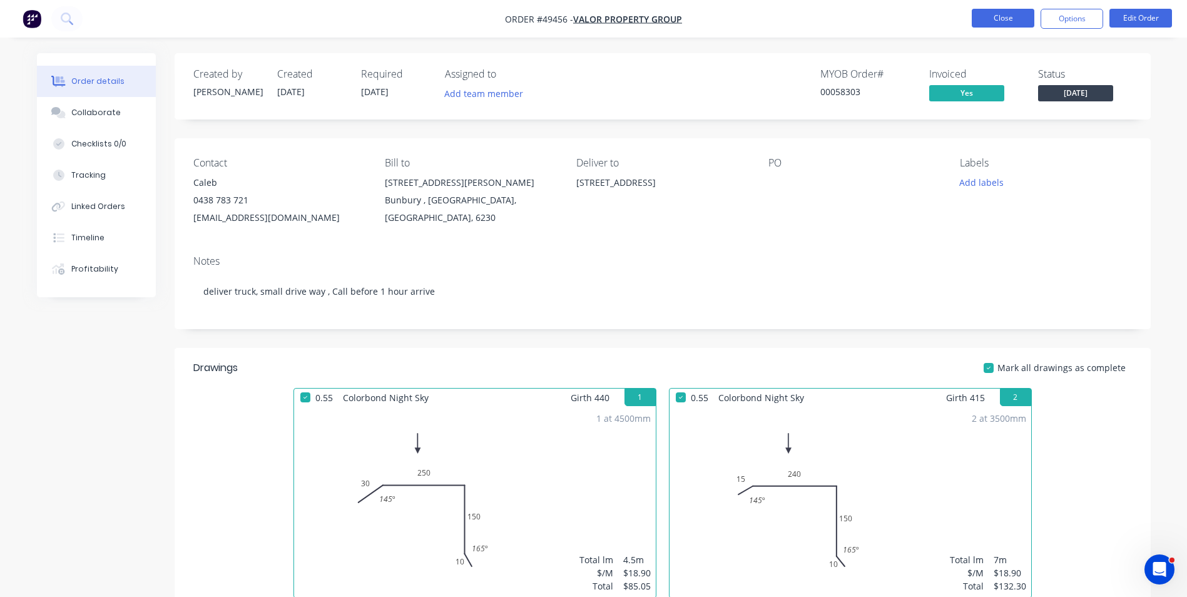
click at [1023, 11] on button "Close" at bounding box center [1003, 18] width 63 height 19
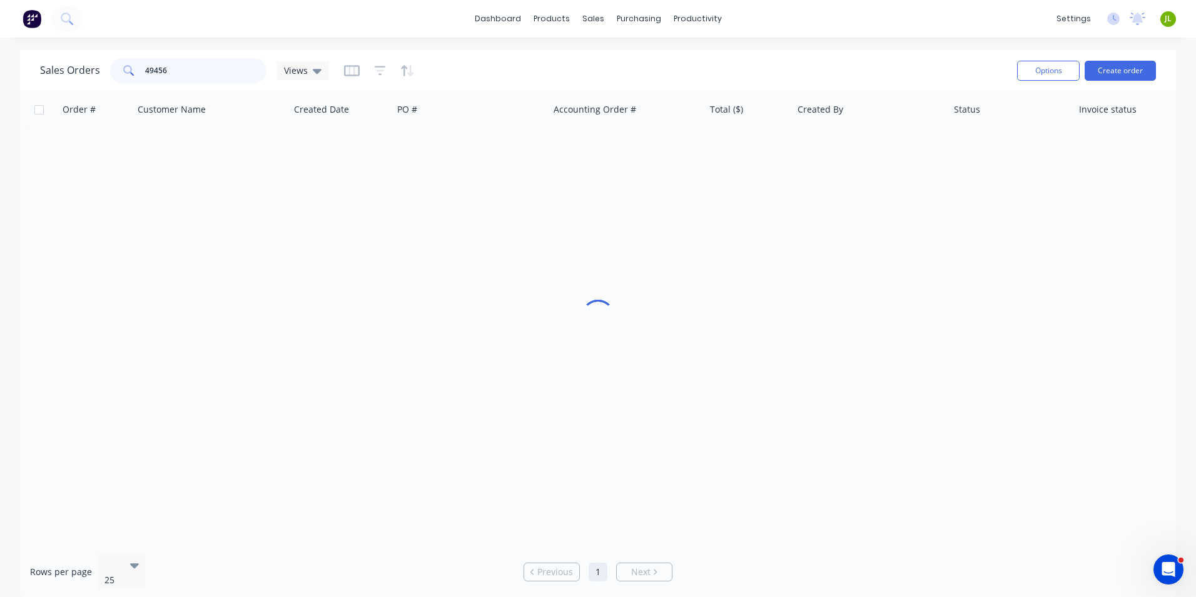
drag, startPoint x: 201, startPoint y: 73, endPoint x: 133, endPoint y: 69, distance: 68.3
click at [133, 69] on div "49456" at bounding box center [188, 70] width 156 height 25
type input "49649"
click at [283, 337] on div at bounding box center [598, 317] width 1156 height 453
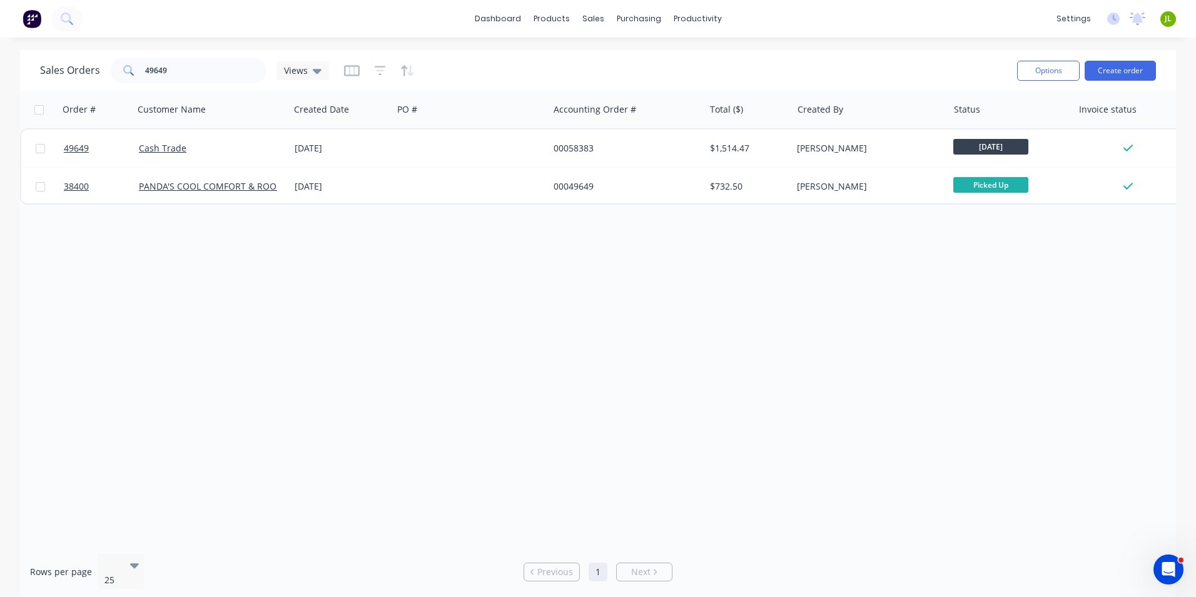
click at [546, 307] on div "Order # Customer Name Created Date PO # Accounting Order # Total ($) Created By…" at bounding box center [598, 317] width 1156 height 453
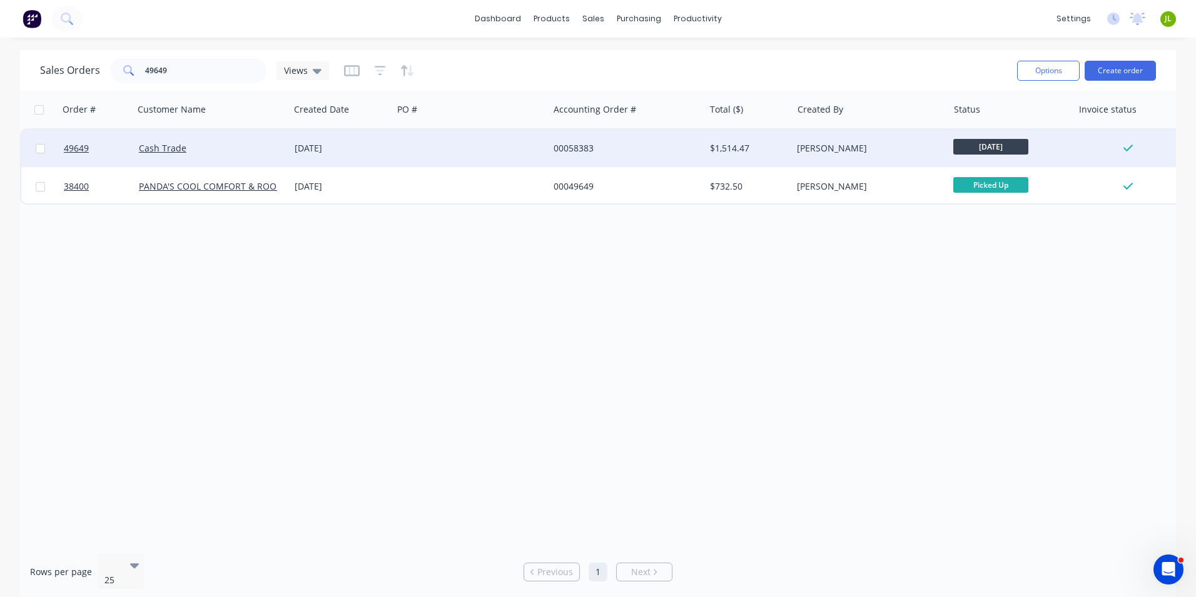
click at [412, 152] on div at bounding box center [471, 149] width 156 height 38
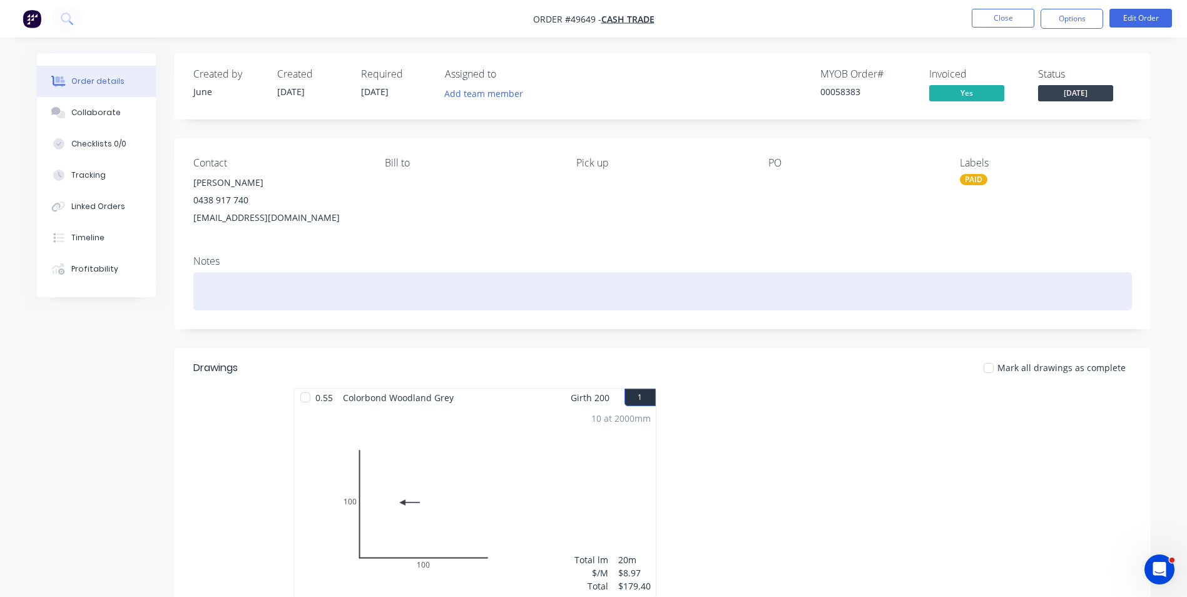
click at [343, 298] on div at bounding box center [662, 291] width 939 height 38
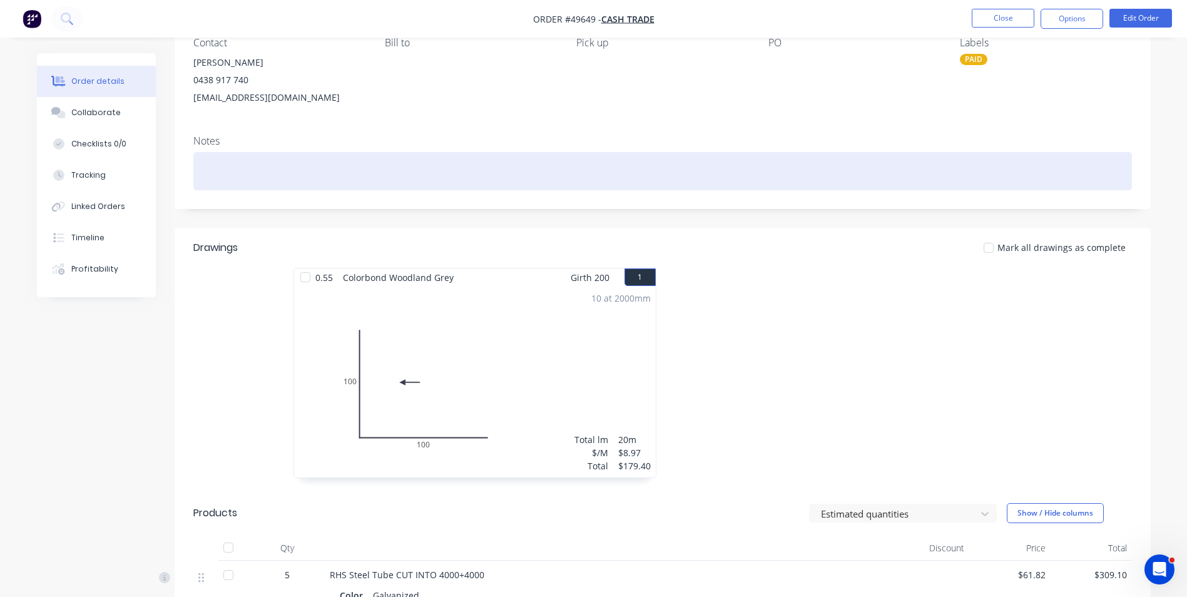
scroll to position [125, 0]
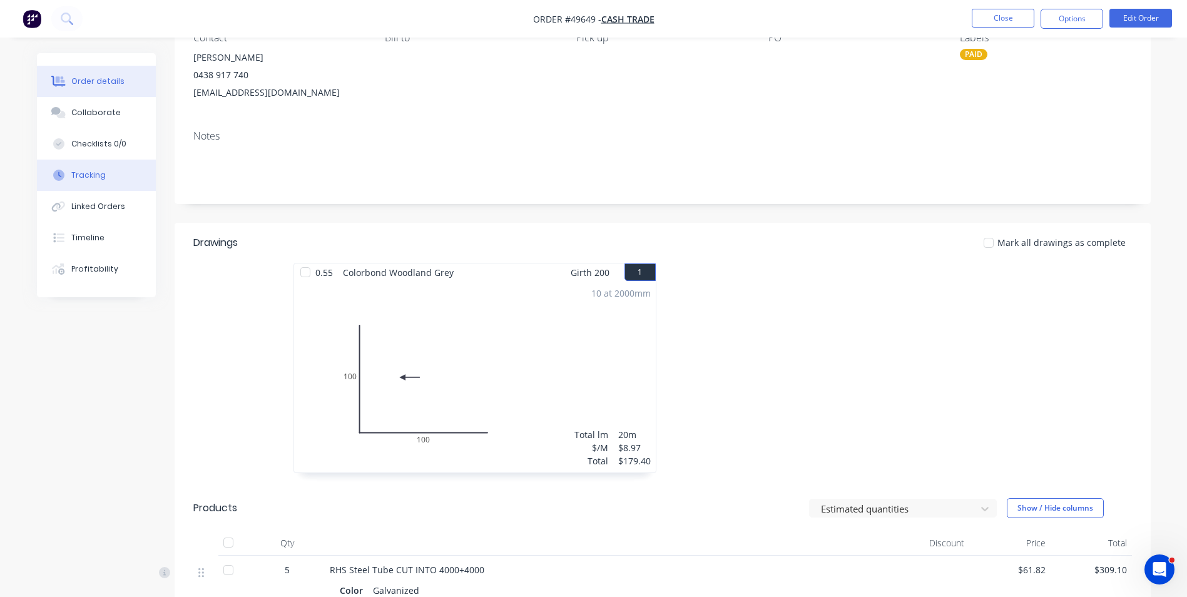
click at [84, 182] on button "Tracking" at bounding box center [96, 175] width 119 height 31
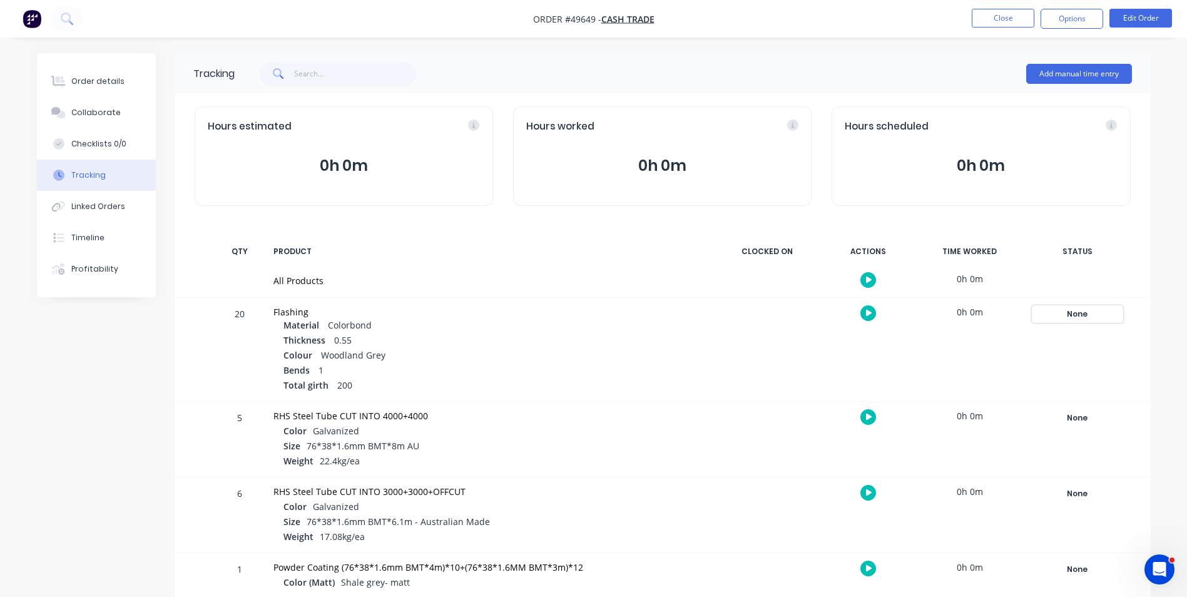
click at [1102, 320] on div "None" at bounding box center [1077, 314] width 90 height 16
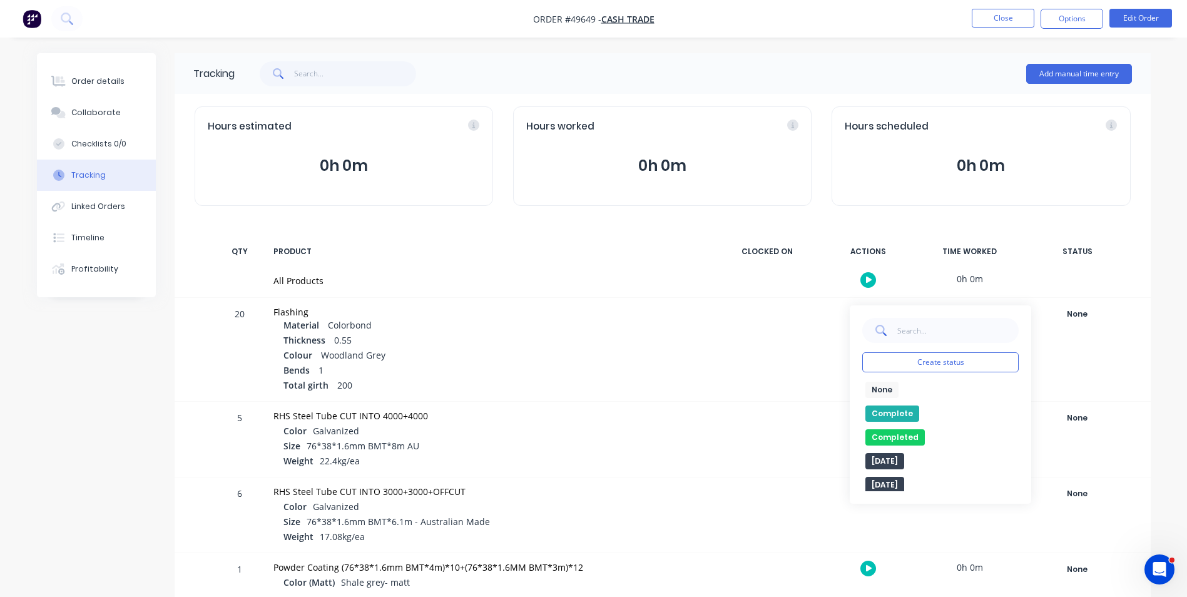
click at [881, 409] on button "Complete" at bounding box center [892, 413] width 54 height 16
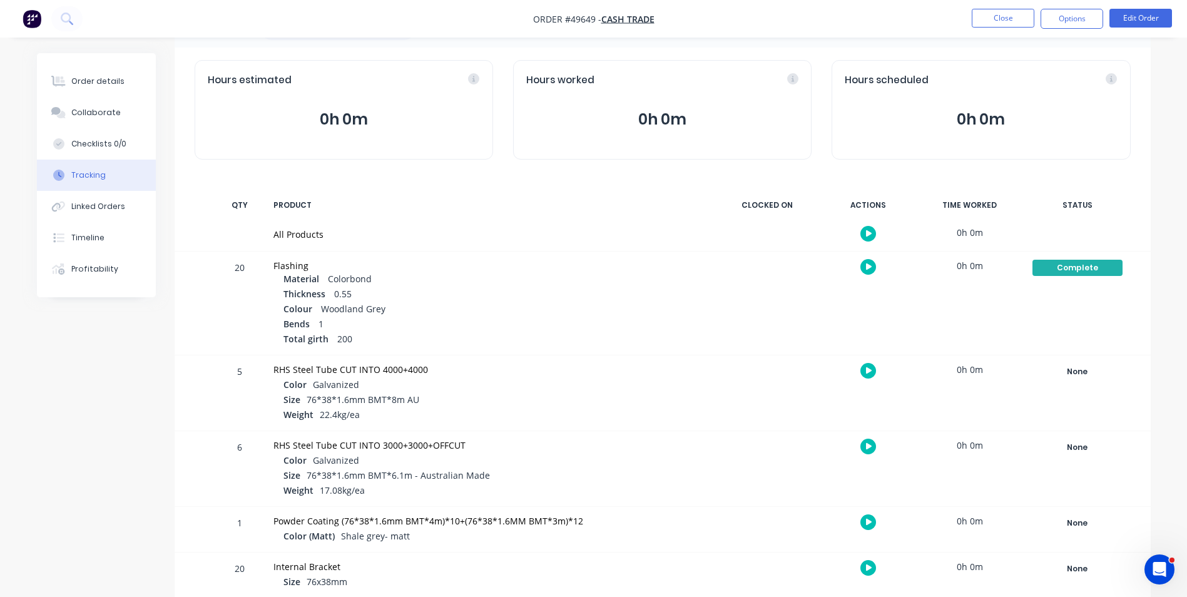
scroll to position [106, 0]
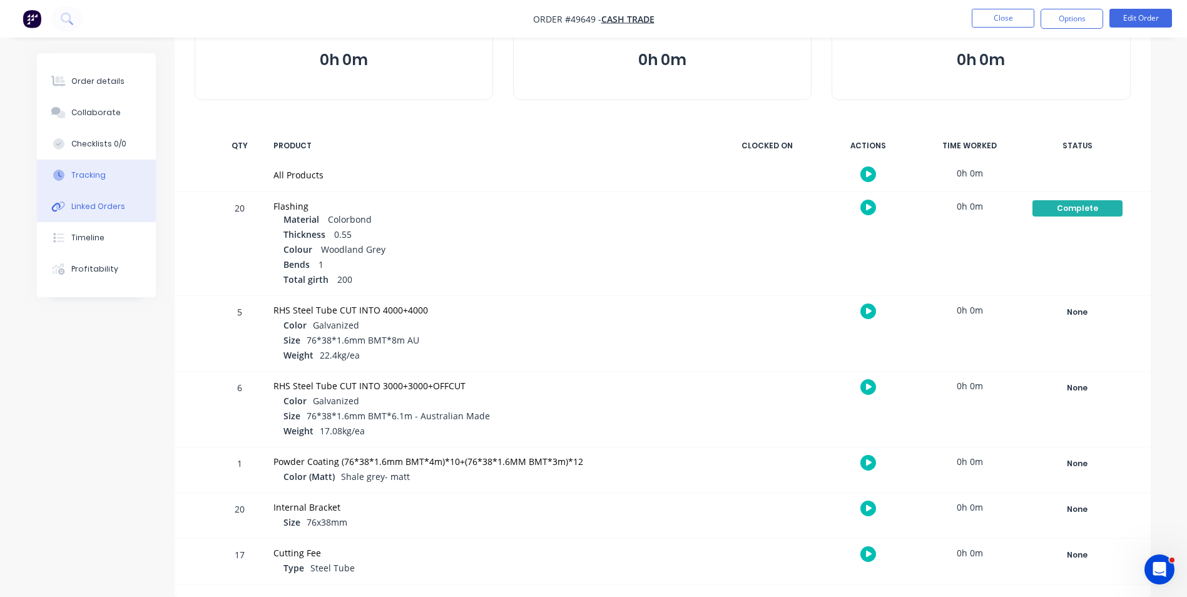
click at [122, 207] on button "Linked Orders" at bounding box center [96, 206] width 119 height 31
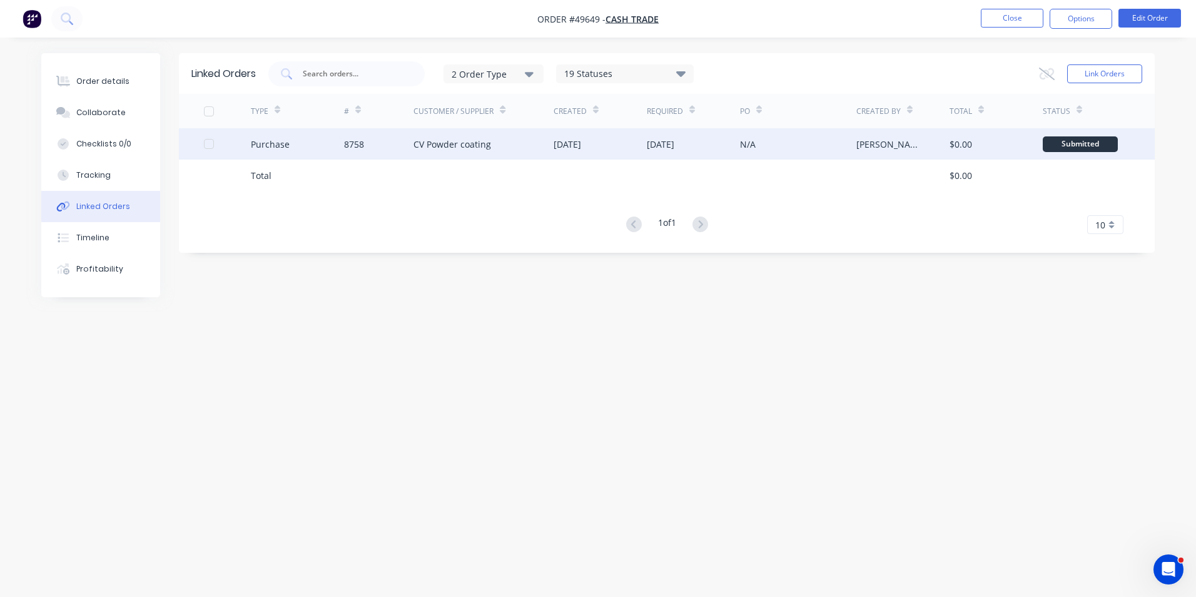
click at [432, 153] on div "CV Powder coating" at bounding box center [484, 143] width 140 height 31
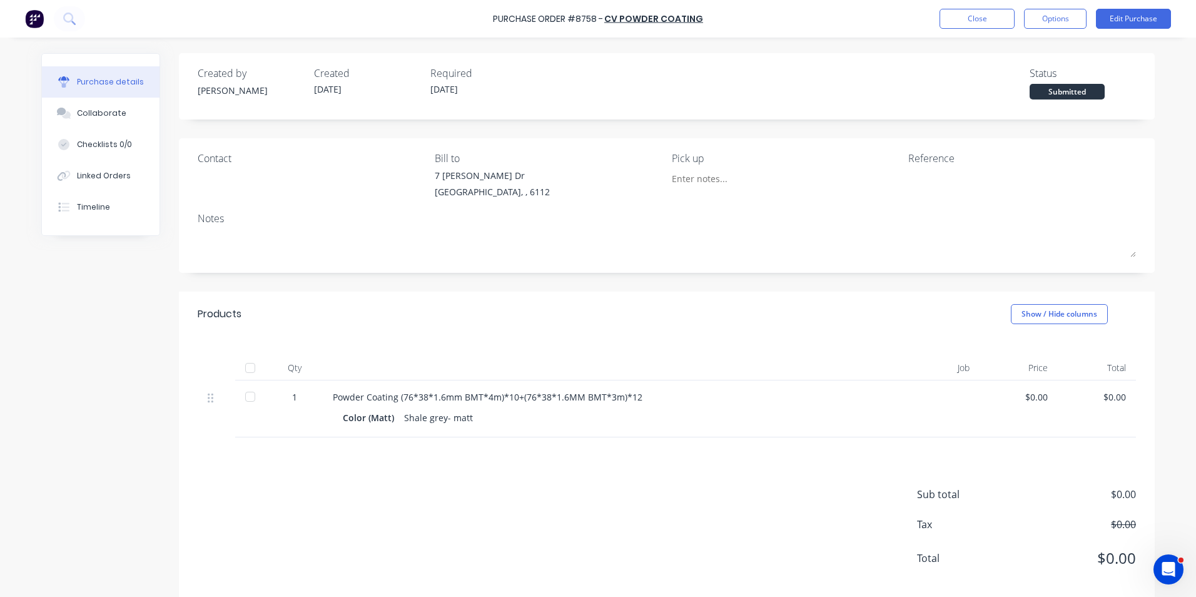
click at [249, 374] on div at bounding box center [250, 367] width 25 height 25
click at [95, 165] on button "Linked Orders" at bounding box center [101, 175] width 118 height 31
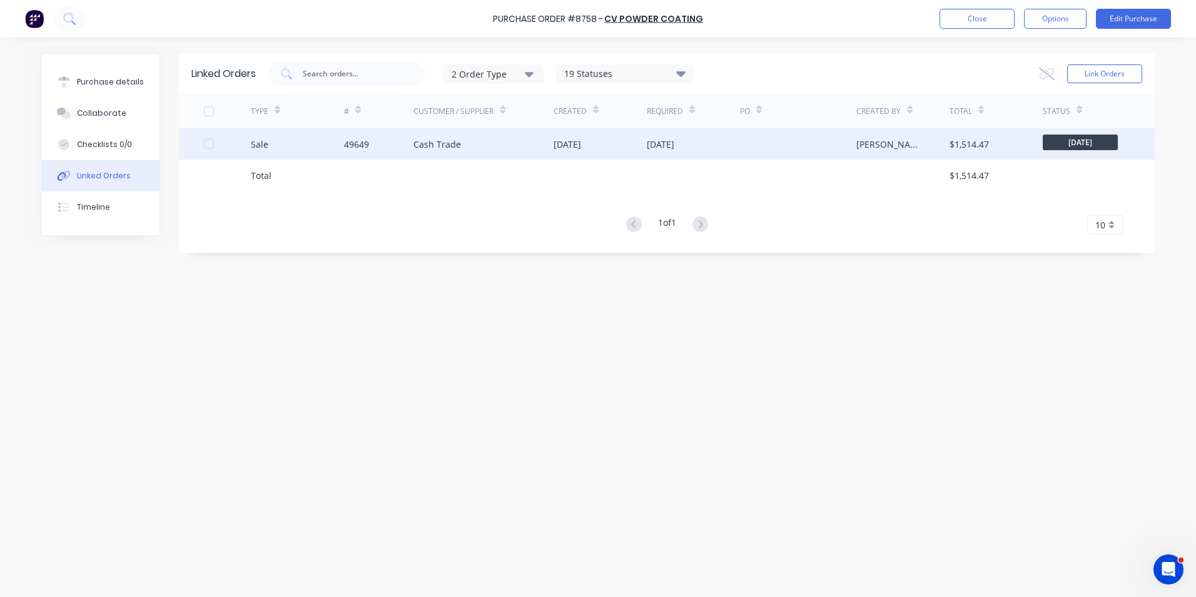
click at [442, 141] on div "Cash Trade" at bounding box center [438, 144] width 48 height 13
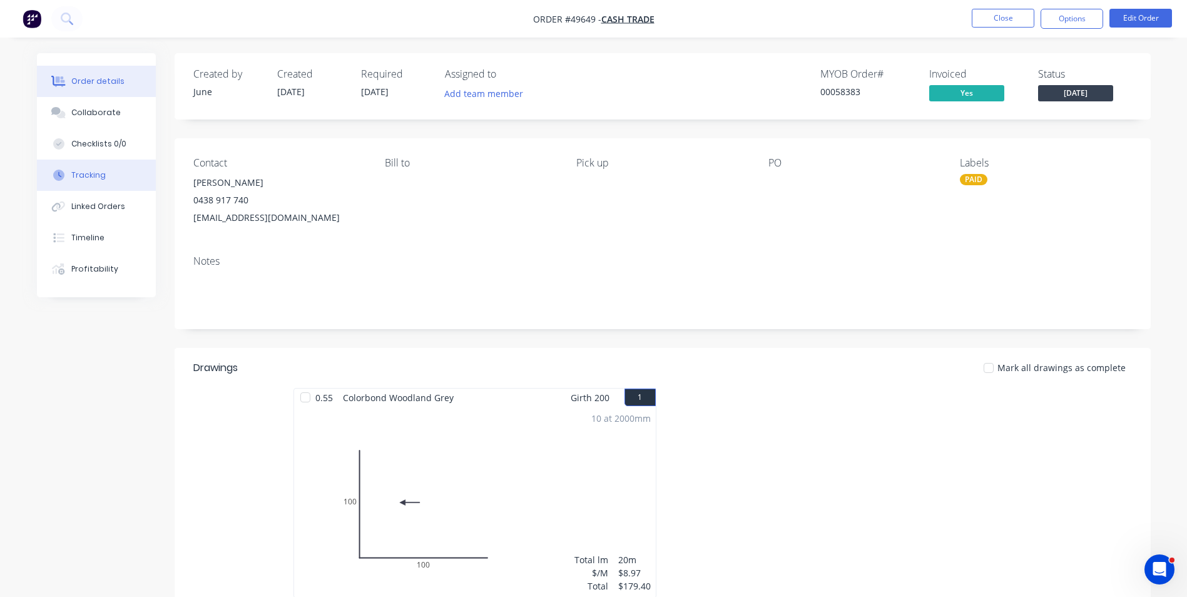
click at [99, 174] on div "Tracking" at bounding box center [88, 175] width 34 height 11
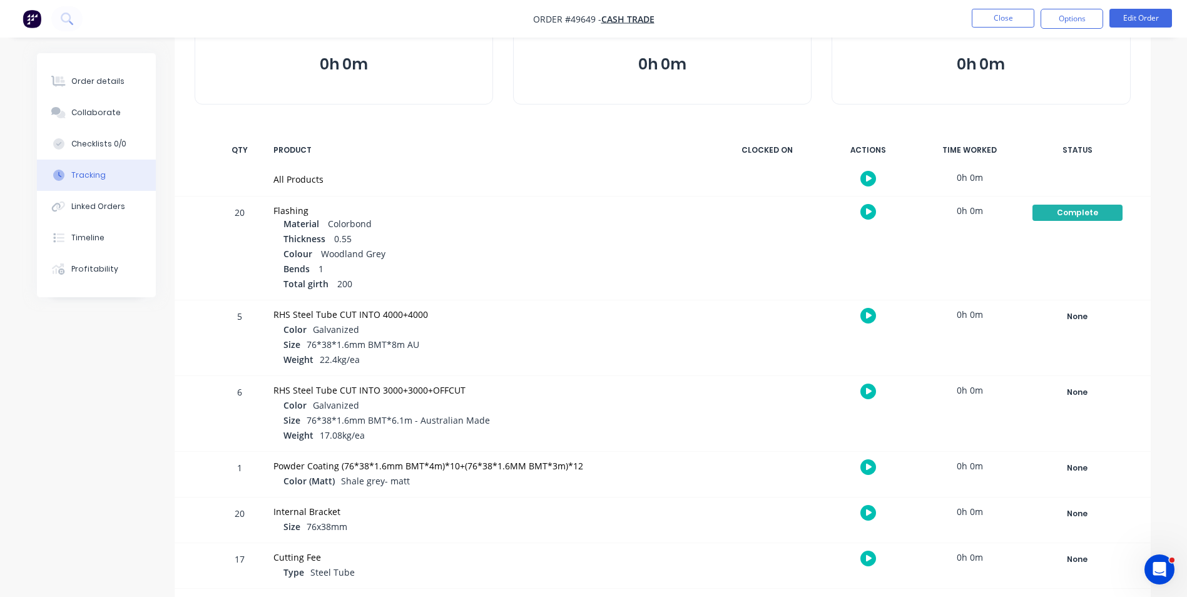
scroll to position [106, 0]
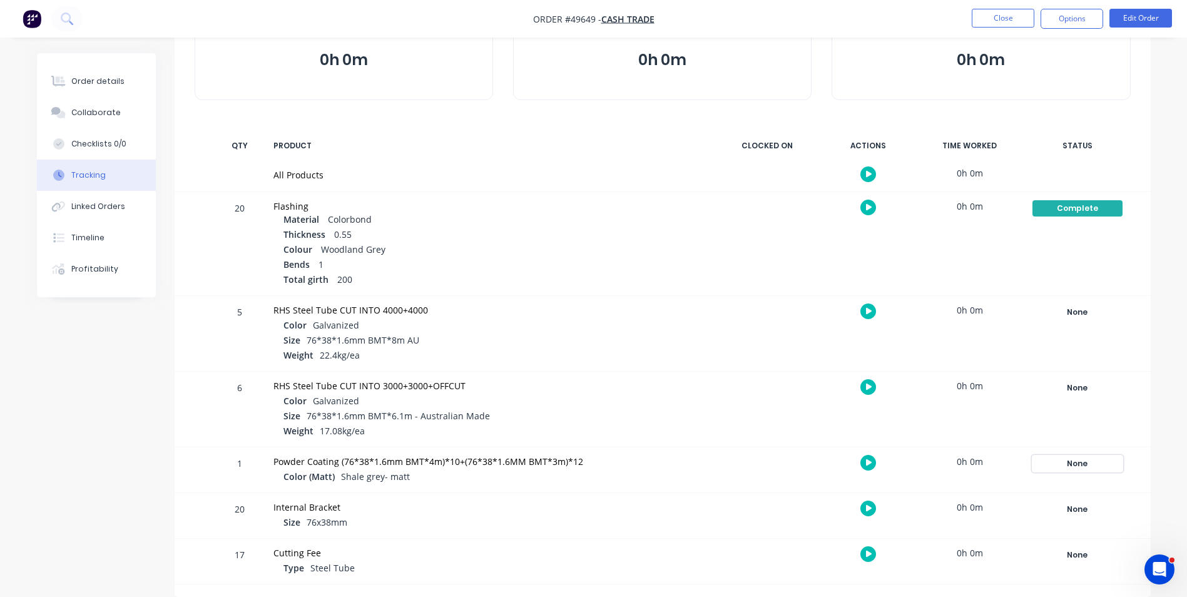
click at [1076, 471] on div "None" at bounding box center [1077, 464] width 90 height 16
click at [890, 560] on button "Complete" at bounding box center [892, 563] width 54 height 16
click at [88, 80] on div "Order details" at bounding box center [97, 81] width 53 height 11
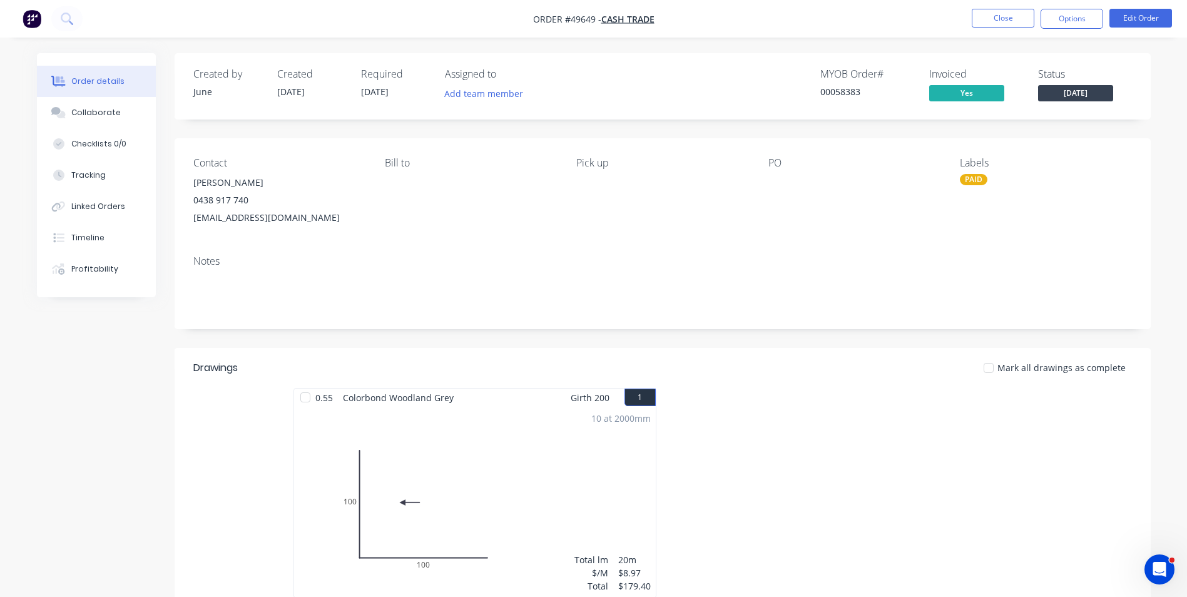
click at [1114, 95] on div "Status Thursday" at bounding box center [1085, 86] width 94 height 36
click at [1072, 98] on span "[DATE]" at bounding box center [1075, 93] width 75 height 16
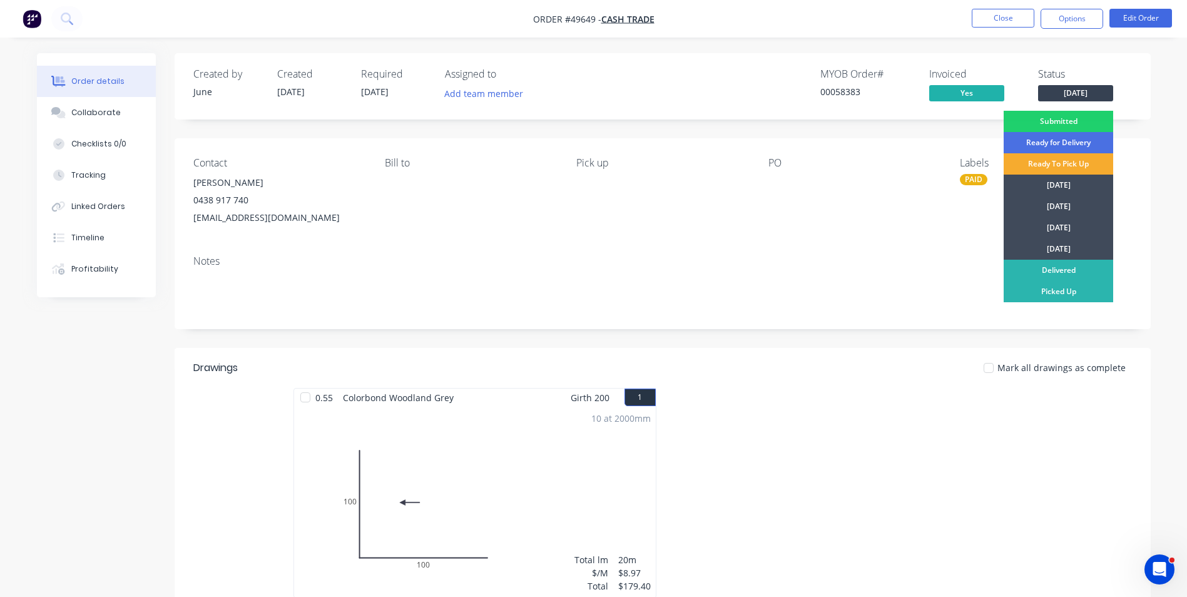
click at [1054, 158] on div "Ready To Pick Up" at bounding box center [1059, 163] width 110 height 21
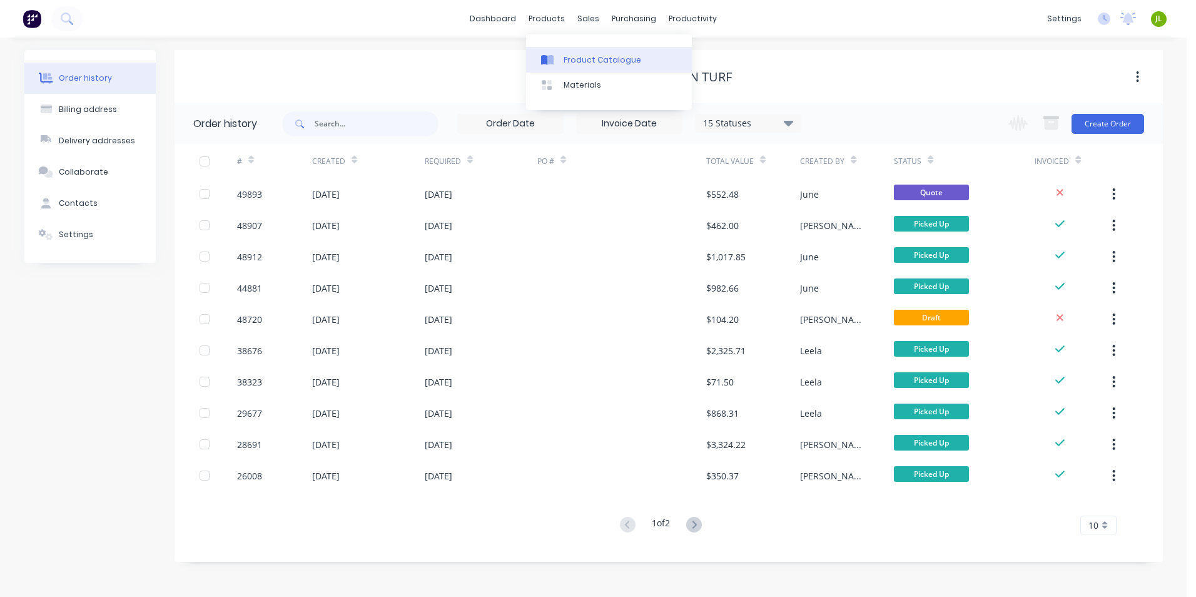
click at [572, 53] on link "Product Catalogue" at bounding box center [609, 59] width 166 height 25
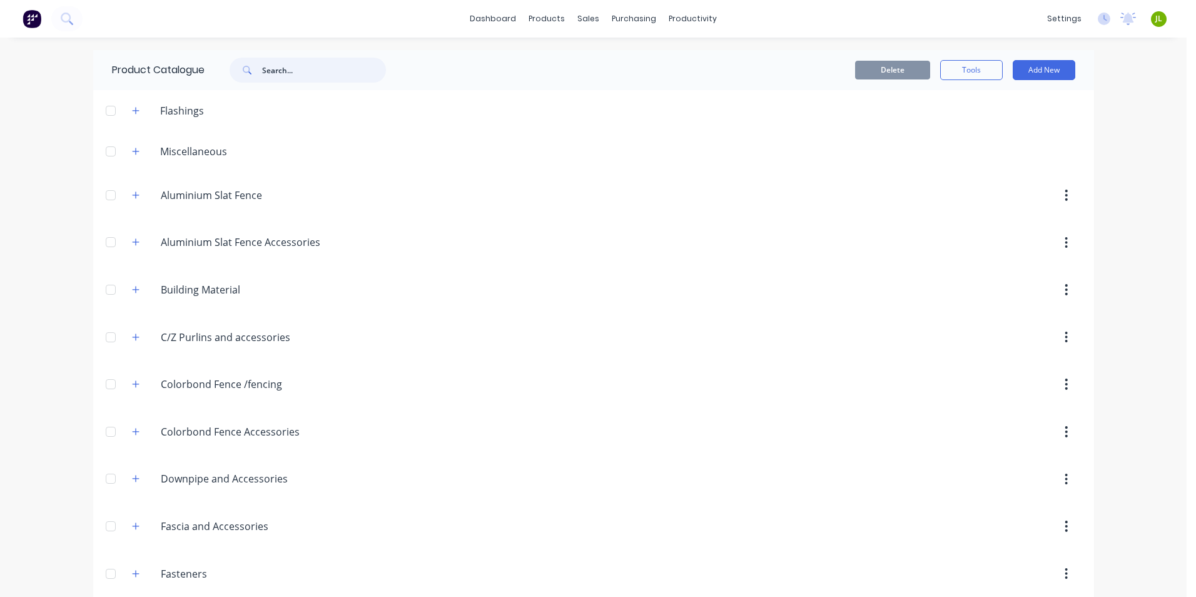
click at [292, 72] on input "text" at bounding box center [324, 70] width 124 height 25
type input "top hat"
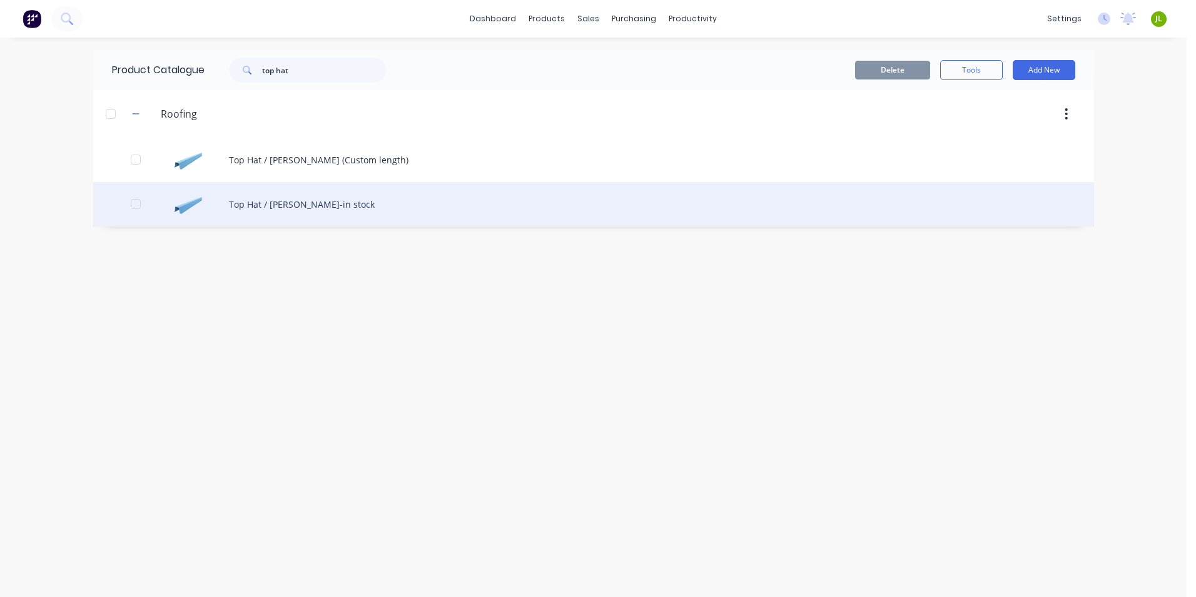
click at [372, 210] on div "Top Hat / [PERSON_NAME]-in stock" at bounding box center [593, 204] width 1001 height 44
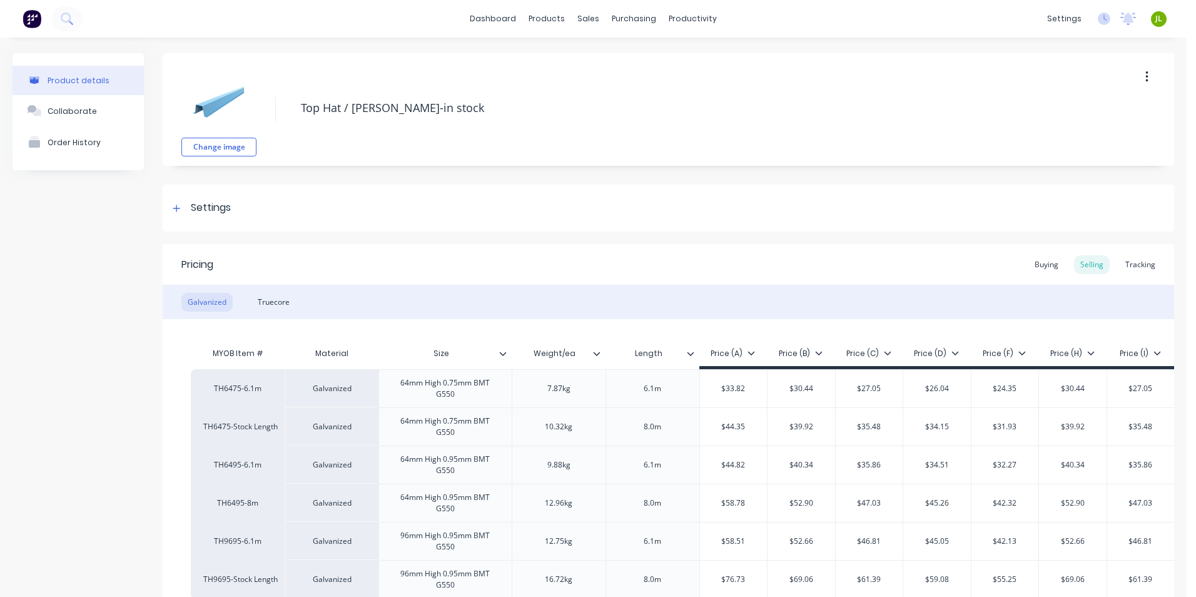
type textarea "x"
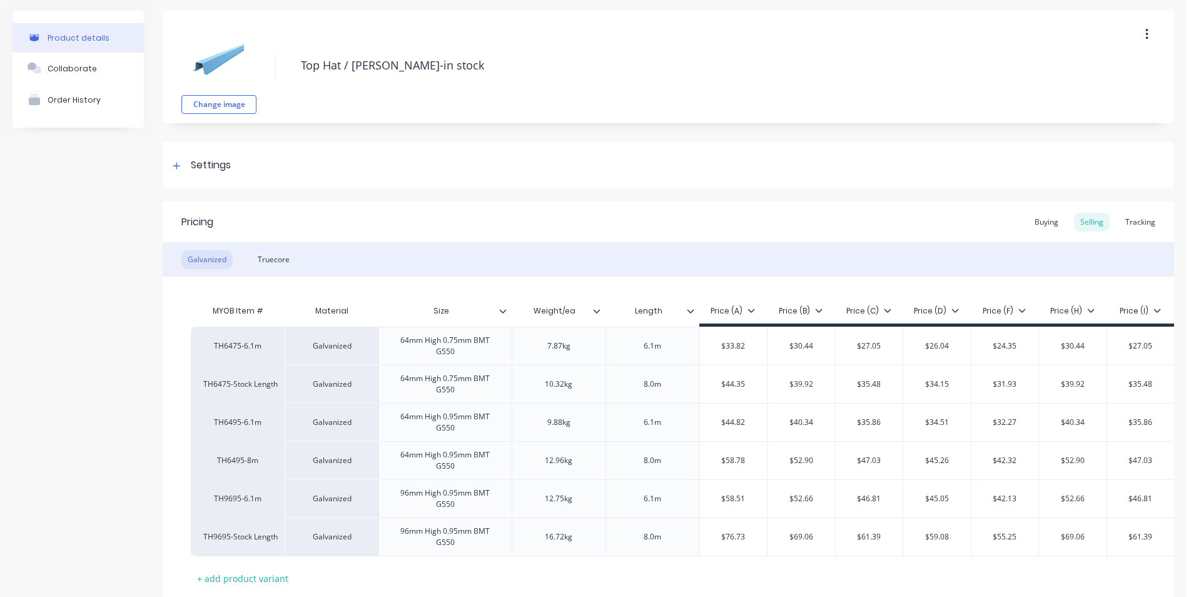
scroll to position [125, 0]
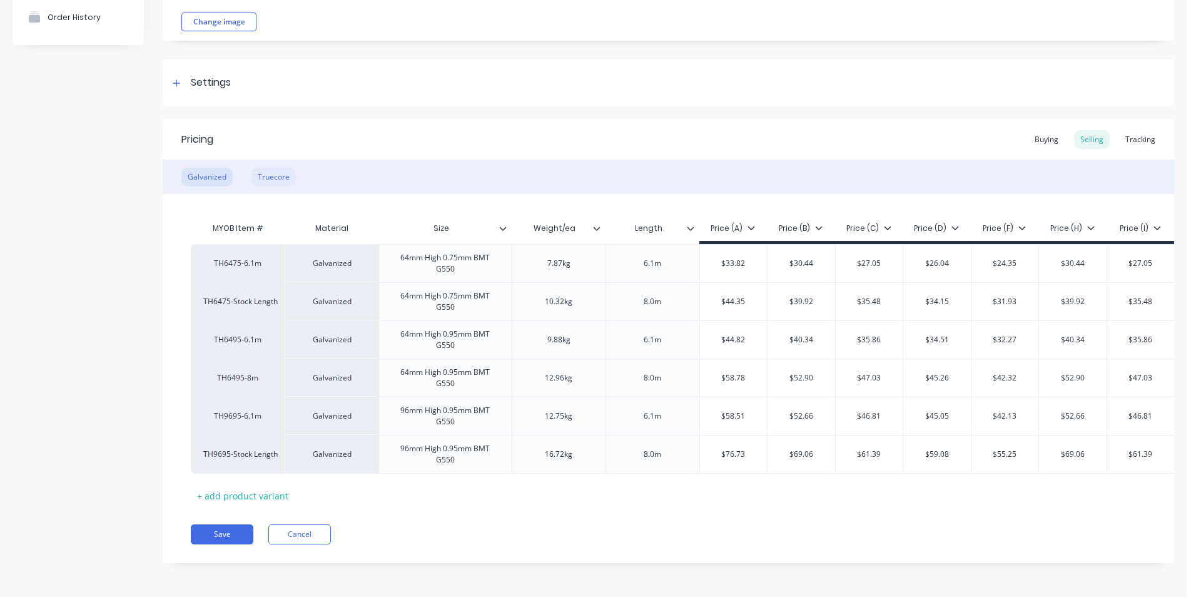
click at [273, 180] on div "Truecore" at bounding box center [274, 177] width 44 height 19
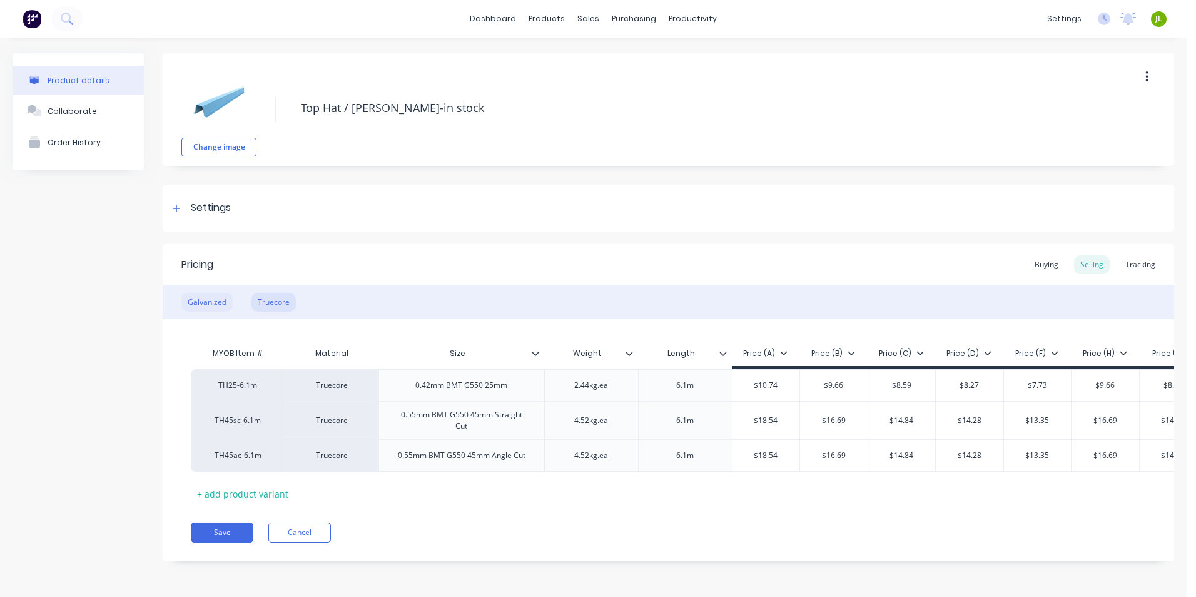
click at [215, 297] on div "Galvanized" at bounding box center [206, 302] width 51 height 19
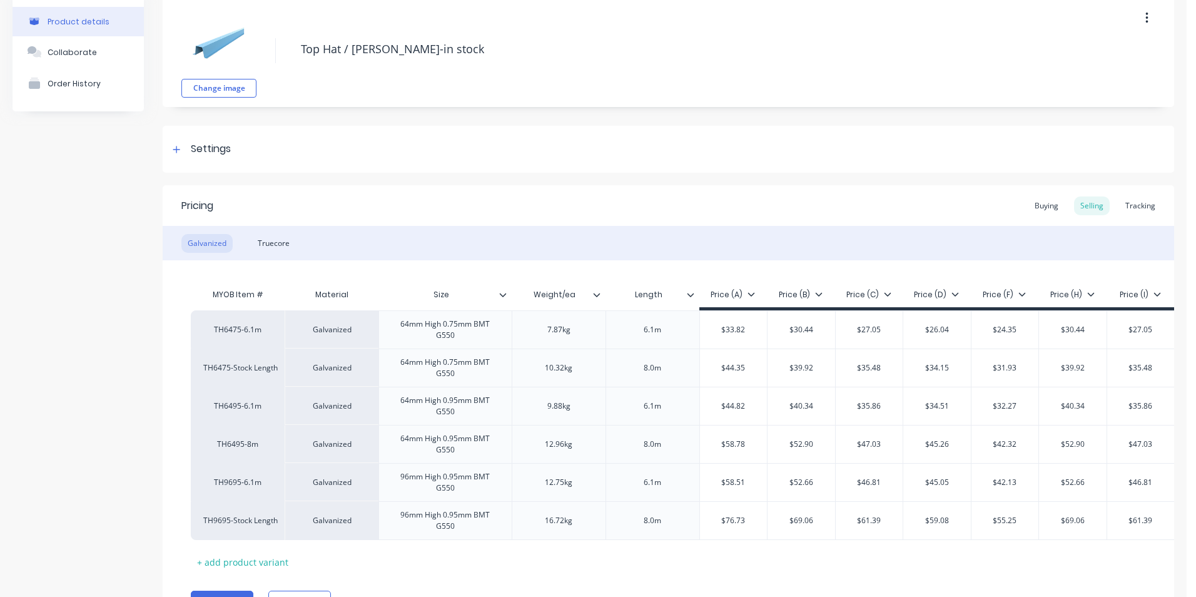
scroll to position [0, 0]
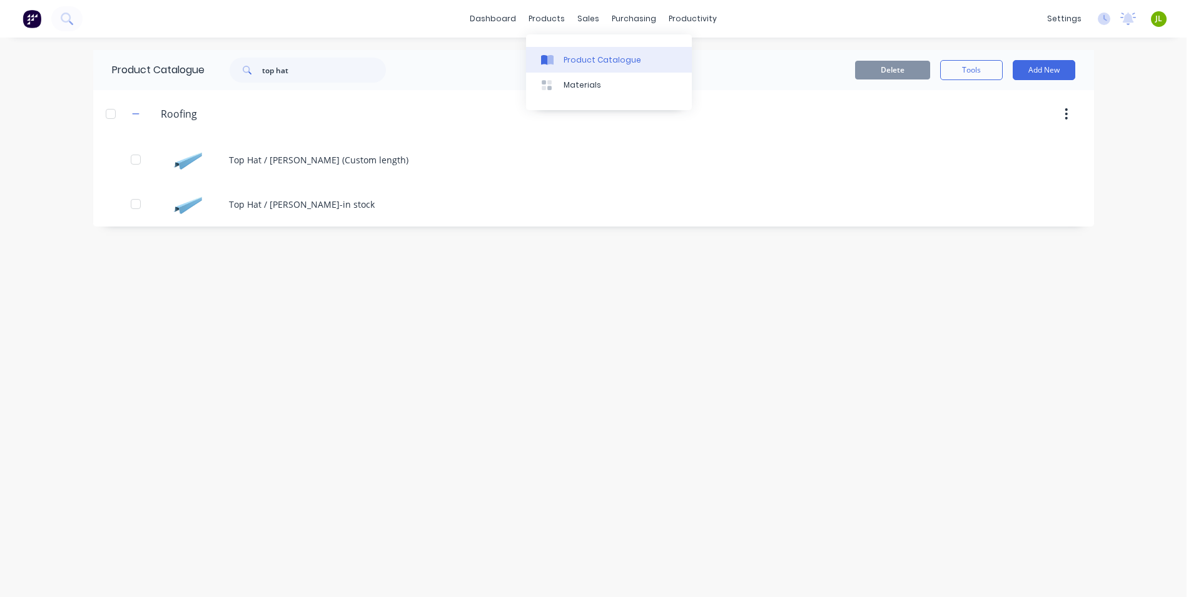
click at [563, 68] on link "Product Catalogue" at bounding box center [609, 59] width 166 height 25
click at [452, 74] on div "Delete Tools Add New" at bounding box center [746, 70] width 658 height 20
drag, startPoint x: 319, startPoint y: 69, endPoint x: 141, endPoint y: 73, distance: 177.1
click at [141, 73] on div "Product Catalogue top hat" at bounding box center [255, 70] width 324 height 40
type input "roof"
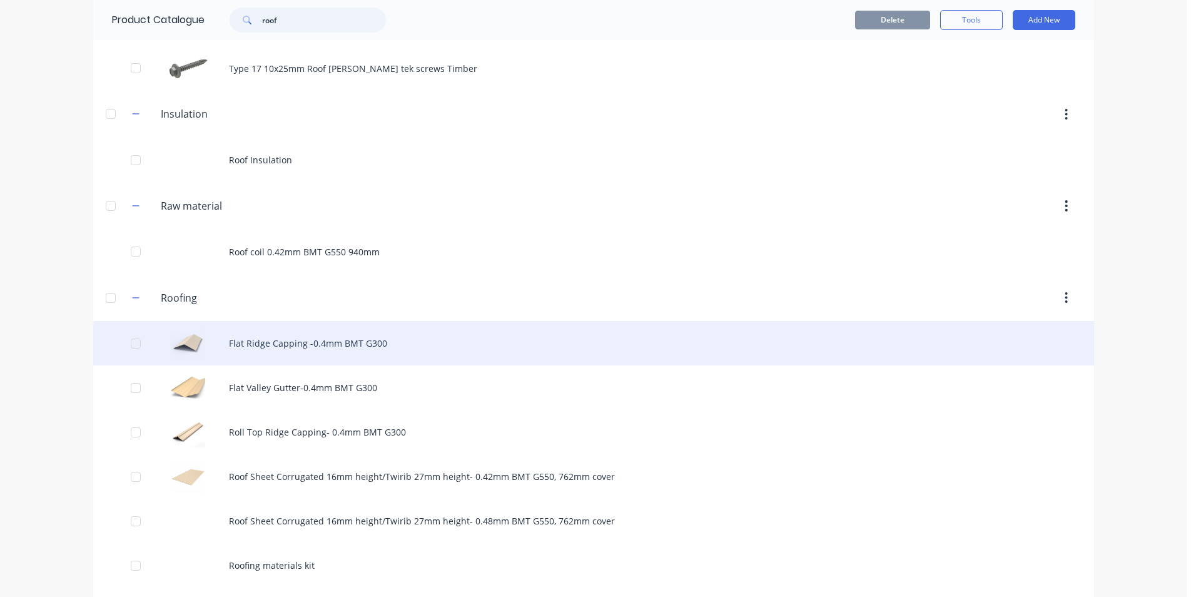
scroll to position [375, 0]
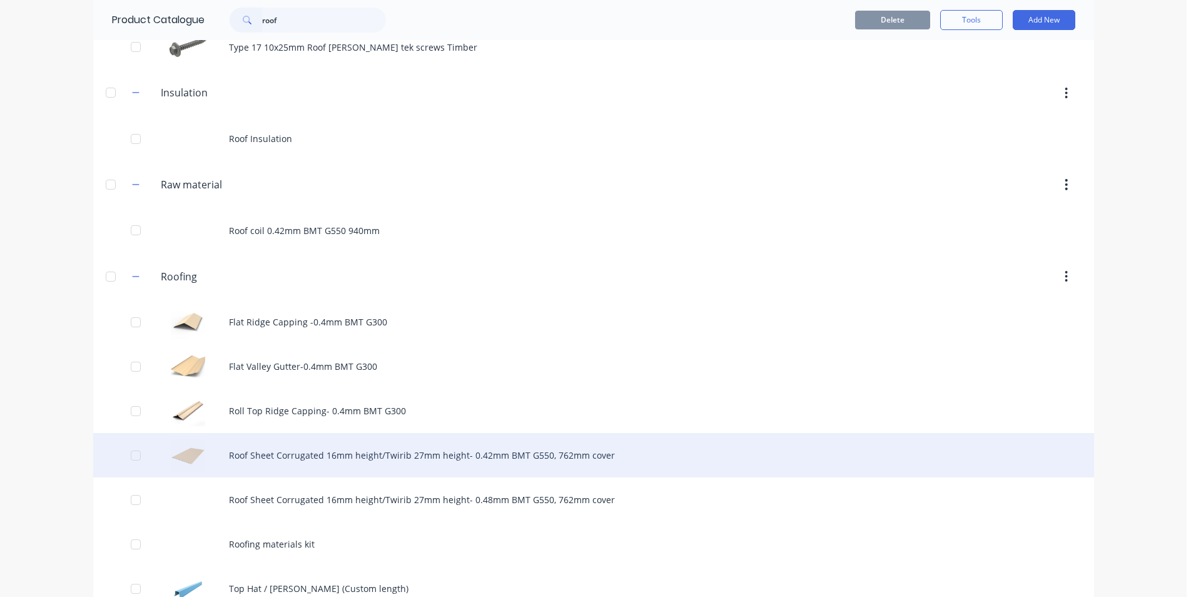
click at [401, 462] on div "Roof Sheet Corrugated 16mm height/Twirib 27mm height- 0.42mm BMT G550, 762mm co…" at bounding box center [593, 455] width 1001 height 44
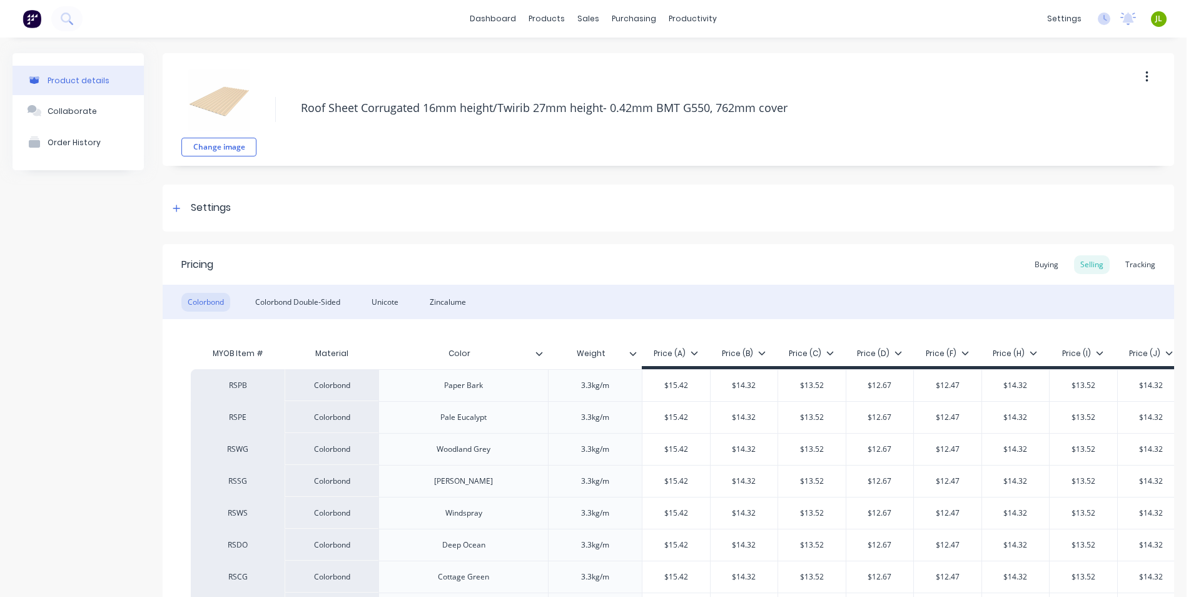
type textarea "x"
click at [399, 222] on div "Settings" at bounding box center [669, 208] width 1012 height 47
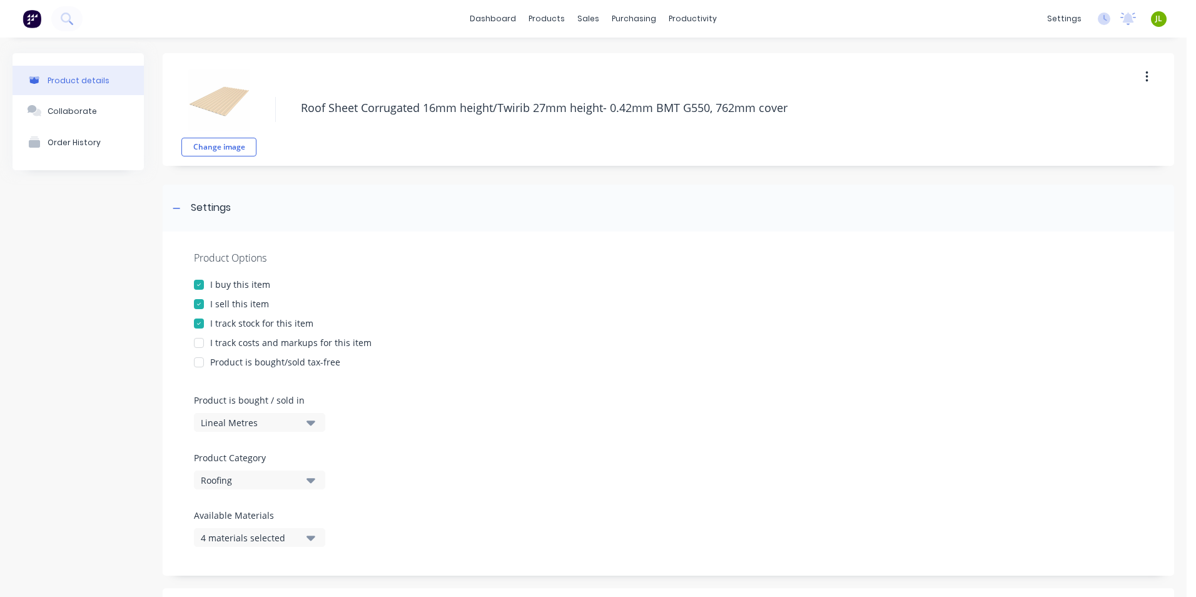
click at [476, 245] on div "Product Options I buy this item I sell this item I track stock for this item I …" at bounding box center [669, 404] width 1012 height 344
click at [417, 205] on div "Settings" at bounding box center [669, 208] width 1012 height 47
